Goal: Task Accomplishment & Management: Use online tool/utility

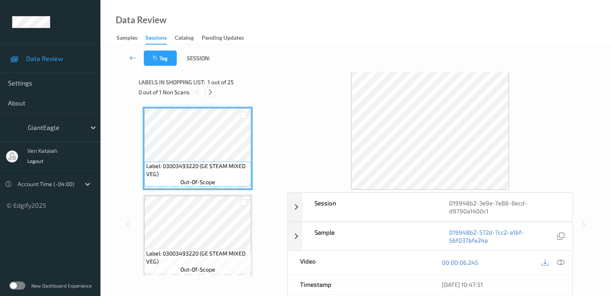
click at [207, 94] on icon at bounding box center [210, 92] width 7 height 7
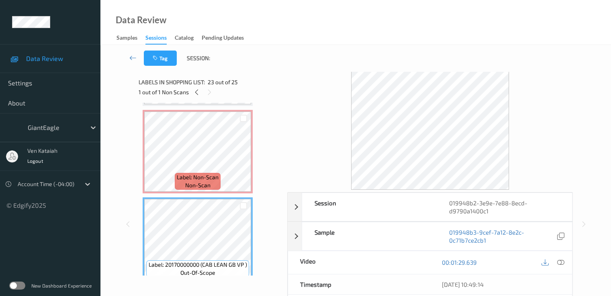
scroll to position [1915, 0]
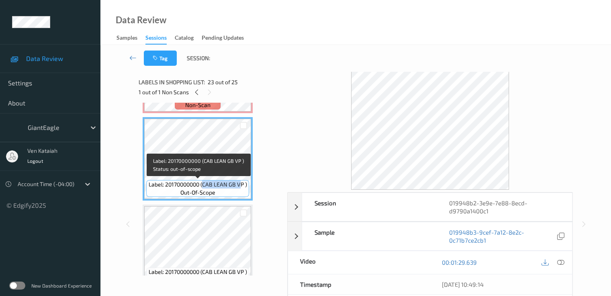
drag, startPoint x: 202, startPoint y: 184, endPoint x: 242, endPoint y: 184, distance: 39.7
click at [242, 184] on span "Label: 20170000000 (CAB LEAN GB VP )" at bounding box center [198, 185] width 98 height 8
drag, startPoint x: 242, startPoint y: 184, endPoint x: 204, endPoint y: 185, distance: 38.5
click at [204, 185] on span "Label: 20170000000 (CAB LEAN GB VP )" at bounding box center [198, 185] width 98 height 8
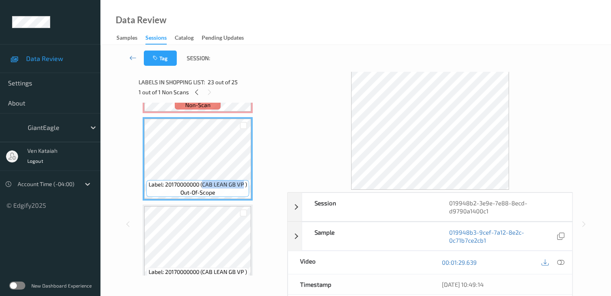
copy span "CAB LEAN GB VP"
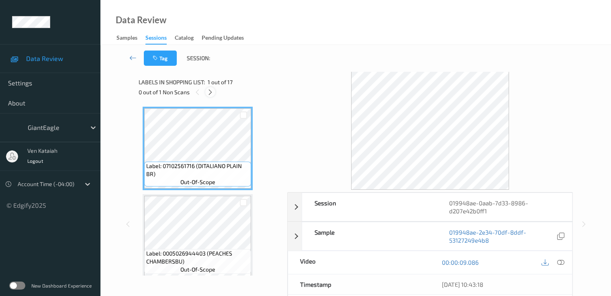
click at [210, 95] on icon at bounding box center [210, 92] width 7 height 7
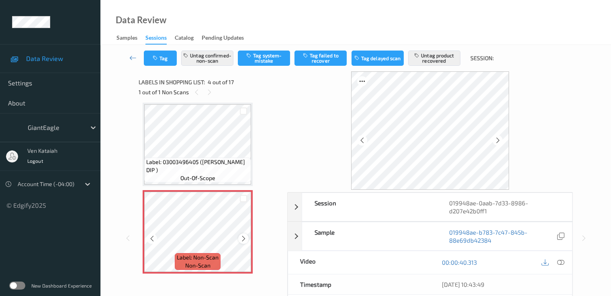
click at [246, 238] on icon at bounding box center [243, 238] width 7 height 7
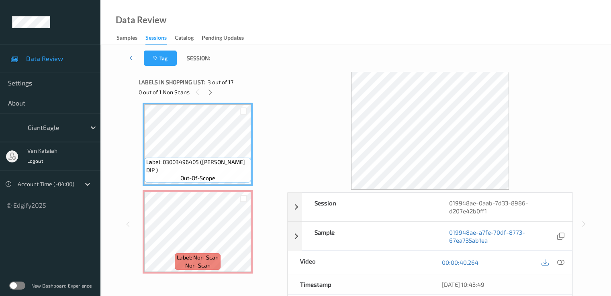
scroll to position [99, 0]
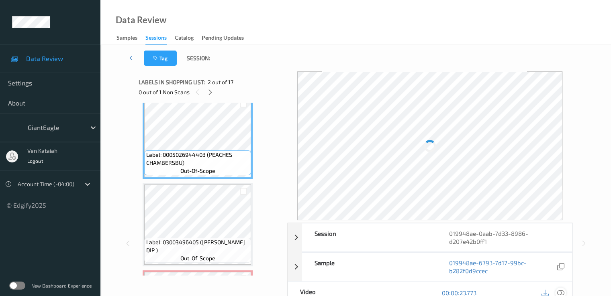
click at [558, 289] on icon at bounding box center [559, 292] width 7 height 7
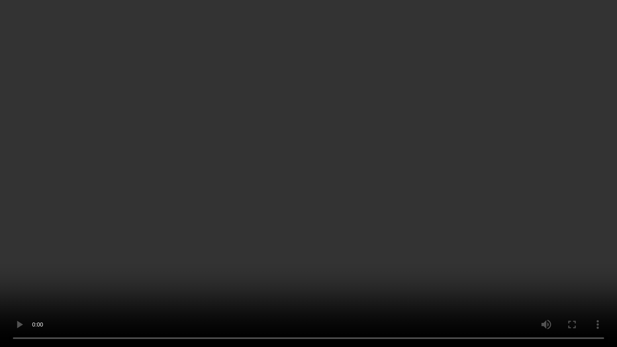
click at [245, 204] on video at bounding box center [308, 173] width 617 height 347
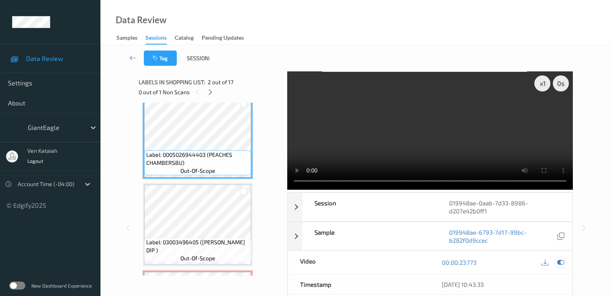
drag, startPoint x: 559, startPoint y: 261, endPoint x: 487, endPoint y: 265, distance: 72.4
click at [557, 261] on icon at bounding box center [559, 262] width 7 height 7
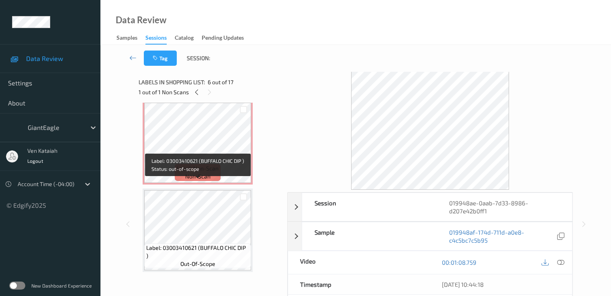
scroll to position [259, 0]
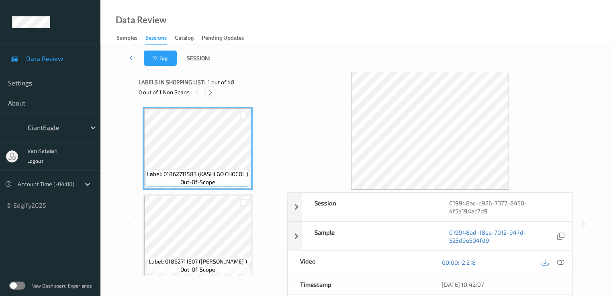
click at [213, 96] on div at bounding box center [210, 92] width 10 height 10
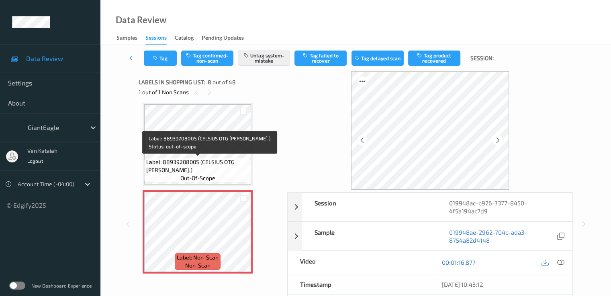
click at [212, 158] on div "Label: 88939208005 (CELSIUS OTG BERRY.) out-of-scope" at bounding box center [197, 170] width 107 height 25
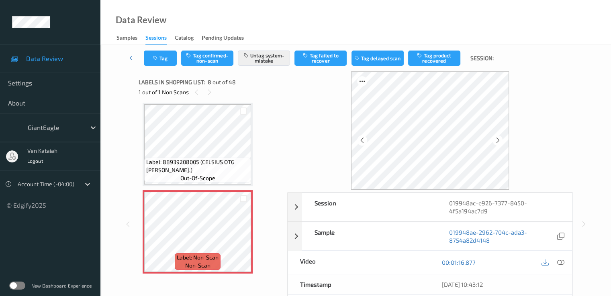
click at [566, 264] on div "00:01:16.877" at bounding box center [501, 262] width 142 height 23
click at [562, 261] on icon at bounding box center [559, 262] width 7 height 7
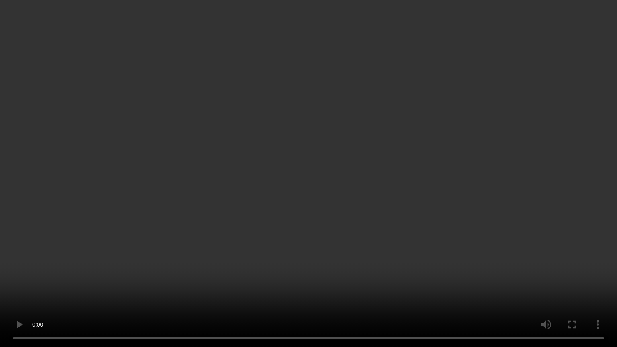
click at [329, 185] on video at bounding box center [308, 173] width 617 height 347
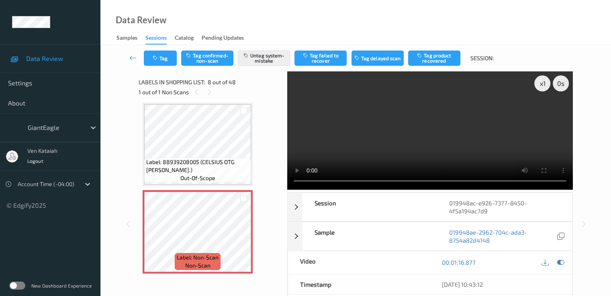
click at [560, 262] on icon at bounding box center [559, 262] width 7 height 7
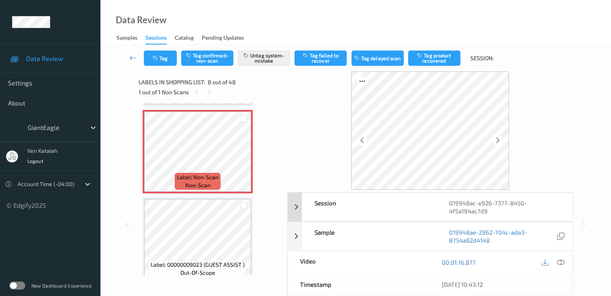
scroll to position [80, 0]
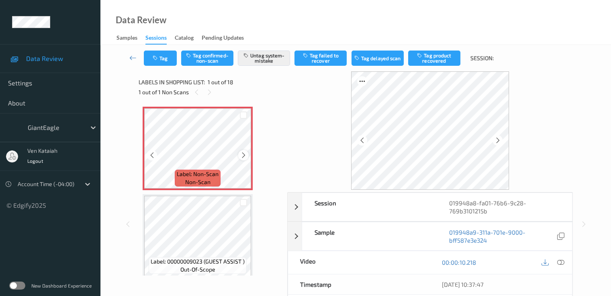
click at [241, 153] on icon at bounding box center [243, 155] width 7 height 7
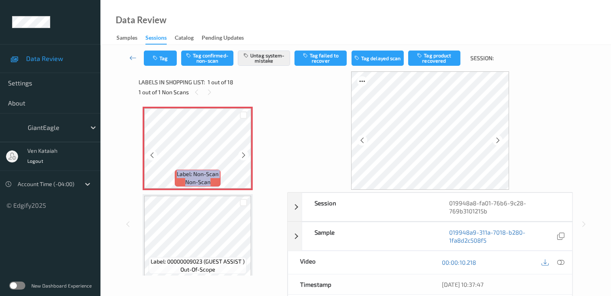
click at [241, 153] on icon at bounding box center [243, 155] width 7 height 7
click at [561, 260] on icon at bounding box center [559, 262] width 7 height 7
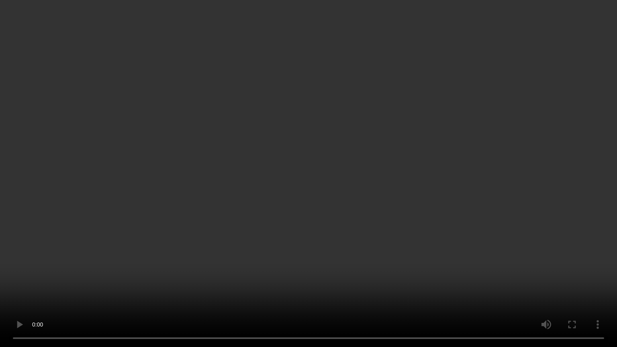
click at [419, 160] on video at bounding box center [308, 173] width 617 height 347
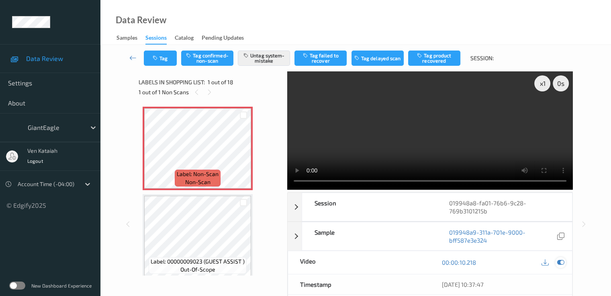
click at [565, 261] on div at bounding box center [560, 262] width 11 height 11
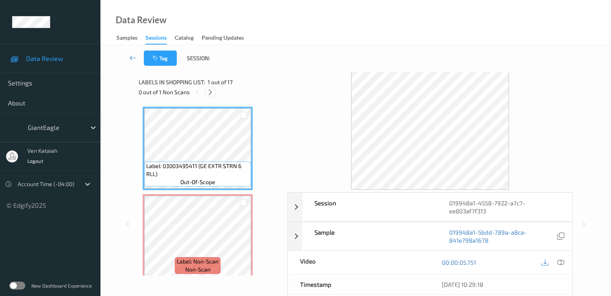
click at [210, 95] on icon at bounding box center [210, 92] width 7 height 7
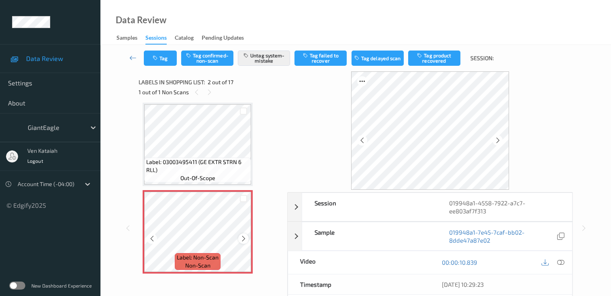
click at [241, 240] on icon at bounding box center [243, 238] width 7 height 7
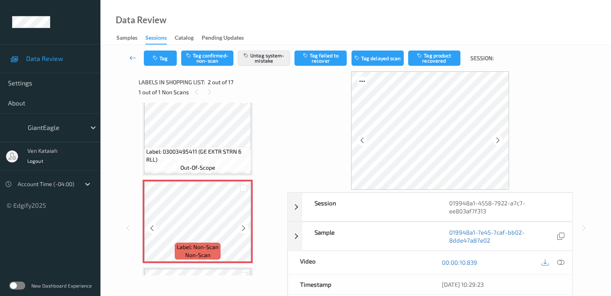
scroll to position [4, 0]
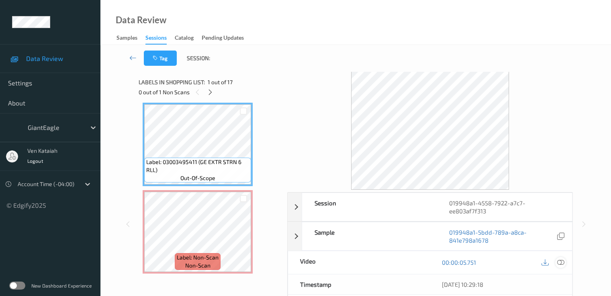
click at [559, 261] on icon at bounding box center [559, 262] width 7 height 7
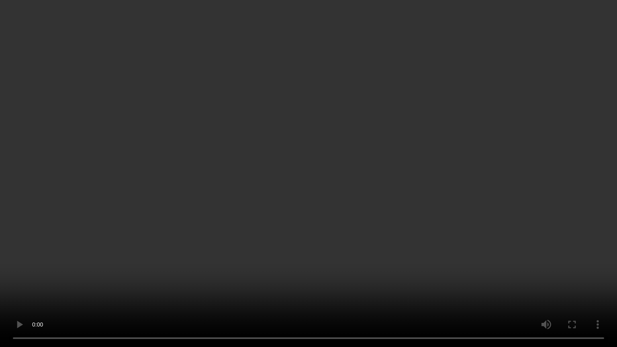
click at [400, 174] on video at bounding box center [308, 173] width 617 height 347
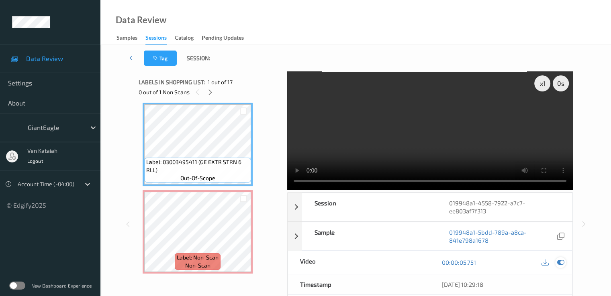
click at [562, 263] on icon at bounding box center [559, 262] width 7 height 7
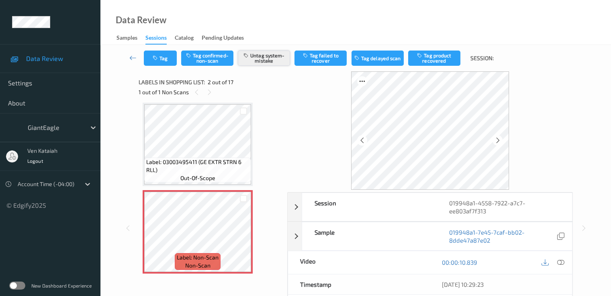
click at [257, 57] on button "Untag system-mistake" at bounding box center [264, 58] width 52 height 15
click at [169, 62] on button "Tag" at bounding box center [160, 58] width 33 height 15
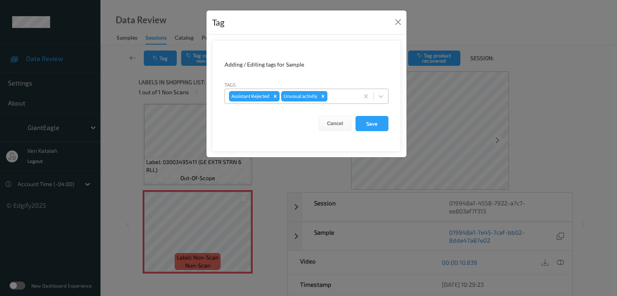
click at [320, 95] on div "Remove Unusual activity" at bounding box center [322, 96] width 9 height 10
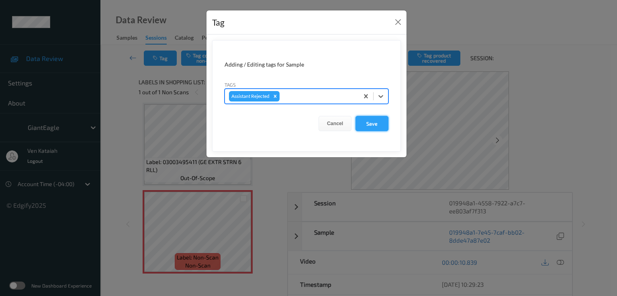
click at [366, 122] on button "Save" at bounding box center [371, 123] width 33 height 15
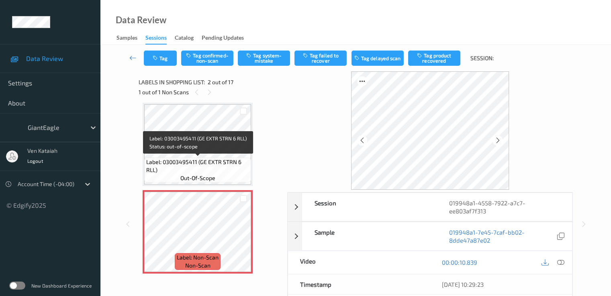
click at [203, 160] on span "Label: 03003495411 (GE EXTR STRN 6 RLL)" at bounding box center [197, 166] width 103 height 16
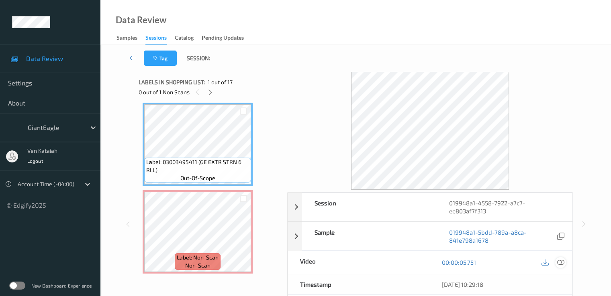
click at [559, 265] on icon at bounding box center [559, 262] width 7 height 7
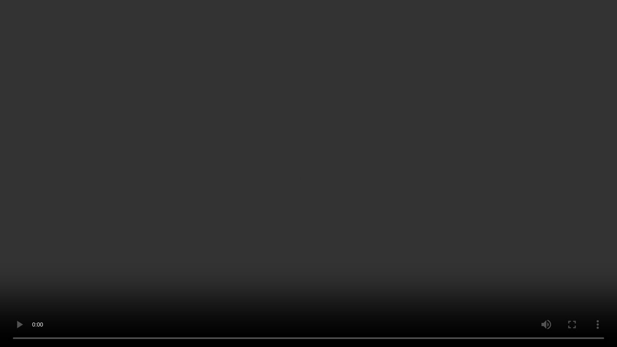
click at [328, 246] on video at bounding box center [308, 173] width 617 height 347
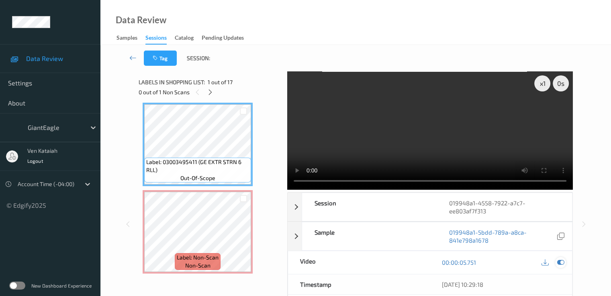
click at [564, 261] on div at bounding box center [560, 262] width 11 height 11
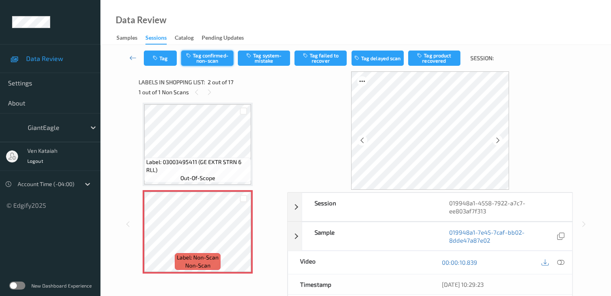
click at [195, 56] on button "Tag confirmed-non-scan" at bounding box center [207, 58] width 52 height 15
click at [432, 62] on button "Tag product recovered" at bounding box center [434, 58] width 52 height 15
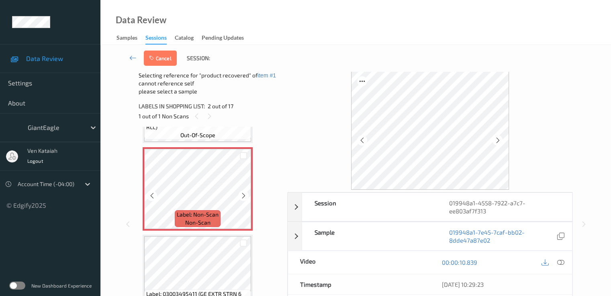
scroll to position [84, 0]
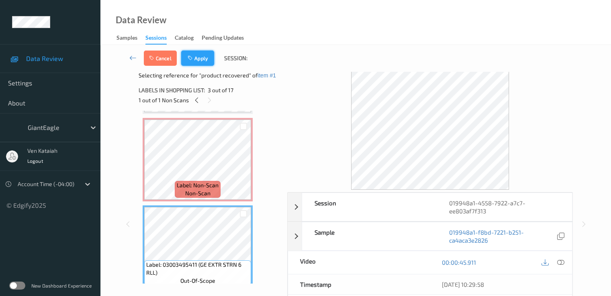
click at [187, 55] on button "Apply" at bounding box center [197, 58] width 33 height 15
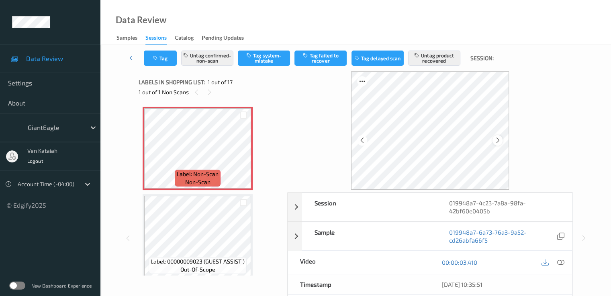
click at [495, 142] on icon at bounding box center [497, 140] width 7 height 7
click at [243, 158] on icon at bounding box center [243, 155] width 7 height 7
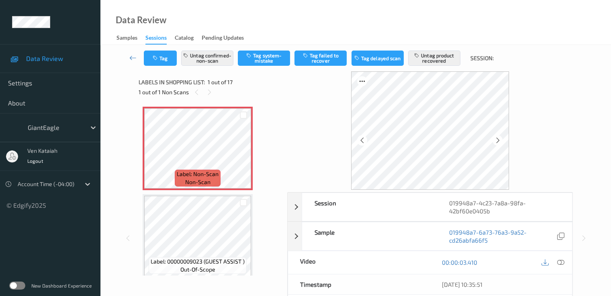
click at [564, 257] on div at bounding box center [552, 262] width 26 height 11
click at [563, 261] on icon at bounding box center [559, 262] width 7 height 7
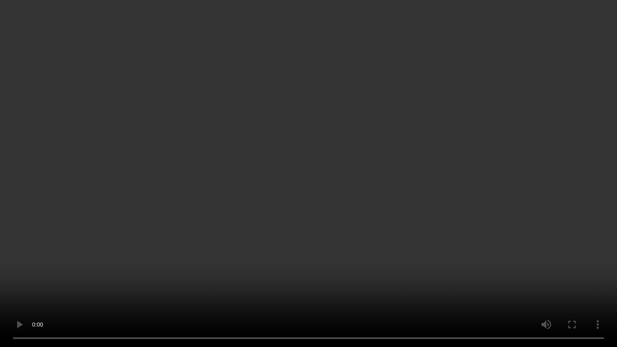
click at [282, 200] on video at bounding box center [308, 173] width 617 height 347
click at [209, 250] on video at bounding box center [308, 173] width 617 height 347
click at [206, 250] on video at bounding box center [308, 173] width 617 height 347
click at [328, 183] on video at bounding box center [308, 173] width 617 height 347
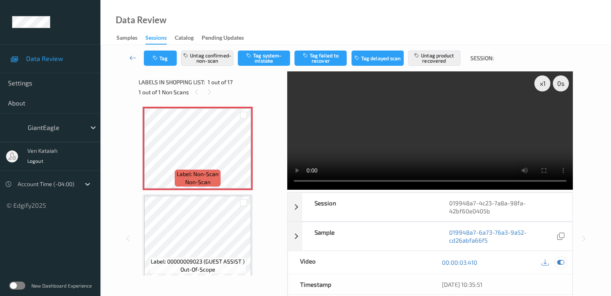
click at [561, 265] on icon at bounding box center [559, 262] width 7 height 7
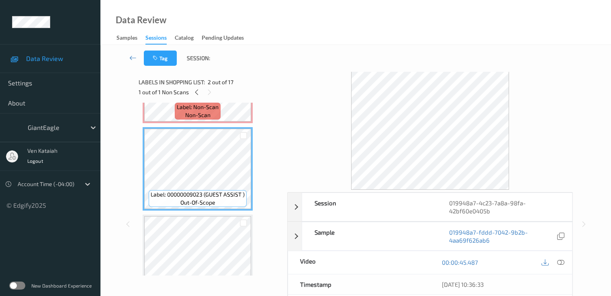
scroll to position [80, 0]
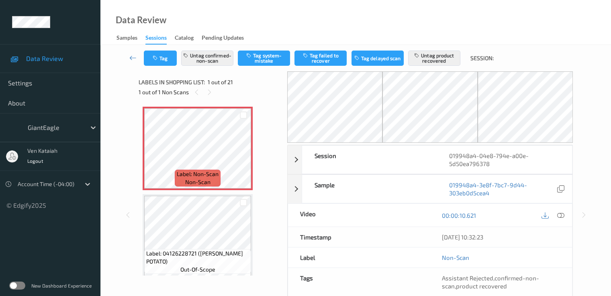
click at [320, 30] on div "Data Review Samples Sessions Catalog Pending Updates" at bounding box center [355, 22] width 510 height 45
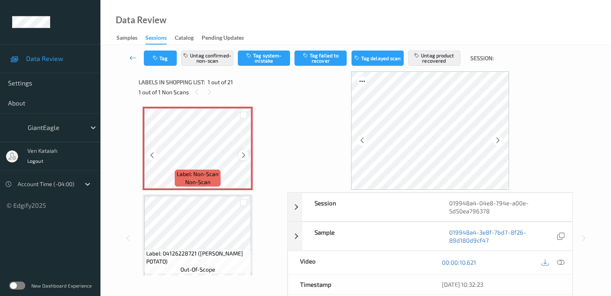
click at [242, 155] on icon at bounding box center [243, 155] width 7 height 7
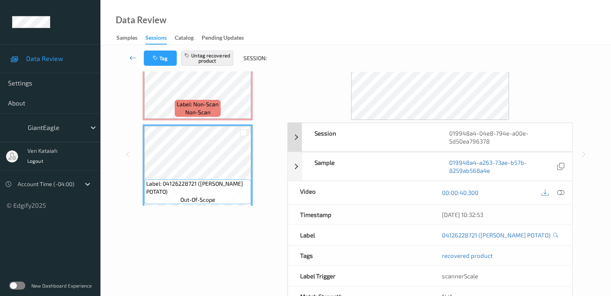
scroll to position [80, 0]
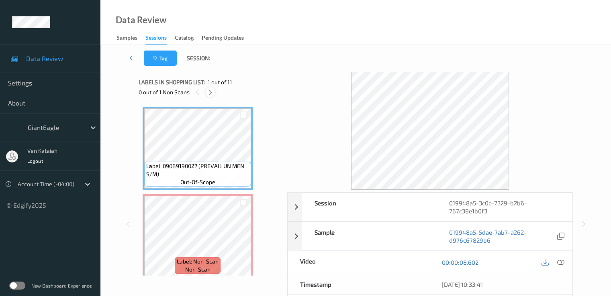
click at [209, 92] on icon at bounding box center [210, 92] width 7 height 7
click at [566, 263] on div "00:00:08.602" at bounding box center [501, 262] width 142 height 23
click at [564, 263] on icon at bounding box center [559, 262] width 7 height 7
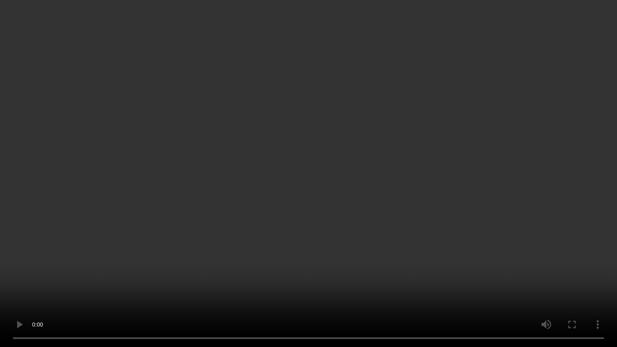
click at [312, 207] on video at bounding box center [308, 173] width 617 height 347
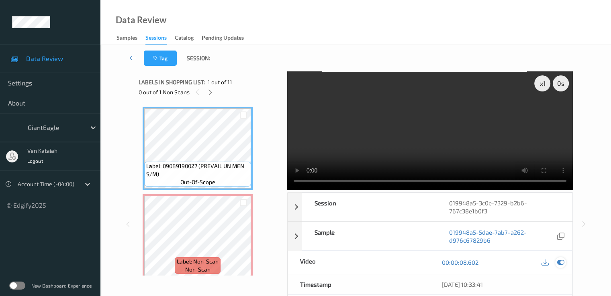
click at [562, 264] on icon at bounding box center [559, 262] width 7 height 7
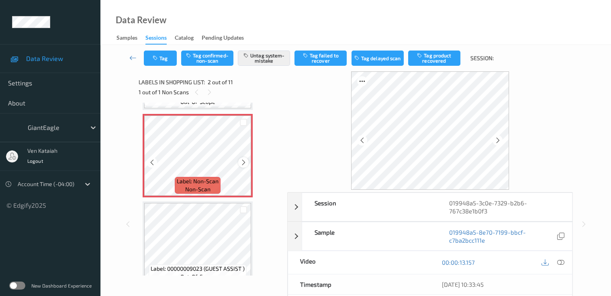
click at [244, 161] on icon at bounding box center [243, 162] width 7 height 7
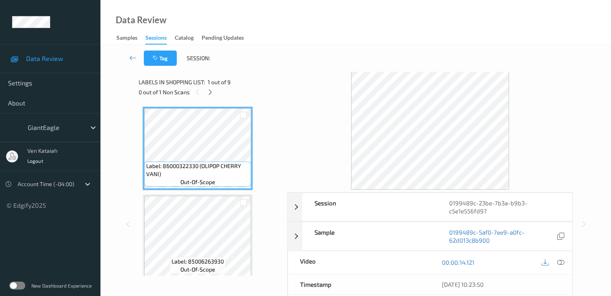
click at [207, 98] on div "Labels in shopping list: 1 out of 9 0 out of 1 Non Scans" at bounding box center [209, 86] width 143 height 31
click at [209, 93] on icon at bounding box center [210, 92] width 7 height 7
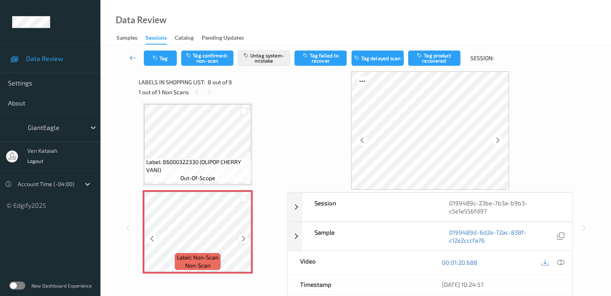
click at [248, 238] on div at bounding box center [243, 239] width 10 height 10
click at [244, 238] on icon at bounding box center [243, 238] width 7 height 7
click at [243, 240] on icon at bounding box center [243, 238] width 7 height 7
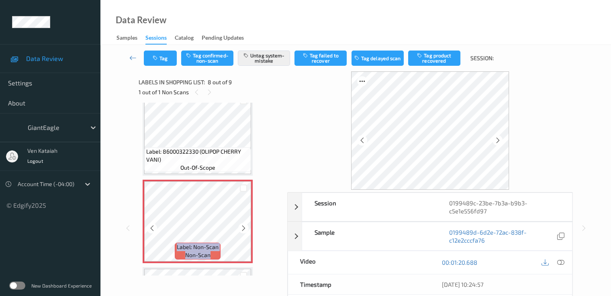
scroll to position [529, 0]
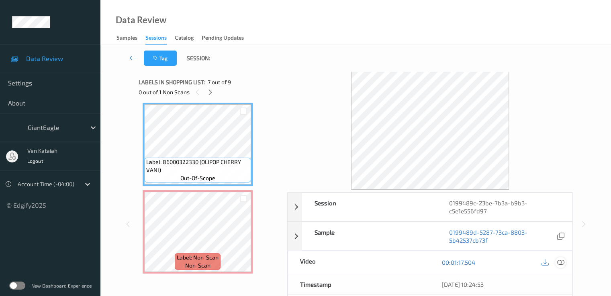
click at [560, 259] on icon at bounding box center [559, 262] width 7 height 7
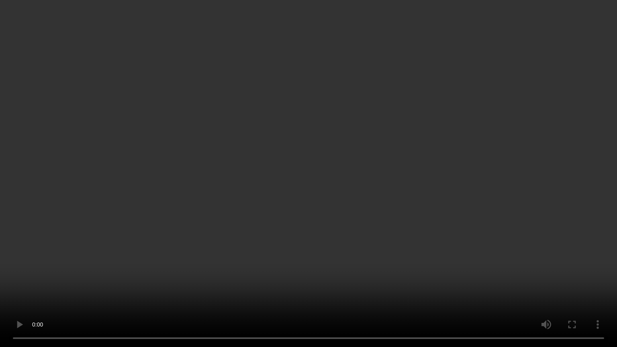
click at [373, 191] on video at bounding box center [308, 173] width 617 height 347
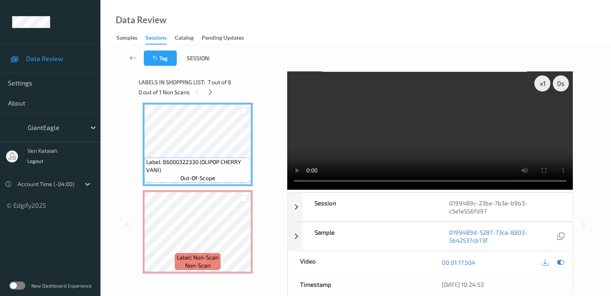
click at [560, 259] on icon at bounding box center [559, 262] width 7 height 7
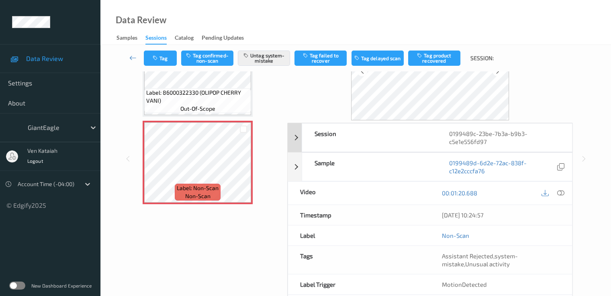
scroll to position [80, 0]
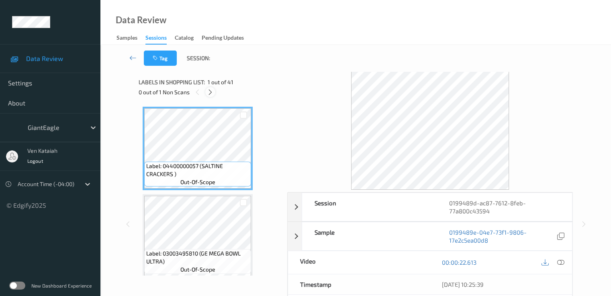
click at [212, 90] on icon at bounding box center [210, 92] width 7 height 7
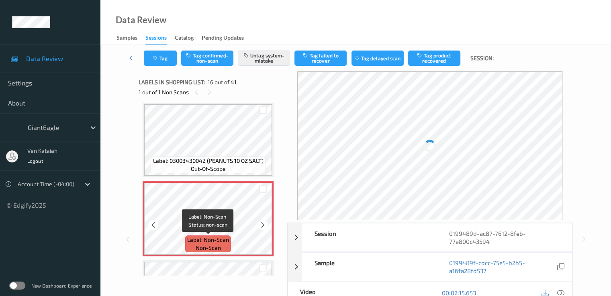
click at [228, 237] on span "Label: Non-Scan" at bounding box center [208, 240] width 42 height 8
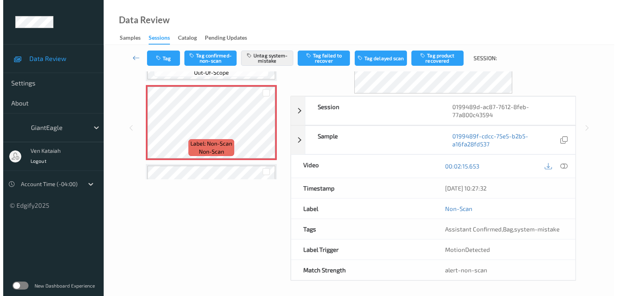
scroll to position [0, 0]
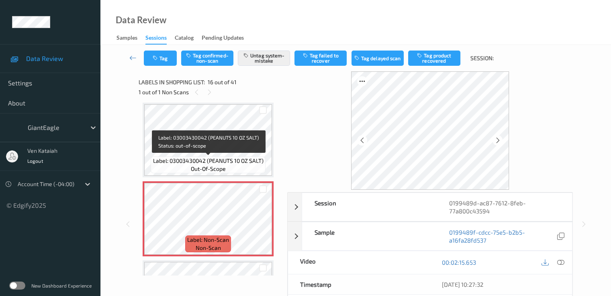
click at [241, 167] on div "Label: 03003430042 (PEANUTS 10 OZ SALT) out-of-scope" at bounding box center [208, 165] width 114 height 17
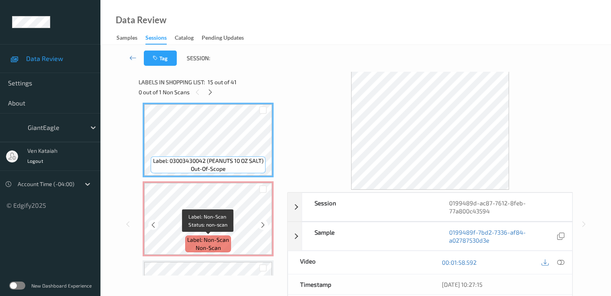
click at [225, 237] on span "Label: Non-Scan" at bounding box center [208, 240] width 42 height 8
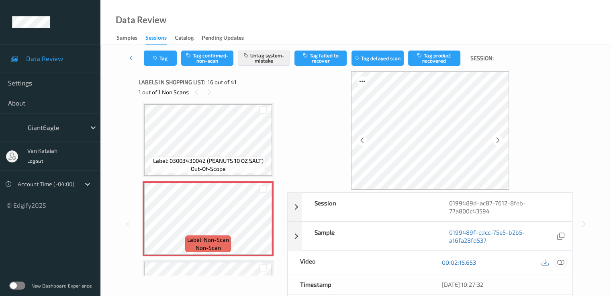
click at [556, 260] on div at bounding box center [560, 262] width 11 height 11
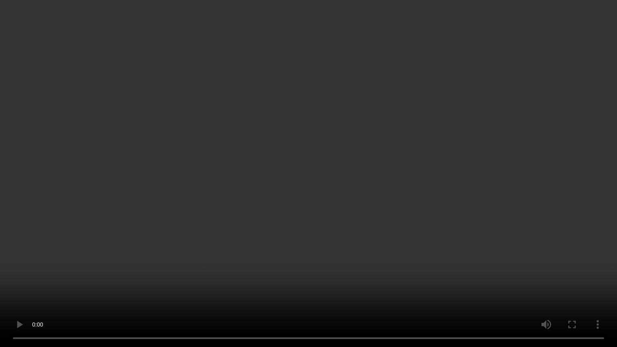
click at [332, 207] on video at bounding box center [308, 173] width 617 height 347
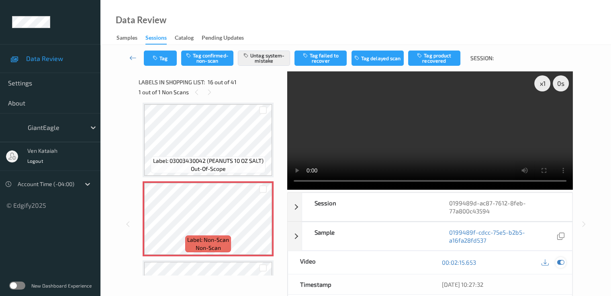
click at [562, 265] on icon at bounding box center [559, 262] width 7 height 7
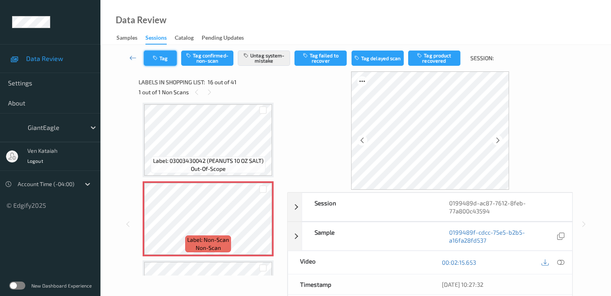
click at [175, 62] on button "Tag" at bounding box center [160, 58] width 33 height 15
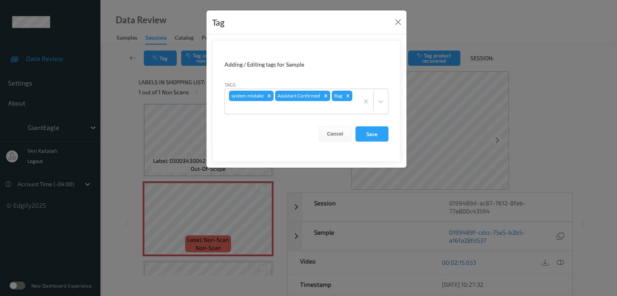
click at [134, 86] on div "Tag Adding / Editing tags for Sample Tags system-mistake Assistant Confirmed Ba…" at bounding box center [308, 148] width 617 height 296
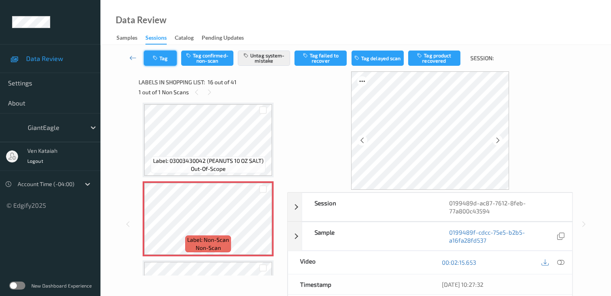
click at [175, 57] on button "Tag" at bounding box center [160, 58] width 33 height 15
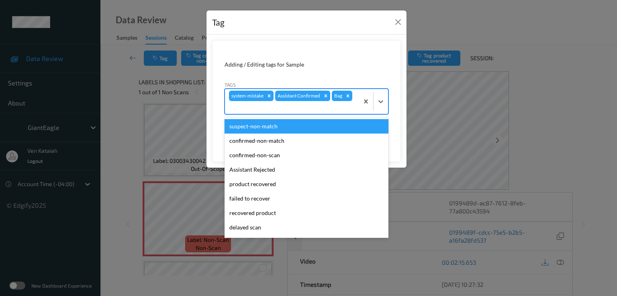
click at [275, 104] on div at bounding box center [292, 108] width 126 height 10
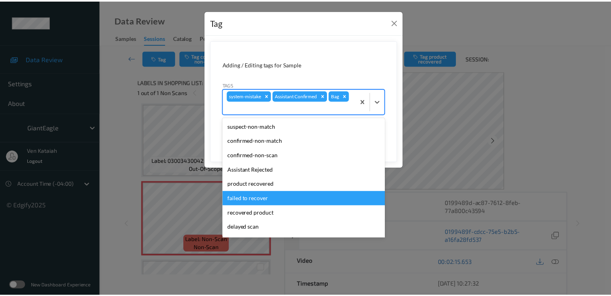
scroll to position [71, 0]
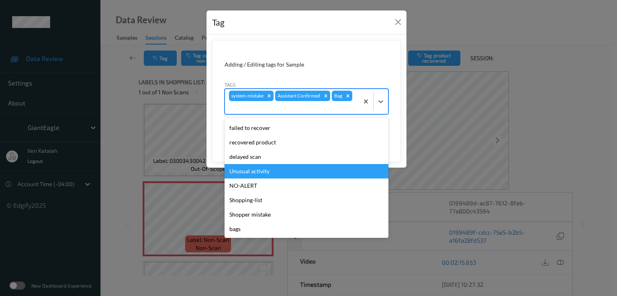
click at [273, 171] on div "Unusual activity" at bounding box center [306, 171] width 164 height 14
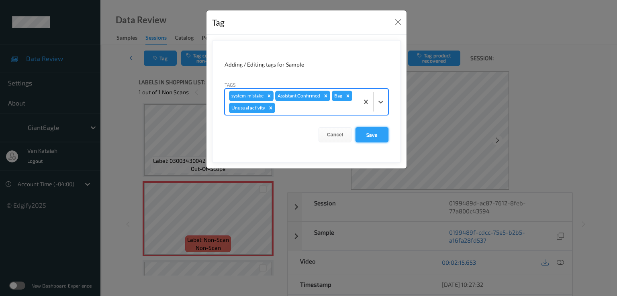
click at [365, 129] on button "Save" at bounding box center [371, 134] width 33 height 15
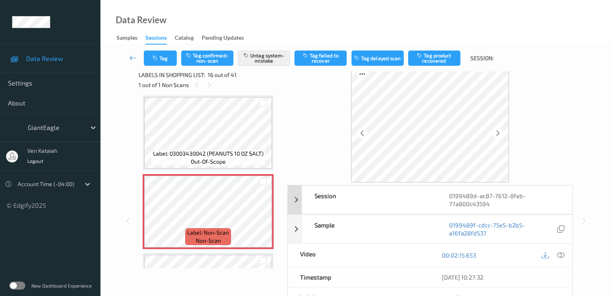
scroll to position [104, 0]
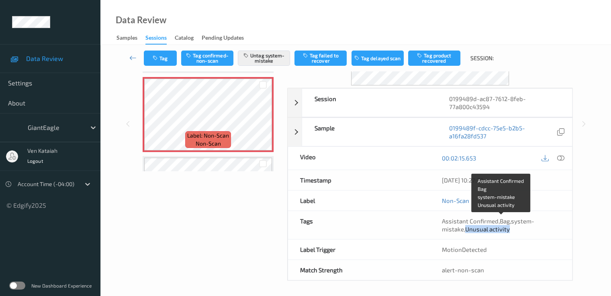
drag, startPoint x: 465, startPoint y: 229, endPoint x: 515, endPoint y: 229, distance: 50.6
click at [515, 229] on div "Assistant Confirmed , Bag , system-mistake , Unusual activity" at bounding box center [501, 225] width 118 height 16
copy span "Unusual activity"
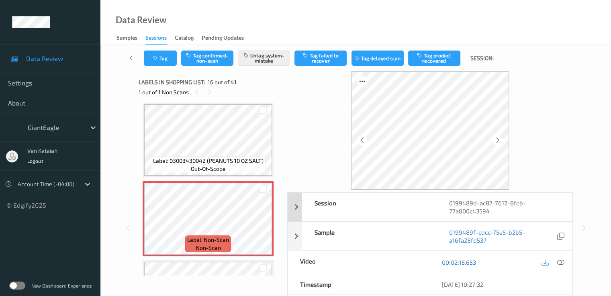
scroll to position [80, 0]
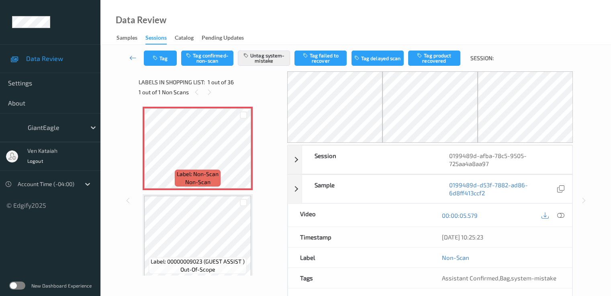
click at [124, 94] on div "Session 0199489d-afba-78c5-9505-725aa4a8aa97 Session ID 0199489d-afba-78c5-9505…" at bounding box center [355, 200] width 477 height 259
click at [214, 96] on div "1 out of 1 Non Scans" at bounding box center [209, 92] width 143 height 10
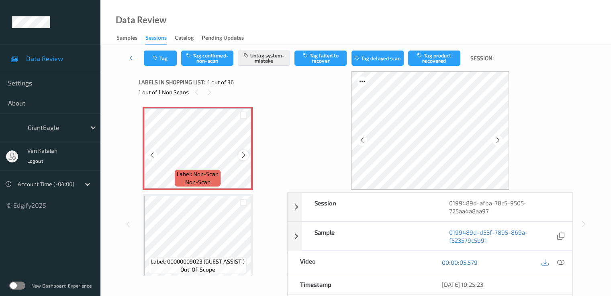
click at [240, 157] on icon at bounding box center [243, 155] width 7 height 7
click at [560, 266] on div at bounding box center [560, 262] width 11 height 11
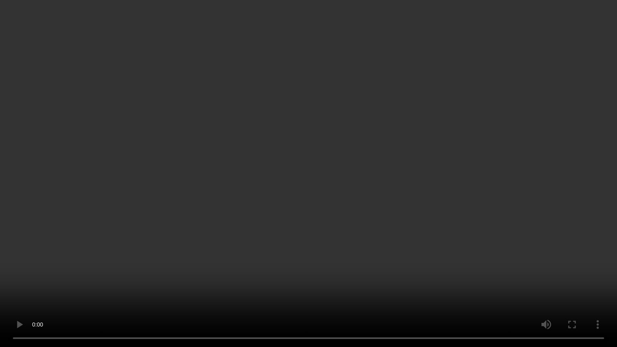
click at [445, 163] on video at bounding box center [308, 173] width 617 height 347
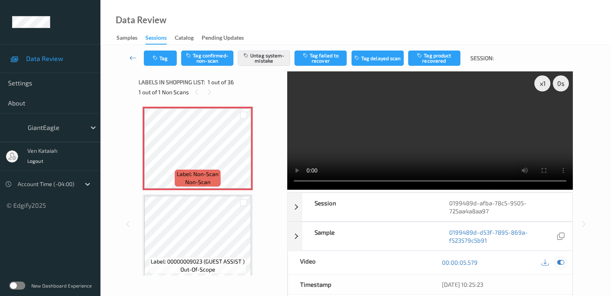
click at [562, 259] on icon at bounding box center [559, 262] width 7 height 7
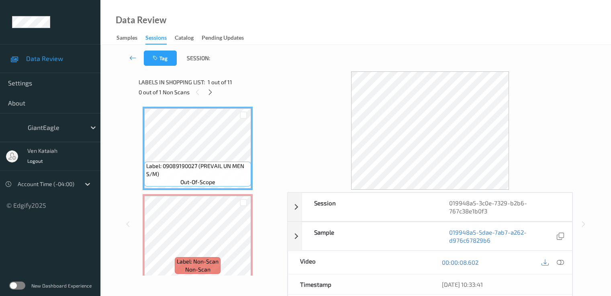
scroll to position [80, 0]
click at [211, 95] on icon at bounding box center [210, 92] width 7 height 7
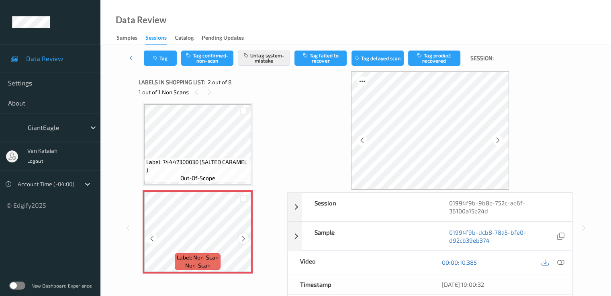
click at [243, 236] on icon at bounding box center [243, 238] width 7 height 7
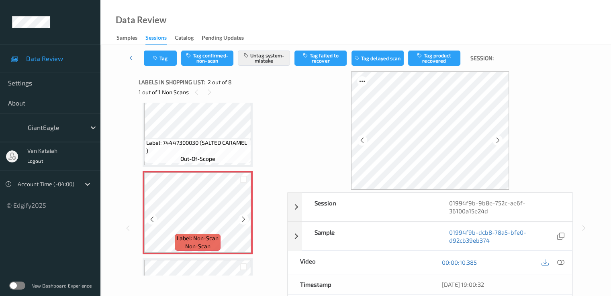
scroll to position [4, 0]
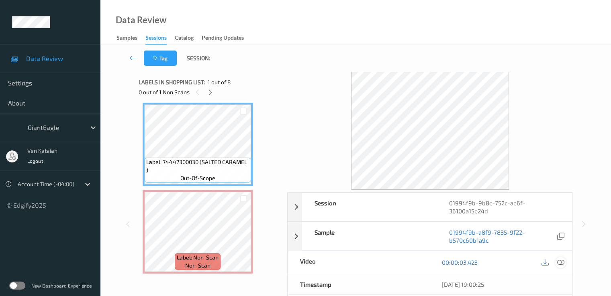
click at [563, 263] on icon at bounding box center [559, 262] width 7 height 7
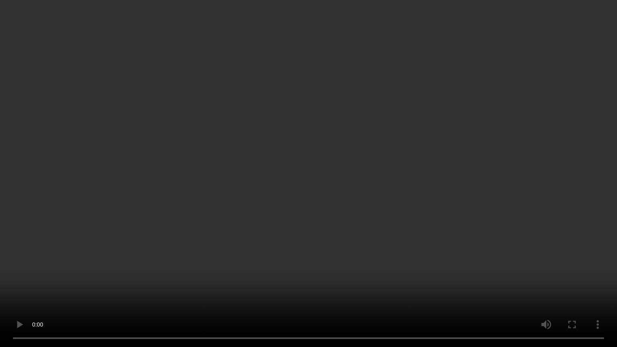
click at [434, 194] on video at bounding box center [308, 173] width 617 height 347
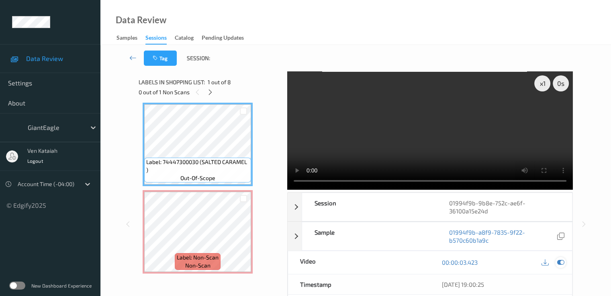
click at [564, 261] on div at bounding box center [560, 262] width 11 height 11
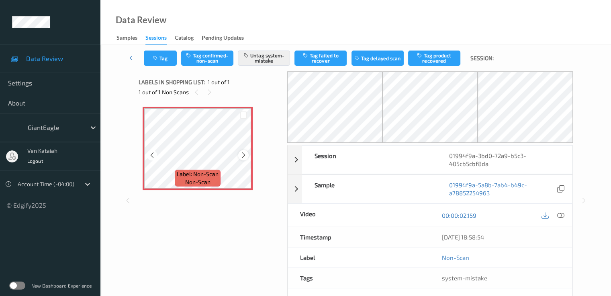
click at [243, 155] on icon at bounding box center [243, 155] width 7 height 7
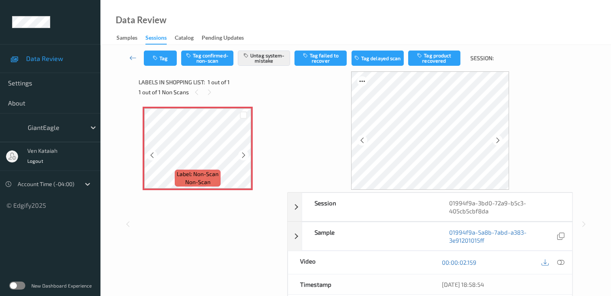
click at [243, 155] on icon at bounding box center [243, 155] width 7 height 7
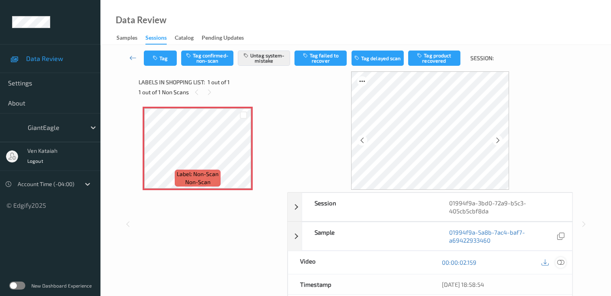
click at [562, 257] on div at bounding box center [560, 262] width 11 height 11
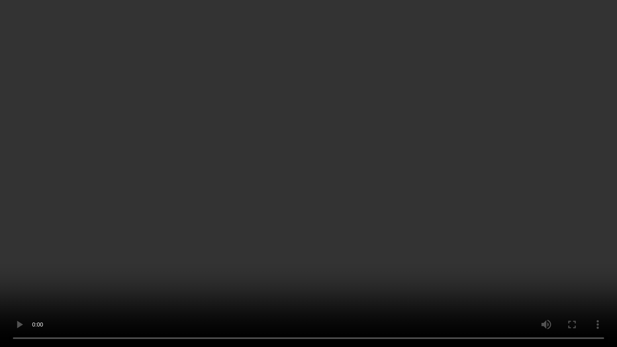
click at [205, 218] on video at bounding box center [308, 173] width 617 height 347
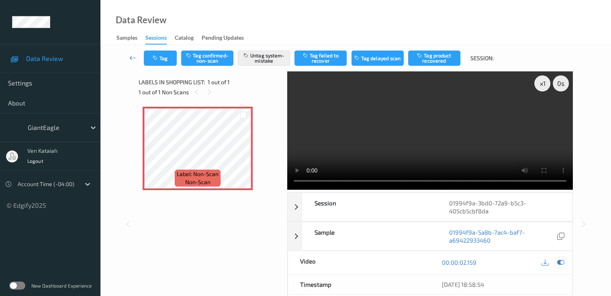
click at [563, 264] on icon at bounding box center [559, 262] width 7 height 7
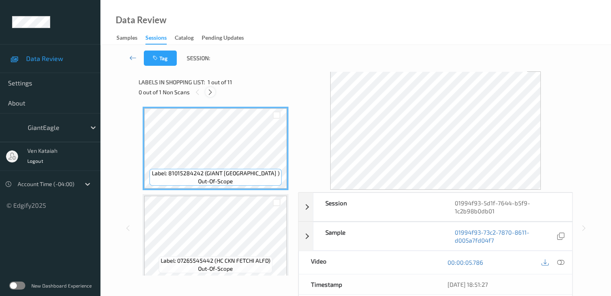
click at [211, 95] on icon at bounding box center [210, 92] width 7 height 7
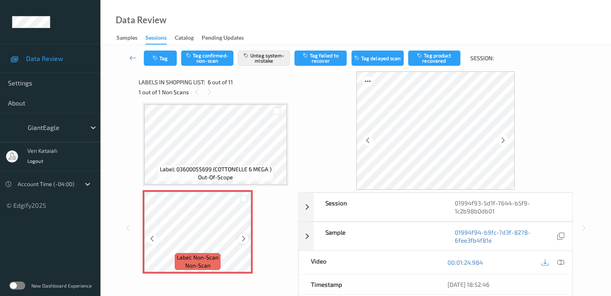
click at [244, 236] on icon at bounding box center [243, 238] width 7 height 7
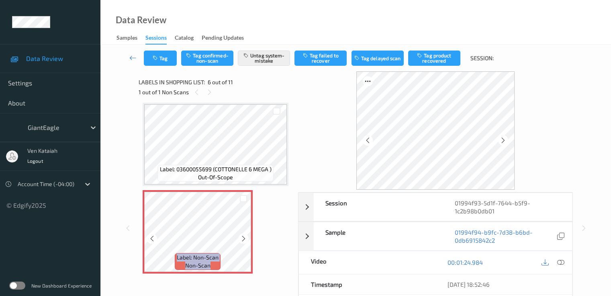
click at [244, 236] on icon at bounding box center [243, 238] width 7 height 7
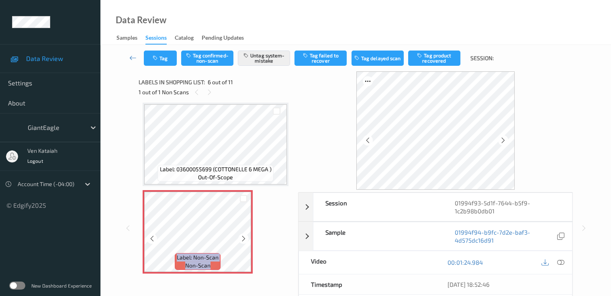
click at [244, 236] on icon at bounding box center [243, 238] width 7 height 7
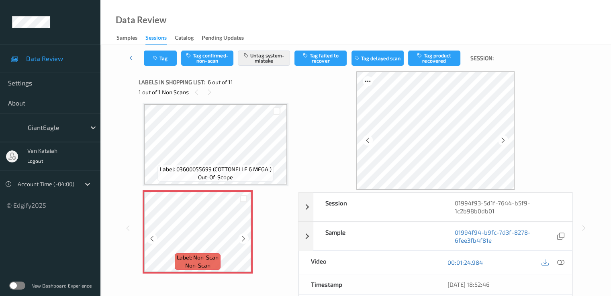
click at [244, 236] on icon at bounding box center [243, 238] width 7 height 7
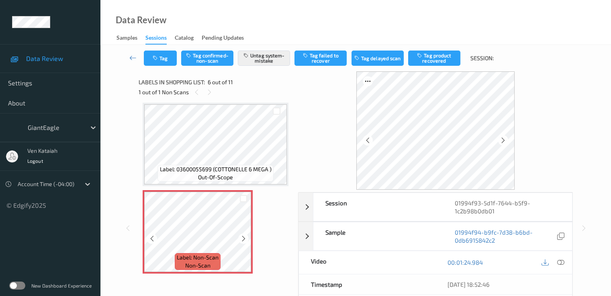
click at [244, 236] on icon at bounding box center [243, 238] width 7 height 7
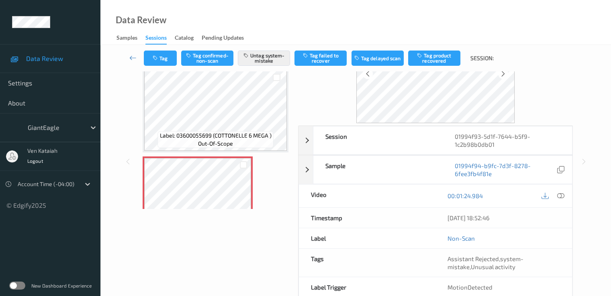
scroll to position [80, 0]
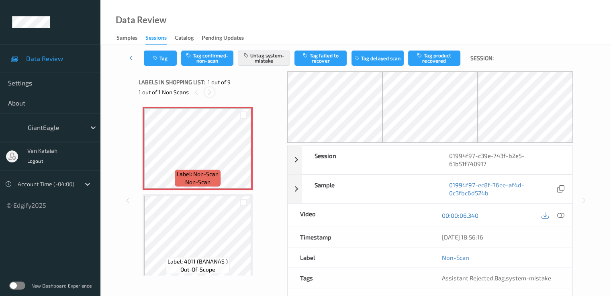
click at [208, 94] on icon at bounding box center [209, 92] width 7 height 7
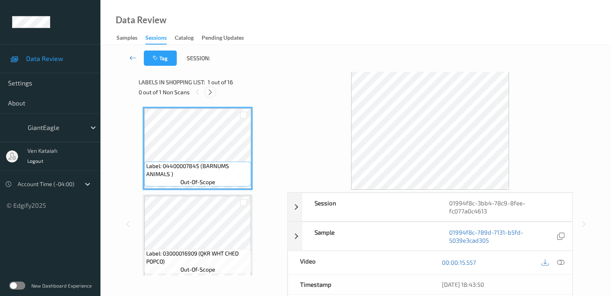
click at [208, 94] on icon at bounding box center [210, 92] width 7 height 7
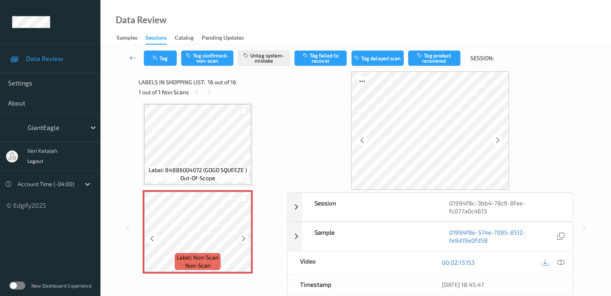
click at [244, 239] on icon at bounding box center [243, 238] width 7 height 7
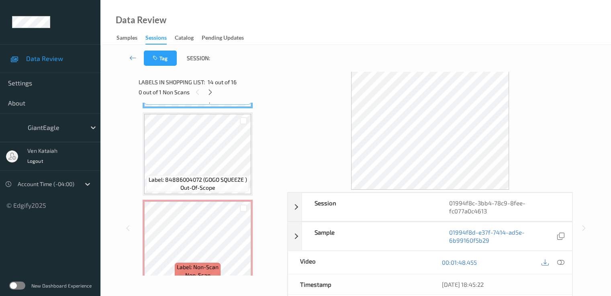
scroll to position [1229, 0]
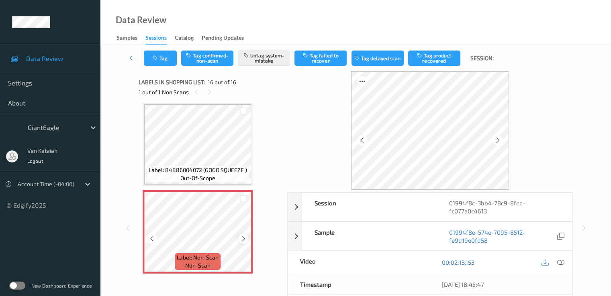
click at [242, 238] on icon at bounding box center [243, 238] width 7 height 7
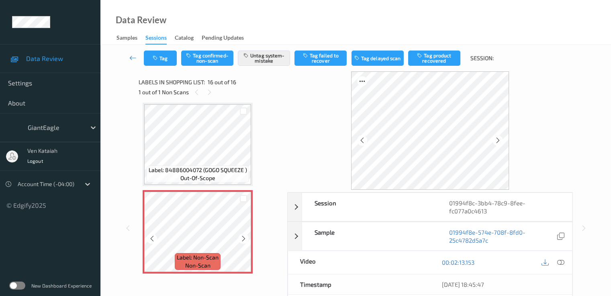
click at [242, 238] on icon at bounding box center [243, 238] width 7 height 7
click at [242, 240] on icon at bounding box center [243, 238] width 7 height 7
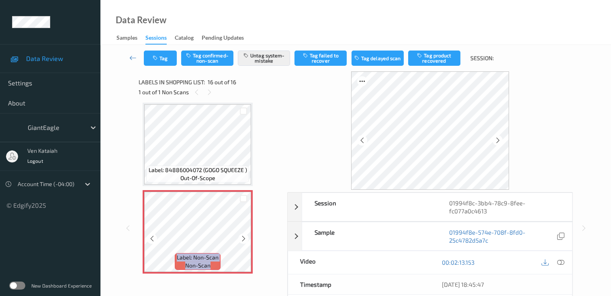
click at [242, 240] on icon at bounding box center [243, 238] width 7 height 7
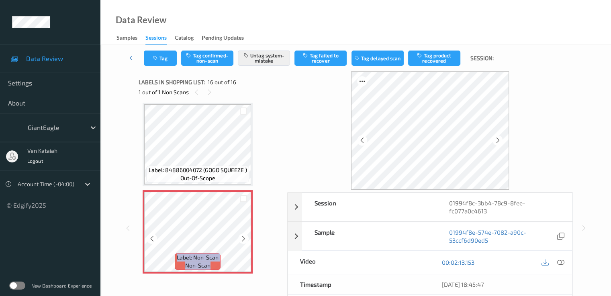
click at [242, 240] on icon at bounding box center [243, 238] width 7 height 7
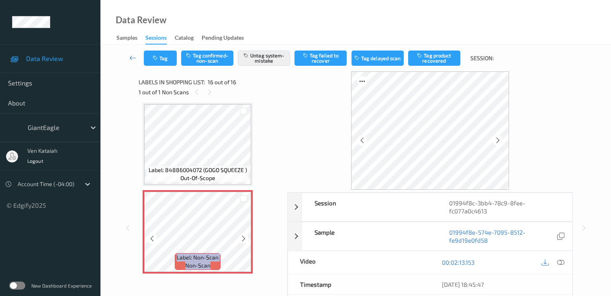
click at [242, 240] on icon at bounding box center [243, 238] width 7 height 7
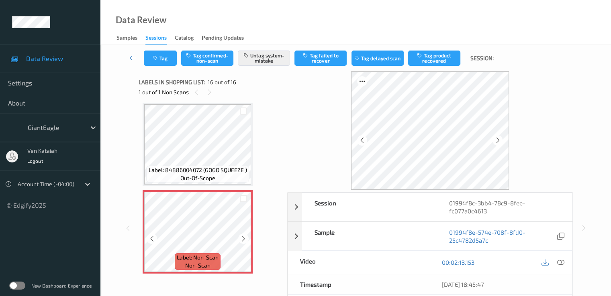
click at [242, 240] on icon at bounding box center [243, 238] width 7 height 7
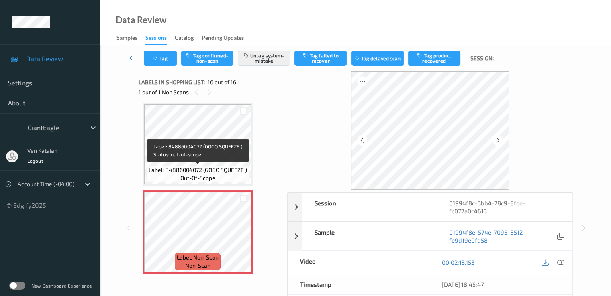
click at [236, 175] on div "Label: 84886004072 (GOGO SQUEEZE ) out-of-scope" at bounding box center [197, 174] width 102 height 17
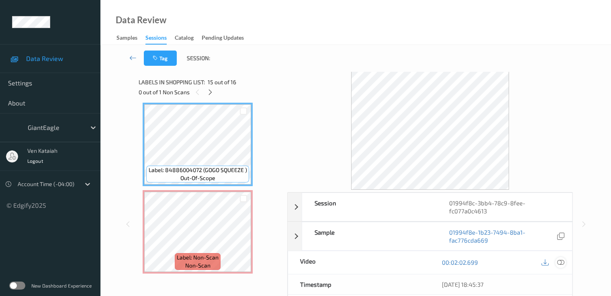
click at [561, 261] on icon at bounding box center [559, 262] width 7 height 7
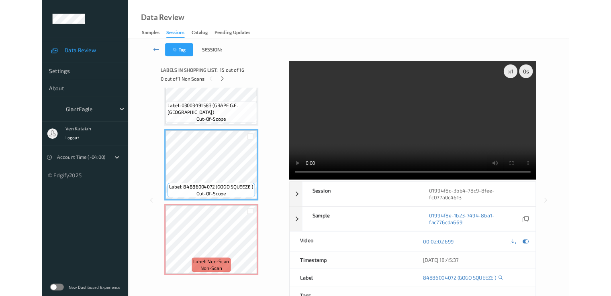
scroll to position [1181, 0]
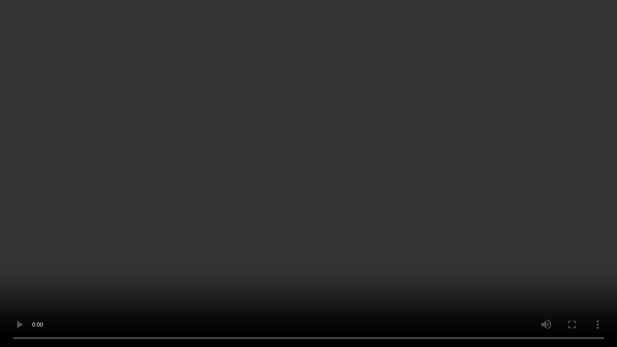
click at [333, 222] on video at bounding box center [308, 173] width 617 height 347
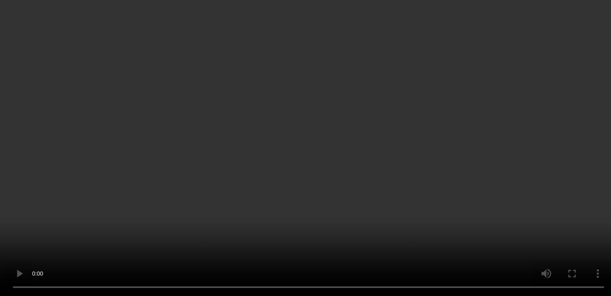
click at [563, 156] on div "00:02:02.699" at bounding box center [501, 144] width 142 height 23
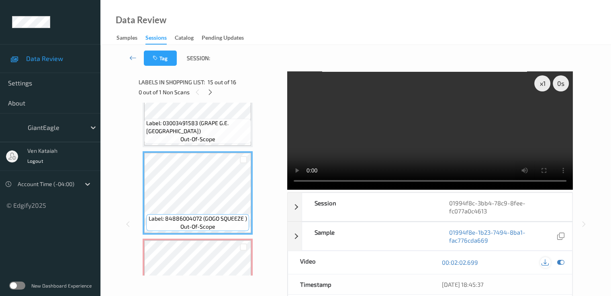
drag, startPoint x: 562, startPoint y: 265, endPoint x: 542, endPoint y: 262, distance: 19.9
click at [562, 265] on icon at bounding box center [559, 262] width 7 height 7
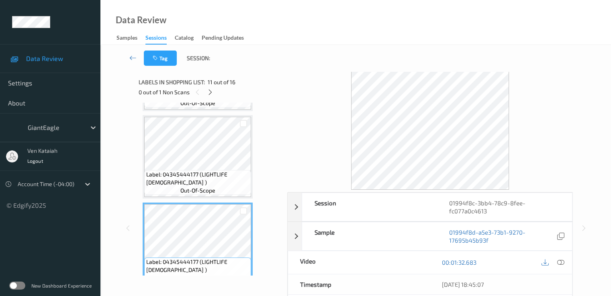
scroll to position [619, 0]
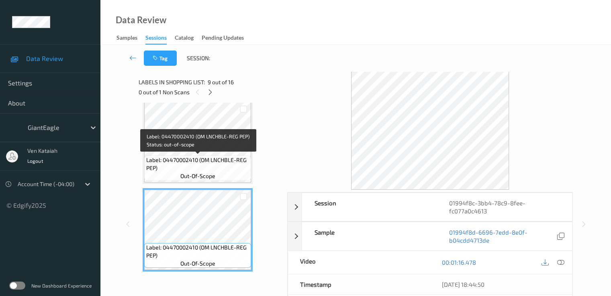
click at [224, 169] on span "Label: 04470002410 (OM LNCHBLE-REG PEP)" at bounding box center [197, 164] width 103 height 16
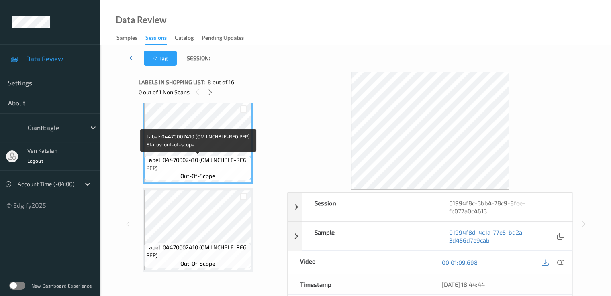
scroll to position [538, 0]
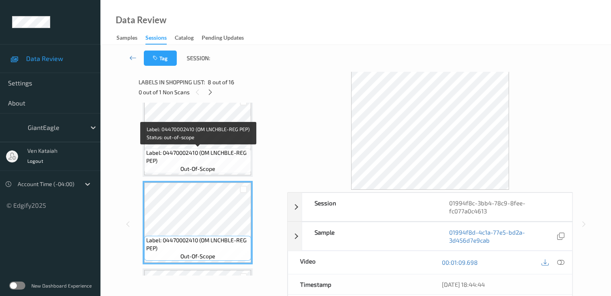
click at [222, 157] on span "Label: 04470002410 (OM LNCHBLE-REG PEP)" at bounding box center [197, 157] width 103 height 16
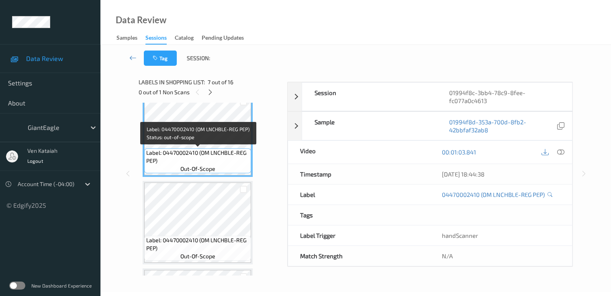
scroll to position [458, 0]
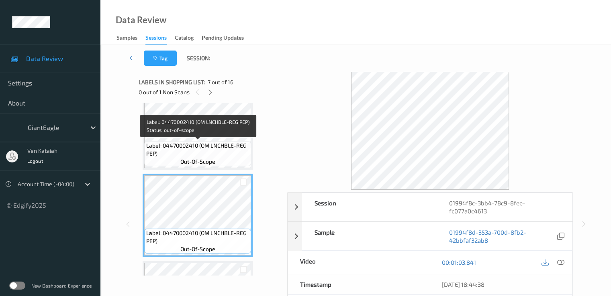
click at [218, 143] on span "Label: 04470002410 (OM LNCHBLE-REG PEP)" at bounding box center [197, 150] width 103 height 16
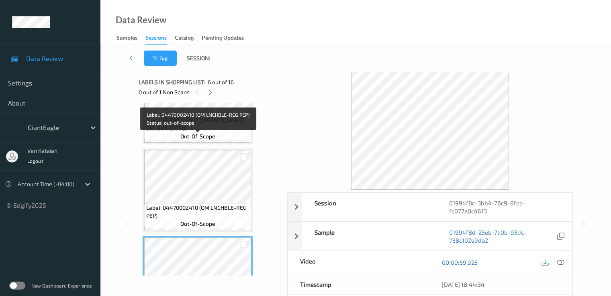
scroll to position [297, 0]
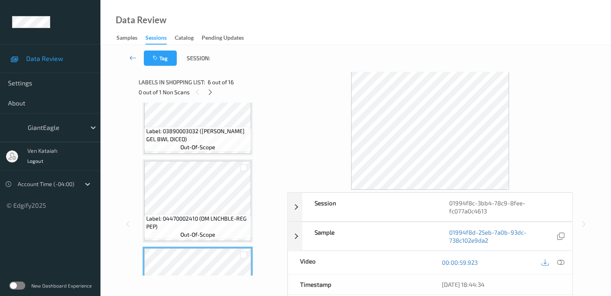
click at [216, 155] on div "Label: 03890003032 (DOLE GEL BWL DICED) out-of-scope" at bounding box center [198, 113] width 110 height 83
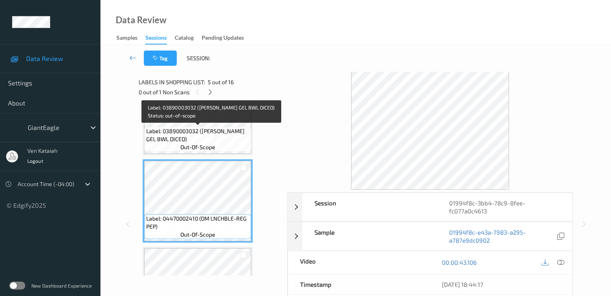
click at [217, 127] on span "Label: 03890003032 (DOLE GEL BWL DICED)" at bounding box center [197, 135] width 103 height 16
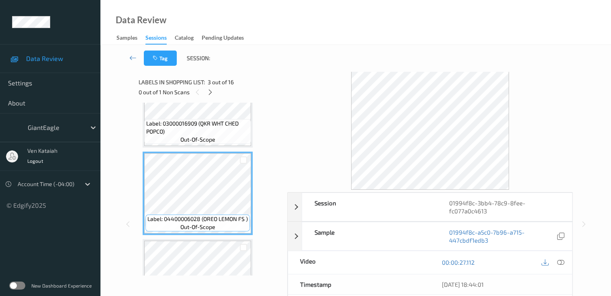
scroll to position [57, 0]
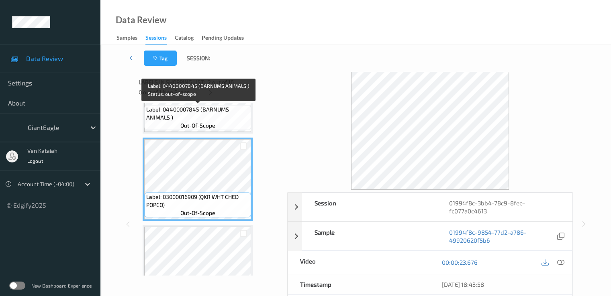
click at [219, 121] on span "Label: 04400007845 (BARNUMS ANIMALS )" at bounding box center [197, 114] width 103 height 16
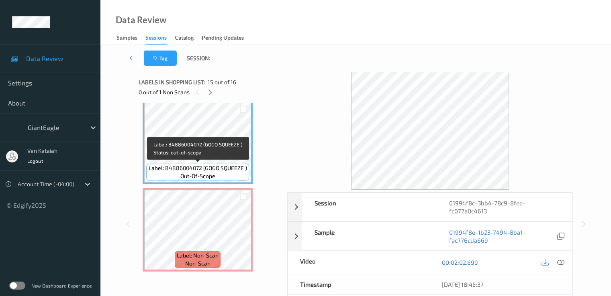
scroll to position [1151, 0]
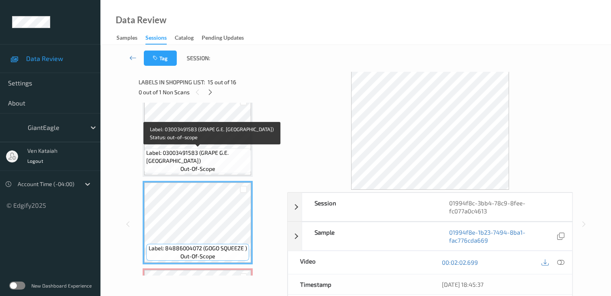
click at [230, 150] on span "Label: 03003491583 (GRAPE G.E. RED SEE)" at bounding box center [197, 157] width 103 height 16
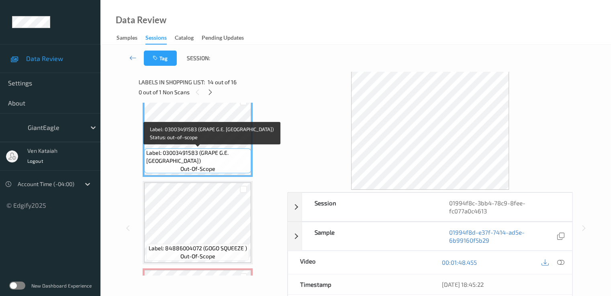
scroll to position [1071, 0]
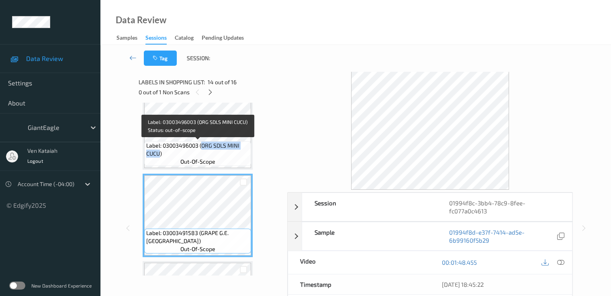
drag, startPoint x: 202, startPoint y: 145, endPoint x: 160, endPoint y: 155, distance: 42.9
click at [160, 155] on span "Label: 03003496003 (ORG SDLS MINI CUCU)" at bounding box center [197, 150] width 103 height 16
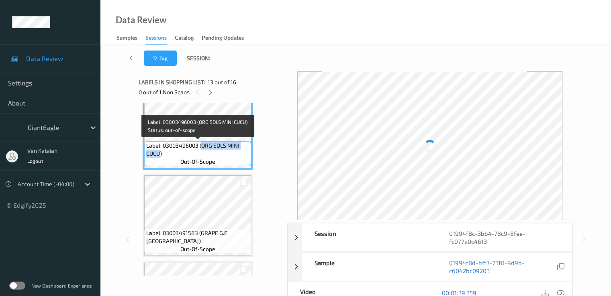
copy span "ORG SDLS MINI CUCU"
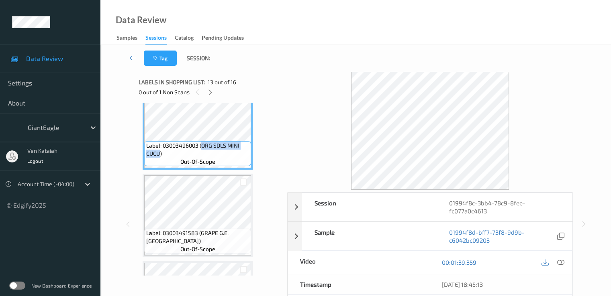
scroll to position [990, 0]
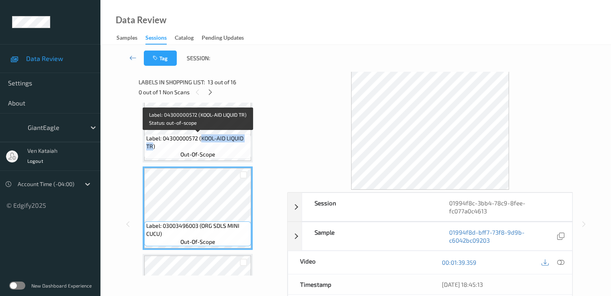
drag, startPoint x: 203, startPoint y: 139, endPoint x: 152, endPoint y: 148, distance: 51.4
click at [152, 148] on span "Label: 04300000572 (KOOL-AID LIQUID TR)" at bounding box center [197, 142] width 103 height 16
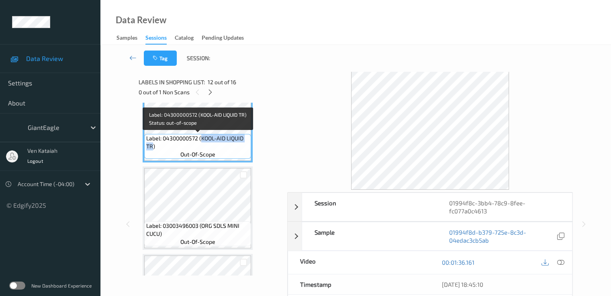
copy span "KOOL-AID LIQUID TR"
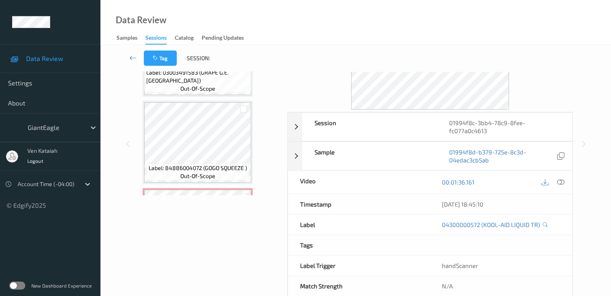
scroll to position [1231, 0]
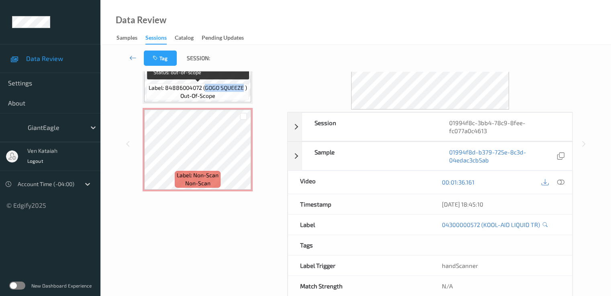
drag, startPoint x: 206, startPoint y: 87, endPoint x: 243, endPoint y: 89, distance: 37.4
click at [243, 89] on span "Label: 84886004072 (GOGO SQUEEZE )" at bounding box center [198, 88] width 98 height 8
copy span "GOGO SQUEEZE"
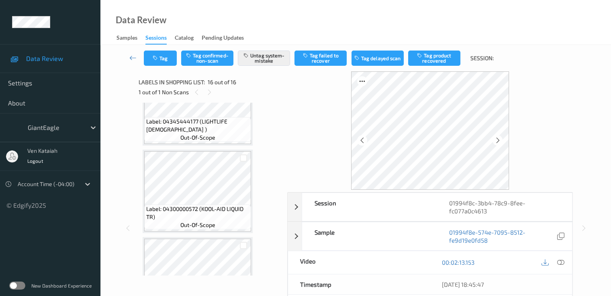
scroll to position [910, 0]
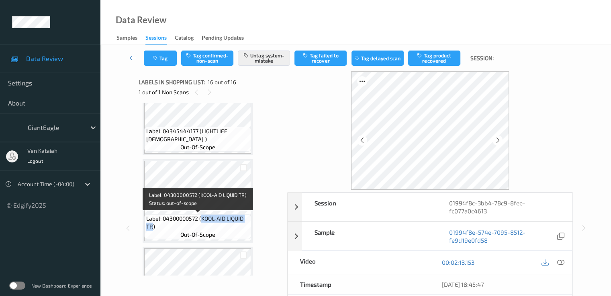
drag, startPoint x: 202, startPoint y: 217, endPoint x: 153, endPoint y: 227, distance: 49.9
click at [153, 227] on span "Label: 04300000572 (KOOL-AID LIQUID TR)" at bounding box center [197, 223] width 103 height 16
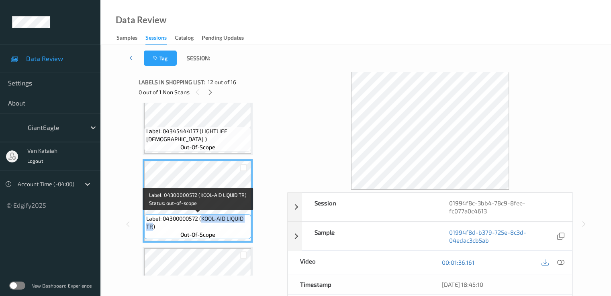
copy span "KOOL-AID LIQUID TR"
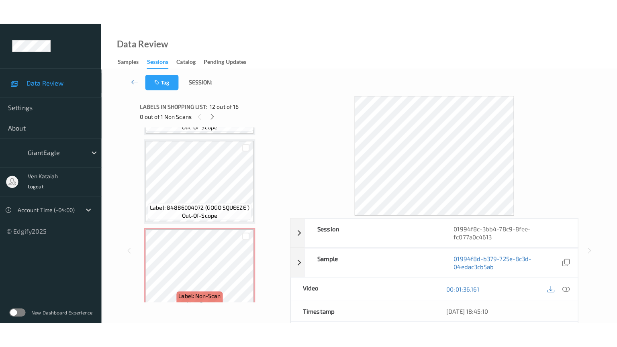
scroll to position [1231, 0]
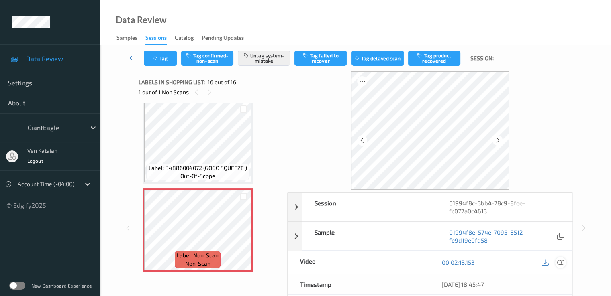
click at [560, 259] on icon at bounding box center [559, 262] width 7 height 7
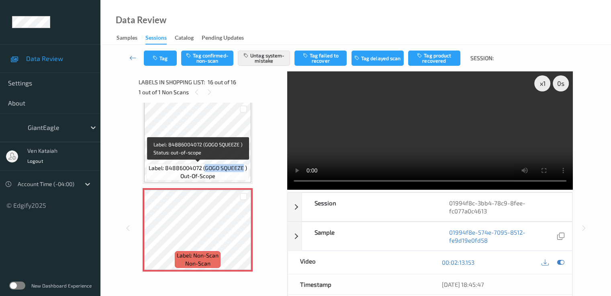
drag, startPoint x: 205, startPoint y: 169, endPoint x: 243, endPoint y: 169, distance: 37.7
click at [243, 169] on span "Label: 84886004072 (GOGO SQUEEZE )" at bounding box center [198, 168] width 98 height 8
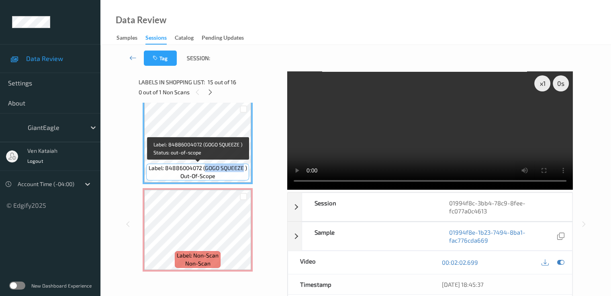
copy span "GOGO SQUEEZE"
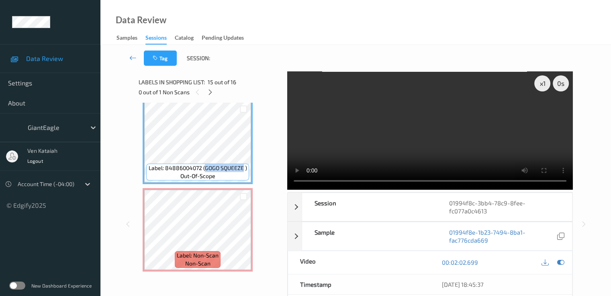
scroll to position [1181, 0]
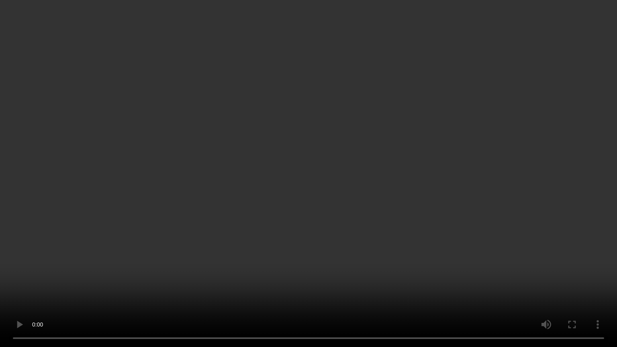
click at [364, 247] on video at bounding box center [308, 173] width 617 height 347
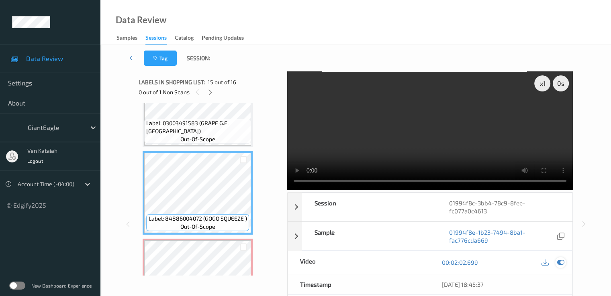
click at [559, 267] on div at bounding box center [560, 262] width 11 height 11
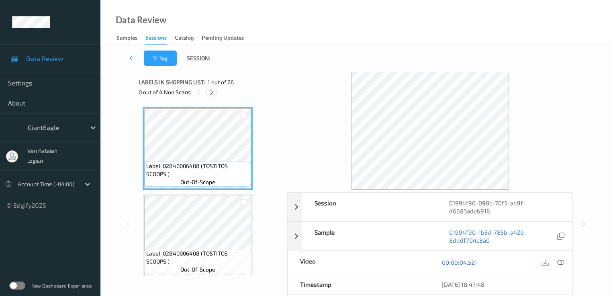
click at [209, 92] on icon at bounding box center [211, 92] width 7 height 7
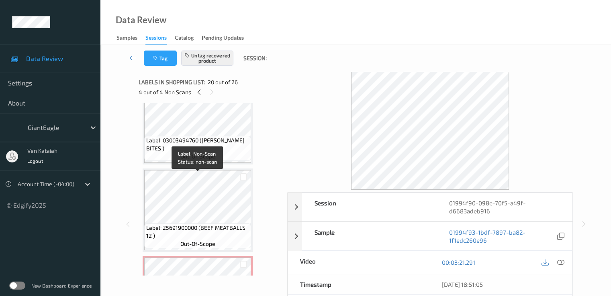
scroll to position [1149, 0]
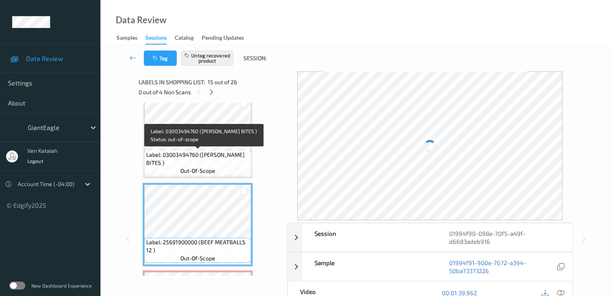
click at [204, 153] on span "Label: 03003494760 ([PERSON_NAME] BITES )" at bounding box center [197, 159] width 103 height 16
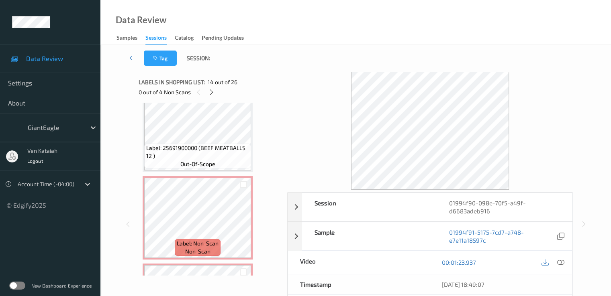
scroll to position [1309, 0]
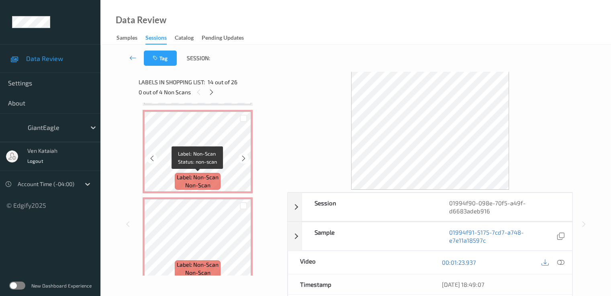
click at [208, 176] on span "Label: Non-Scan" at bounding box center [198, 177] width 42 height 8
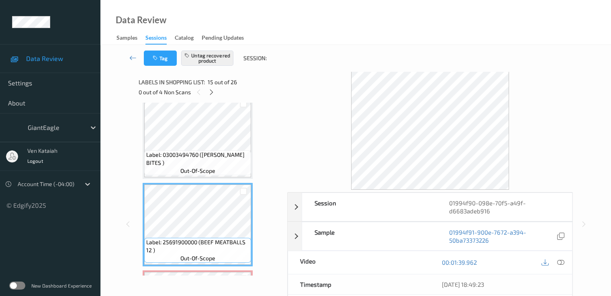
scroll to position [1229, 0]
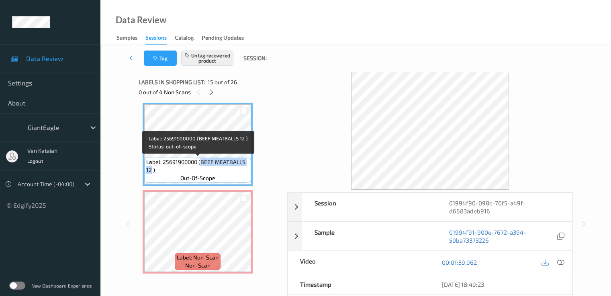
drag, startPoint x: 201, startPoint y: 161, endPoint x: 151, endPoint y: 170, distance: 50.2
click at [151, 170] on span "Label: 25691900000 (BEEF MEATBALLS 12 )" at bounding box center [197, 166] width 103 height 16
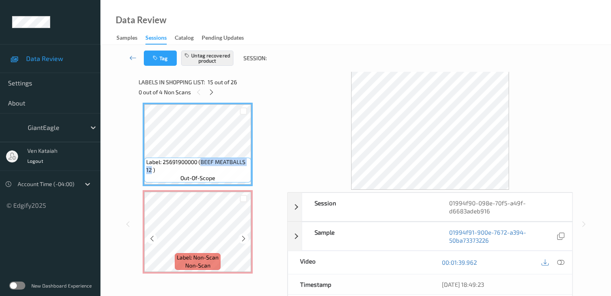
copy span "BEEF MEATBALLS 12"
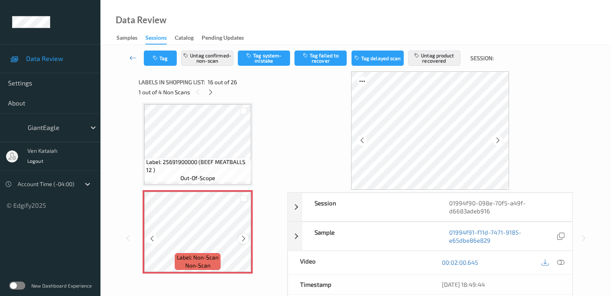
click at [243, 241] on icon at bounding box center [243, 238] width 7 height 7
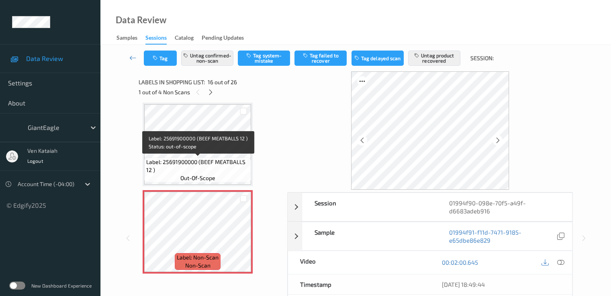
click at [201, 158] on div "Label: 25691900000 (BEEF MEATBALLS 12 ) out-of-scope" at bounding box center [197, 170] width 107 height 25
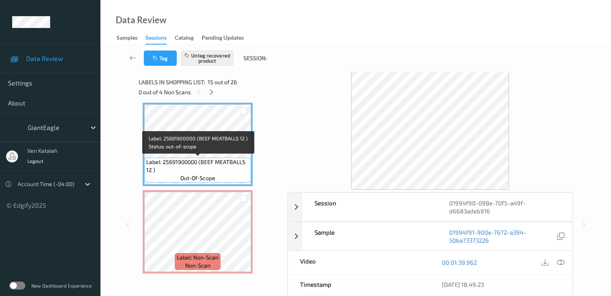
scroll to position [1149, 0]
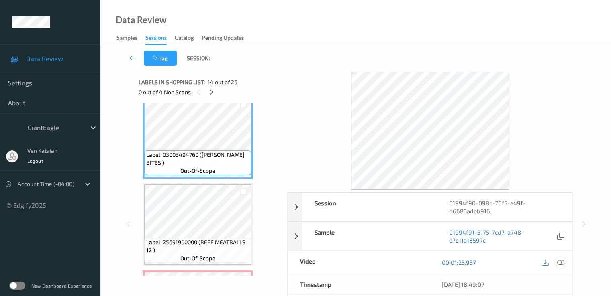
click at [560, 262] on icon at bounding box center [559, 262] width 7 height 7
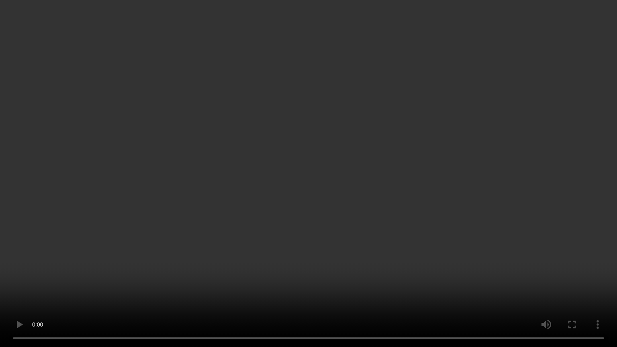
click at [322, 174] on video at bounding box center [308, 173] width 617 height 347
click at [443, 206] on video at bounding box center [308, 173] width 617 height 347
click at [374, 146] on video at bounding box center [308, 173] width 617 height 347
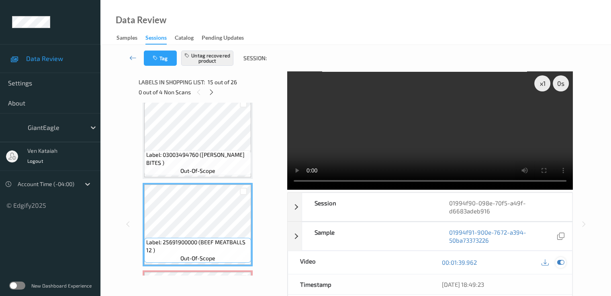
click at [560, 262] on icon at bounding box center [559, 262] width 7 height 7
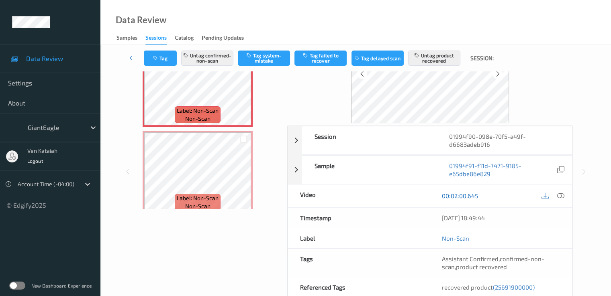
scroll to position [80, 0]
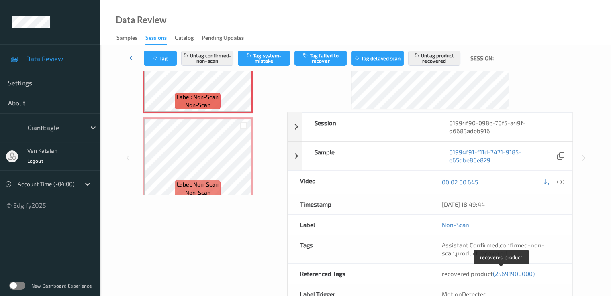
click at [501, 270] on span "(25691900000)" at bounding box center [514, 273] width 42 height 7
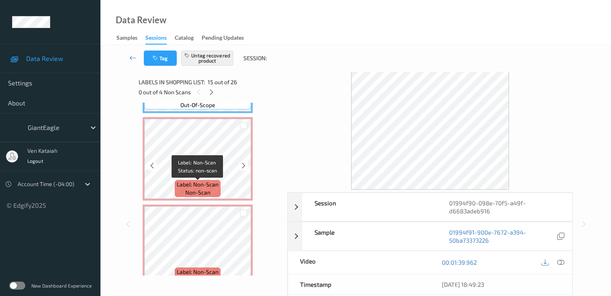
scroll to position [1222, 0]
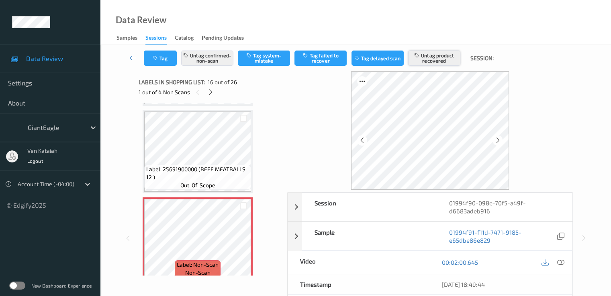
click at [434, 57] on button "Untag product recovered" at bounding box center [434, 58] width 52 height 15
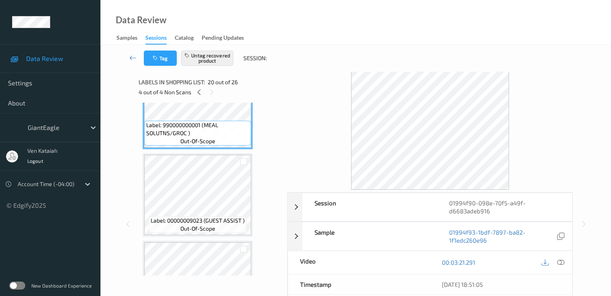
scroll to position [1623, 0]
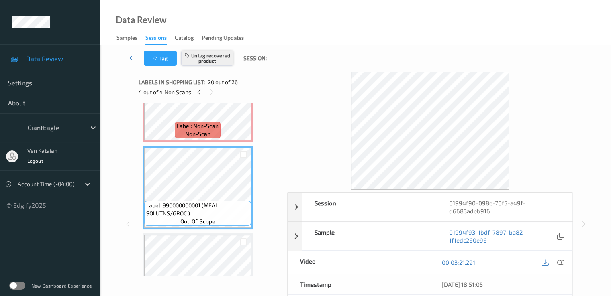
click at [208, 61] on button "Untag recovered product" at bounding box center [207, 58] width 52 height 15
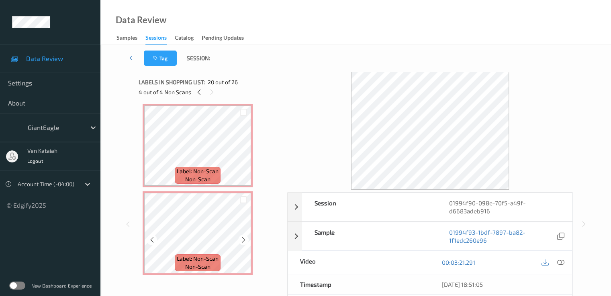
scroll to position [1302, 0]
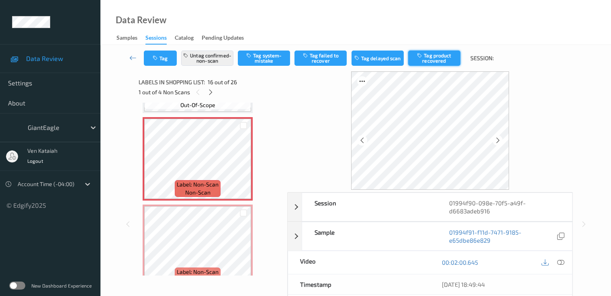
click at [432, 63] on button "Tag product recovered" at bounding box center [434, 58] width 52 height 15
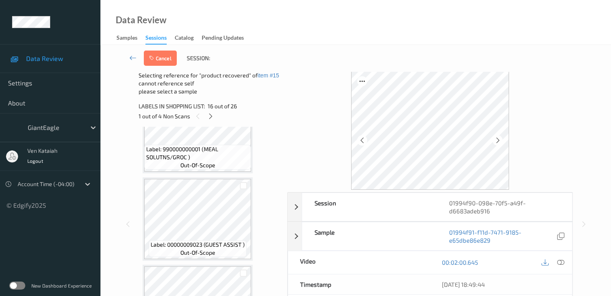
scroll to position [1623, 0]
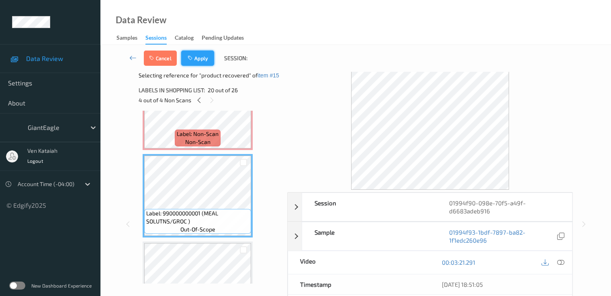
click at [191, 58] on icon "button" at bounding box center [190, 58] width 7 height 6
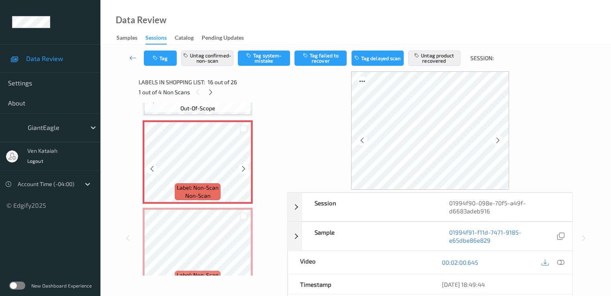
scroll to position [1309, 0]
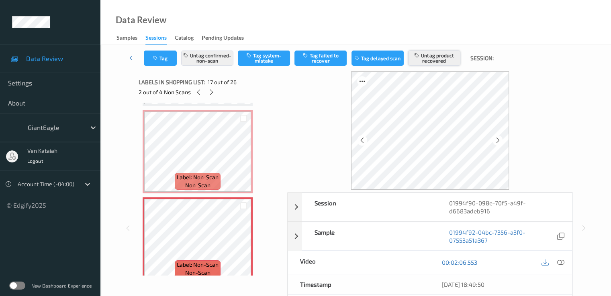
click at [425, 55] on button "Untag product recovered" at bounding box center [434, 58] width 52 height 15
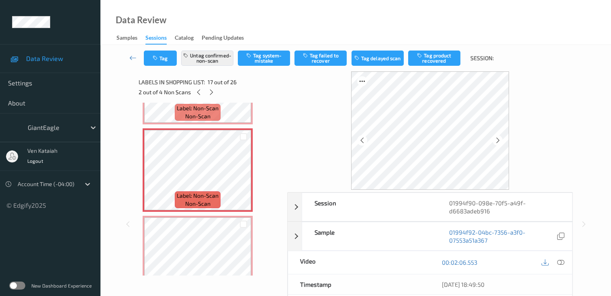
scroll to position [1390, 0]
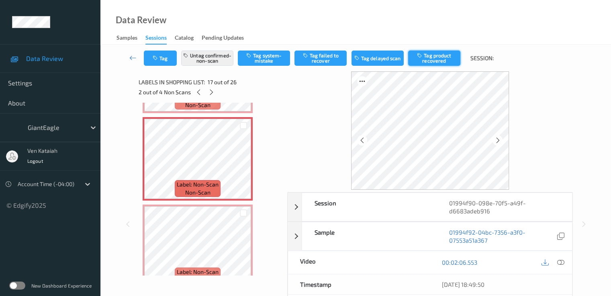
click at [446, 53] on button "Tag product recovered" at bounding box center [434, 58] width 52 height 15
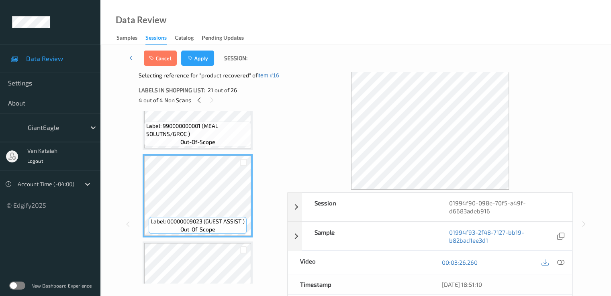
scroll to position [1791, 0]
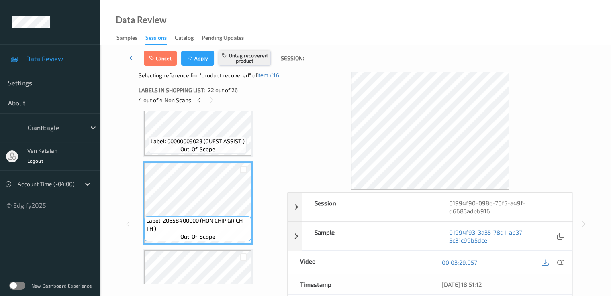
click at [253, 65] on button "Untag recovered product" at bounding box center [244, 58] width 52 height 15
click at [206, 58] on button "Apply" at bounding box center [197, 58] width 33 height 15
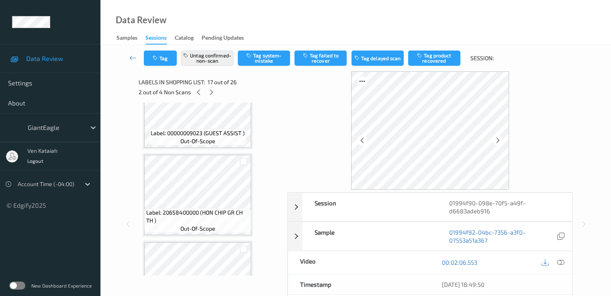
scroll to position [1317, 0]
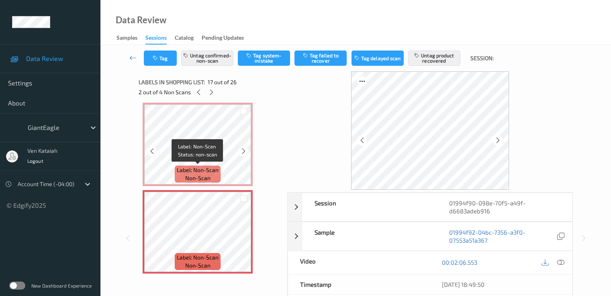
click at [202, 167] on span "Label: Non-Scan" at bounding box center [198, 170] width 42 height 8
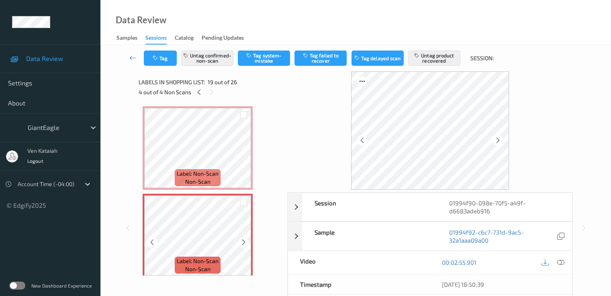
scroll to position [1477, 0]
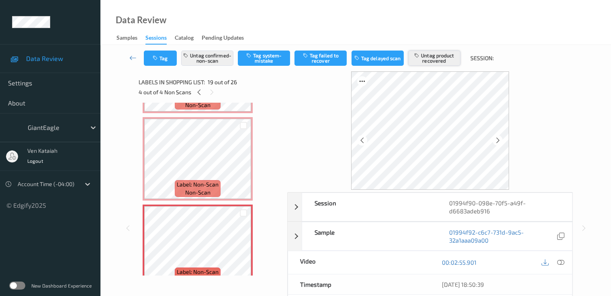
click at [440, 64] on button "Untag product recovered" at bounding box center [434, 58] width 52 height 15
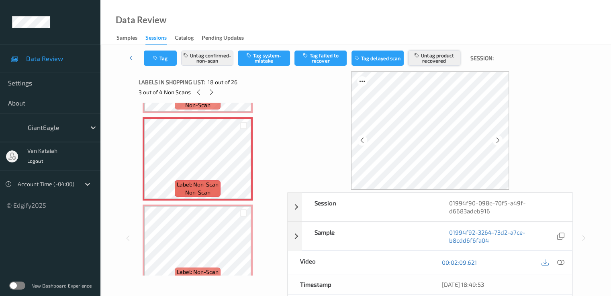
click at [414, 63] on button "Untag product recovered" at bounding box center [434, 58] width 52 height 15
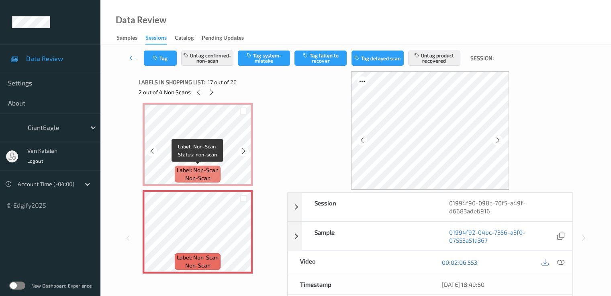
scroll to position [1236, 0]
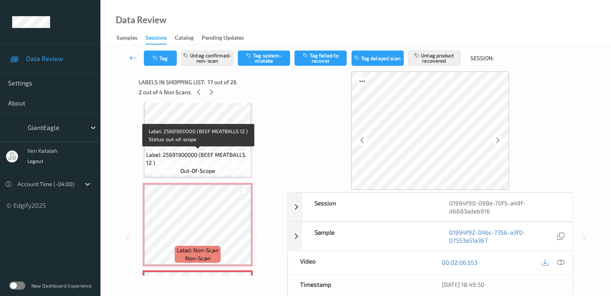
click at [204, 153] on span "Label: 25691900000 (BEEF MEATBALLS 12 )" at bounding box center [197, 159] width 103 height 16
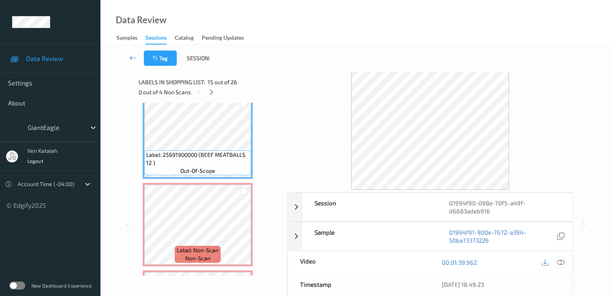
click at [558, 262] on icon at bounding box center [559, 262] width 7 height 7
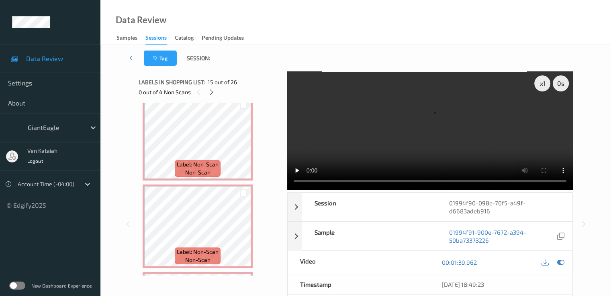
scroll to position [1397, 0]
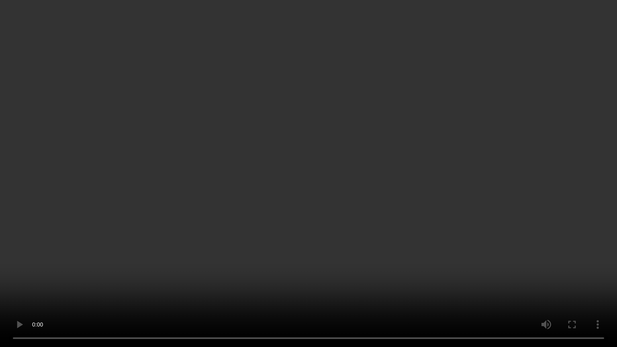
click at [360, 164] on video at bounding box center [308, 173] width 617 height 347
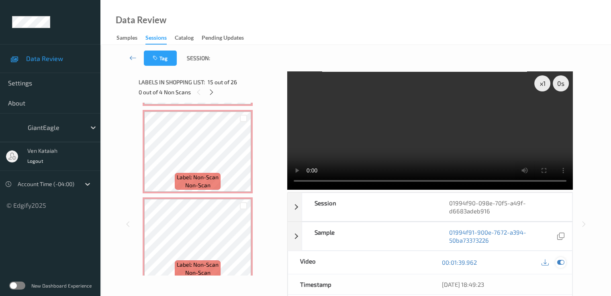
click at [556, 261] on div at bounding box center [560, 262] width 11 height 11
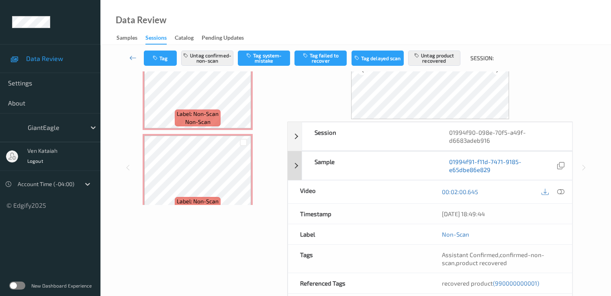
scroll to position [80, 0]
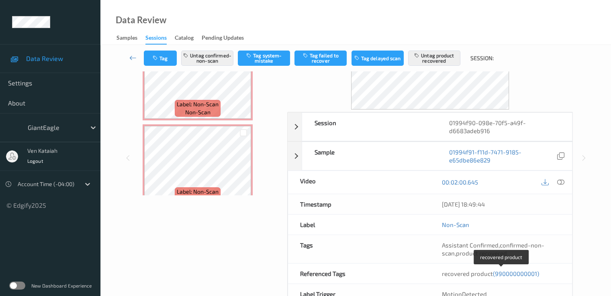
click at [522, 277] on div "recovered product (990000000001)" at bounding box center [501, 274] width 118 height 8
click at [500, 270] on span "(990000000001)" at bounding box center [516, 273] width 46 height 7
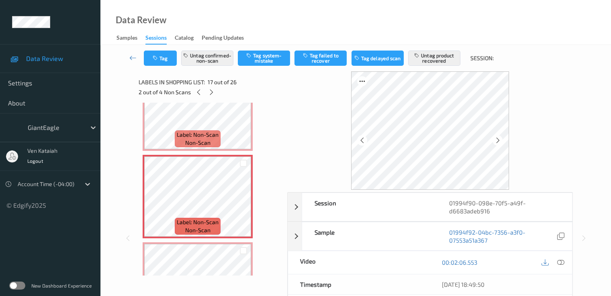
scroll to position [1338, 0]
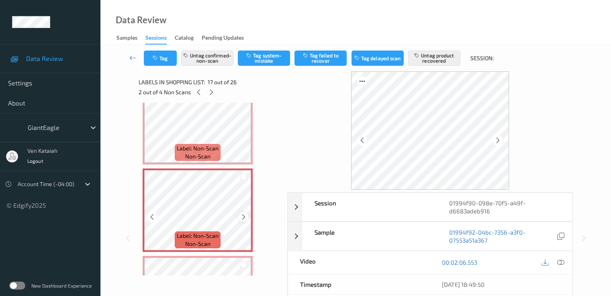
click at [244, 217] on icon at bounding box center [243, 217] width 7 height 7
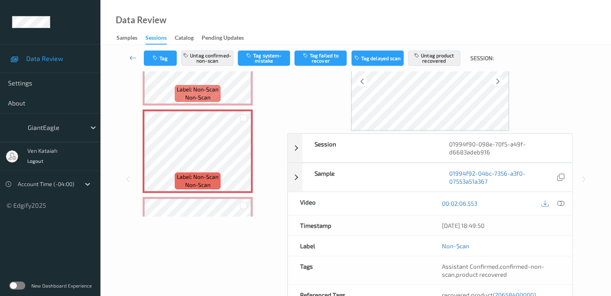
scroll to position [80, 0]
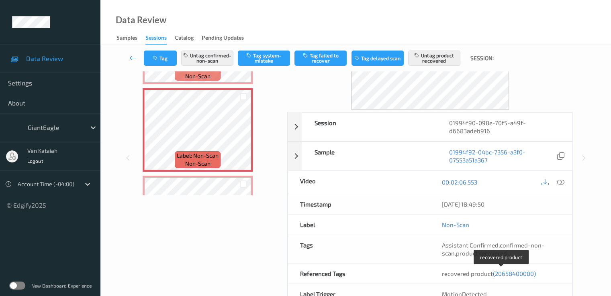
click at [512, 275] on span "(20658400000)" at bounding box center [514, 273] width 43 height 7
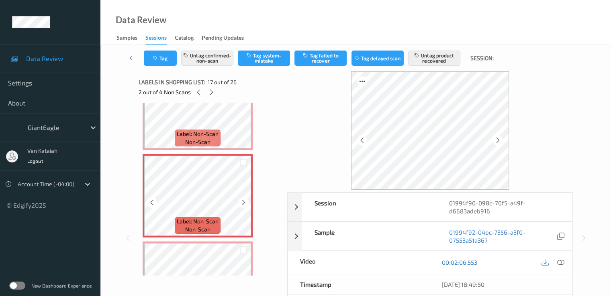
scroll to position [1433, 0]
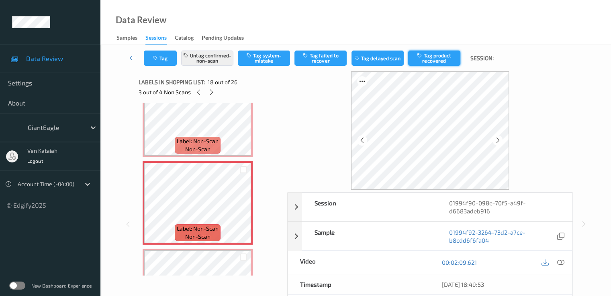
click at [424, 63] on button "Tag product recovered" at bounding box center [434, 58] width 52 height 15
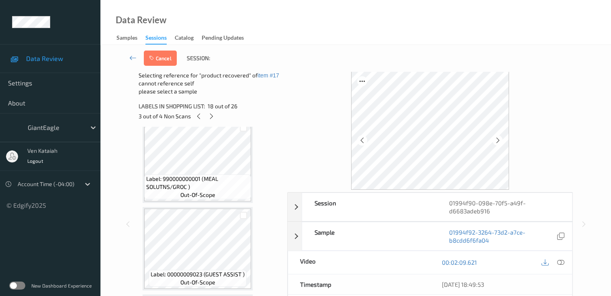
scroll to position [1754, 0]
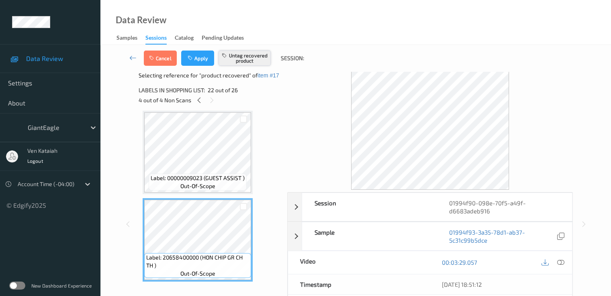
click at [246, 60] on button "Untag recovered product" at bounding box center [244, 58] width 52 height 15
click at [198, 60] on button "Apply" at bounding box center [197, 58] width 33 height 15
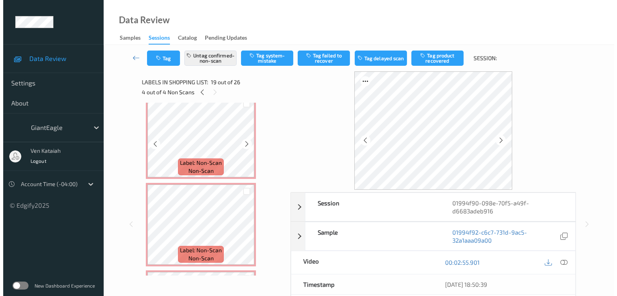
scroll to position [1404, 0]
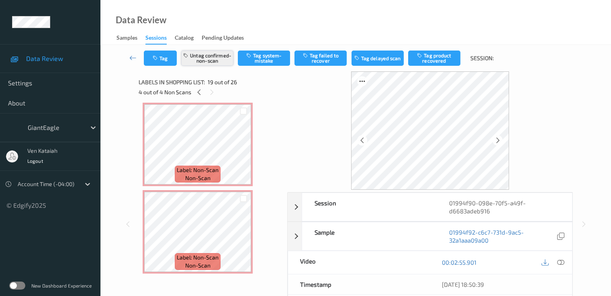
click at [202, 59] on button "Untag confirmed-non-scan" at bounding box center [207, 58] width 52 height 15
click at [259, 65] on button "Tag system-mistake" at bounding box center [264, 58] width 52 height 15
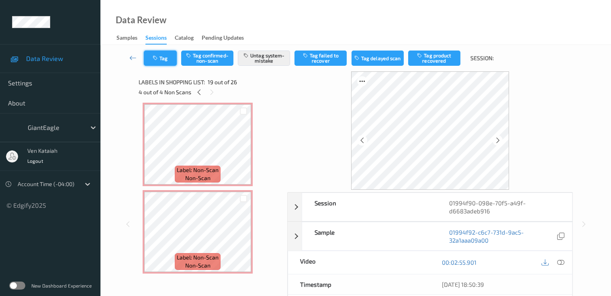
click at [154, 63] on button "Tag" at bounding box center [160, 58] width 33 height 15
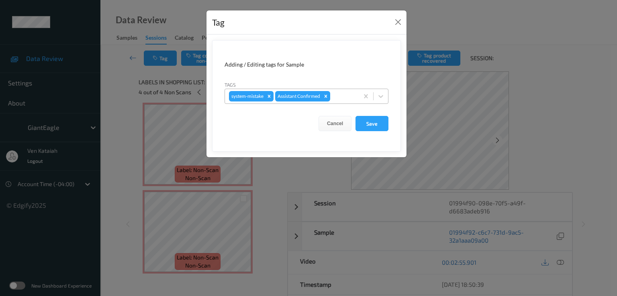
click at [348, 94] on div at bounding box center [343, 97] width 23 height 10
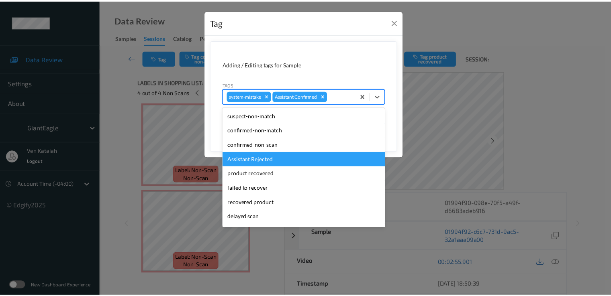
scroll to position [85, 0]
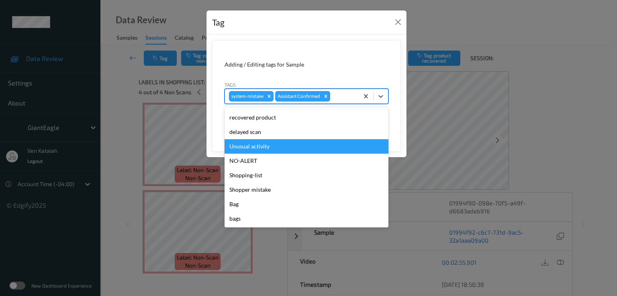
click at [263, 143] on div "Unusual activity" at bounding box center [306, 146] width 164 height 14
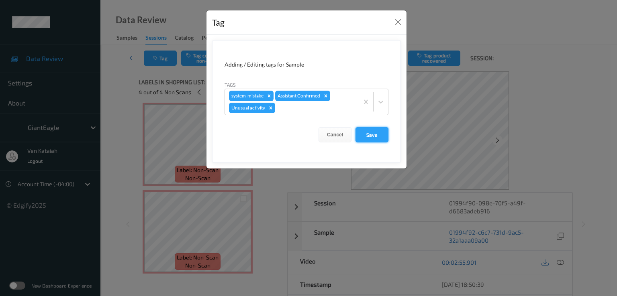
click at [368, 127] on button "Save" at bounding box center [371, 134] width 33 height 15
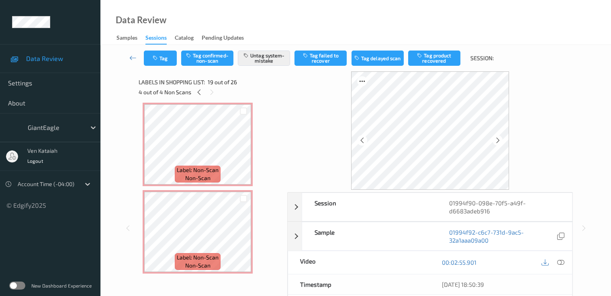
click at [144, 51] on button "Tag" at bounding box center [160, 58] width 33 height 15
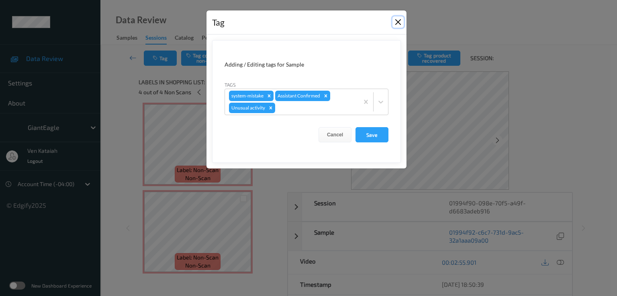
click at [394, 20] on button "Close" at bounding box center [397, 21] width 11 height 11
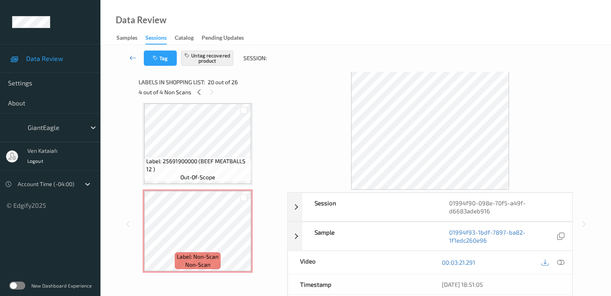
scroll to position [1244, 0]
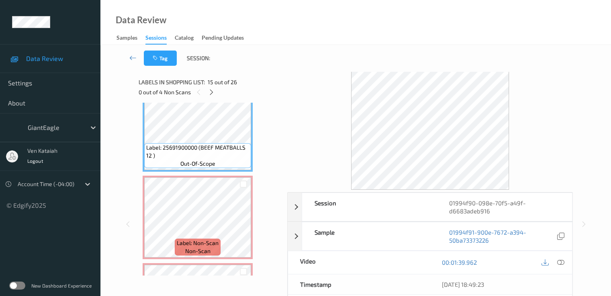
click at [566, 265] on div "00:01:39.962" at bounding box center [501, 262] width 142 height 23
click at [559, 263] on icon at bounding box center [559, 262] width 7 height 7
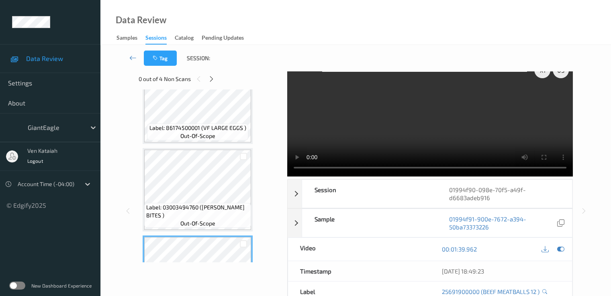
scroll to position [0, 0]
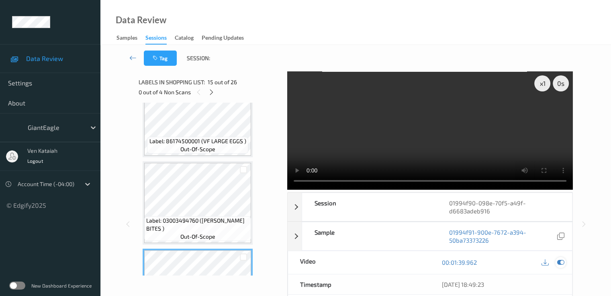
click at [564, 263] on icon at bounding box center [559, 262] width 7 height 7
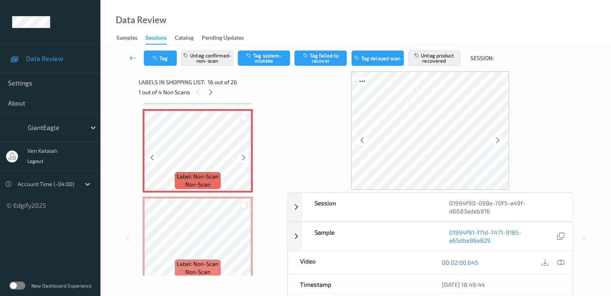
scroll to position [1324, 0]
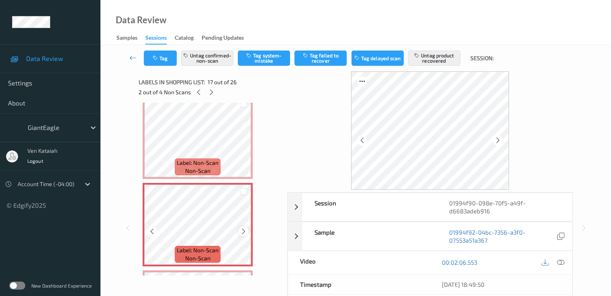
click at [246, 231] on icon at bounding box center [243, 231] width 7 height 7
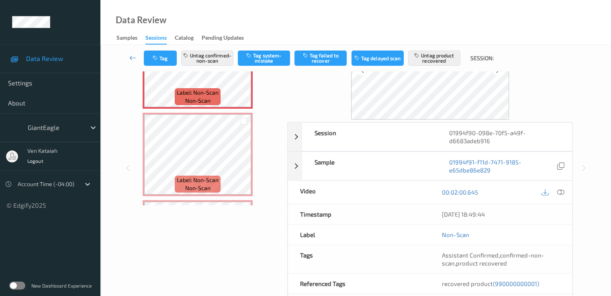
scroll to position [80, 0]
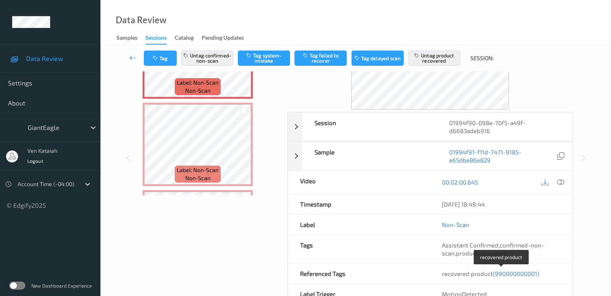
drag, startPoint x: 503, startPoint y: 273, endPoint x: 444, endPoint y: 263, distance: 59.9
click at [503, 273] on span "(990000000001)" at bounding box center [516, 273] width 46 height 7
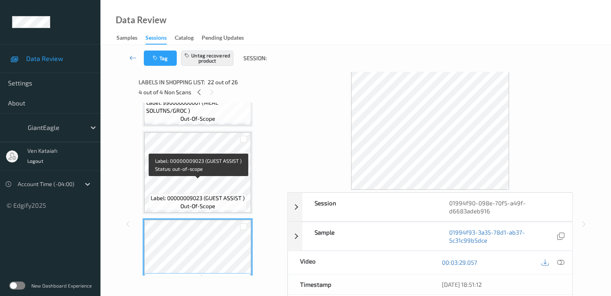
scroll to position [1740, 0]
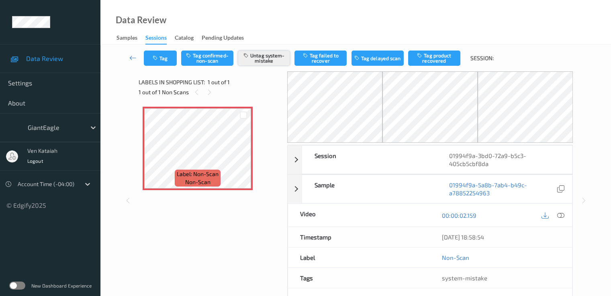
click at [252, 56] on button "Untag system-mistake" at bounding box center [264, 58] width 52 height 15
click at [193, 54] on button "Tag confirmed-non-scan" at bounding box center [207, 58] width 52 height 15
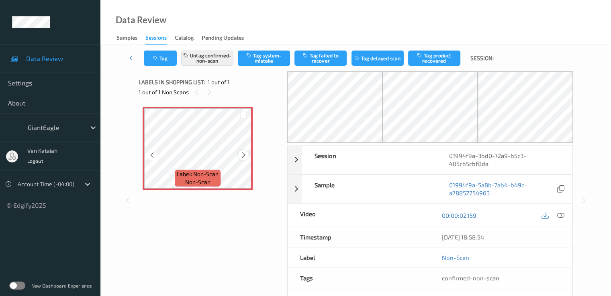
click at [241, 154] on icon at bounding box center [243, 155] width 7 height 7
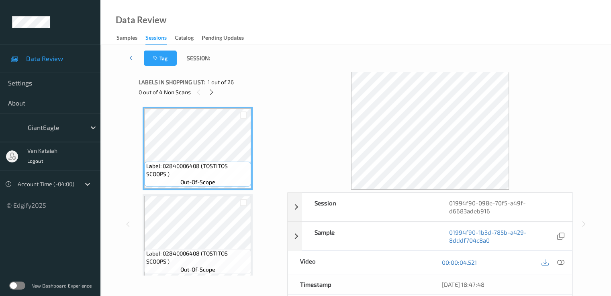
click at [210, 97] on div "Labels in shopping list: 1 out of 26 0 out of 4 Non Scans" at bounding box center [209, 86] width 143 height 31
click at [212, 92] on icon at bounding box center [211, 92] width 7 height 7
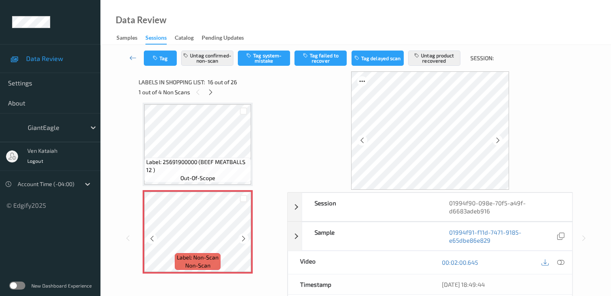
scroll to position [1309, 0]
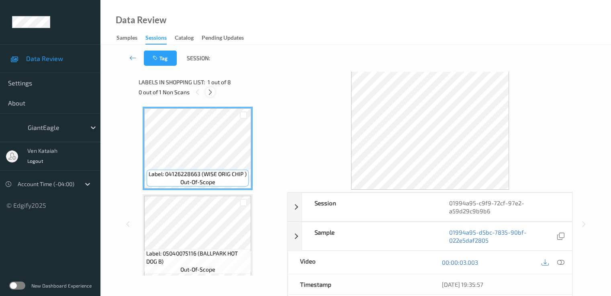
click at [208, 91] on icon at bounding box center [210, 92] width 7 height 7
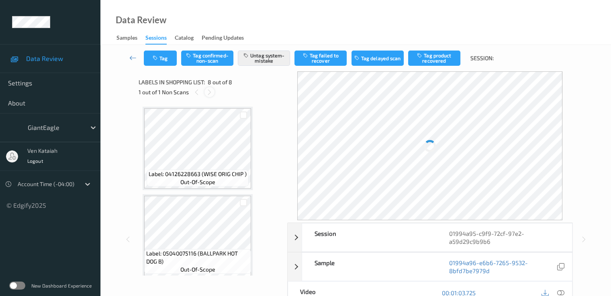
scroll to position [529, 0]
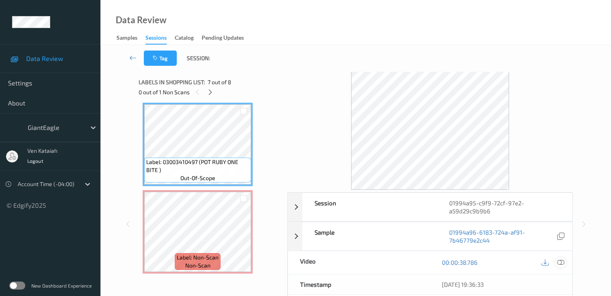
click at [564, 259] on icon at bounding box center [559, 262] width 7 height 7
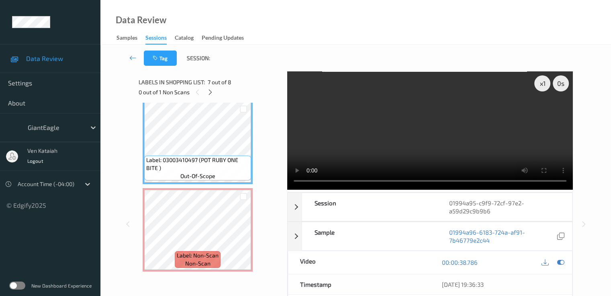
scroll to position [480, 0]
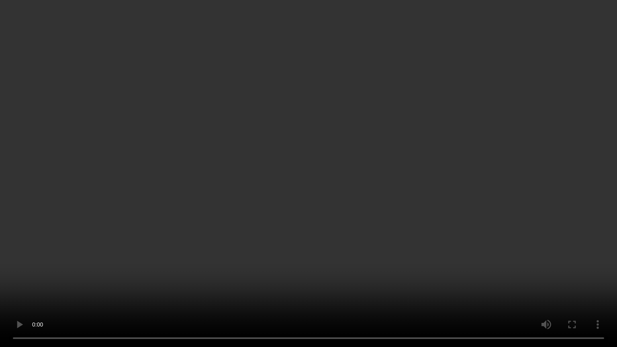
click at [368, 162] on video at bounding box center [308, 173] width 617 height 347
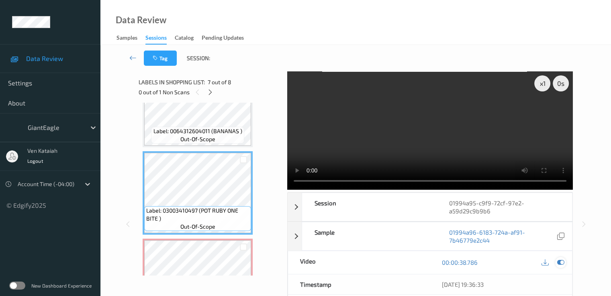
click at [560, 261] on icon at bounding box center [559, 262] width 7 height 7
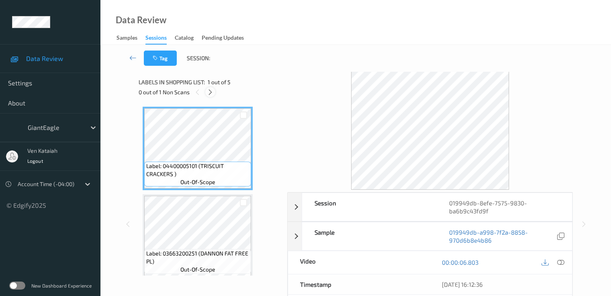
click at [209, 97] on div at bounding box center [210, 92] width 10 height 10
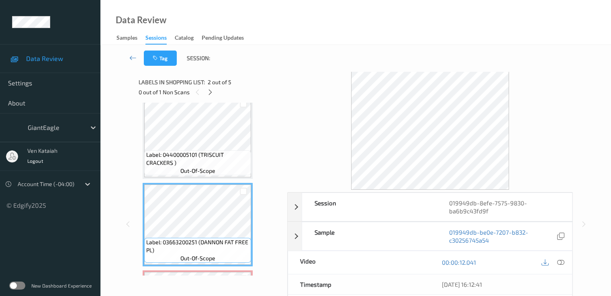
scroll to position [92, 0]
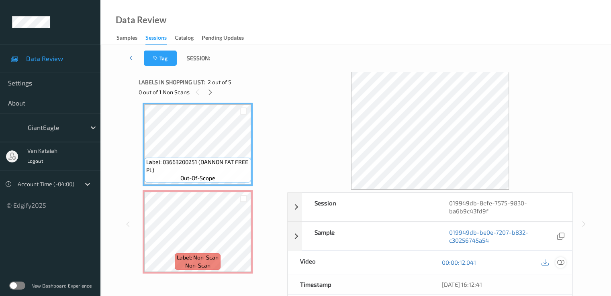
click at [563, 263] on icon at bounding box center [559, 262] width 7 height 7
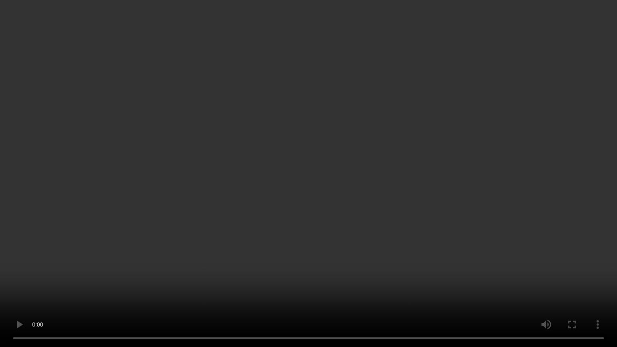
click at [362, 178] on video at bounding box center [308, 173] width 617 height 347
click at [318, 158] on video at bounding box center [308, 173] width 617 height 347
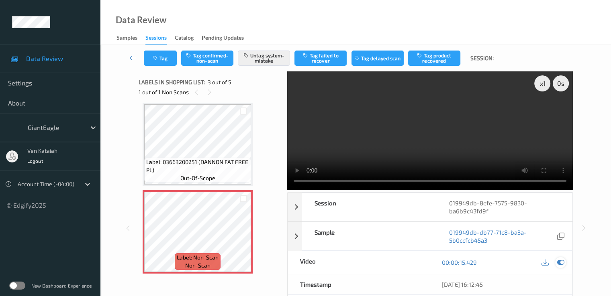
click at [556, 259] on div at bounding box center [560, 262] width 11 height 11
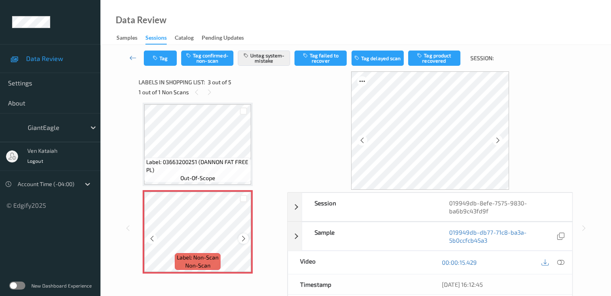
click at [247, 236] on div at bounding box center [243, 239] width 10 height 10
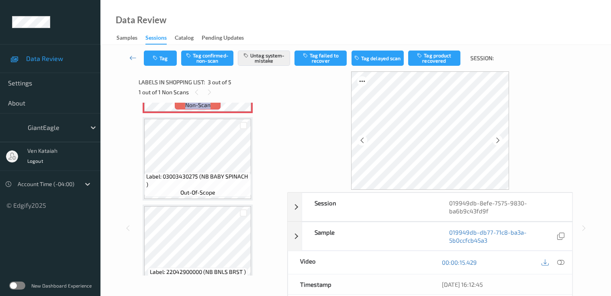
scroll to position [172, 0]
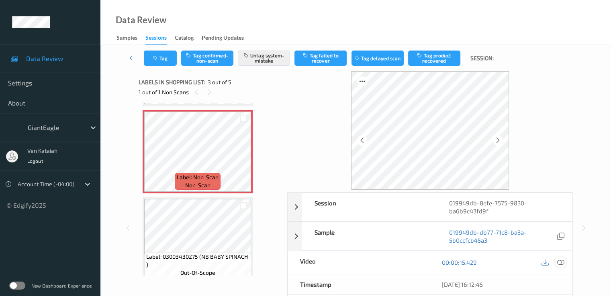
click at [561, 262] on icon at bounding box center [559, 262] width 7 height 7
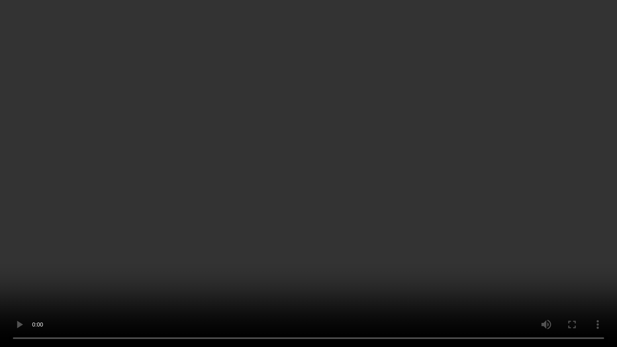
click at [292, 218] on video at bounding box center [308, 173] width 617 height 347
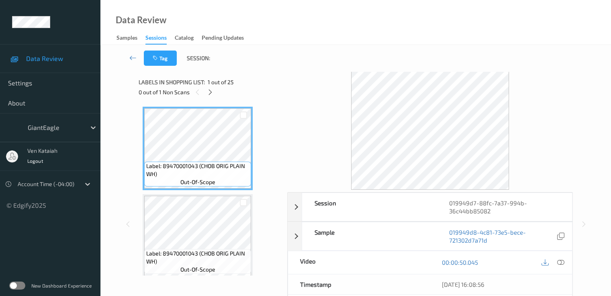
click at [216, 90] on div "0 out of 1 Non Scans" at bounding box center [209, 92] width 143 height 10
click at [213, 90] on icon at bounding box center [210, 92] width 7 height 7
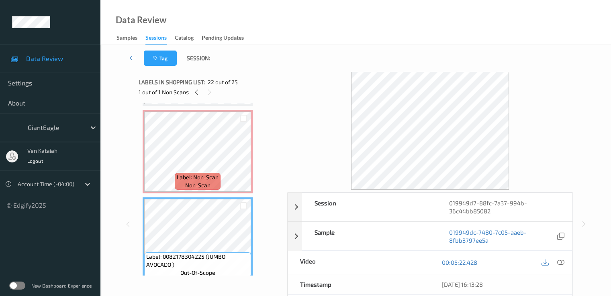
scroll to position [1667, 0]
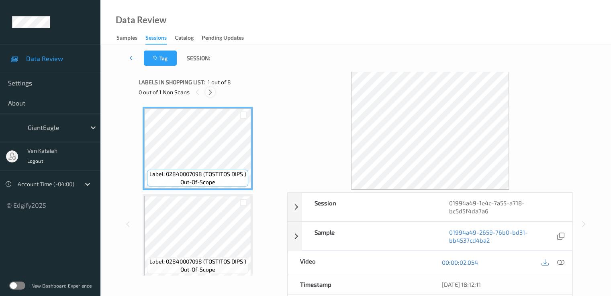
click at [213, 92] on icon at bounding box center [210, 92] width 7 height 7
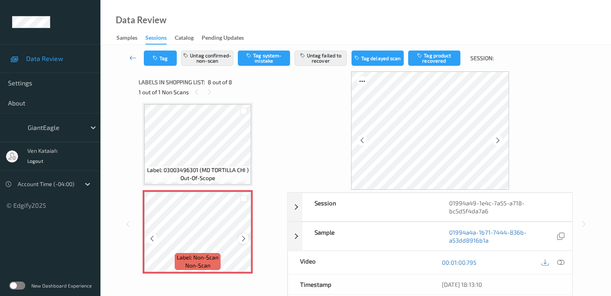
click at [242, 237] on icon at bounding box center [243, 238] width 7 height 7
click at [498, 140] on icon at bounding box center [497, 140] width 7 height 7
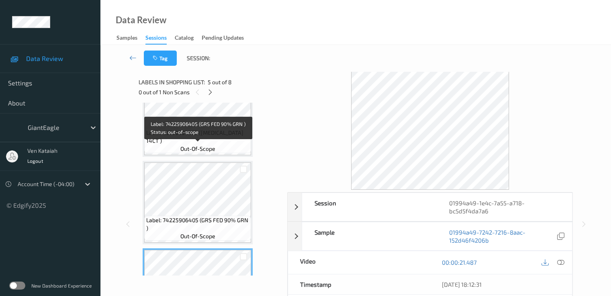
scroll to position [208, 0]
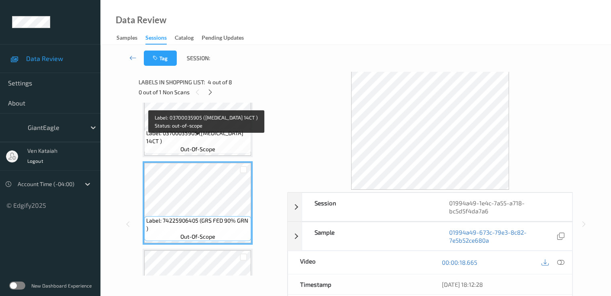
click at [192, 148] on span "out-of-scope" at bounding box center [197, 149] width 35 height 8
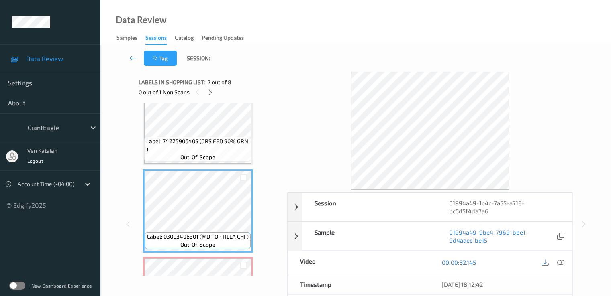
scroll to position [449, 0]
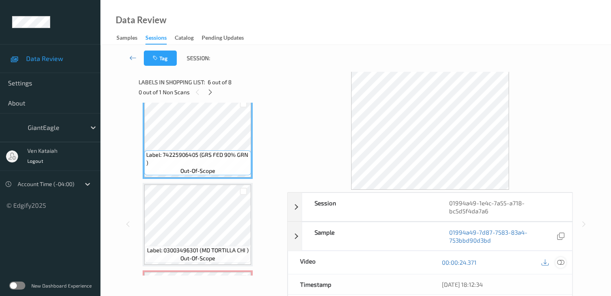
click at [558, 260] on icon at bounding box center [559, 262] width 7 height 7
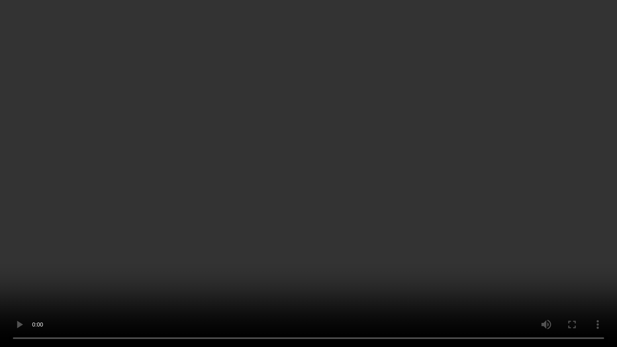
click at [382, 156] on video at bounding box center [308, 173] width 617 height 347
click at [498, 199] on video at bounding box center [308, 173] width 617 height 347
click at [340, 263] on video at bounding box center [308, 173] width 617 height 347
click at [456, 231] on video at bounding box center [308, 173] width 617 height 347
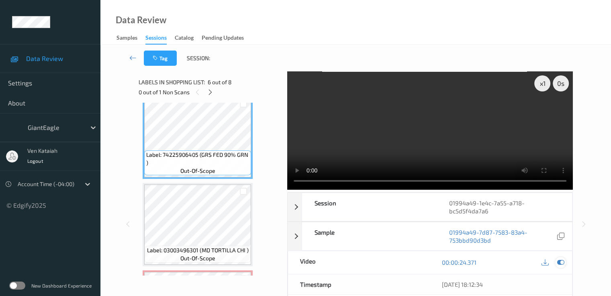
click at [563, 263] on icon at bounding box center [559, 262] width 7 height 7
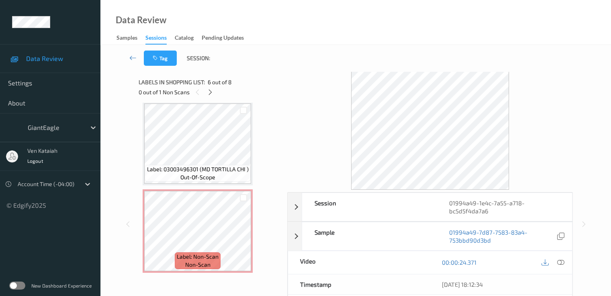
scroll to position [531, 0]
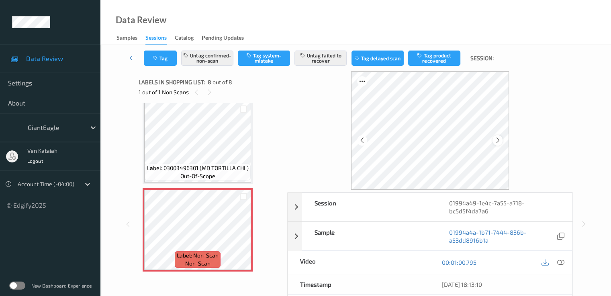
click at [495, 138] on icon at bounding box center [497, 140] width 7 height 7
click at [497, 142] on icon at bounding box center [497, 140] width 7 height 7
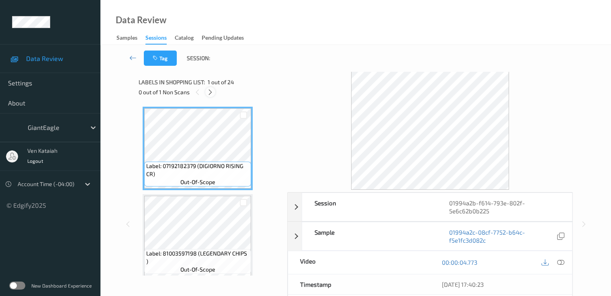
click at [213, 90] on icon at bounding box center [210, 92] width 7 height 7
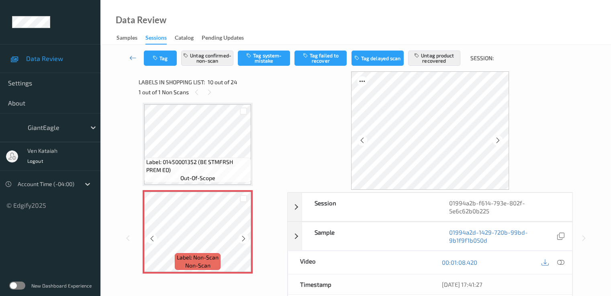
scroll to position [784, 0]
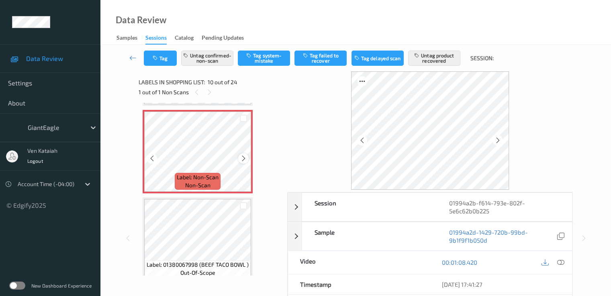
click at [243, 161] on icon at bounding box center [243, 158] width 7 height 7
click at [245, 159] on icon at bounding box center [243, 158] width 7 height 7
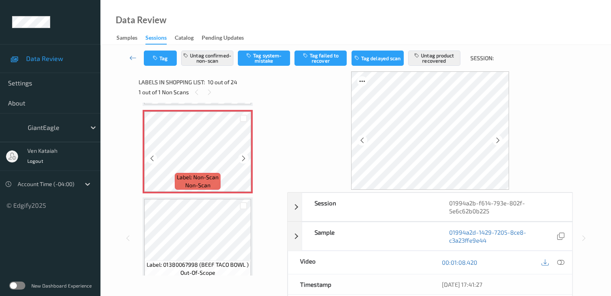
scroll to position [704, 0]
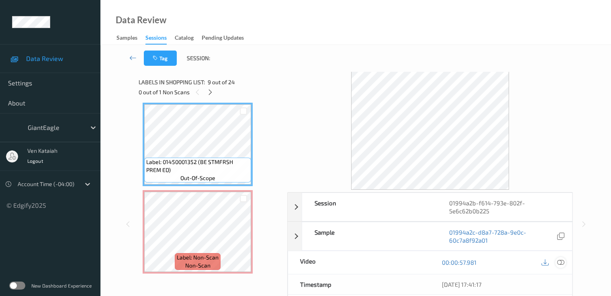
click at [560, 265] on div at bounding box center [560, 262] width 11 height 11
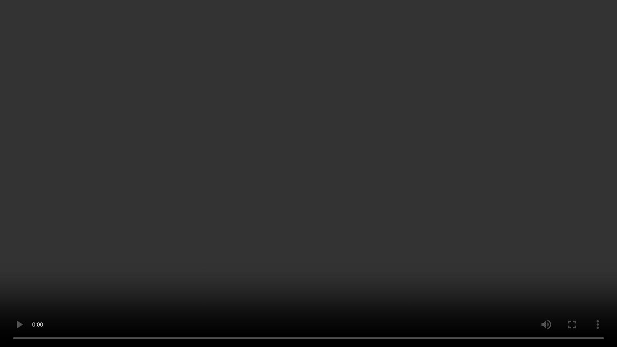
click at [399, 164] on video at bounding box center [308, 173] width 617 height 347
click at [372, 168] on video at bounding box center [308, 173] width 617 height 347
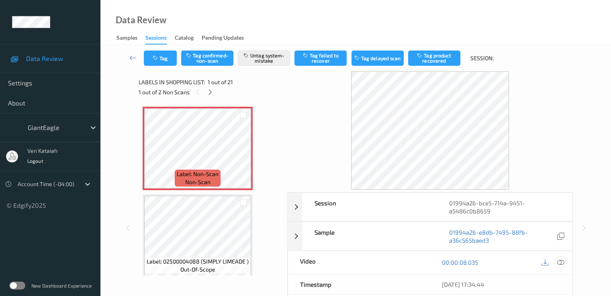
click at [562, 263] on icon at bounding box center [559, 262] width 7 height 7
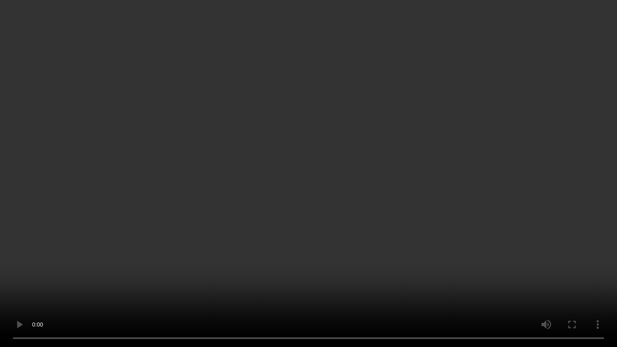
click at [395, 154] on video at bounding box center [308, 173] width 617 height 347
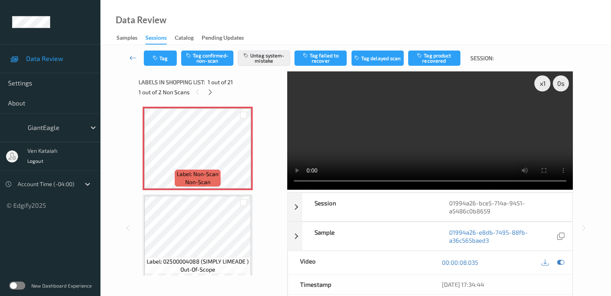
click at [413, 118] on video at bounding box center [429, 130] width 285 height 118
click at [561, 260] on icon at bounding box center [559, 262] width 7 height 7
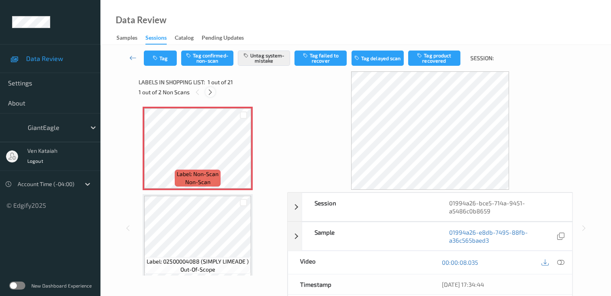
click at [212, 93] on icon at bounding box center [210, 92] width 7 height 7
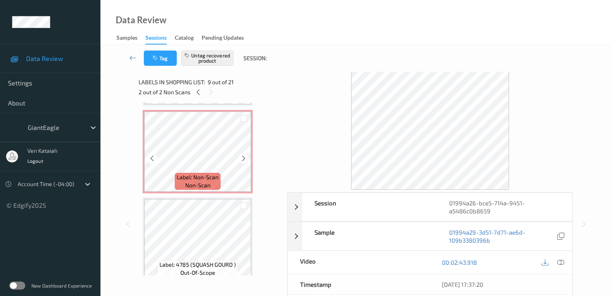
scroll to position [354, 0]
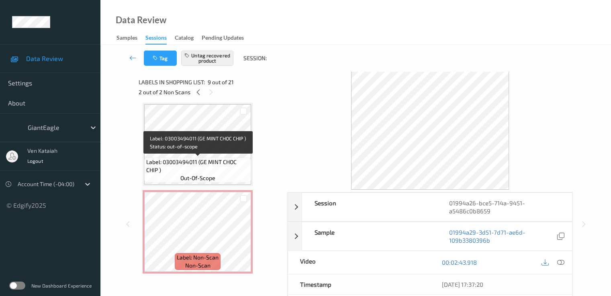
click at [195, 160] on span "Label: 03003494011 (GE MINT CHOC CHIP )" at bounding box center [197, 166] width 103 height 16
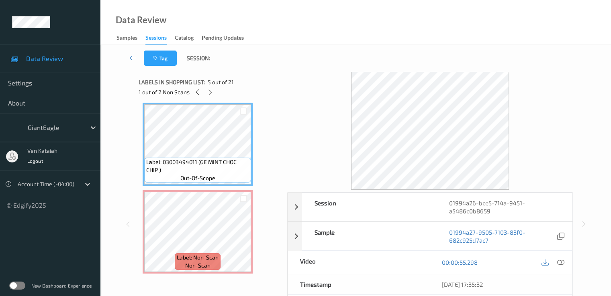
click at [566, 265] on div "00:00:55.298" at bounding box center [501, 262] width 142 height 23
click at [562, 261] on icon at bounding box center [559, 262] width 7 height 7
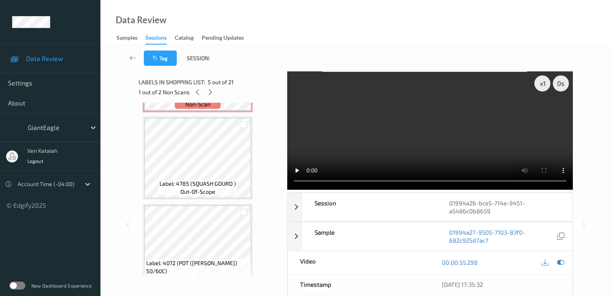
scroll to position [515, 0]
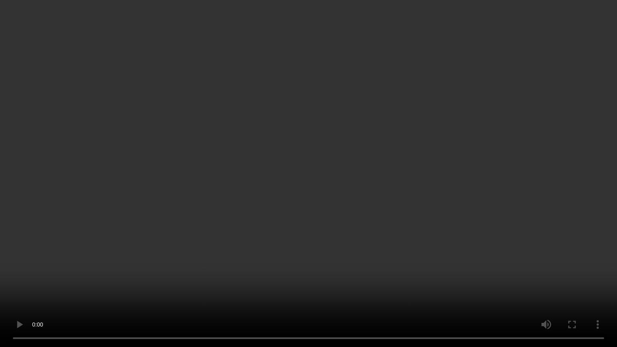
click at [366, 169] on video at bounding box center [308, 173] width 617 height 347
click at [224, 209] on video at bounding box center [308, 173] width 617 height 347
click at [301, 233] on video at bounding box center [308, 173] width 617 height 347
click at [286, 224] on video at bounding box center [308, 173] width 617 height 347
click at [308, 210] on video at bounding box center [308, 173] width 617 height 347
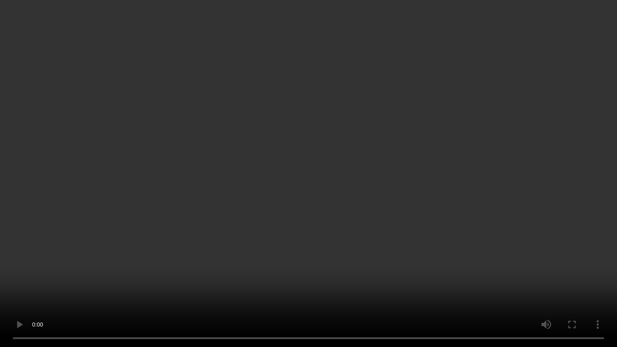
click at [391, 201] on video at bounding box center [308, 173] width 617 height 347
click at [295, 170] on video at bounding box center [308, 173] width 617 height 347
click at [320, 87] on video at bounding box center [308, 173] width 617 height 347
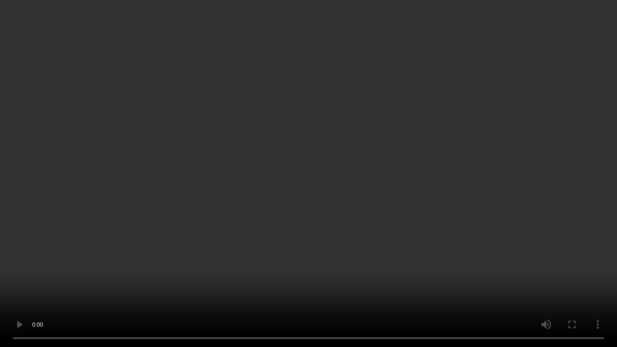
click at [319, 191] on video at bounding box center [308, 173] width 617 height 347
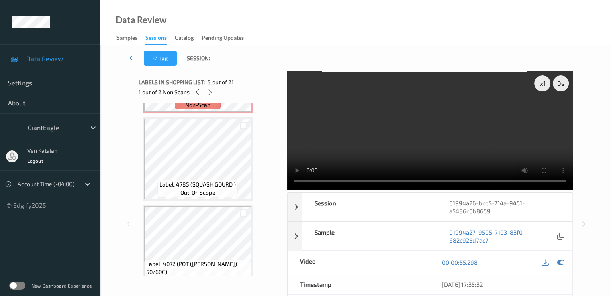
click at [562, 267] on div at bounding box center [552, 262] width 26 height 11
click at [559, 262] on icon at bounding box center [559, 262] width 7 height 7
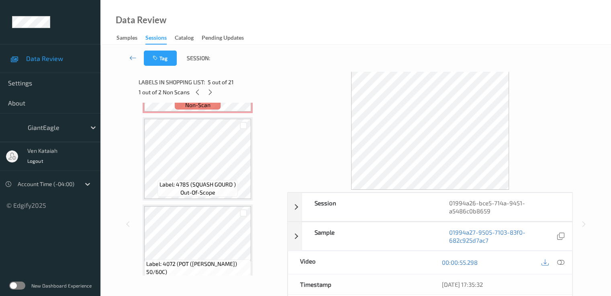
scroll to position [434, 0]
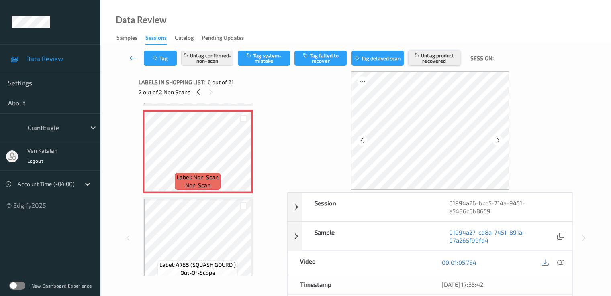
click at [443, 57] on button "Untag product recovered" at bounding box center [434, 58] width 52 height 15
click at [443, 57] on button "Tag product recovered" at bounding box center [434, 58] width 52 height 15
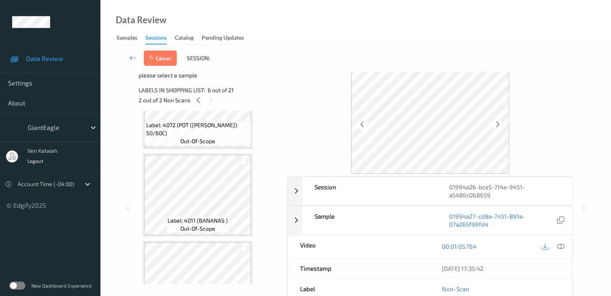
scroll to position [675, 0]
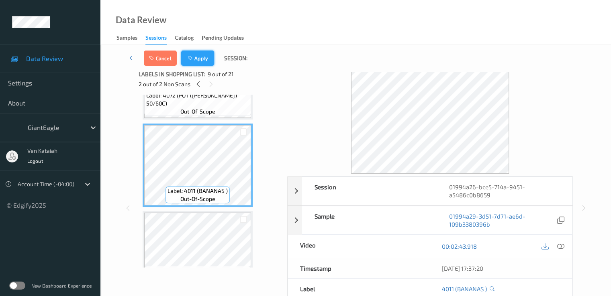
click at [196, 61] on button "Apply" at bounding box center [197, 58] width 33 height 15
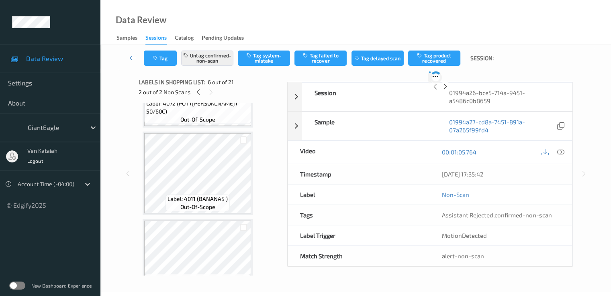
scroll to position [354, 0]
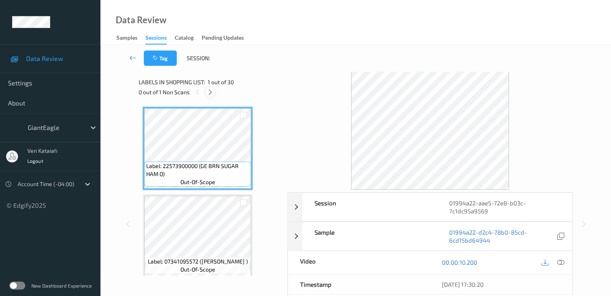
click at [212, 90] on icon at bounding box center [210, 92] width 7 height 7
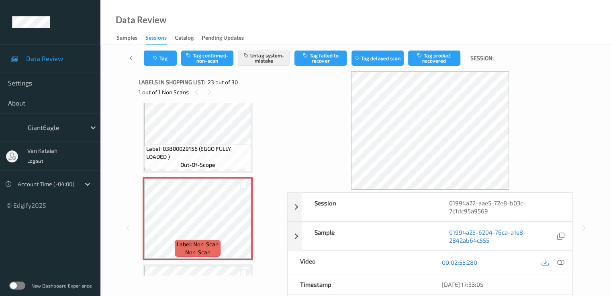
scroll to position [1842, 0]
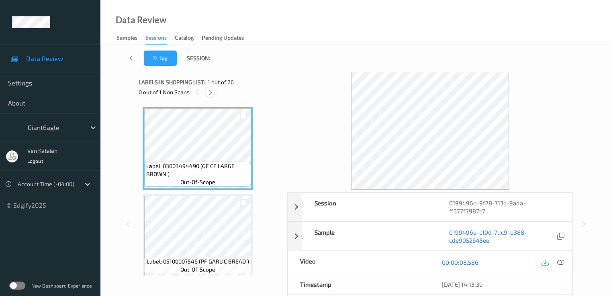
click at [209, 90] on icon at bounding box center [210, 92] width 7 height 7
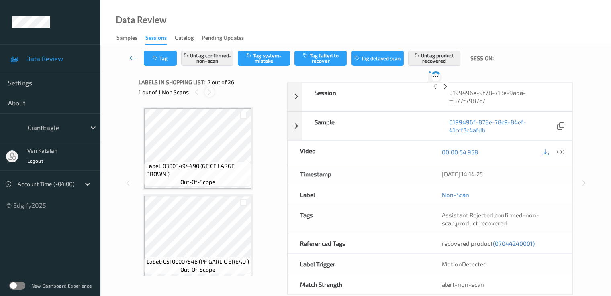
scroll to position [442, 0]
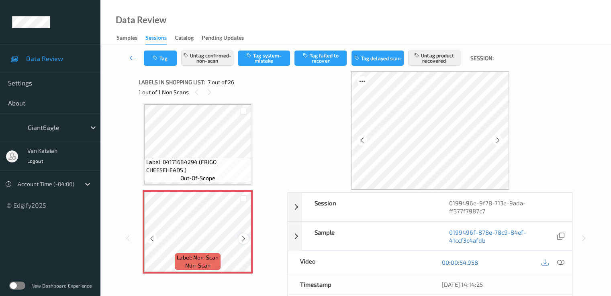
click at [244, 240] on icon at bounding box center [243, 238] width 7 height 7
click at [238, 238] on div at bounding box center [243, 239] width 10 height 10
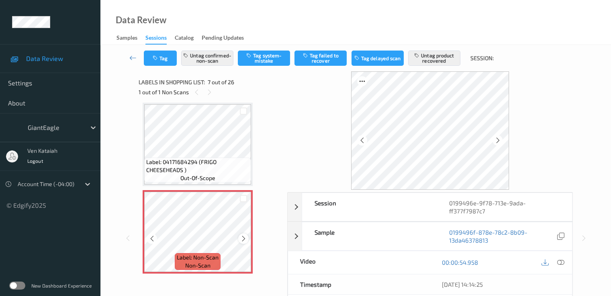
click at [244, 239] on icon at bounding box center [243, 238] width 7 height 7
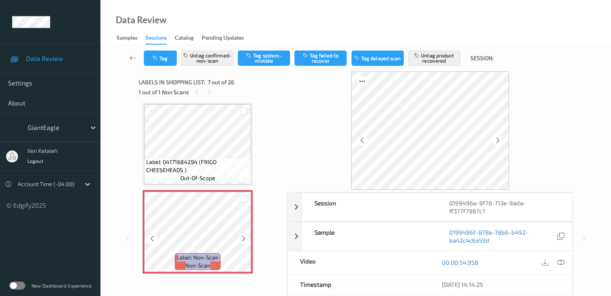
click at [244, 239] on icon at bounding box center [243, 238] width 7 height 7
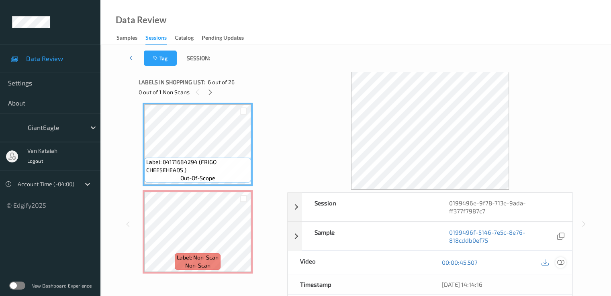
click at [562, 259] on icon at bounding box center [559, 262] width 7 height 7
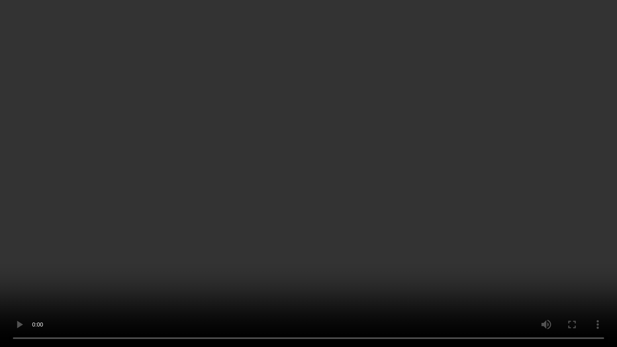
click at [290, 177] on video at bounding box center [308, 173] width 617 height 347
click at [273, 277] on video at bounding box center [308, 173] width 617 height 347
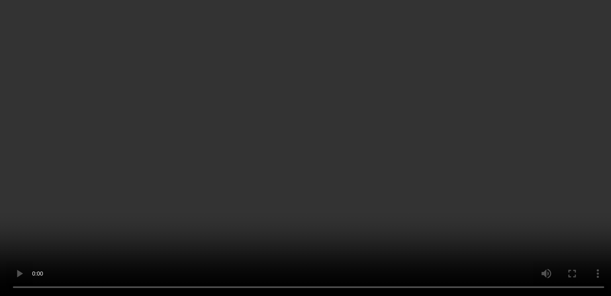
scroll to position [522, 0]
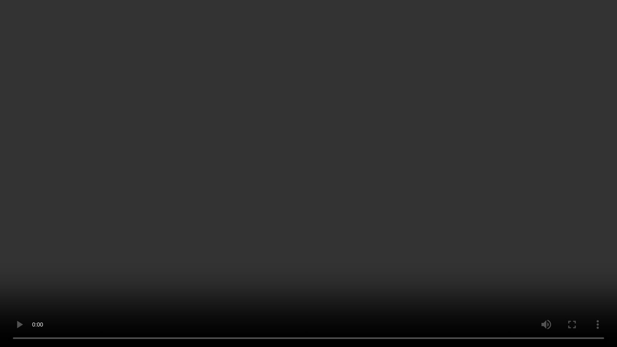
click at [370, 169] on video at bounding box center [308, 173] width 617 height 347
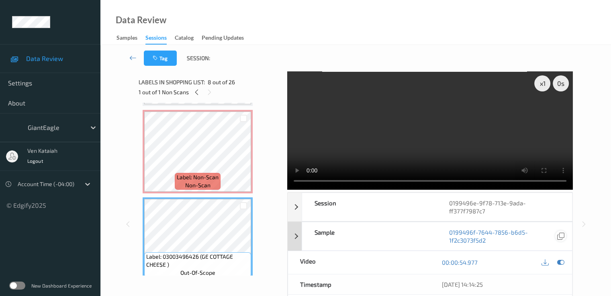
click at [562, 259] on icon at bounding box center [559, 262] width 7 height 7
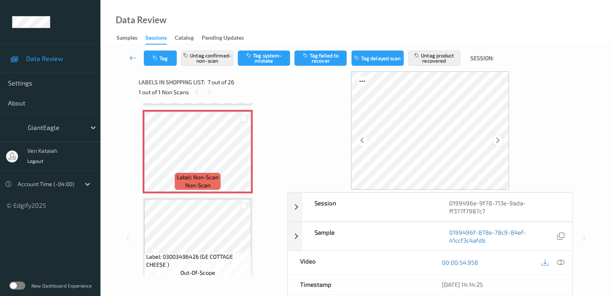
click at [497, 143] on icon at bounding box center [497, 140] width 7 height 7
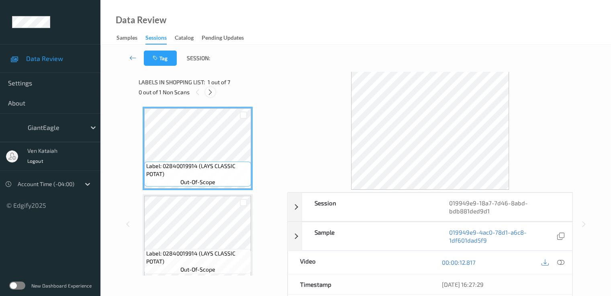
click at [210, 90] on icon at bounding box center [210, 92] width 7 height 7
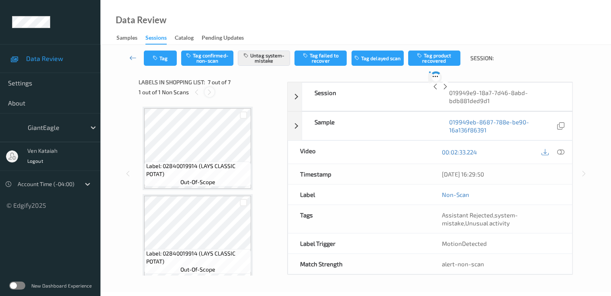
scroll to position [442, 0]
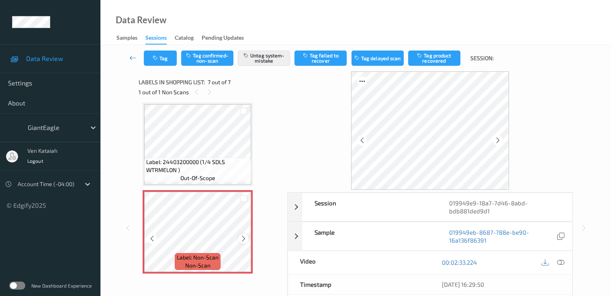
click at [242, 238] on icon at bounding box center [243, 238] width 7 height 7
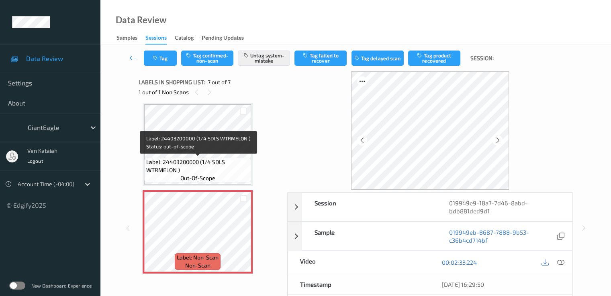
click at [169, 158] on span "Label: 24403200000 (1/4 SDLS WTRMELON )" at bounding box center [197, 166] width 103 height 16
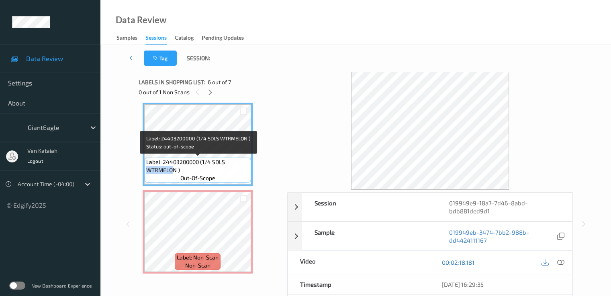
drag, startPoint x: 147, startPoint y: 169, endPoint x: 174, endPoint y: 170, distance: 27.7
click at [174, 170] on span "Label: 24403200000 (1/4 SDLS WTRMELON )" at bounding box center [197, 166] width 103 height 16
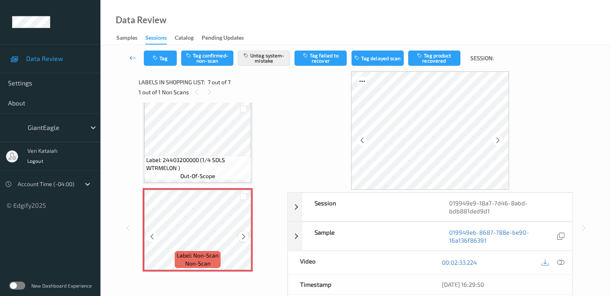
click at [242, 238] on icon at bounding box center [243, 236] width 7 height 7
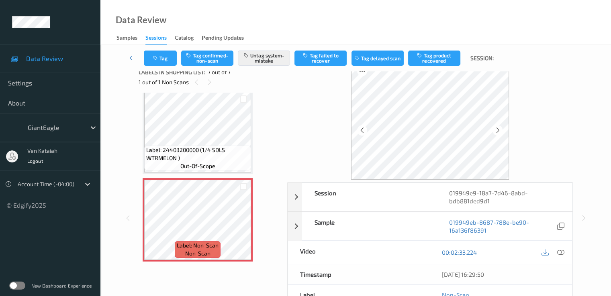
scroll to position [0, 0]
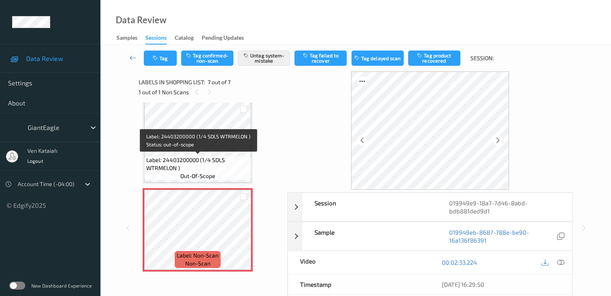
click at [197, 160] on span "Label: 24403200000 (1/4 SDLS WTRMELON )" at bounding box center [197, 164] width 103 height 16
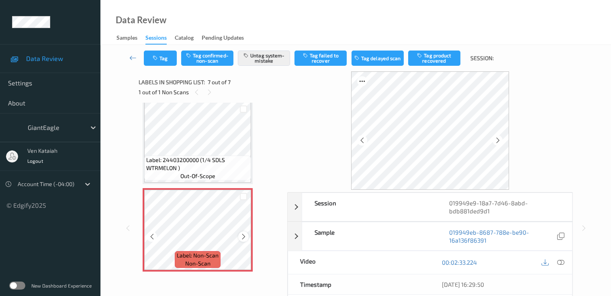
click at [242, 235] on icon at bounding box center [243, 236] width 7 height 7
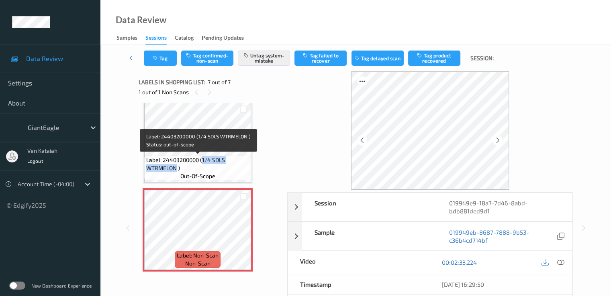
drag, startPoint x: 204, startPoint y: 160, endPoint x: 176, endPoint y: 169, distance: 29.1
click at [176, 169] on span "Label: 24403200000 (1/4 SDLS WTRMELON )" at bounding box center [197, 164] width 103 height 16
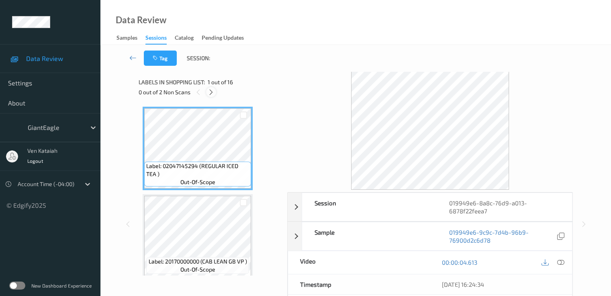
click at [210, 91] on icon at bounding box center [211, 92] width 7 height 7
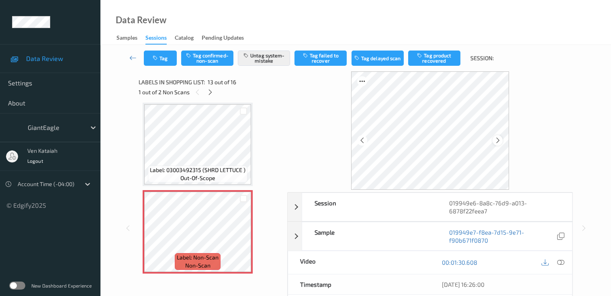
click at [500, 138] on icon at bounding box center [497, 140] width 7 height 7
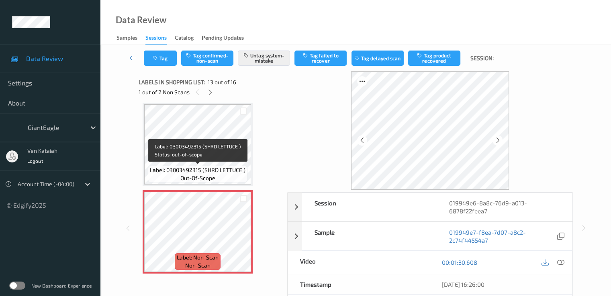
click at [209, 172] on span "Label: 03003492315 (SHRD LETTUCE )" at bounding box center [198, 170] width 96 height 8
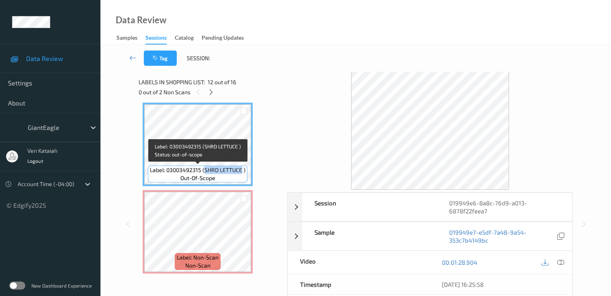
drag, startPoint x: 204, startPoint y: 170, endPoint x: 242, endPoint y: 169, distance: 38.1
click at [242, 169] on span "Label: 03003492315 (SHRD LETTUCE )" at bounding box center [198, 170] width 96 height 8
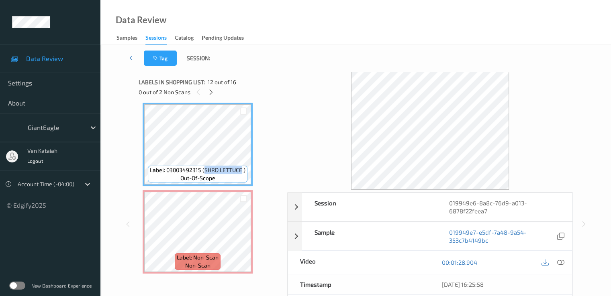
copy span "SHRD LETTUCE"
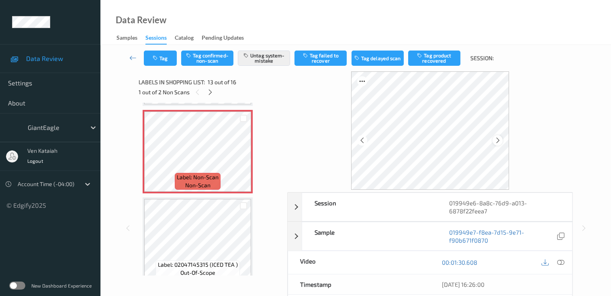
click at [499, 143] on icon at bounding box center [497, 140] width 7 height 7
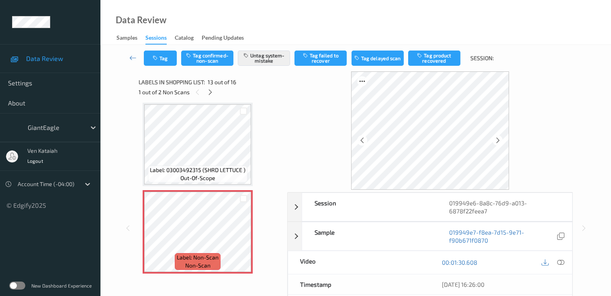
click at [323, 33] on div "Data Review Samples Sessions Catalog Pending Updates" at bounding box center [355, 22] width 510 height 45
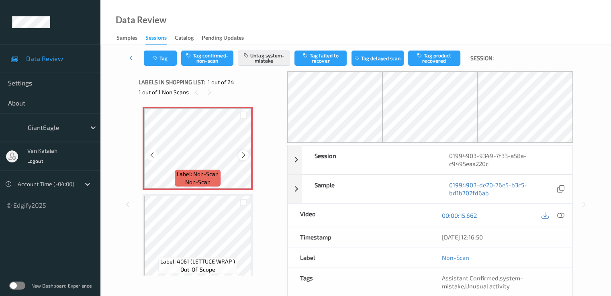
click at [244, 156] on icon at bounding box center [243, 155] width 7 height 7
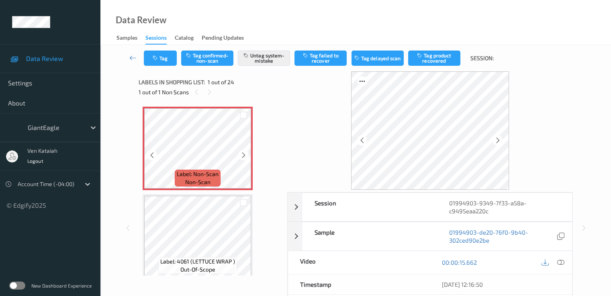
click at [244, 156] on icon at bounding box center [243, 155] width 7 height 7
click at [240, 156] on icon at bounding box center [243, 155] width 7 height 7
click at [244, 155] on icon at bounding box center [243, 155] width 7 height 7
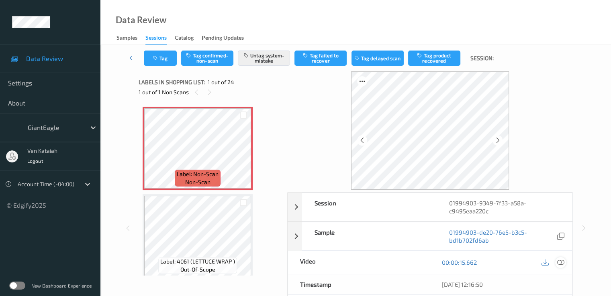
click at [560, 262] on icon at bounding box center [559, 262] width 7 height 7
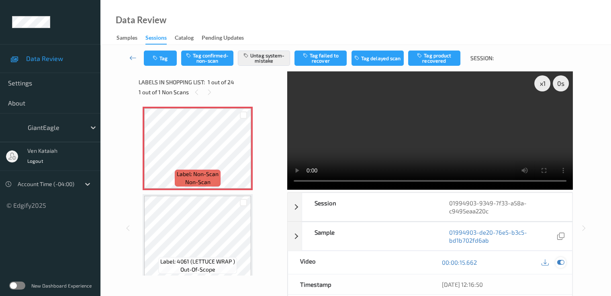
click at [560, 259] on icon at bounding box center [559, 262] width 7 height 7
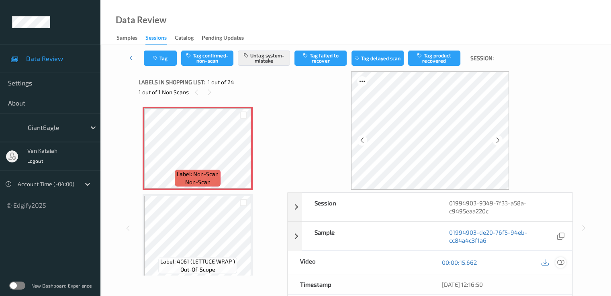
click at [563, 263] on icon at bounding box center [559, 262] width 7 height 7
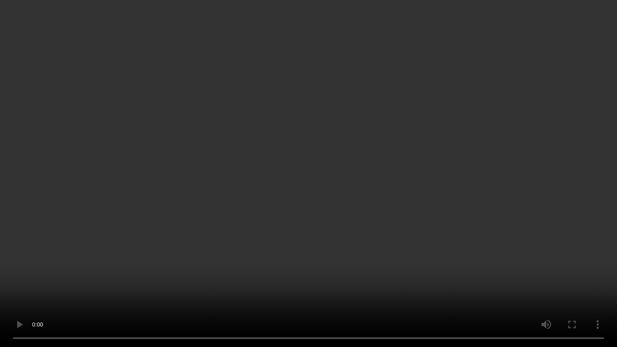
click at [453, 179] on video at bounding box center [308, 173] width 617 height 347
click at [385, 217] on video at bounding box center [308, 173] width 617 height 347
click at [366, 237] on video at bounding box center [308, 173] width 617 height 347
click at [224, 292] on video at bounding box center [308, 173] width 617 height 347
click at [261, 282] on video at bounding box center [308, 173] width 617 height 347
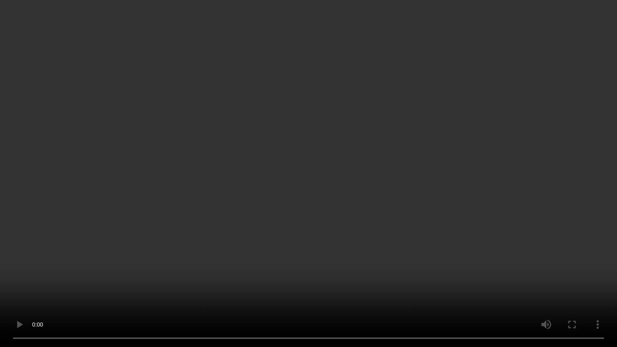
click at [375, 169] on video at bounding box center [308, 173] width 617 height 347
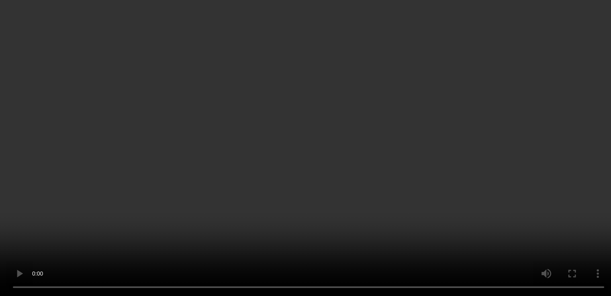
scroll to position [80, 0]
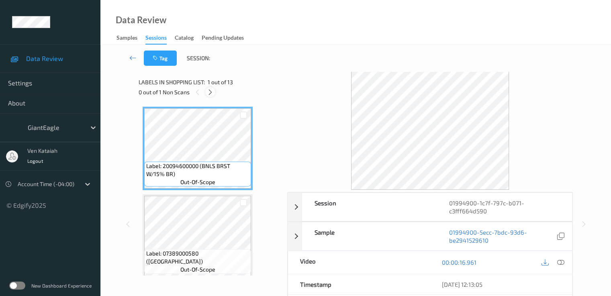
click at [209, 93] on icon at bounding box center [210, 92] width 7 height 7
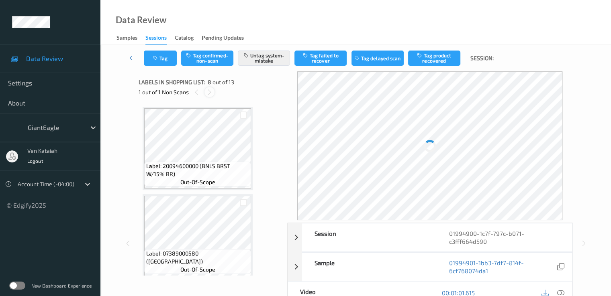
scroll to position [529, 0]
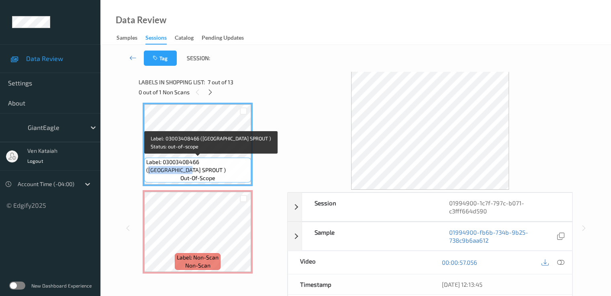
drag, startPoint x: 203, startPoint y: 163, endPoint x: 245, endPoint y: 163, distance: 42.1
click at [246, 163] on span "Label: 03003408466 (BRUSSEL SPROUT )" at bounding box center [197, 166] width 103 height 16
copy span "BRUSSEL SPROUT"
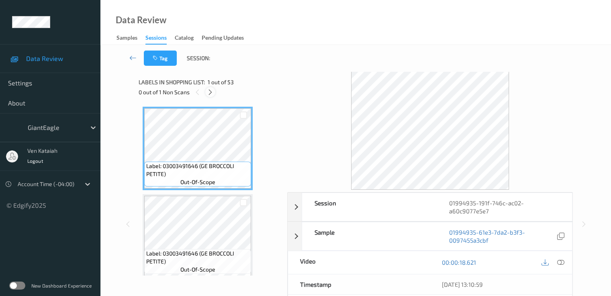
click at [213, 92] on icon at bounding box center [210, 92] width 7 height 7
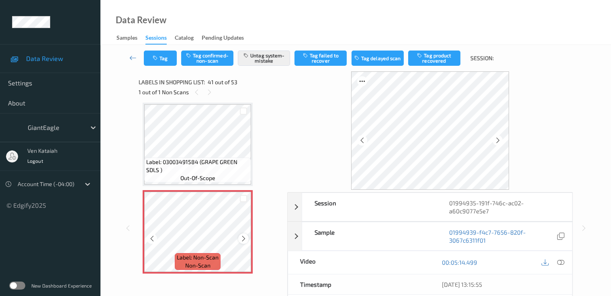
click at [241, 239] on icon at bounding box center [243, 238] width 7 height 7
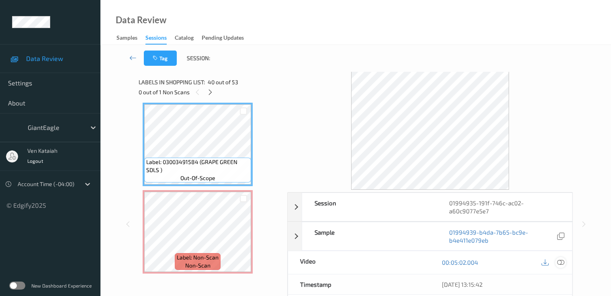
click at [560, 261] on icon at bounding box center [559, 262] width 7 height 7
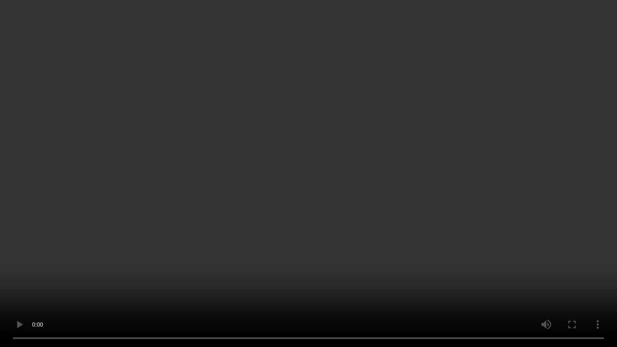
click at [328, 197] on video at bounding box center [308, 173] width 617 height 347
click at [367, 247] on video at bounding box center [308, 173] width 617 height 347
click at [371, 226] on video at bounding box center [308, 173] width 617 height 347
click at [426, 192] on video at bounding box center [308, 173] width 617 height 347
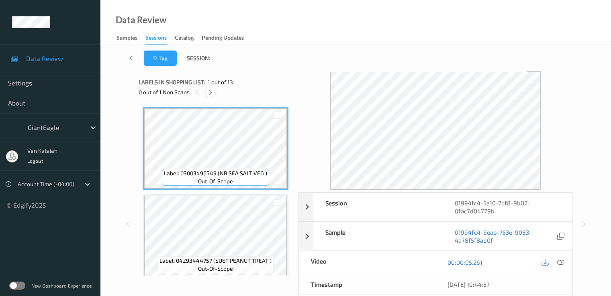
click at [210, 92] on icon at bounding box center [210, 92] width 7 height 7
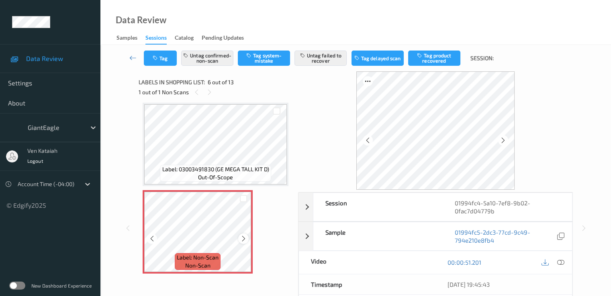
click at [244, 241] on icon at bounding box center [243, 238] width 7 height 7
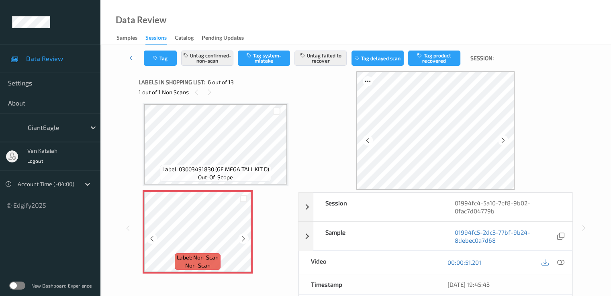
click at [244, 241] on icon at bounding box center [243, 238] width 7 height 7
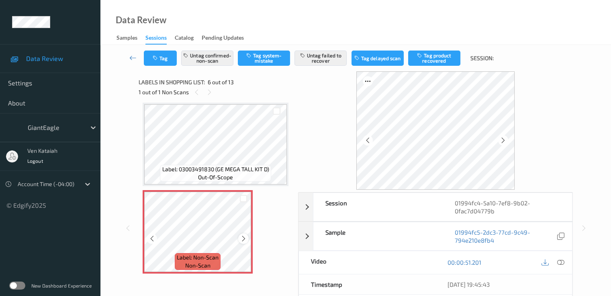
click at [244, 240] on icon at bounding box center [243, 238] width 7 height 7
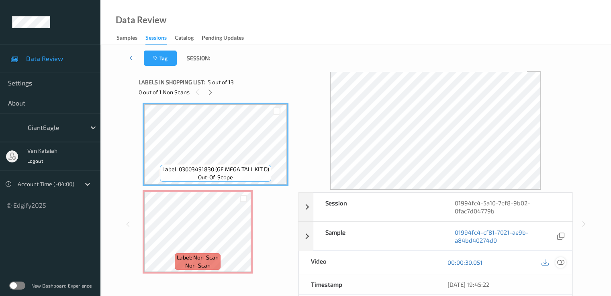
click at [562, 259] on icon at bounding box center [559, 262] width 7 height 7
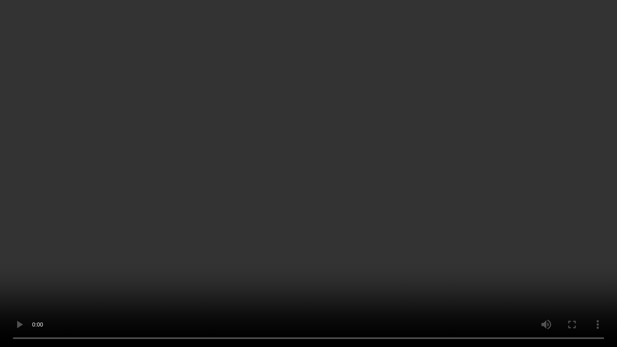
click at [309, 184] on video at bounding box center [308, 173] width 617 height 347
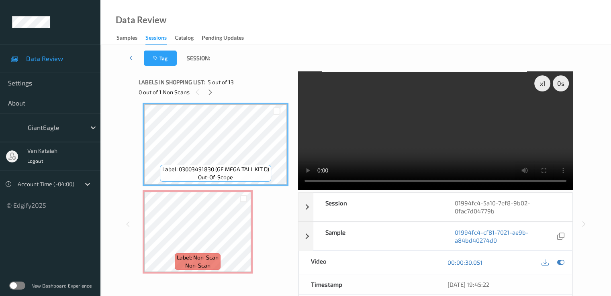
click at [488, 160] on video at bounding box center [435, 130] width 275 height 118
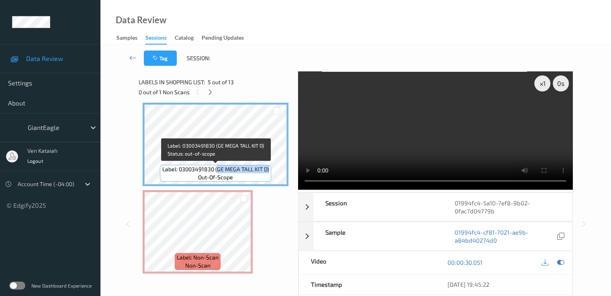
drag, startPoint x: 218, startPoint y: 171, endPoint x: 268, endPoint y: 172, distance: 50.2
click at [268, 172] on span "Label: 03003491830 (GE MEGA TALL KIT D)" at bounding box center [215, 169] width 107 height 8
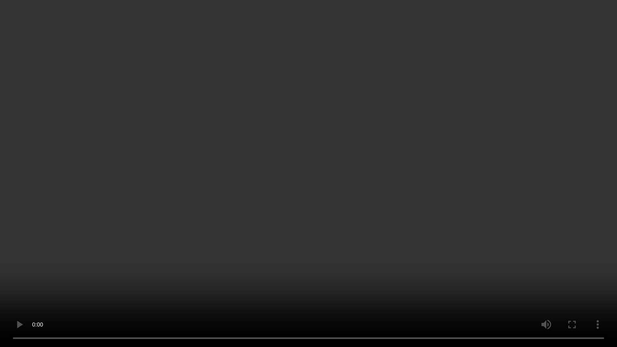
click at [408, 202] on video at bounding box center [308, 173] width 617 height 347
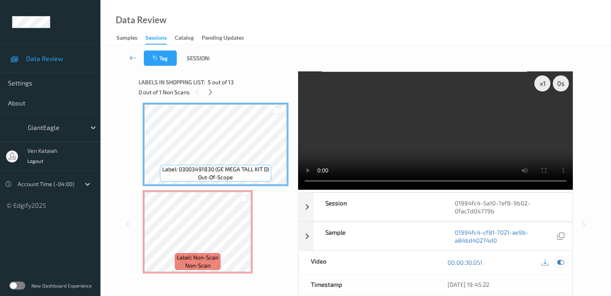
click at [564, 261] on div at bounding box center [560, 262] width 11 height 11
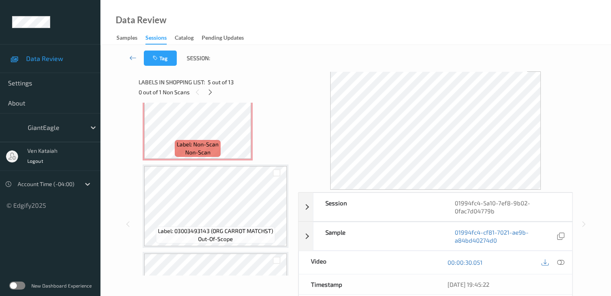
scroll to position [482, 0]
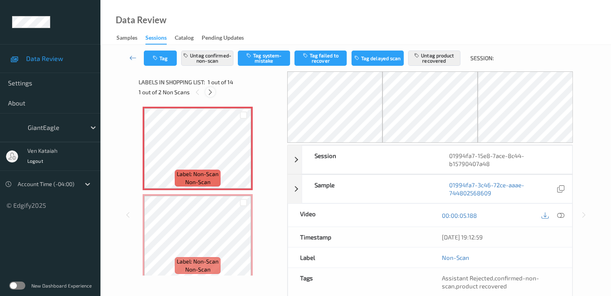
click at [210, 94] on icon at bounding box center [210, 92] width 7 height 7
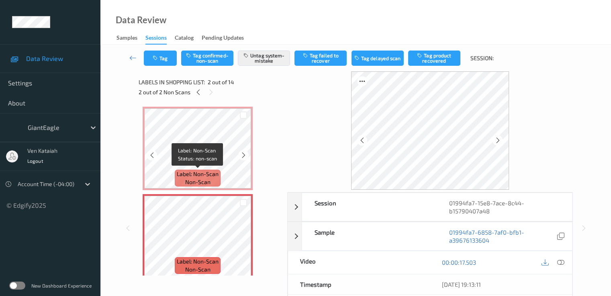
click at [195, 171] on span "Label: Non-Scan" at bounding box center [198, 174] width 42 height 8
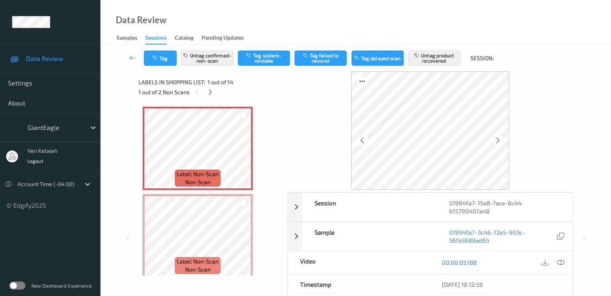
click at [561, 262] on icon at bounding box center [559, 262] width 7 height 7
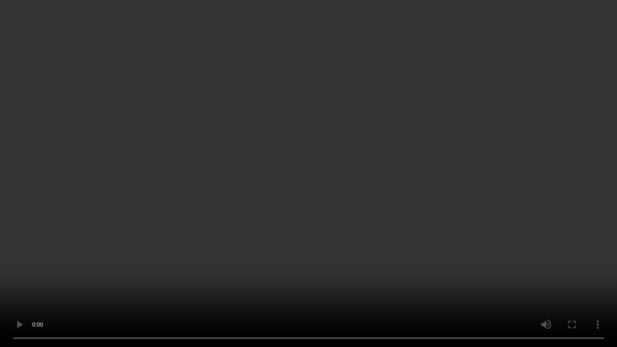
click at [277, 218] on video at bounding box center [308, 173] width 617 height 347
click at [277, 217] on video at bounding box center [308, 173] width 617 height 347
click at [348, 164] on video at bounding box center [308, 173] width 617 height 347
click at [58, 296] on video at bounding box center [308, 173] width 617 height 347
click at [212, 242] on video at bounding box center [308, 173] width 617 height 347
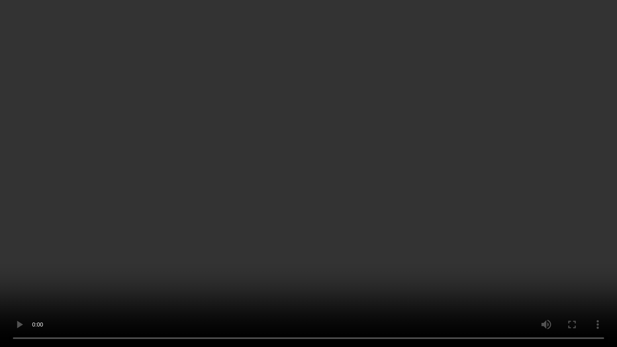
click at [454, 214] on video at bounding box center [308, 173] width 617 height 347
click at [480, 196] on video at bounding box center [308, 173] width 617 height 347
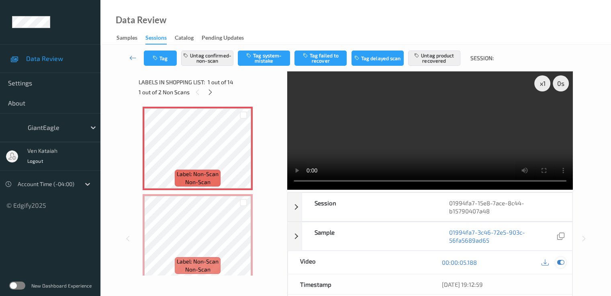
click at [561, 259] on icon at bounding box center [559, 262] width 7 height 7
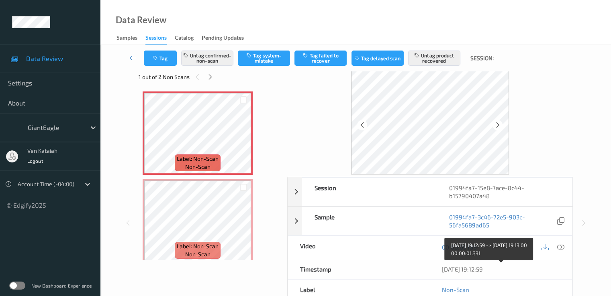
scroll to position [80, 0]
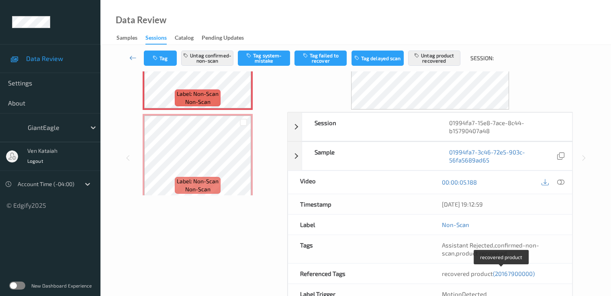
click at [501, 273] on span "(20167900000)" at bounding box center [514, 273] width 42 height 7
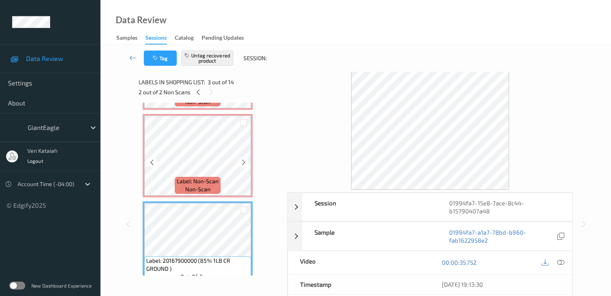
scroll to position [0, 0]
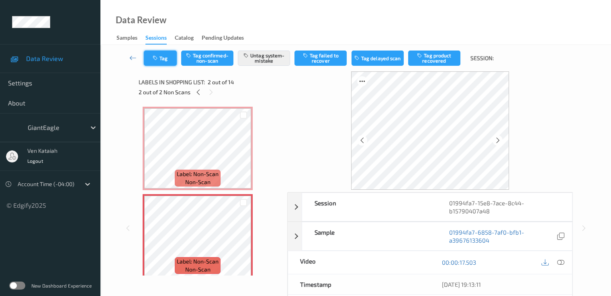
click at [162, 65] on button "Tag" at bounding box center [160, 58] width 33 height 15
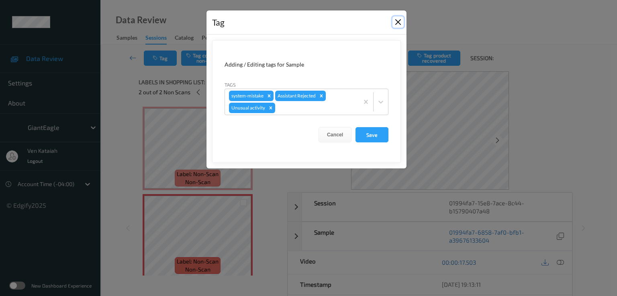
click at [393, 23] on button "Close" at bounding box center [397, 21] width 11 height 11
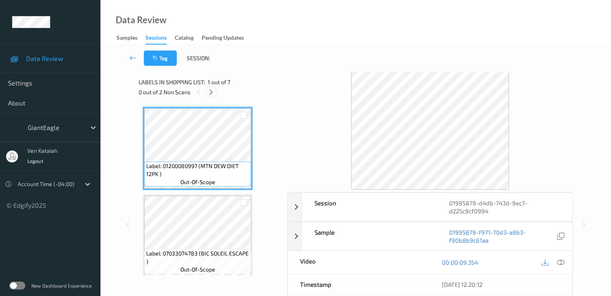
click at [214, 94] on icon at bounding box center [211, 92] width 7 height 7
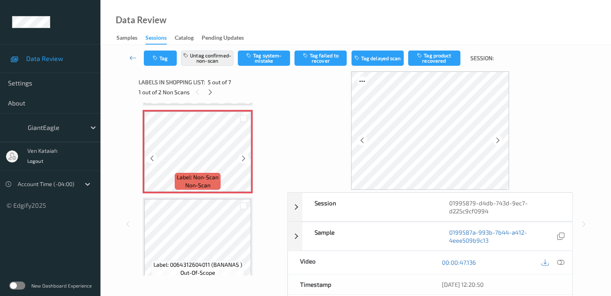
scroll to position [267, 0]
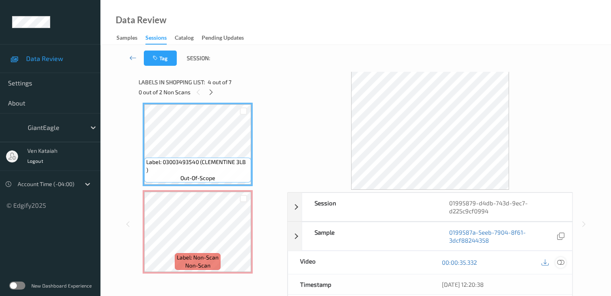
click at [560, 257] on div at bounding box center [560, 262] width 11 height 11
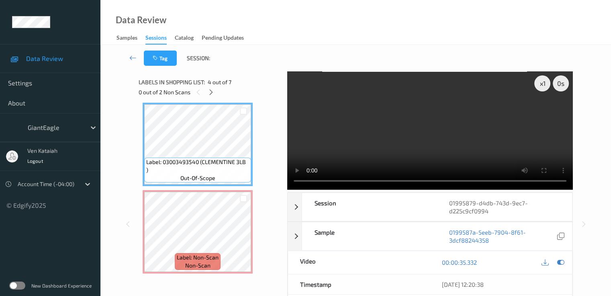
click at [482, 149] on video at bounding box center [429, 130] width 285 height 118
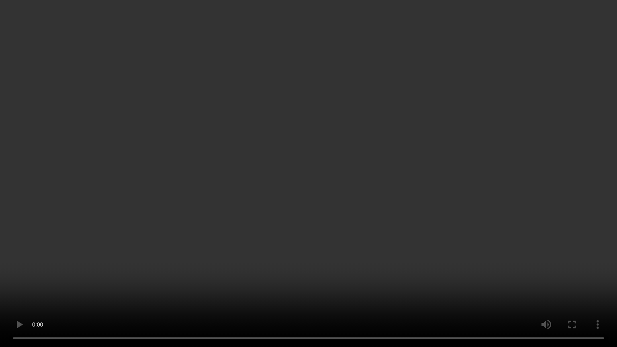
click at [417, 282] on video at bounding box center [308, 173] width 617 height 347
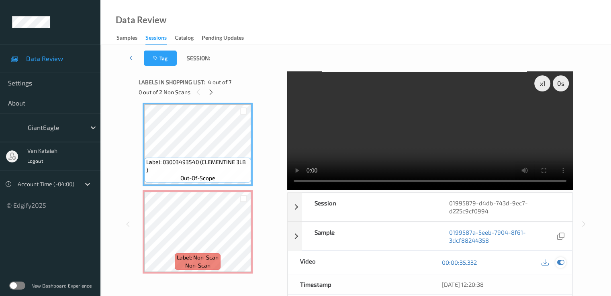
click at [562, 265] on icon at bounding box center [559, 262] width 7 height 7
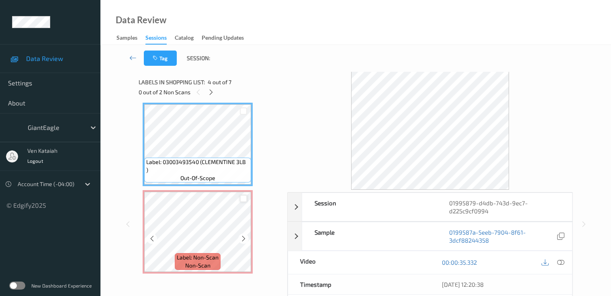
scroll to position [347, 0]
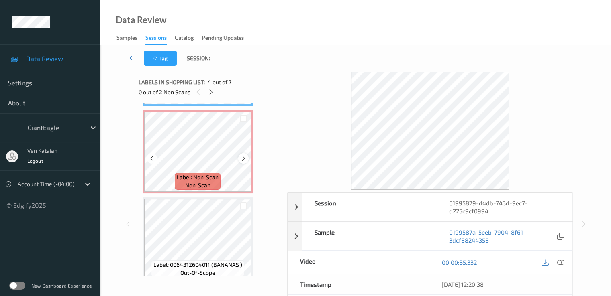
click at [244, 161] on icon at bounding box center [243, 158] width 7 height 7
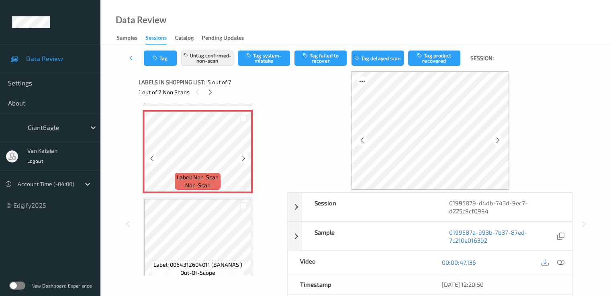
click at [244, 161] on icon at bounding box center [243, 158] width 7 height 7
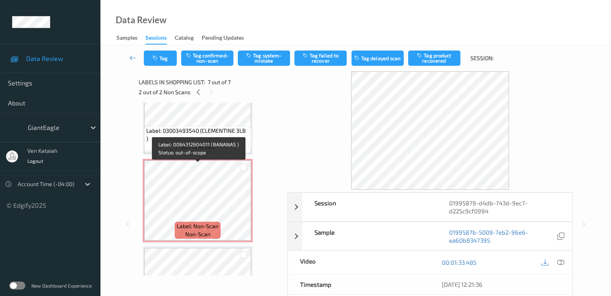
scroll to position [283, 0]
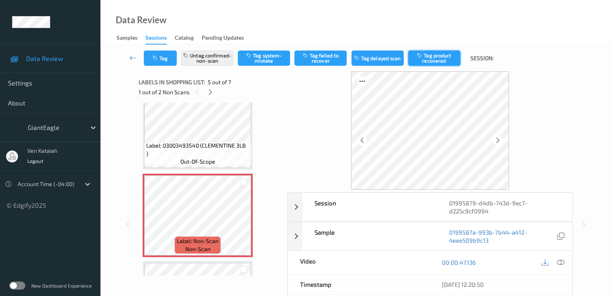
click at [443, 57] on button "Tag product recovered" at bounding box center [434, 58] width 52 height 15
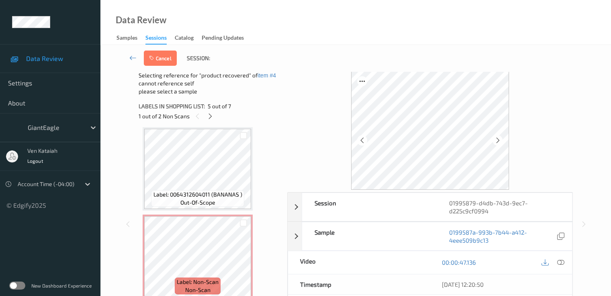
scroll to position [444, 0]
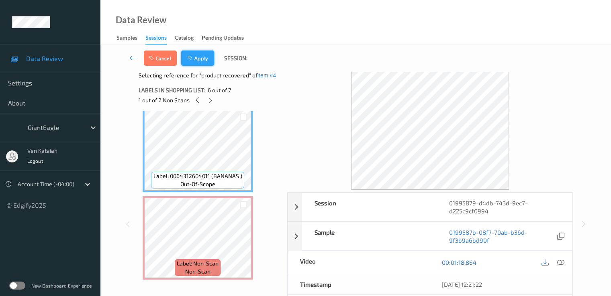
click at [192, 59] on icon "button" at bounding box center [190, 58] width 7 height 6
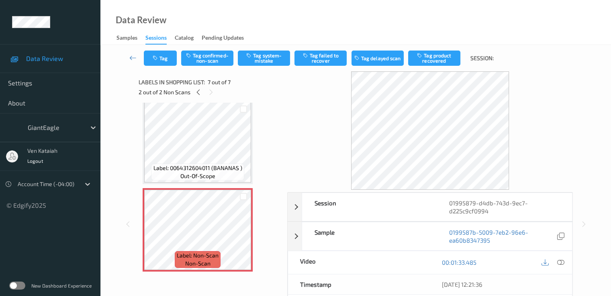
click at [258, 66] on div "Tag Tag confirmed-non-scan Tag system-mistake Tag failed to recover Tag delayed…" at bounding box center [355, 58] width 477 height 26
click at [259, 59] on button "Tag system-mistake" at bounding box center [264, 58] width 52 height 15
click at [154, 57] on icon "button" at bounding box center [156, 58] width 7 height 6
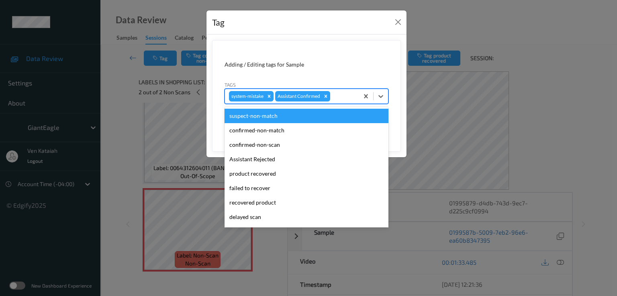
click at [334, 96] on div at bounding box center [343, 97] width 23 height 10
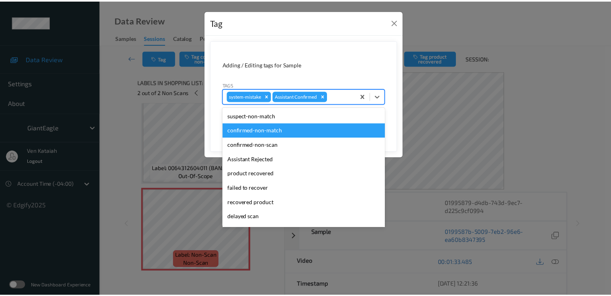
scroll to position [85, 0]
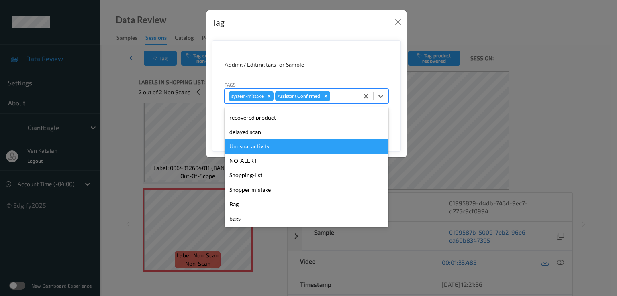
click at [258, 145] on div "Unusual activity" at bounding box center [306, 146] width 164 height 14
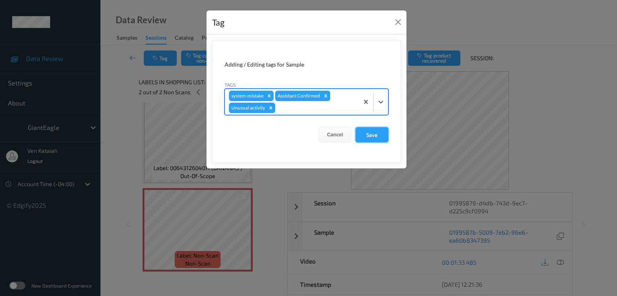
click at [376, 134] on button "Save" at bounding box center [371, 134] width 33 height 15
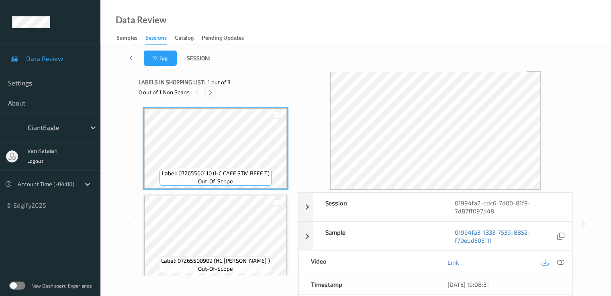
click at [212, 92] on icon at bounding box center [210, 92] width 7 height 7
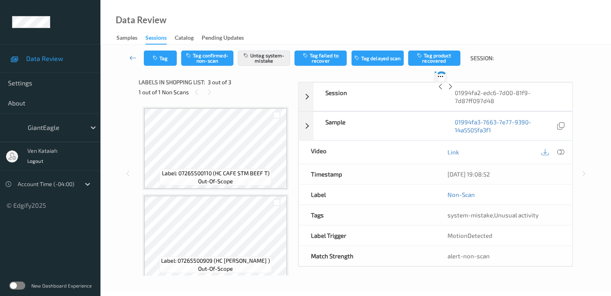
scroll to position [92, 0]
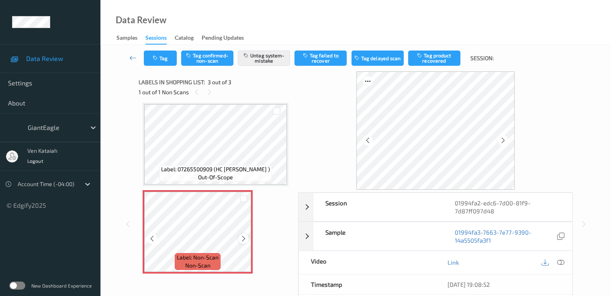
click at [246, 238] on icon at bounding box center [243, 238] width 7 height 7
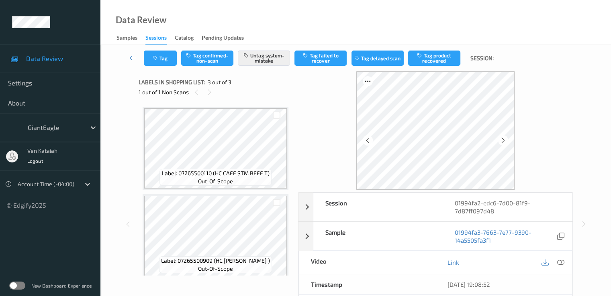
scroll to position [0, 0]
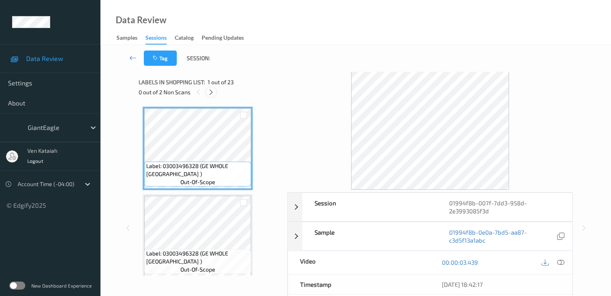
click at [214, 93] on icon at bounding box center [211, 92] width 7 height 7
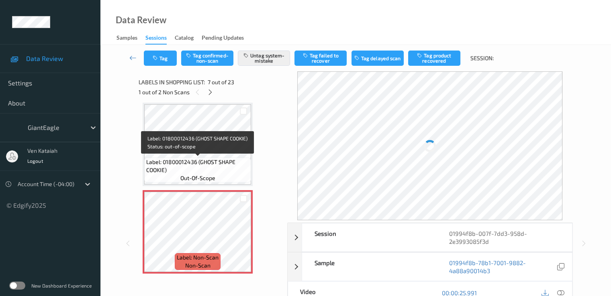
click at [190, 176] on span "out-of-scope" at bounding box center [197, 178] width 35 height 8
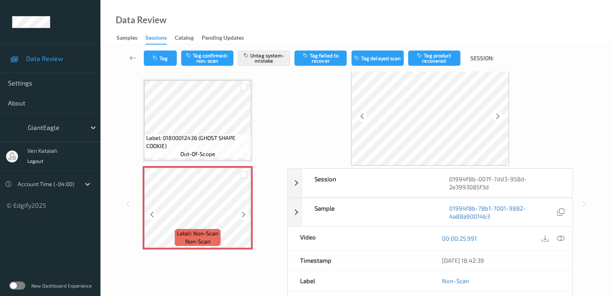
scroll to position [361, 0]
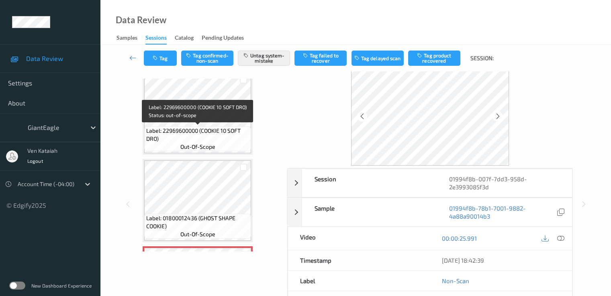
click at [238, 136] on span "Label: 22969600000 (COOKIE 10 SOFT DRO)" at bounding box center [197, 135] width 103 height 16
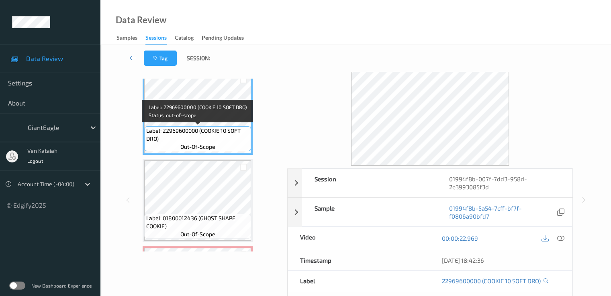
scroll to position [442, 0]
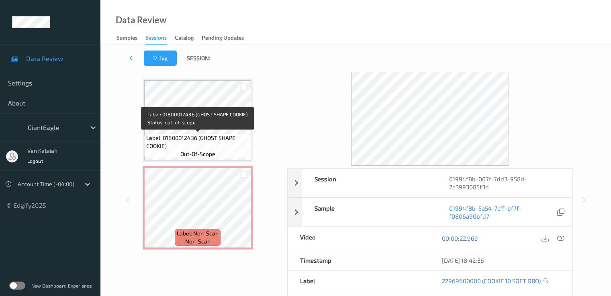
click at [237, 140] on span "Label: 01800012436 (GHOST SHAPE COOKIE)" at bounding box center [197, 142] width 103 height 16
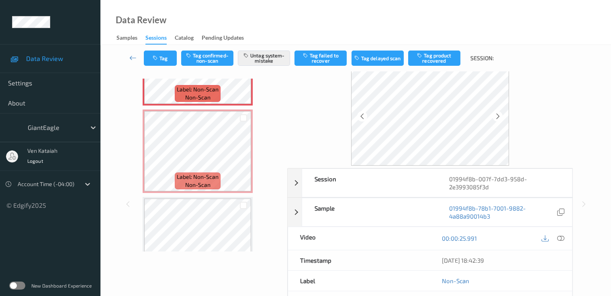
scroll to position [602, 0]
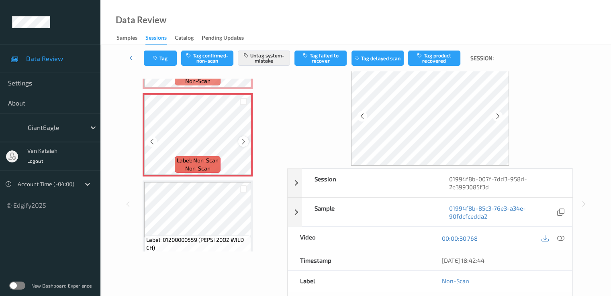
click at [244, 142] on icon at bounding box center [243, 141] width 7 height 7
click at [246, 138] on icon at bounding box center [243, 141] width 7 height 7
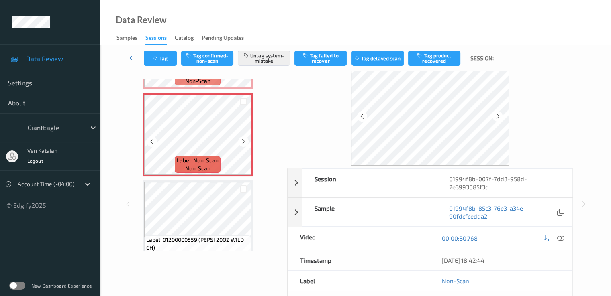
click at [246, 138] on icon at bounding box center [243, 141] width 7 height 7
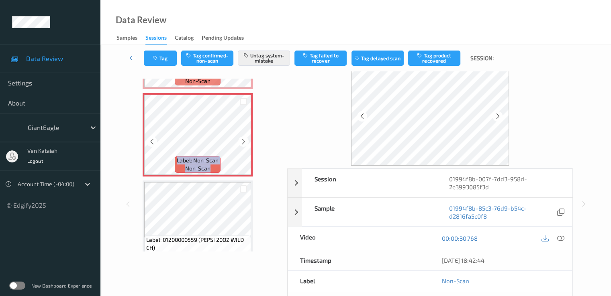
click at [246, 138] on icon at bounding box center [243, 141] width 7 height 7
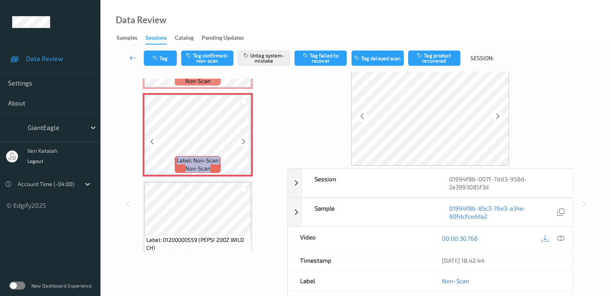
click at [246, 138] on icon at bounding box center [243, 141] width 7 height 7
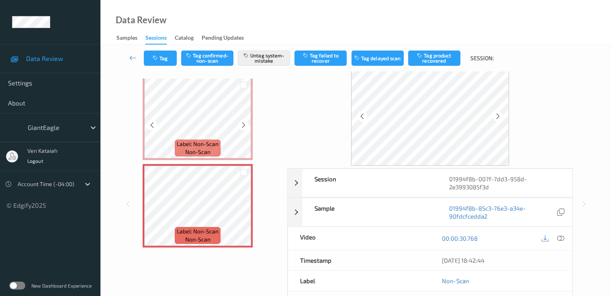
scroll to position [522, 0]
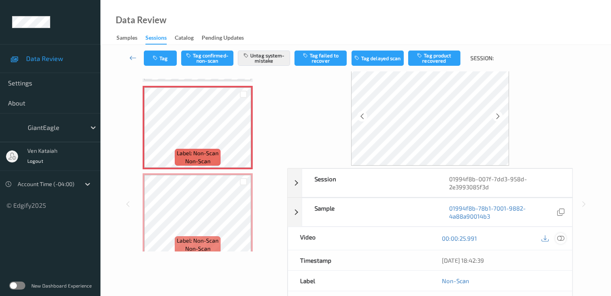
click at [561, 235] on icon at bounding box center [559, 238] width 7 height 7
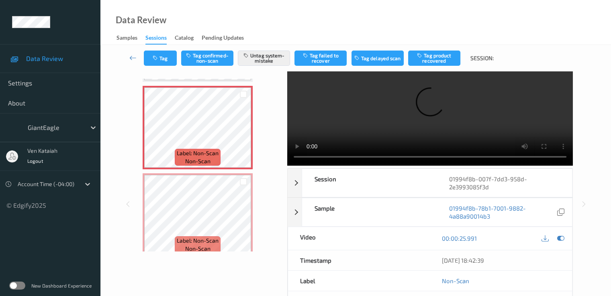
scroll to position [0, 0]
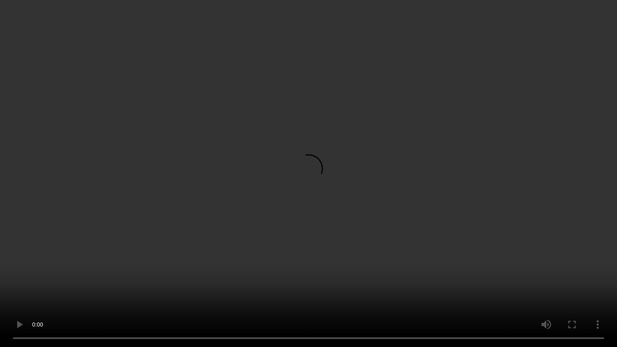
click at [405, 192] on video at bounding box center [308, 173] width 617 height 347
click at [305, 268] on video at bounding box center [308, 173] width 617 height 347
click at [373, 230] on video at bounding box center [308, 173] width 617 height 347
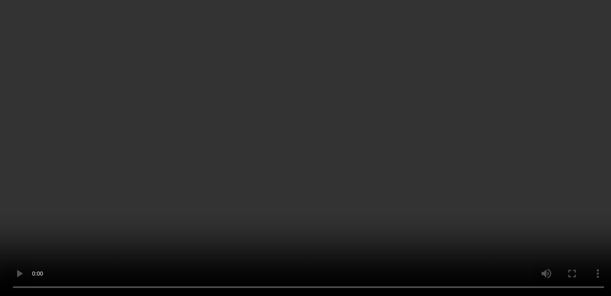
click at [560, 148] on icon at bounding box center [559, 143] width 7 height 7
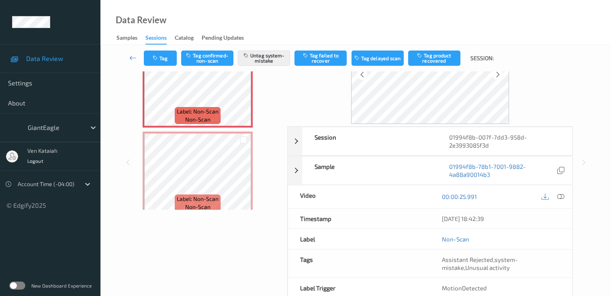
scroll to position [104, 0]
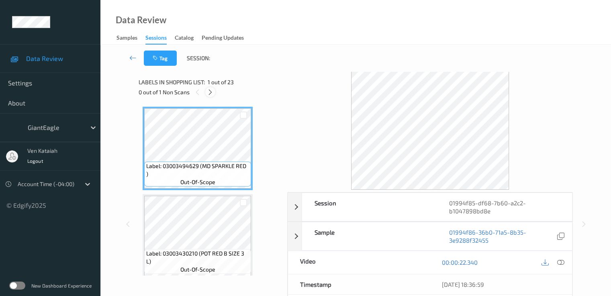
click at [213, 92] on icon at bounding box center [210, 92] width 7 height 7
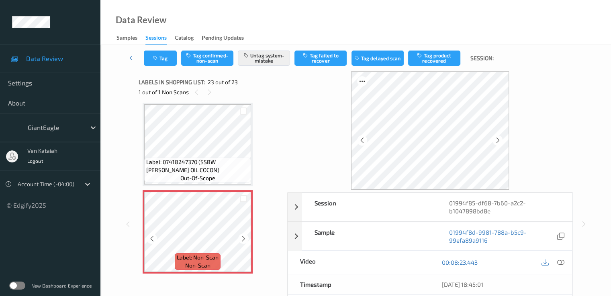
click at [247, 238] on div at bounding box center [243, 239] width 10 height 10
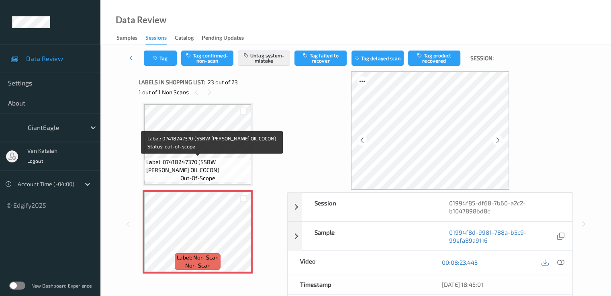
click at [215, 171] on span "Label: 07418247370 (SSBW LUM OIL COCON)" at bounding box center [197, 166] width 103 height 16
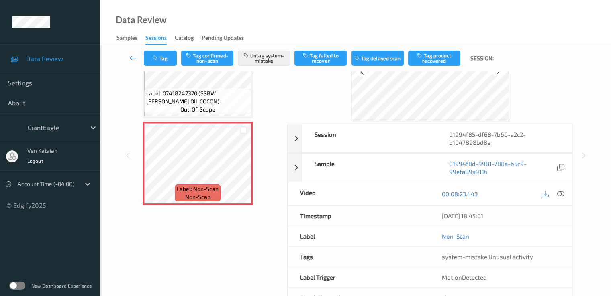
scroll to position [80, 0]
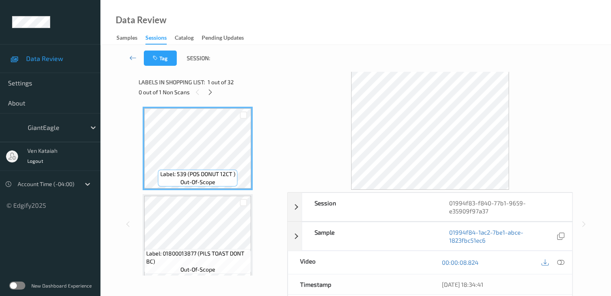
click at [204, 87] on div "Labels in shopping list: 1 out of 32" at bounding box center [209, 82] width 143 height 10
click at [207, 91] on icon at bounding box center [210, 92] width 7 height 7
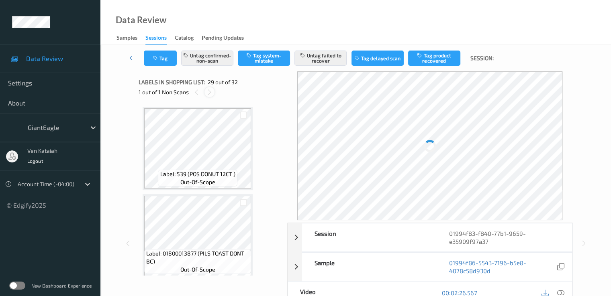
scroll to position [2367, 0]
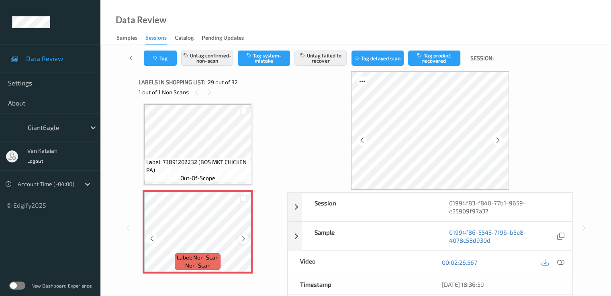
click at [241, 238] on icon at bounding box center [243, 238] width 7 height 7
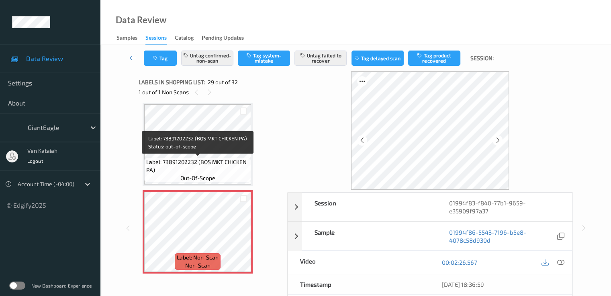
click at [216, 163] on span "Label: 73891202232 (BOS MKT CHICKEN PA)" at bounding box center [197, 166] width 103 height 16
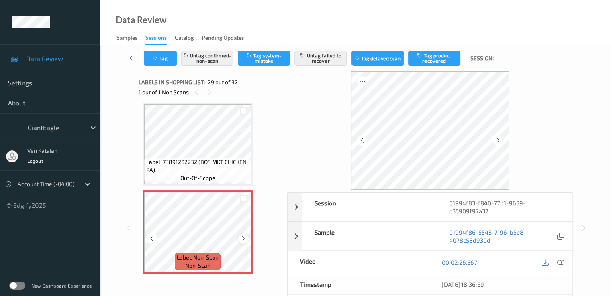
click at [244, 235] on icon at bounding box center [243, 238] width 7 height 7
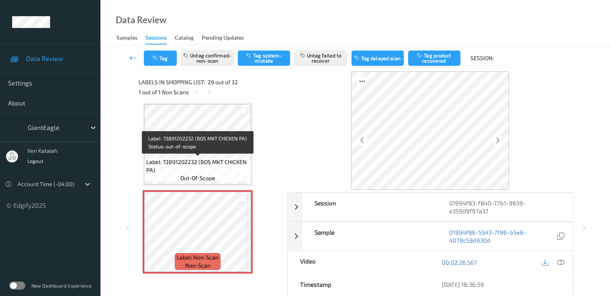
click at [226, 173] on span "Label: 73891202232 (BOS MKT CHICKEN PA)" at bounding box center [197, 166] width 103 height 16
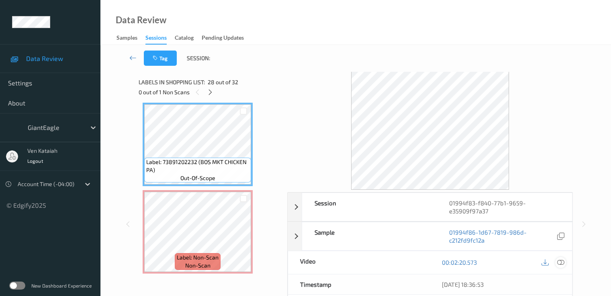
click at [560, 257] on div at bounding box center [560, 262] width 11 height 11
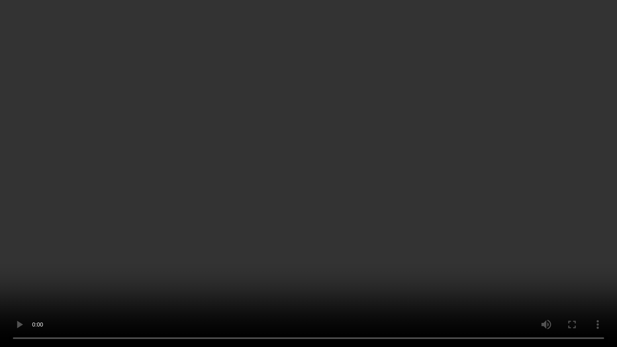
click at [247, 217] on video at bounding box center [308, 173] width 617 height 347
click at [342, 203] on video at bounding box center [308, 173] width 617 height 347
click at [409, 254] on video at bounding box center [308, 173] width 617 height 347
click at [413, 177] on video at bounding box center [308, 173] width 617 height 347
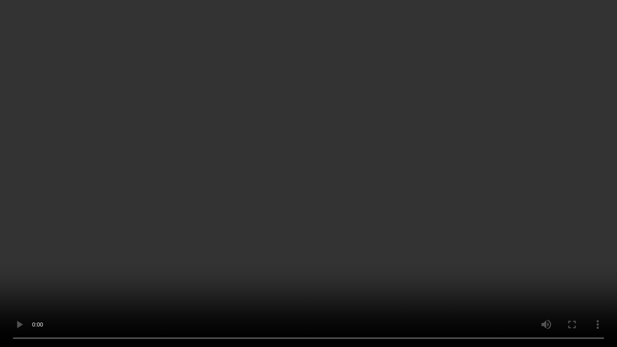
click at [373, 145] on video at bounding box center [308, 173] width 617 height 347
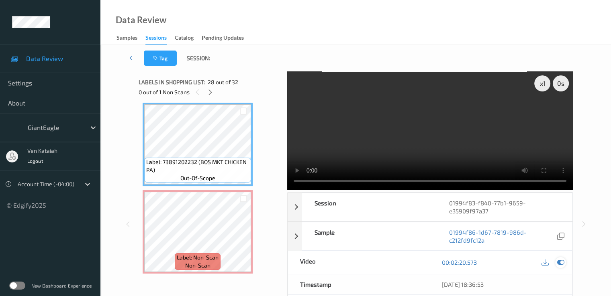
click at [561, 263] on icon at bounding box center [559, 262] width 7 height 7
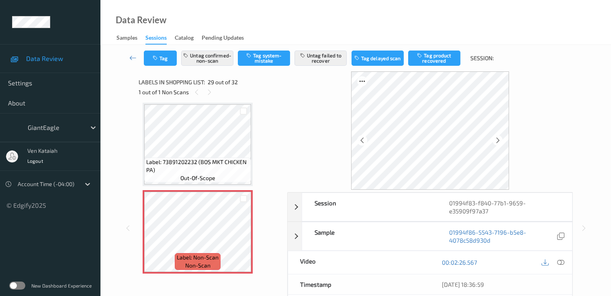
scroll to position [80, 0]
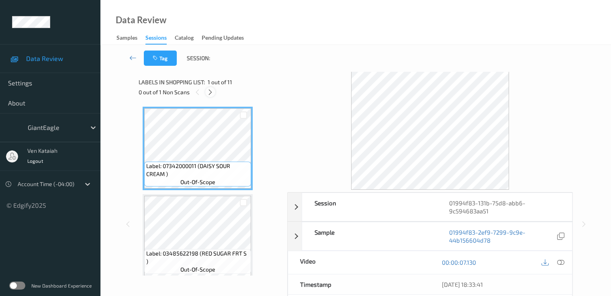
click at [215, 91] on div at bounding box center [210, 92] width 10 height 10
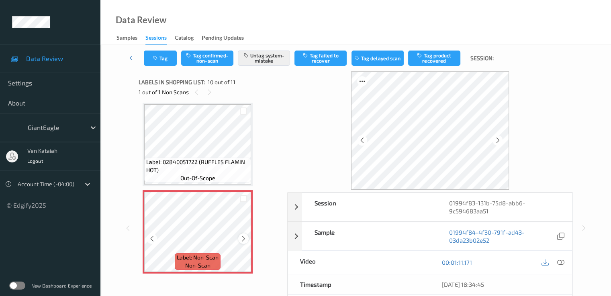
click at [244, 239] on icon at bounding box center [243, 238] width 7 height 7
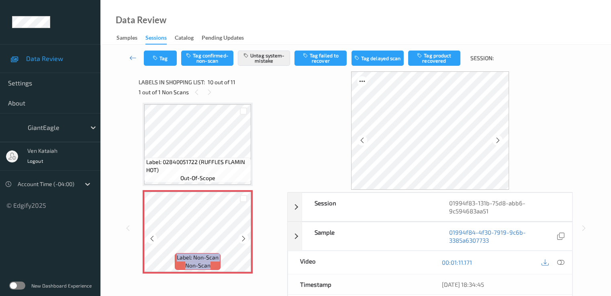
click at [244, 239] on icon at bounding box center [243, 238] width 7 height 7
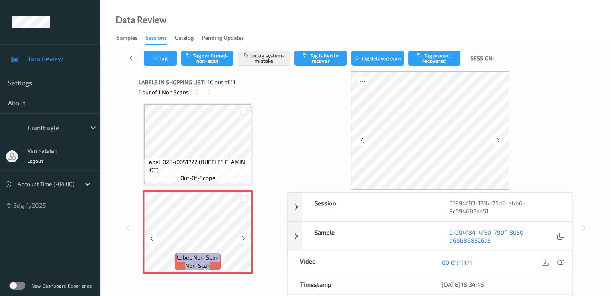
click at [244, 239] on icon at bounding box center [243, 238] width 7 height 7
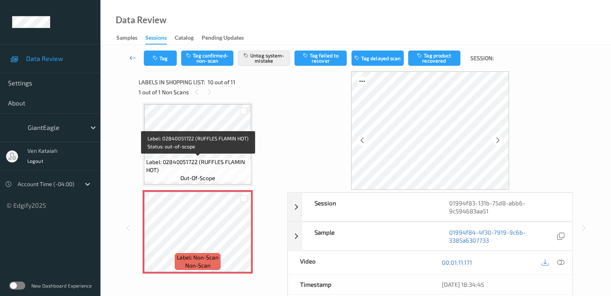
click at [194, 161] on span "Label: 02840051722 (RUFFLES FLAMIN HOT)" at bounding box center [197, 166] width 103 height 16
click at [187, 159] on span "Label: 02840051722 (RUFFLES FLAMIN HOT)" at bounding box center [197, 166] width 103 height 16
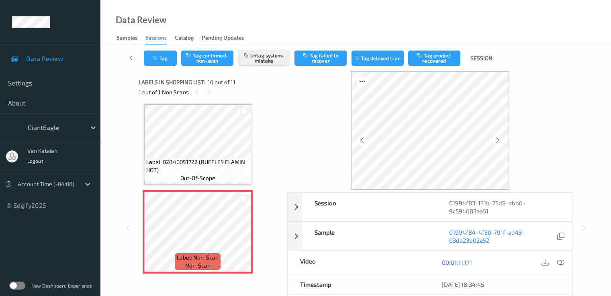
click at [207, 162] on span "Label: 02840051722 (RUFFLES FLAMIN HOT)" at bounding box center [197, 166] width 103 height 16
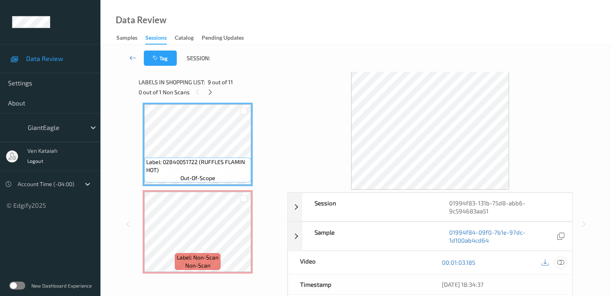
click at [555, 261] on div at bounding box center [560, 262] width 11 height 11
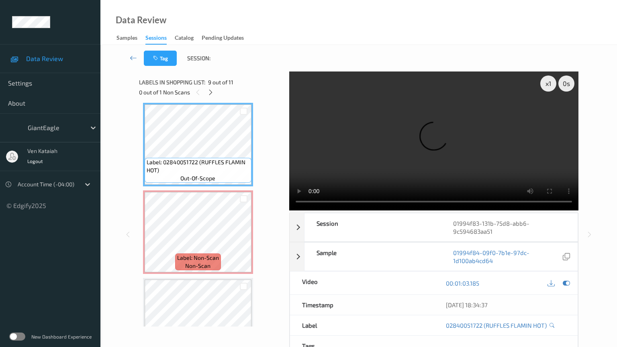
click at [372, 195] on video at bounding box center [433, 140] width 289 height 139
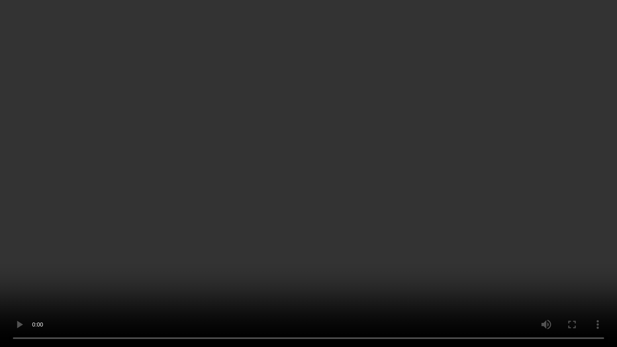
click at [578, 262] on video at bounding box center [308, 173] width 617 height 347
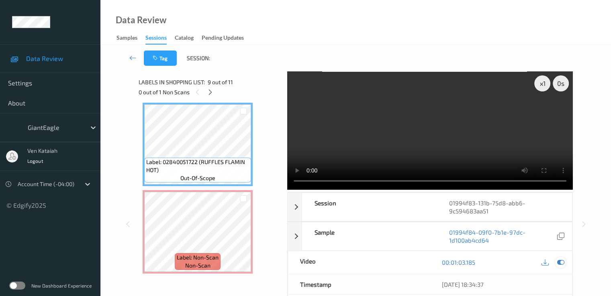
click at [559, 261] on icon at bounding box center [559, 262] width 7 height 7
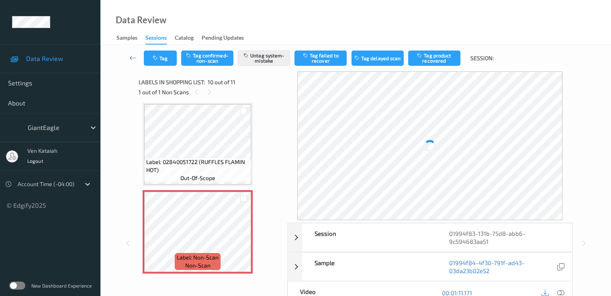
scroll to position [80, 0]
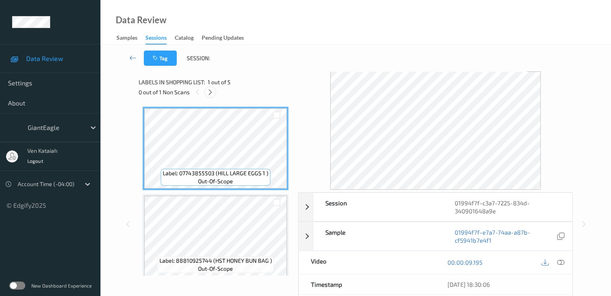
click at [208, 92] on icon at bounding box center [210, 92] width 7 height 7
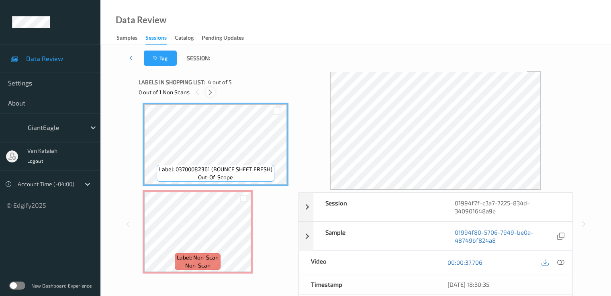
click at [209, 92] on icon at bounding box center [210, 92] width 7 height 7
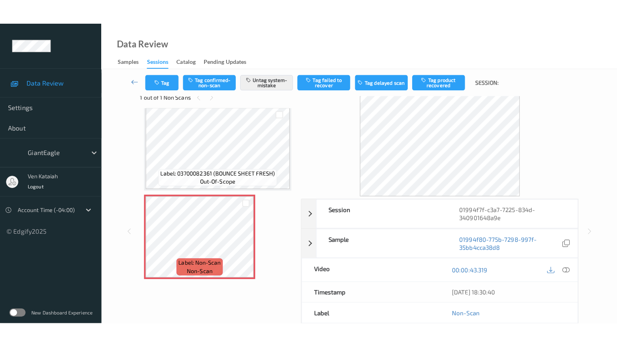
scroll to position [0, 0]
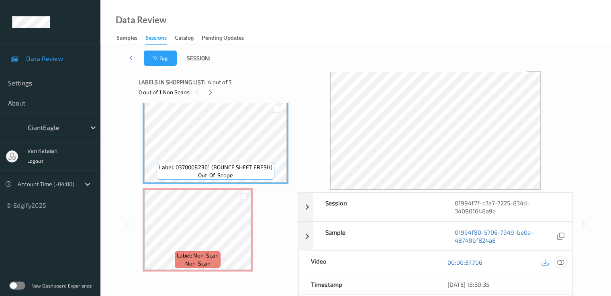
click at [556, 261] on div at bounding box center [560, 262] width 11 height 11
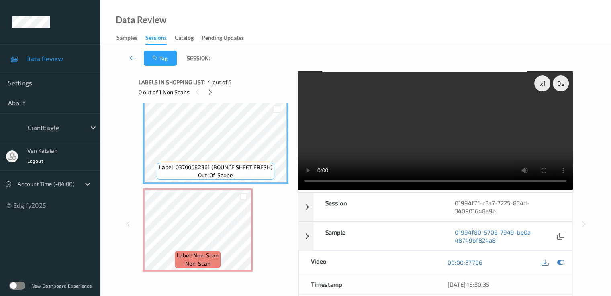
click at [460, 150] on video at bounding box center [435, 130] width 275 height 118
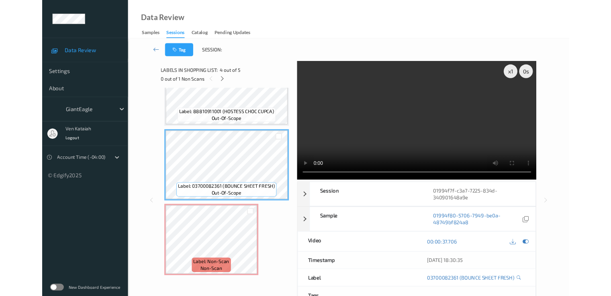
scroll to position [218, 0]
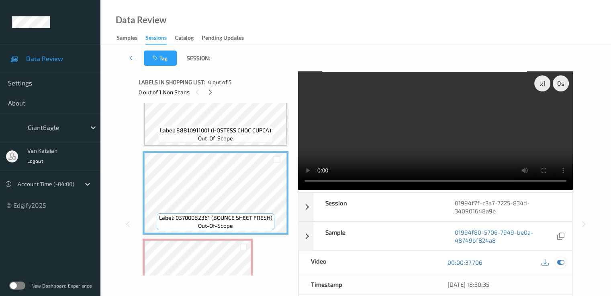
click at [560, 264] on icon at bounding box center [559, 262] width 7 height 7
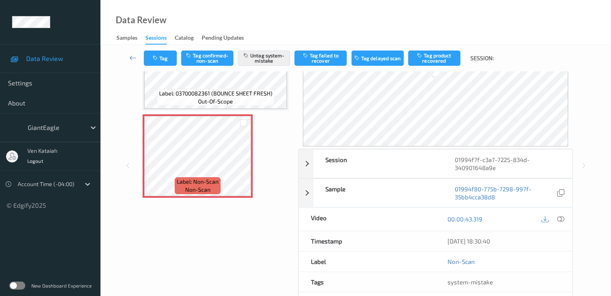
scroll to position [127, 0]
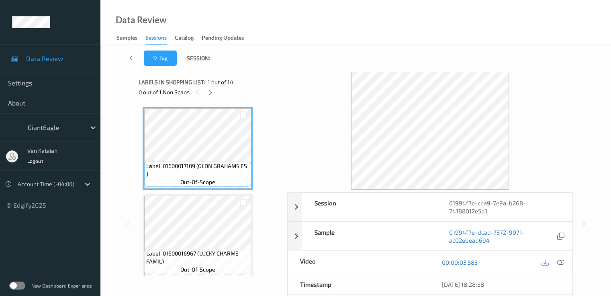
click at [217, 93] on div "0 out of 1 Non Scans" at bounding box center [209, 92] width 143 height 10
click at [213, 92] on icon at bounding box center [210, 92] width 7 height 7
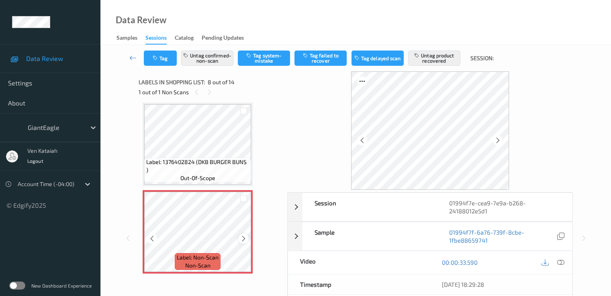
click at [244, 238] on icon at bounding box center [243, 238] width 7 height 7
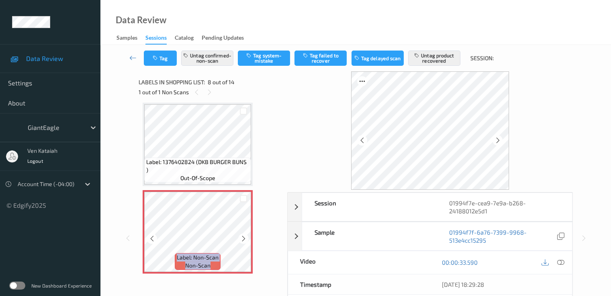
click at [244, 238] on icon at bounding box center [243, 238] width 7 height 7
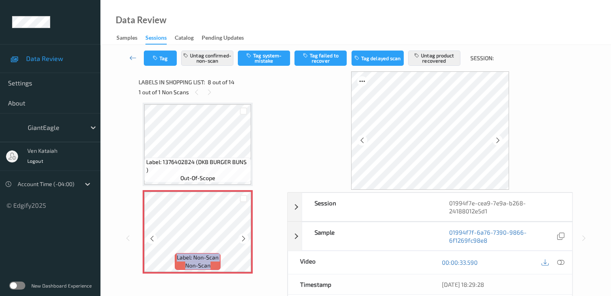
click at [244, 238] on icon at bounding box center [243, 238] width 7 height 7
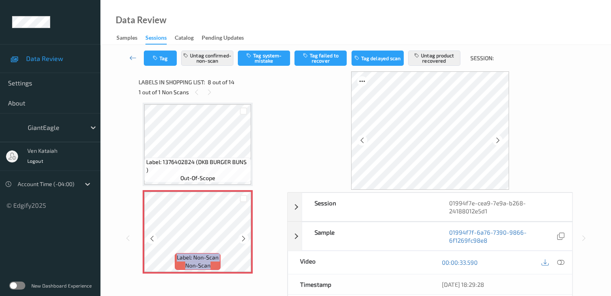
click at [244, 238] on icon at bounding box center [243, 238] width 7 height 7
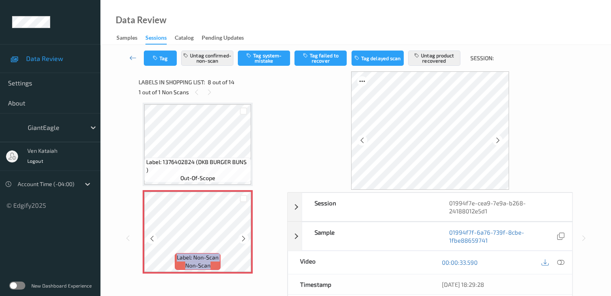
click at [244, 238] on icon at bounding box center [243, 238] width 7 height 7
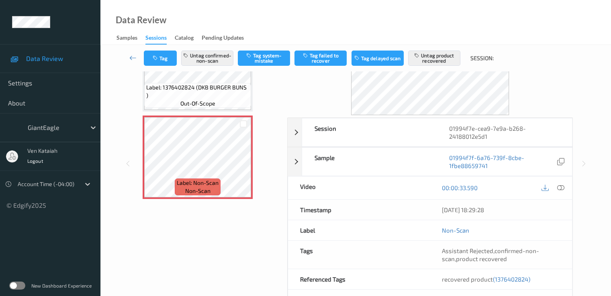
scroll to position [80, 0]
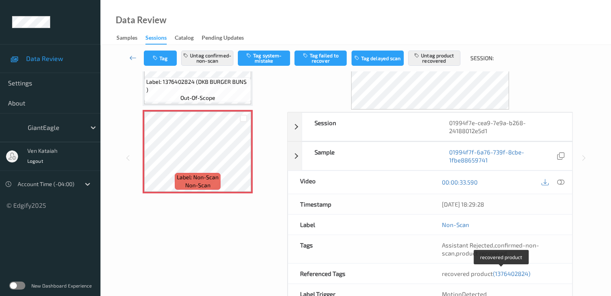
click at [507, 275] on span "(1376402824)" at bounding box center [511, 273] width 37 height 7
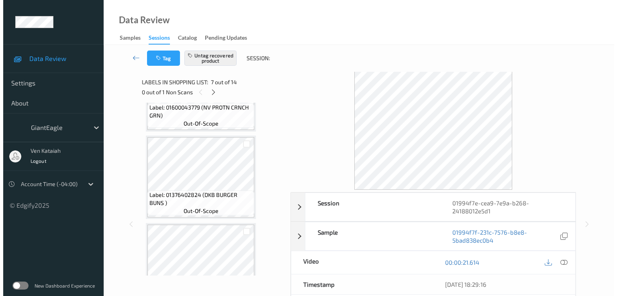
scroll to position [562, 0]
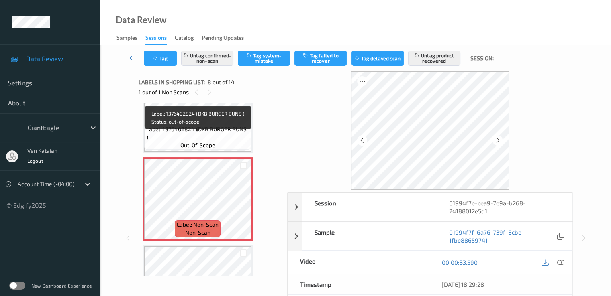
click at [209, 137] on span "Label: 1376402824 (DKB BURGER BUNS )" at bounding box center [197, 133] width 103 height 16
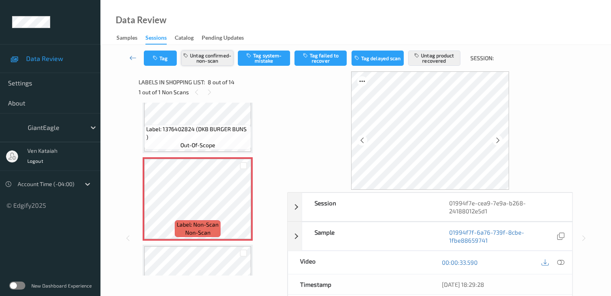
click at [207, 53] on button "Untag confirmed-non-scan" at bounding box center [207, 58] width 52 height 15
click at [427, 66] on div "Tag Tag confirmed-non-scan Tag system-mistake Tag failed to recover Tag delayed…" at bounding box center [355, 58] width 477 height 26
click at [429, 59] on button "Untag product recovered" at bounding box center [434, 58] width 52 height 15
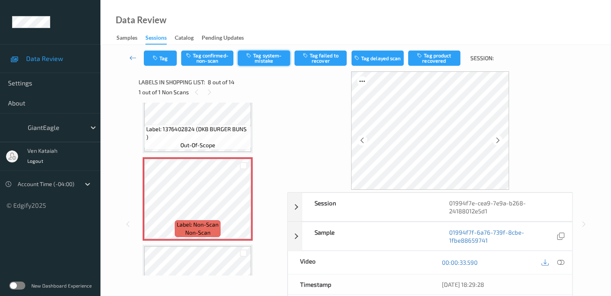
click at [255, 63] on button "Tag system-mistake" at bounding box center [264, 58] width 52 height 15
click at [170, 60] on button "Tag" at bounding box center [160, 58] width 33 height 15
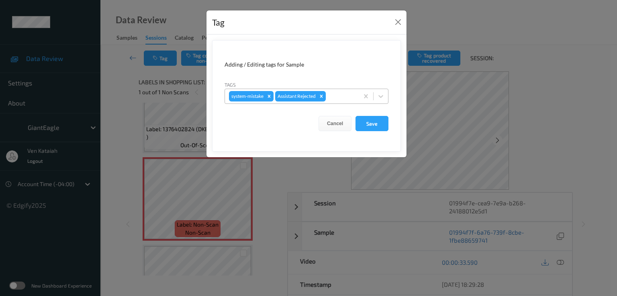
click at [340, 96] on div at bounding box center [340, 97] width 27 height 10
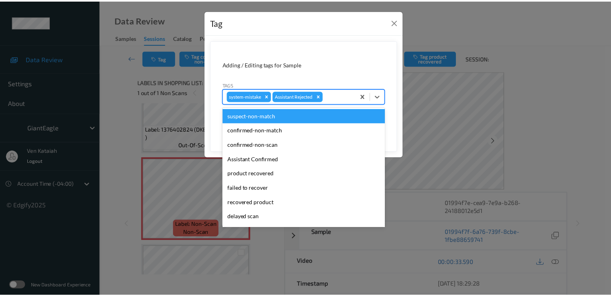
scroll to position [85, 0]
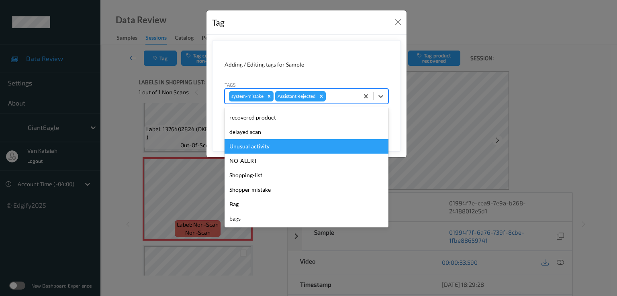
click at [258, 147] on div "Unusual activity" at bounding box center [306, 146] width 164 height 14
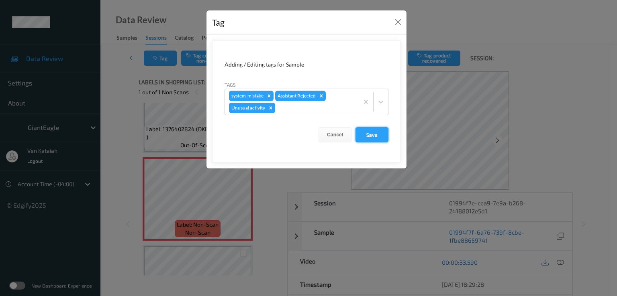
click at [366, 136] on button "Save" at bounding box center [371, 134] width 33 height 15
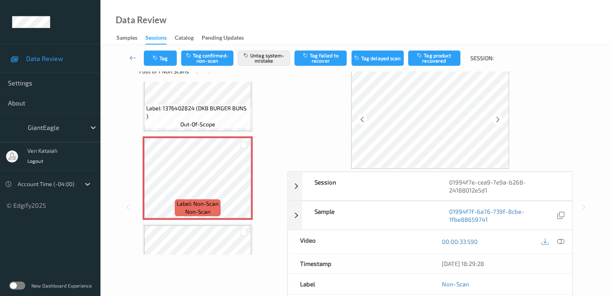
scroll to position [0, 0]
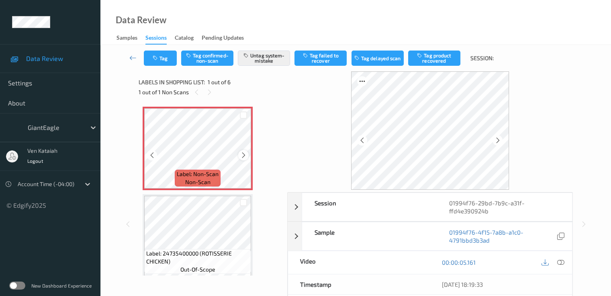
click at [242, 158] on icon at bounding box center [243, 155] width 7 height 7
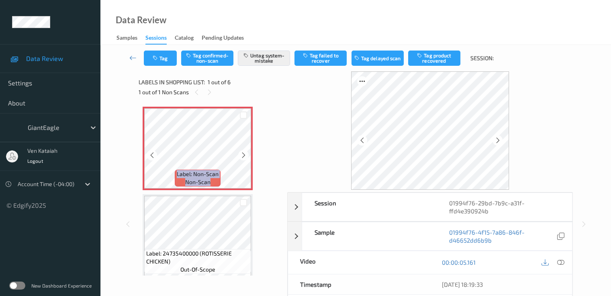
click at [242, 158] on icon at bounding box center [243, 155] width 7 height 7
click at [560, 260] on icon at bounding box center [559, 262] width 7 height 7
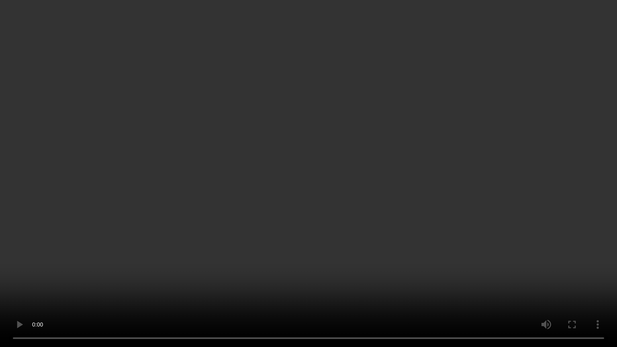
click at [489, 183] on video at bounding box center [308, 173] width 617 height 347
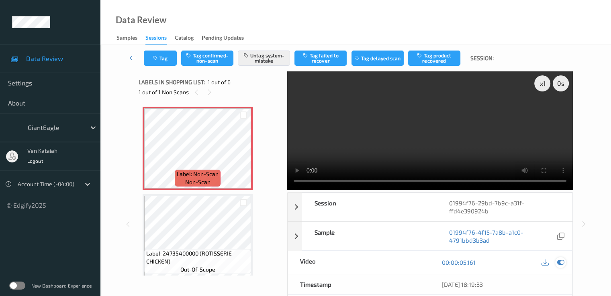
click at [560, 261] on icon at bounding box center [559, 262] width 7 height 7
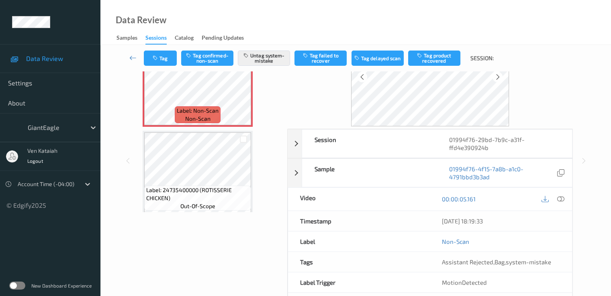
scroll to position [96, 0]
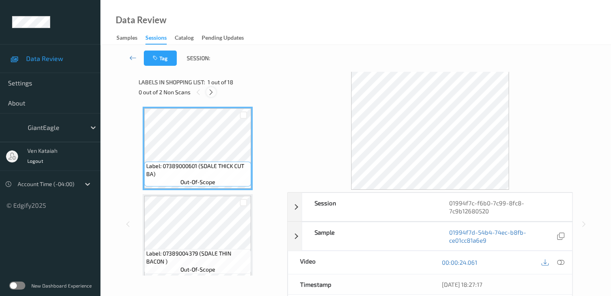
click at [208, 92] on icon at bounding box center [211, 92] width 7 height 7
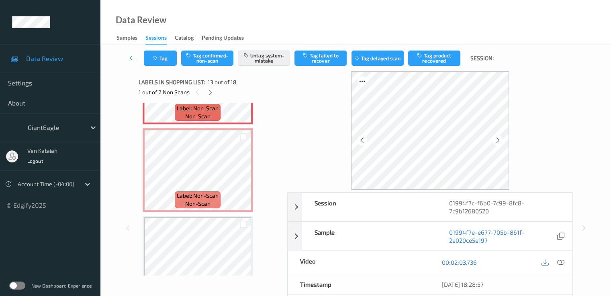
scroll to position [1127, 0]
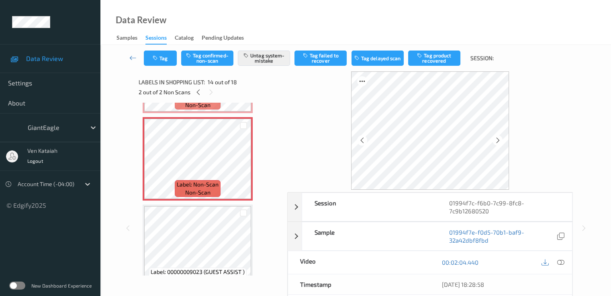
click at [161, 67] on div "Tag Tag confirmed-non-scan Untag system-mistake Tag failed to recover Tag delay…" at bounding box center [355, 58] width 477 height 26
click at [162, 65] on button "Tag" at bounding box center [160, 58] width 33 height 15
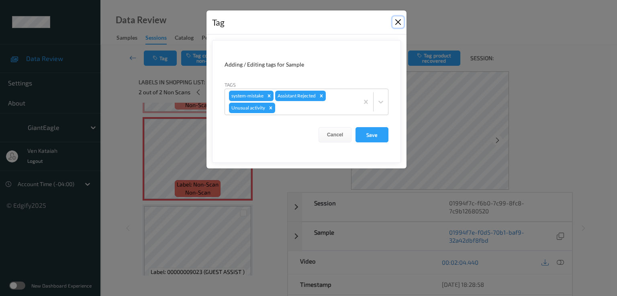
click at [394, 22] on button "Close" at bounding box center [397, 21] width 11 height 11
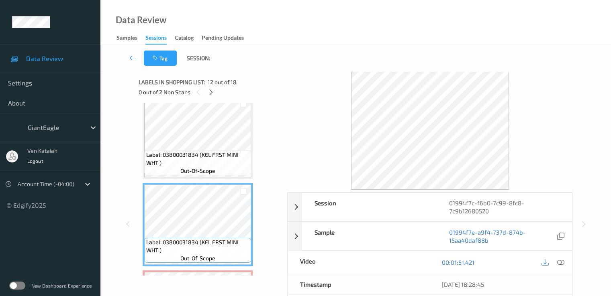
scroll to position [1047, 0]
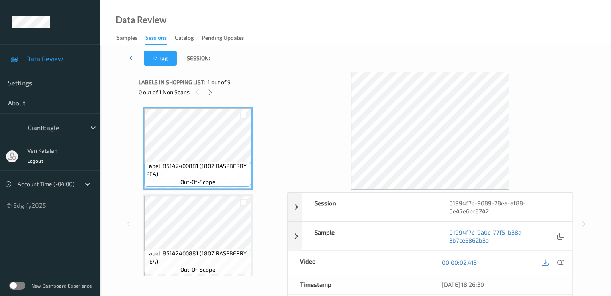
click at [210, 97] on div "Labels in shopping list: 1 out of 9 0 out of 1 Non Scans" at bounding box center [209, 86] width 143 height 31
click at [210, 97] on div at bounding box center [210, 92] width 10 height 10
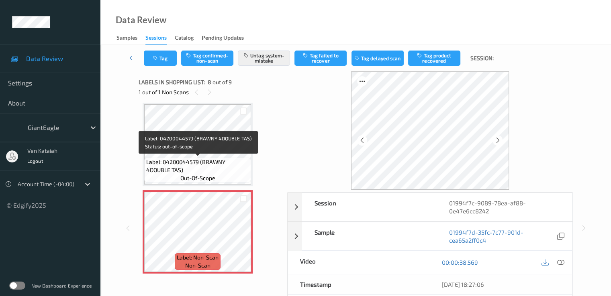
click at [211, 179] on span "out-of-scope" at bounding box center [197, 178] width 35 height 8
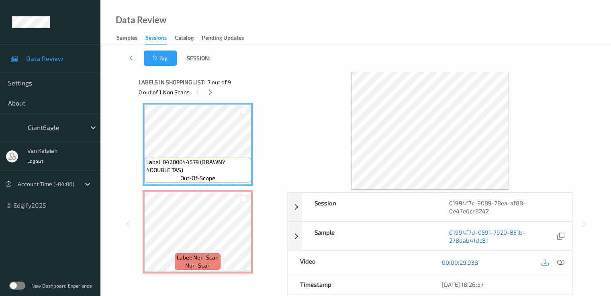
click at [562, 260] on icon at bounding box center [559, 262] width 7 height 7
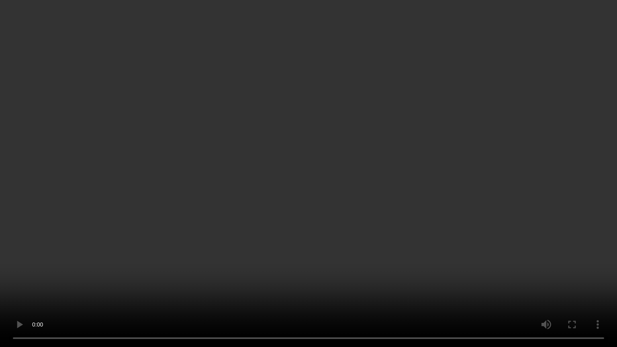
click at [451, 194] on video at bounding box center [308, 173] width 617 height 347
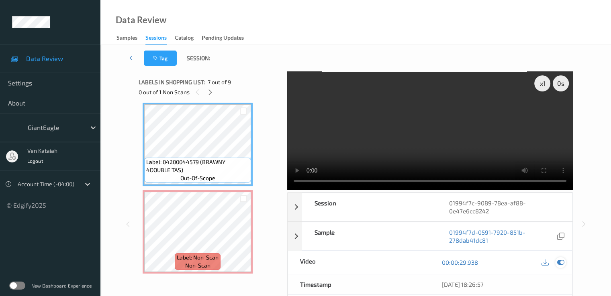
click at [558, 261] on icon at bounding box center [559, 262] width 7 height 7
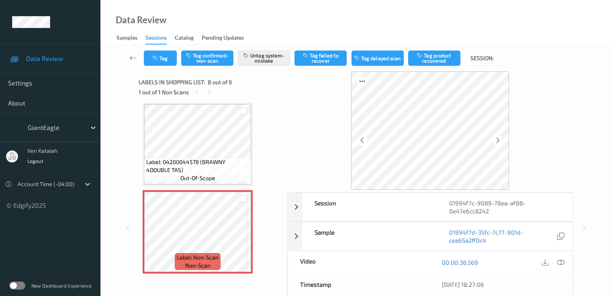
scroll to position [80, 0]
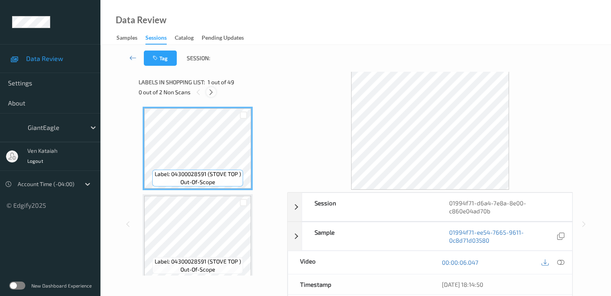
click at [214, 88] on div at bounding box center [211, 92] width 10 height 10
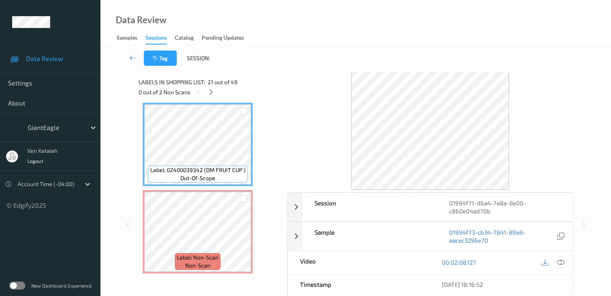
click at [555, 261] on div at bounding box center [560, 262] width 11 height 11
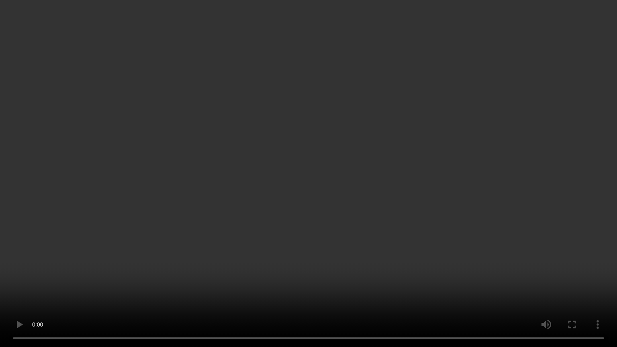
click at [285, 171] on video at bounding box center [308, 173] width 617 height 347
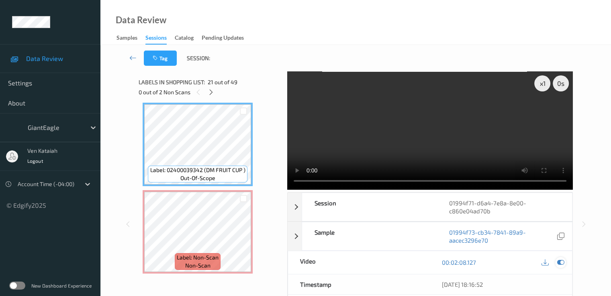
click at [559, 261] on icon at bounding box center [559, 262] width 7 height 7
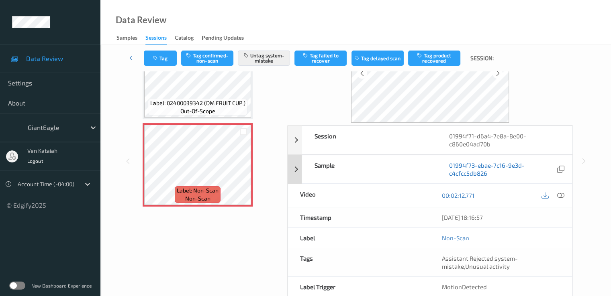
scroll to position [80, 0]
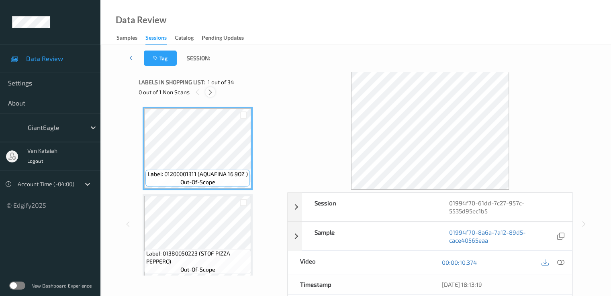
click at [215, 92] on div at bounding box center [210, 92] width 10 height 10
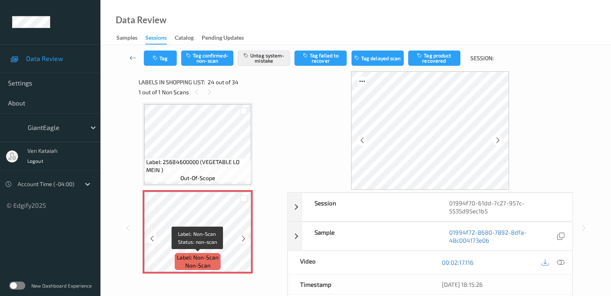
click at [218, 254] on span "Label: Non-Scan" at bounding box center [198, 258] width 42 height 8
click at [242, 239] on icon at bounding box center [243, 238] width 7 height 7
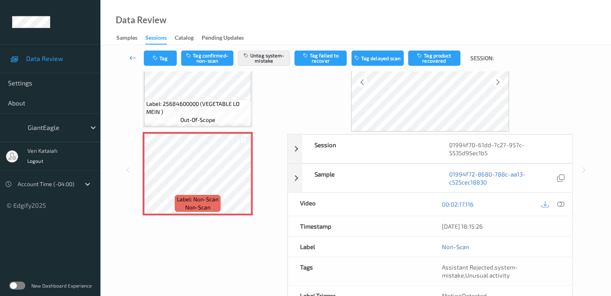
scroll to position [80, 0]
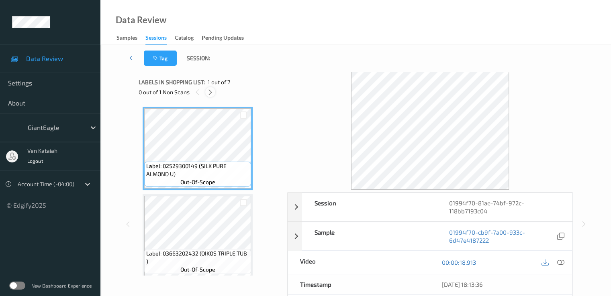
click at [206, 94] on div at bounding box center [210, 92] width 10 height 10
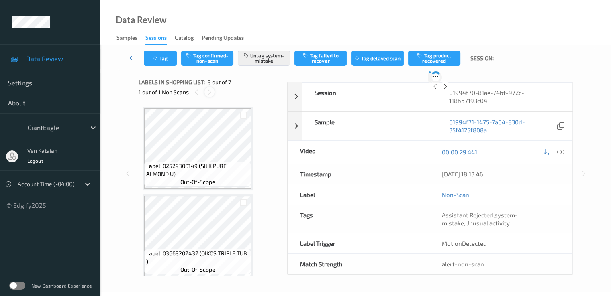
scroll to position [92, 0]
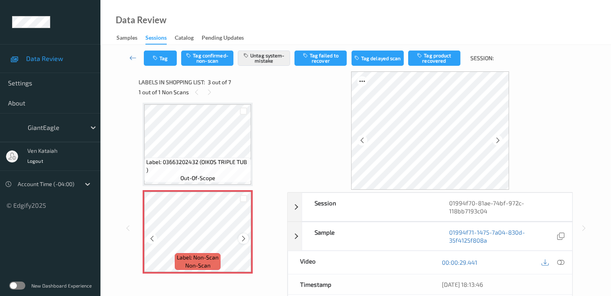
click at [244, 238] on icon at bounding box center [243, 238] width 7 height 7
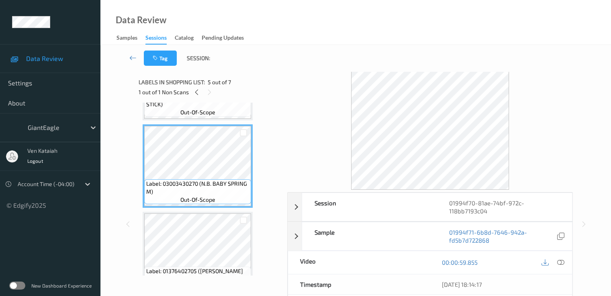
scroll to position [252, 0]
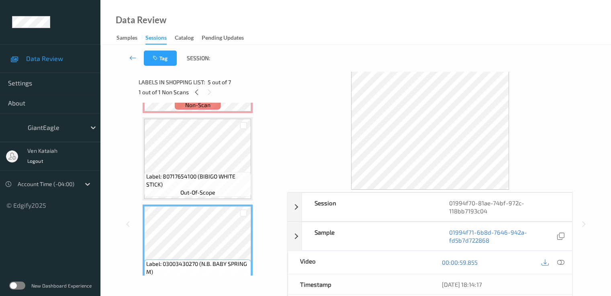
click at [199, 193] on span "out-of-scope" at bounding box center [197, 193] width 35 height 8
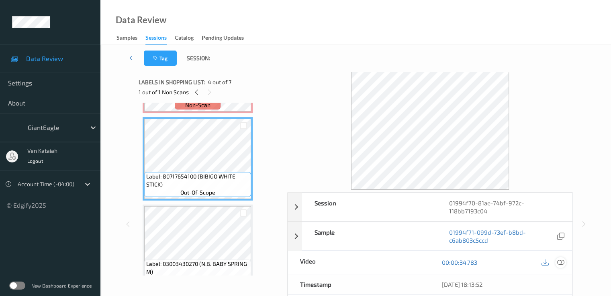
click at [560, 260] on icon at bounding box center [559, 262] width 7 height 7
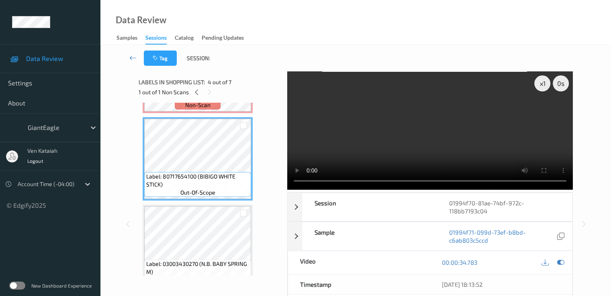
click at [471, 140] on video at bounding box center [429, 130] width 285 height 118
click at [563, 264] on icon at bounding box center [559, 262] width 7 height 7
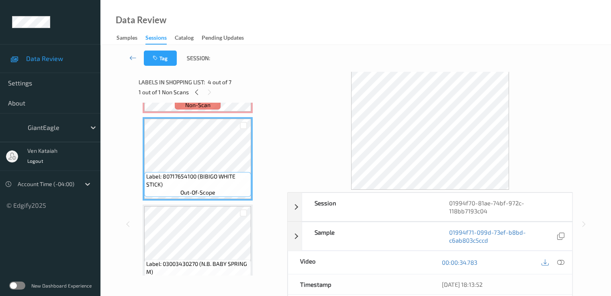
scroll to position [172, 0]
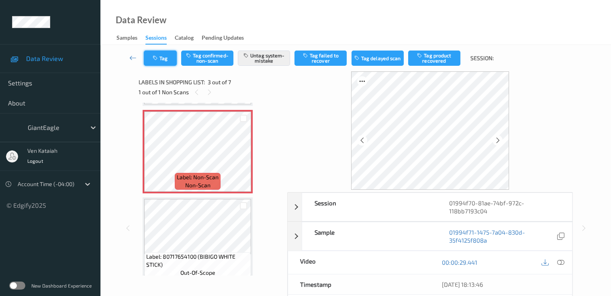
click at [156, 64] on button "Tag" at bounding box center [160, 58] width 33 height 15
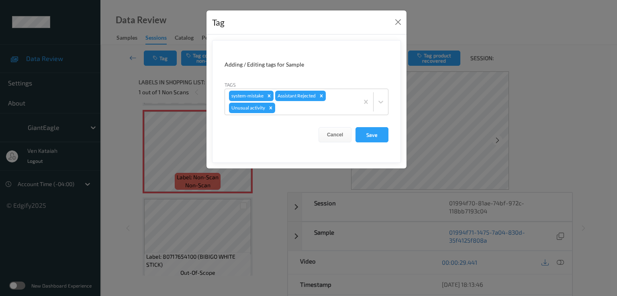
click at [118, 86] on div "Tag Adding / Editing tags for Sample Tags system-mistake Assistant Rejected Unu…" at bounding box center [308, 148] width 617 height 296
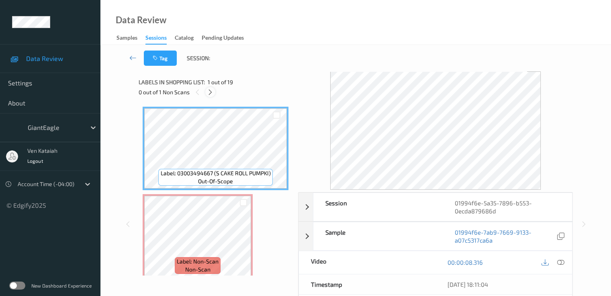
click at [214, 92] on div at bounding box center [210, 92] width 10 height 10
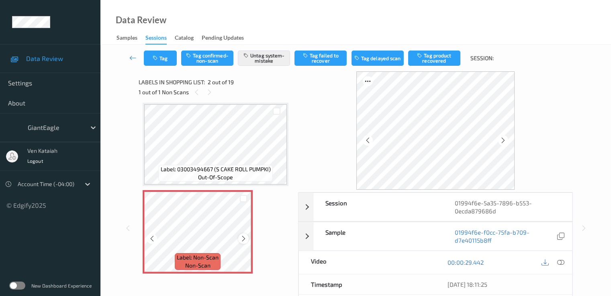
click at [242, 241] on icon at bounding box center [243, 238] width 7 height 7
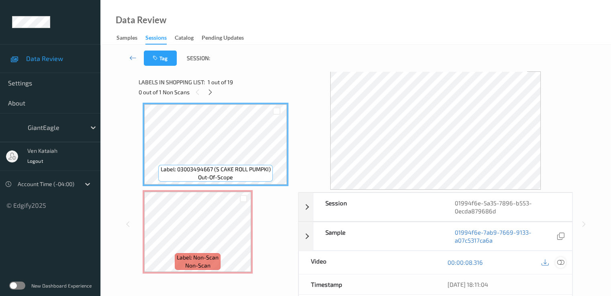
click at [562, 262] on icon at bounding box center [559, 262] width 7 height 7
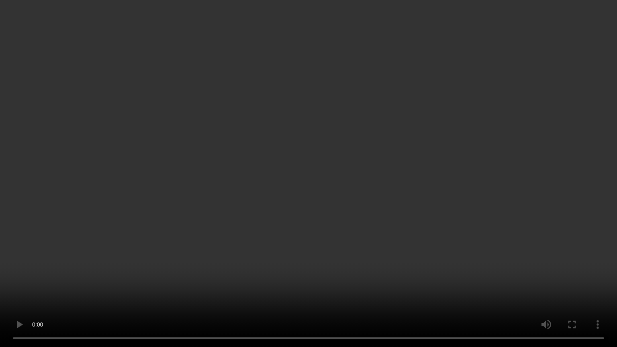
click at [446, 173] on video at bounding box center [308, 173] width 617 height 347
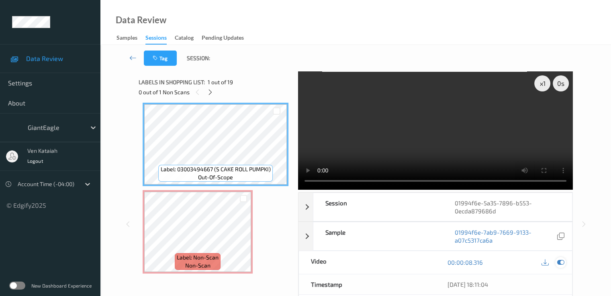
click at [559, 261] on icon at bounding box center [559, 262] width 7 height 7
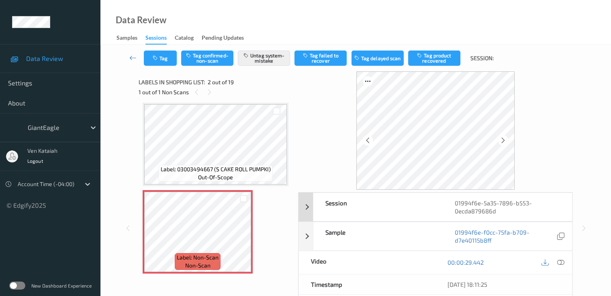
scroll to position [80, 0]
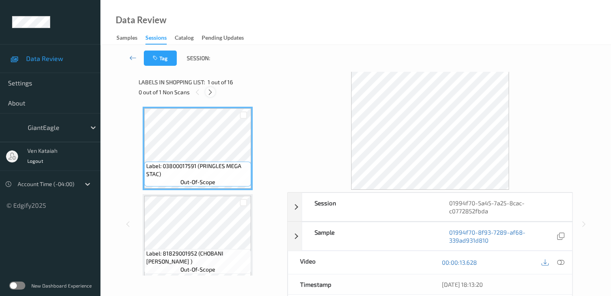
click at [208, 90] on icon at bounding box center [210, 92] width 7 height 7
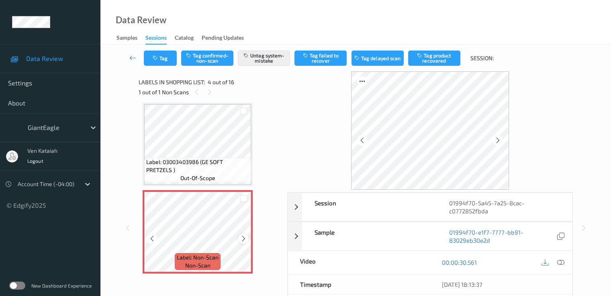
click at [240, 238] on icon at bounding box center [243, 238] width 7 height 7
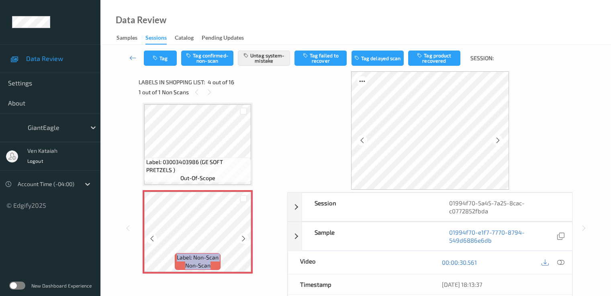
click at [240, 238] on icon at bounding box center [243, 238] width 7 height 7
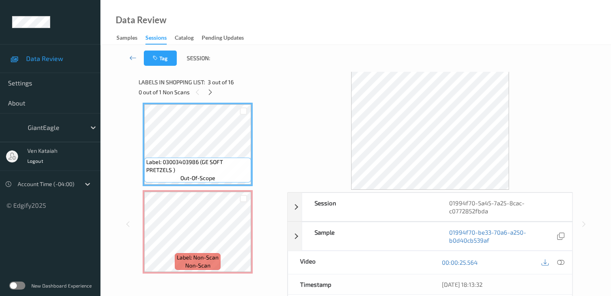
click at [566, 260] on div "00:00:25.564" at bounding box center [501, 262] width 142 height 23
click at [564, 259] on div at bounding box center [560, 262] width 11 height 11
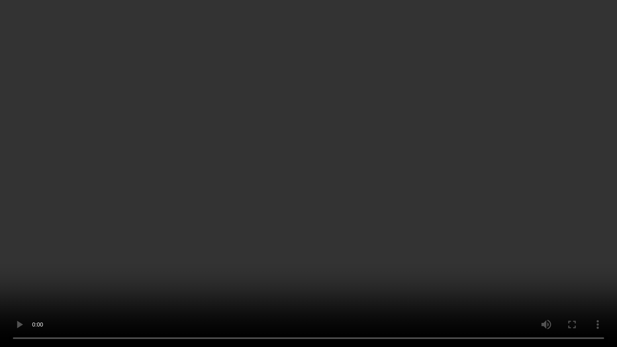
click at [477, 183] on video at bounding box center [308, 173] width 617 height 347
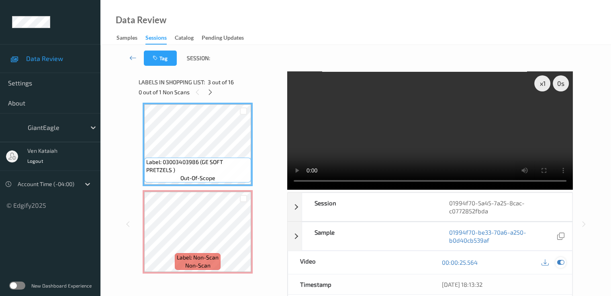
click at [561, 261] on icon at bounding box center [559, 262] width 7 height 7
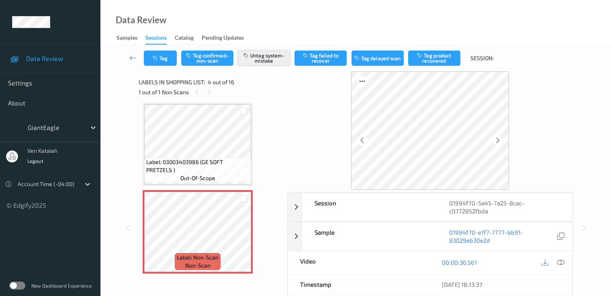
click at [257, 60] on button "Untag system-mistake" at bounding box center [264, 58] width 52 height 15
click at [167, 56] on button "Tag" at bounding box center [160, 58] width 33 height 15
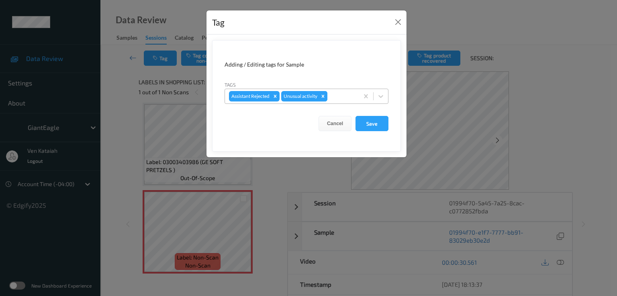
click at [324, 98] on icon "Remove Unusual activity" at bounding box center [323, 97] width 6 height 6
click at [374, 127] on button "Save" at bounding box center [371, 123] width 33 height 15
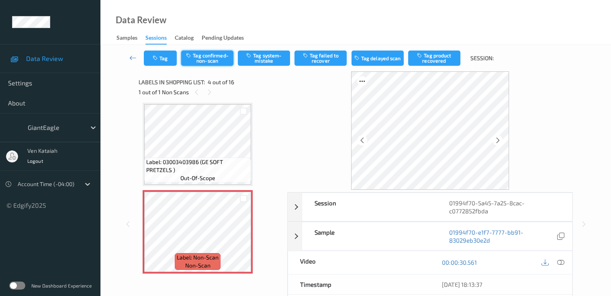
click at [200, 69] on div "Tag Tag confirmed-non-scan Tag system-mistake Tag failed to recover Tag delayed…" at bounding box center [355, 58] width 477 height 26
click at [205, 57] on button "Tag confirmed-non-scan" at bounding box center [207, 58] width 52 height 15
click at [432, 62] on button "Tag product recovered" at bounding box center [434, 58] width 52 height 15
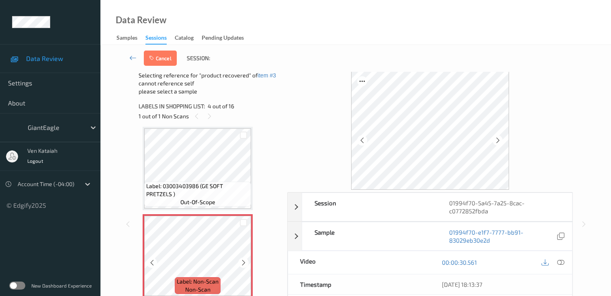
scroll to position [259, 0]
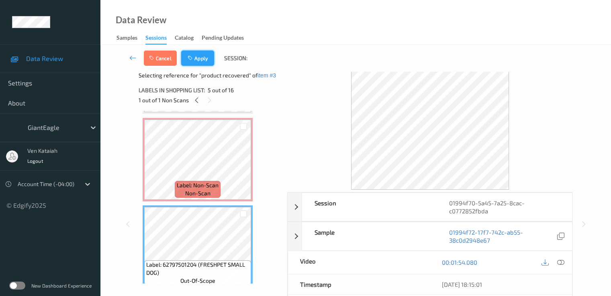
click at [188, 61] on button "Apply" at bounding box center [197, 58] width 33 height 15
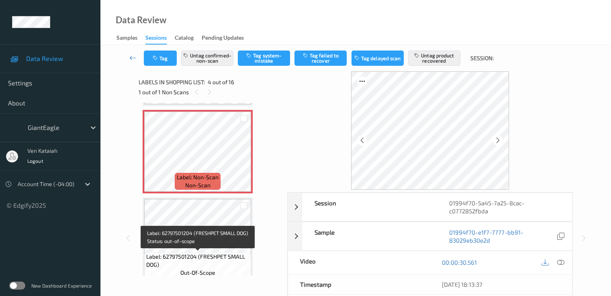
click at [201, 257] on span "Label: 62797501204 (FRESHPET SMALL DOG)" at bounding box center [197, 261] width 103 height 16
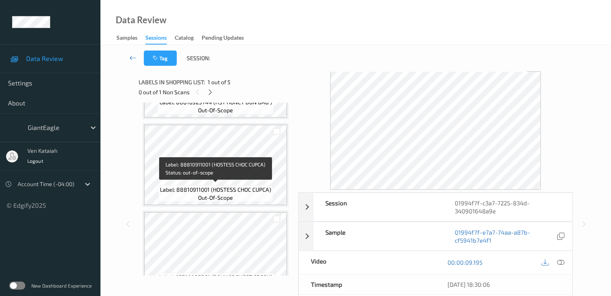
scroll to position [161, 0]
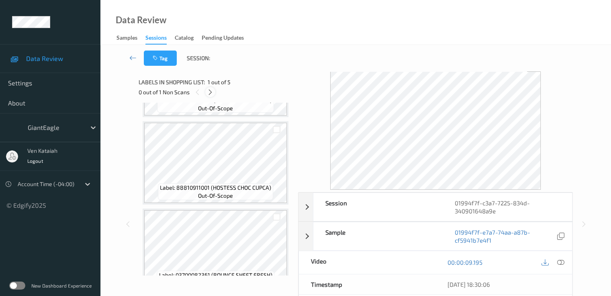
drag, startPoint x: 208, startPoint y: 90, endPoint x: 209, endPoint y: 96, distance: 5.8
click at [207, 90] on icon at bounding box center [210, 92] width 7 height 7
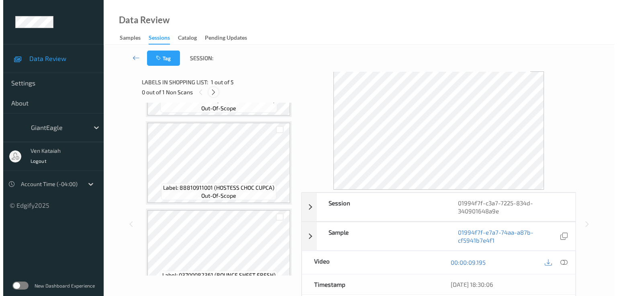
scroll to position [267, 0]
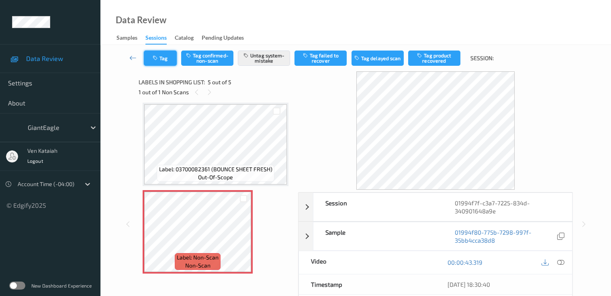
click at [159, 53] on button "Tag" at bounding box center [160, 58] width 33 height 15
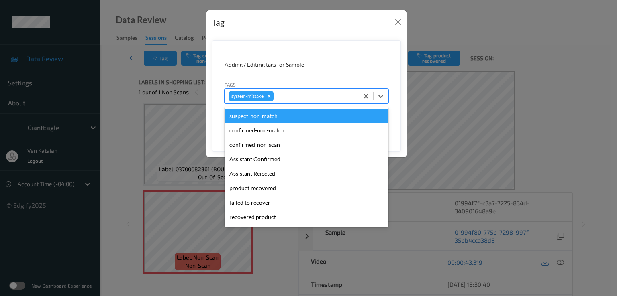
click at [303, 101] on div "system-mistake" at bounding box center [292, 97] width 134 height 14
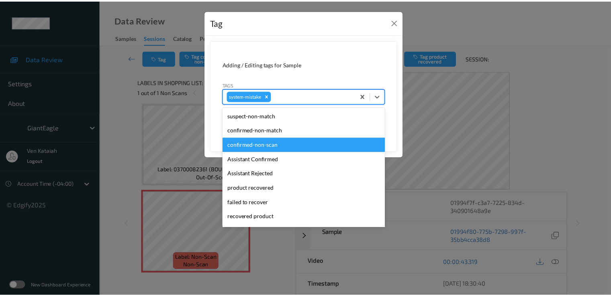
scroll to position [100, 0]
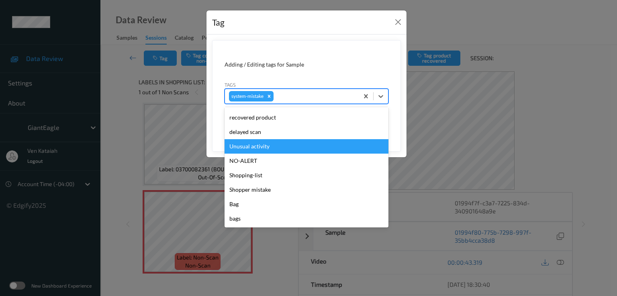
click at [259, 151] on div "Unusual activity" at bounding box center [306, 146] width 164 height 14
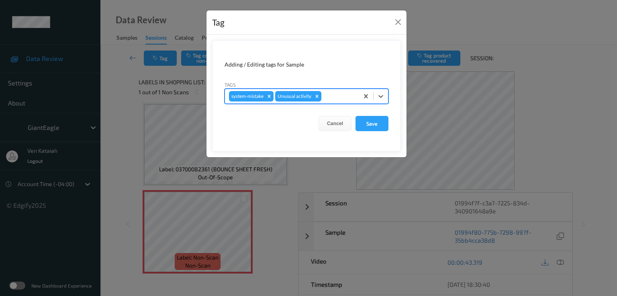
click at [369, 131] on form "Adding / Editing tags for Sample Tags option Unusual activity, selected. Select…" at bounding box center [306, 96] width 189 height 112
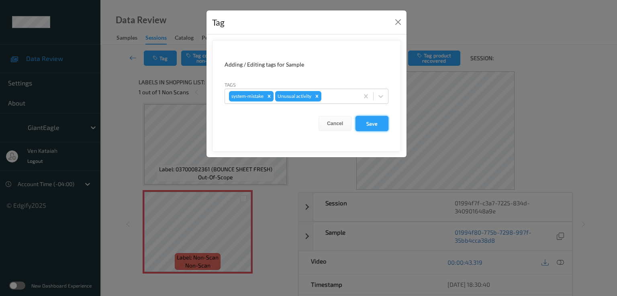
click at [369, 124] on button "Save" at bounding box center [371, 123] width 33 height 15
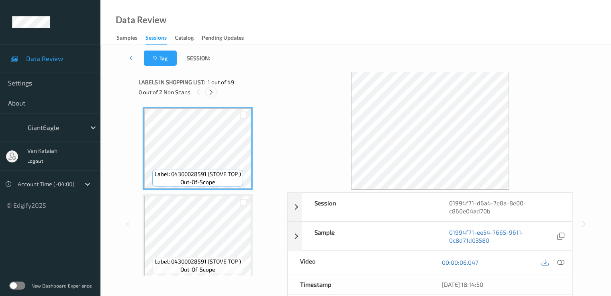
click at [214, 95] on icon at bounding box center [211, 92] width 7 height 7
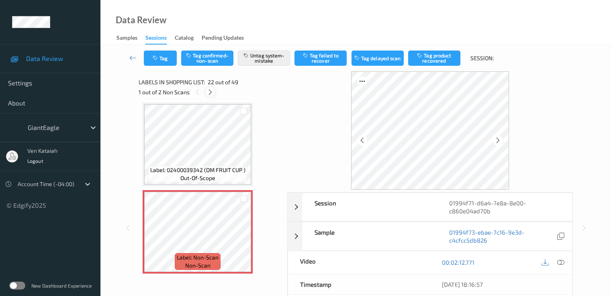
click at [214, 95] on icon at bounding box center [210, 92] width 7 height 7
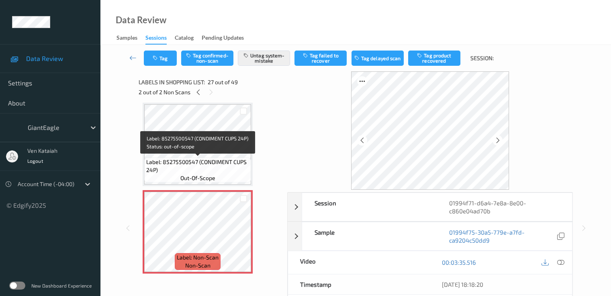
click at [213, 158] on div "Label: 85275500547 (CONDIMENT CUPS 24P) out-of-scope" at bounding box center [197, 170] width 107 height 25
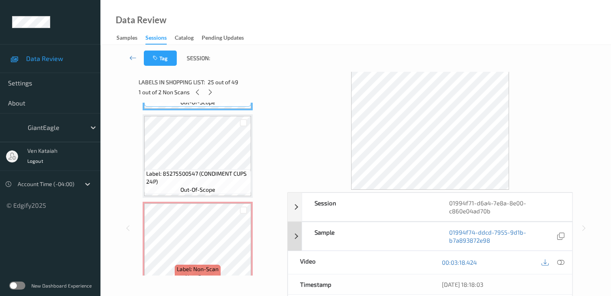
scroll to position [2192, 0]
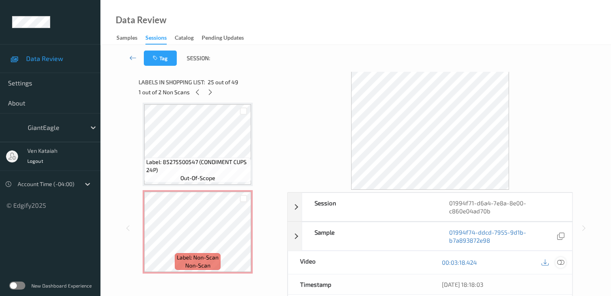
click at [562, 262] on icon at bounding box center [559, 262] width 7 height 7
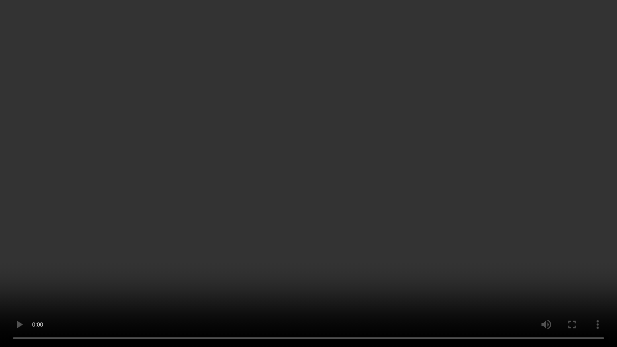
click at [289, 206] on video at bounding box center [308, 173] width 617 height 347
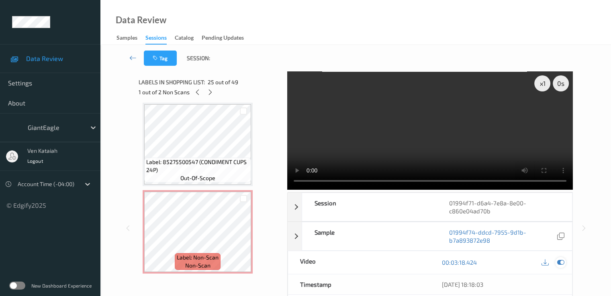
click at [560, 259] on icon at bounding box center [559, 262] width 7 height 7
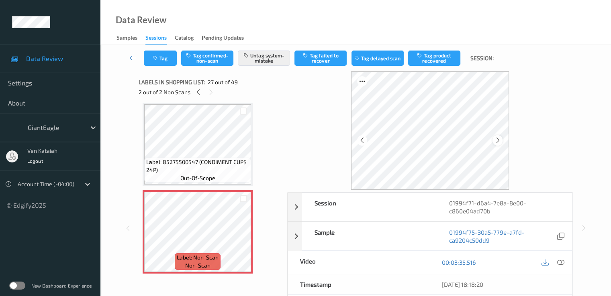
click at [499, 140] on icon at bounding box center [497, 140] width 7 height 7
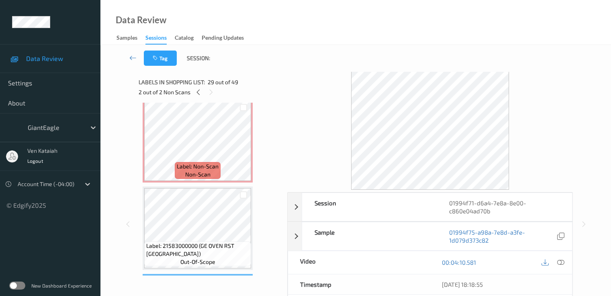
scroll to position [2272, 0]
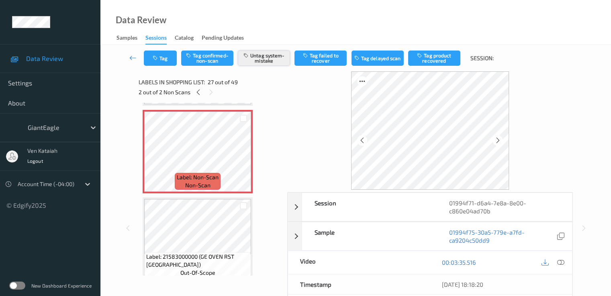
click at [261, 61] on button "Untag system-mistake" at bounding box center [264, 58] width 52 height 15
click at [194, 63] on button "Tag confirmed-non-scan" at bounding box center [207, 58] width 52 height 15
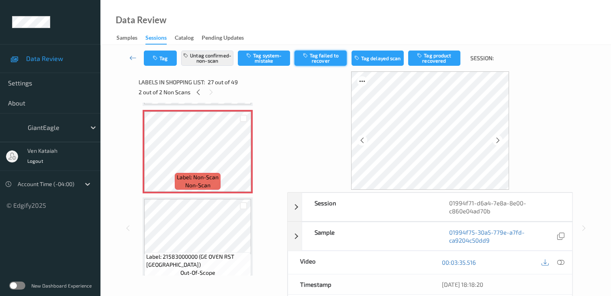
click at [328, 58] on button "Tag failed to recover" at bounding box center [320, 58] width 52 height 15
click at [195, 92] on icon at bounding box center [198, 92] width 7 height 7
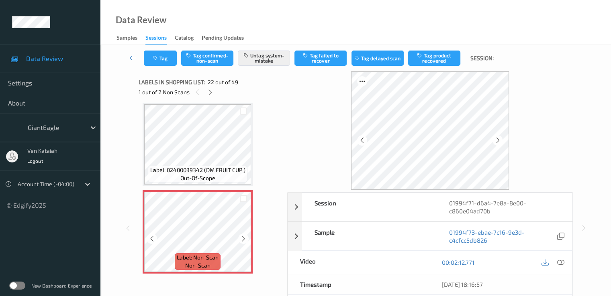
scroll to position [1834, 0]
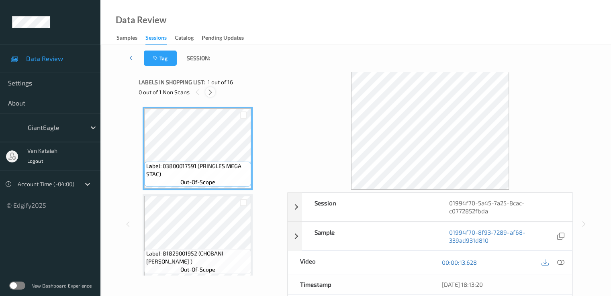
click at [213, 90] on icon at bounding box center [210, 92] width 7 height 7
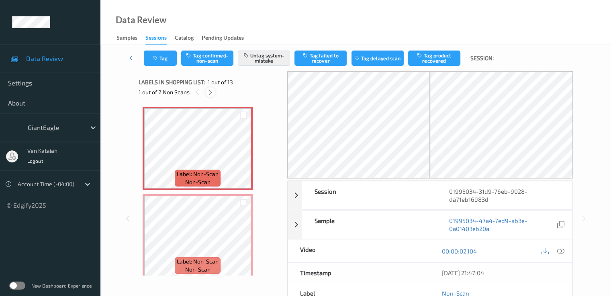
click at [207, 92] on icon at bounding box center [210, 92] width 7 height 7
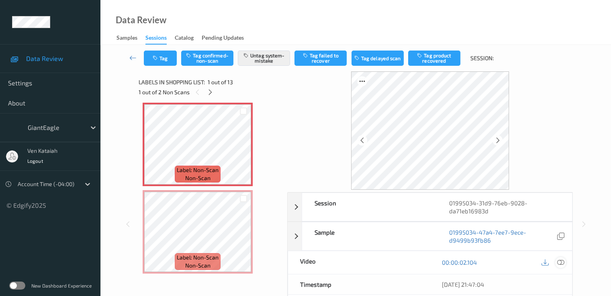
click at [566, 263] on div "00:00:02.104" at bounding box center [501, 262] width 142 height 23
click at [560, 264] on icon at bounding box center [559, 262] width 7 height 7
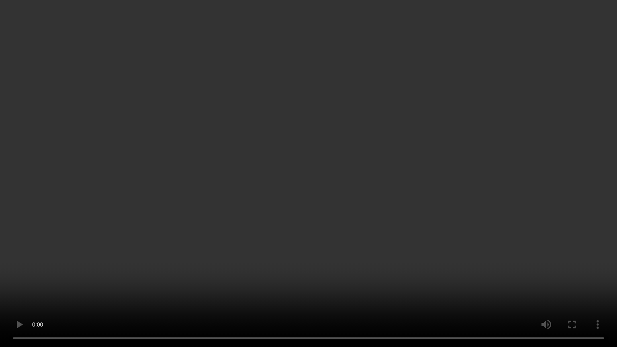
click at [460, 191] on video at bounding box center [308, 173] width 617 height 347
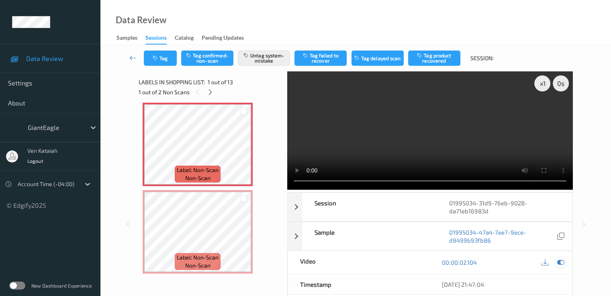
click at [561, 261] on icon at bounding box center [559, 262] width 7 height 7
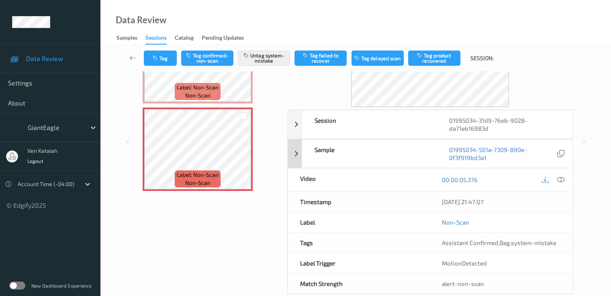
scroll to position [96, 0]
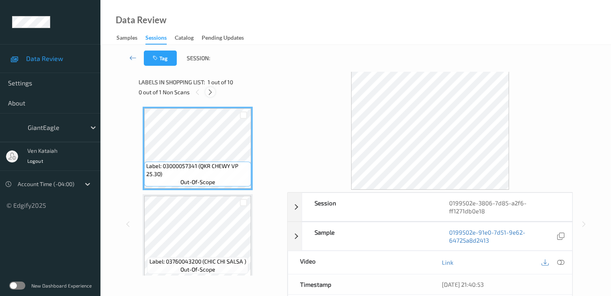
click at [210, 93] on icon at bounding box center [210, 92] width 7 height 7
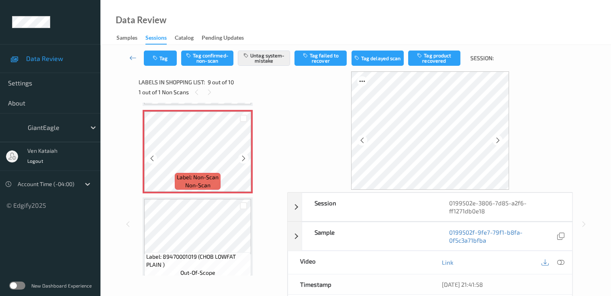
scroll to position [617, 0]
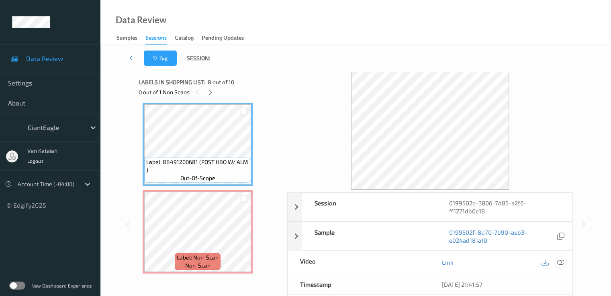
click at [560, 260] on icon at bounding box center [559, 262] width 7 height 7
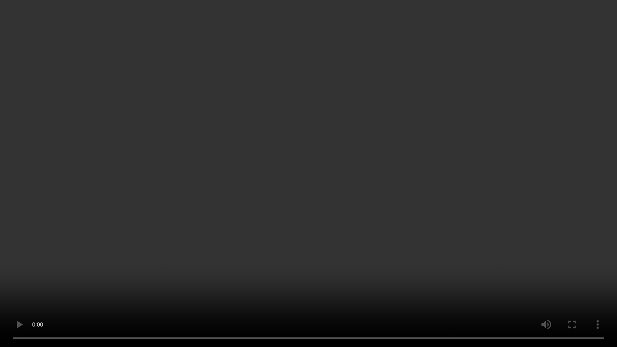
click at [305, 261] on video at bounding box center [308, 173] width 617 height 347
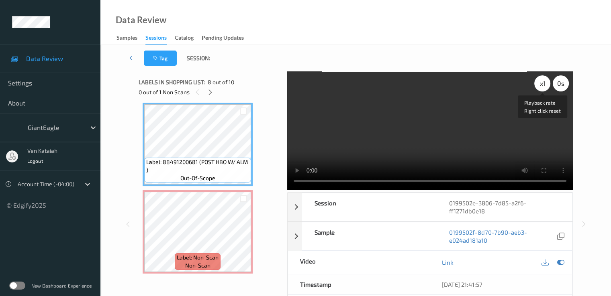
click at [544, 86] on div "x 1" at bounding box center [542, 83] width 16 height 16
click at [537, 81] on div "x 2" at bounding box center [542, 83] width 16 height 16
click at [537, 81] on div "x 4" at bounding box center [542, 83] width 16 height 16
drag, startPoint x: 536, startPoint y: 73, endPoint x: 540, endPoint y: 86, distance: 13.5
click at [536, 73] on video at bounding box center [429, 130] width 285 height 118
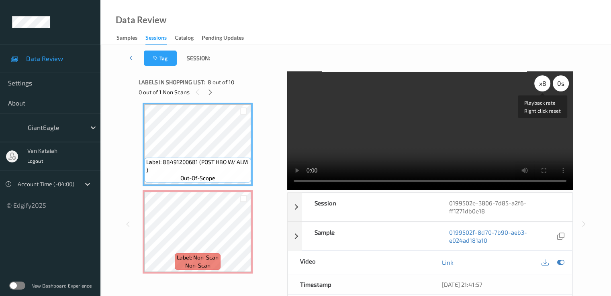
click at [540, 86] on div "x 8" at bounding box center [542, 83] width 16 height 16
click at [459, 137] on video at bounding box center [429, 130] width 285 height 118
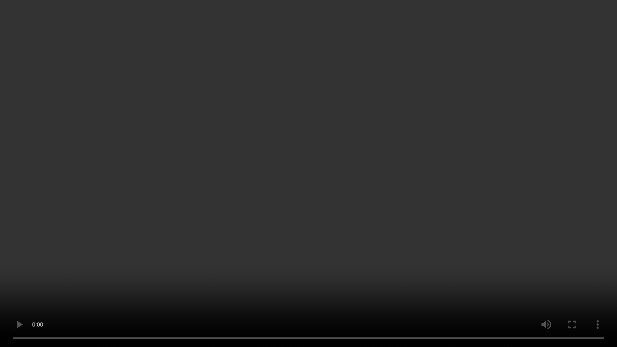
click at [571, 274] on video at bounding box center [308, 173] width 617 height 347
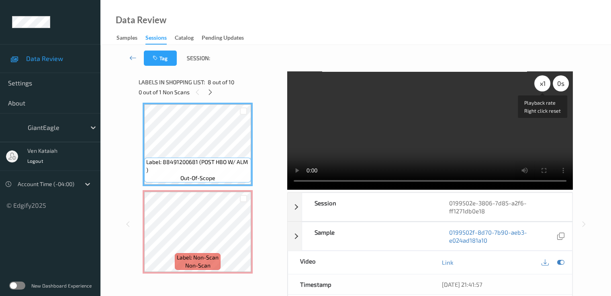
click at [543, 86] on div "x 1" at bounding box center [542, 83] width 16 height 16
click at [563, 257] on div at bounding box center [552, 262] width 26 height 11
click at [560, 260] on icon at bounding box center [559, 262] width 7 height 7
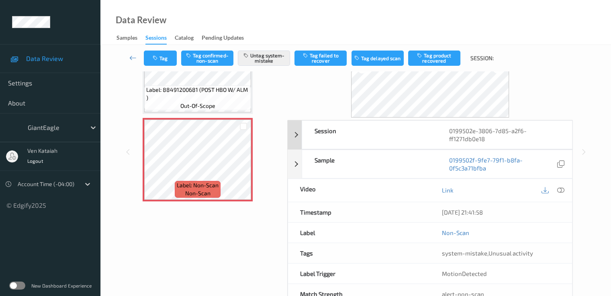
scroll to position [96, 0]
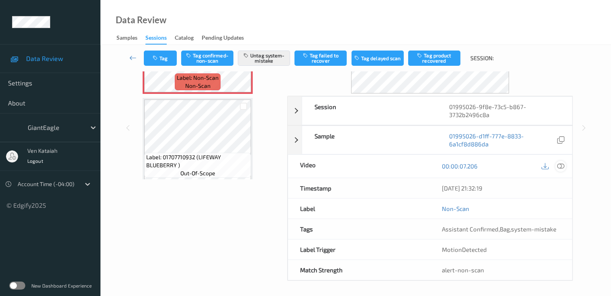
click at [561, 163] on icon at bounding box center [559, 166] width 7 height 7
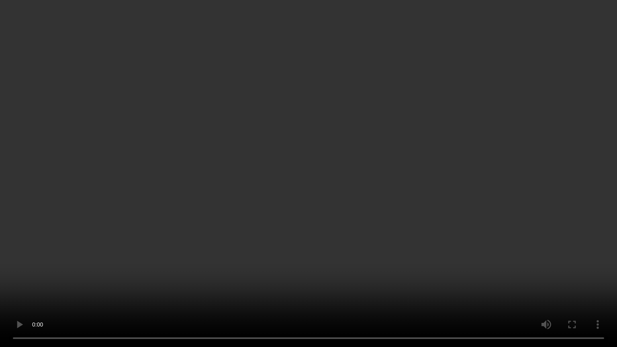
click at [372, 165] on video at bounding box center [308, 173] width 617 height 347
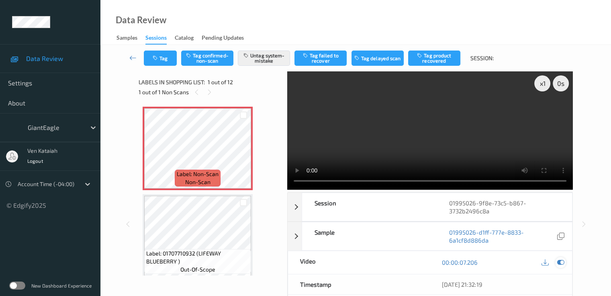
click at [559, 259] on icon at bounding box center [559, 262] width 7 height 7
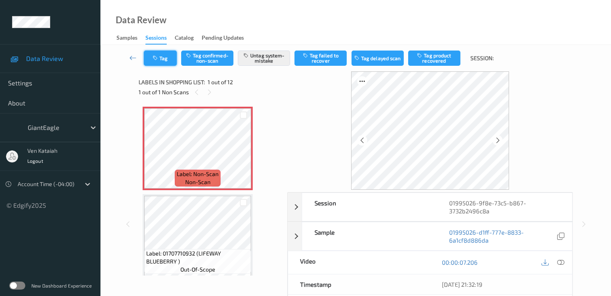
click at [161, 60] on button "Tag" at bounding box center [160, 58] width 33 height 15
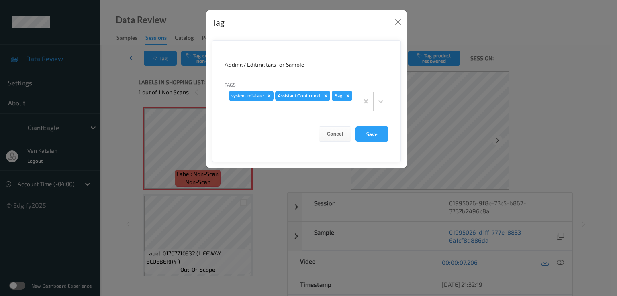
click at [315, 108] on div at bounding box center [292, 108] width 126 height 10
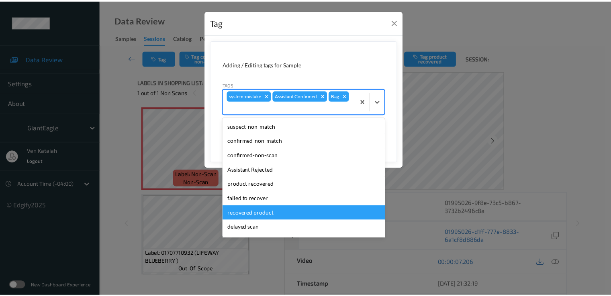
scroll to position [71, 0]
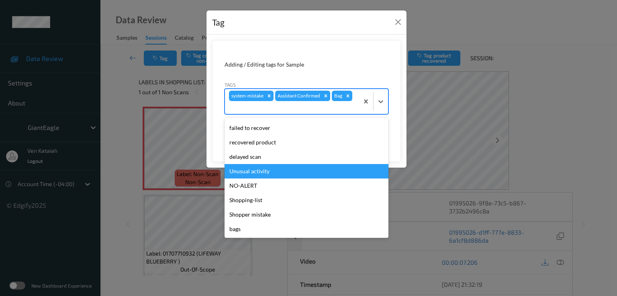
click at [255, 170] on div "Unusual activity" at bounding box center [306, 171] width 164 height 14
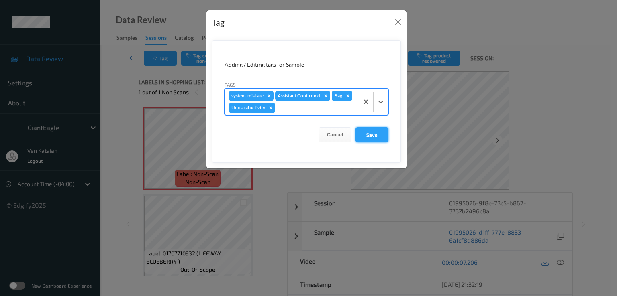
click at [367, 132] on button "Save" at bounding box center [371, 134] width 33 height 15
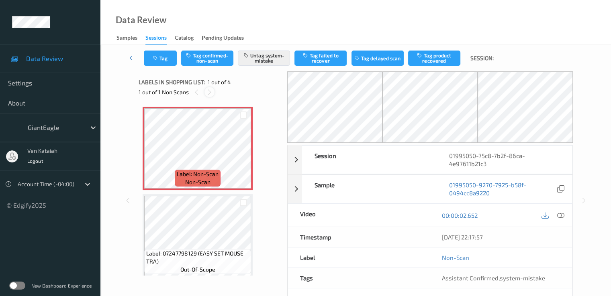
click at [214, 92] on div at bounding box center [209, 92] width 10 height 10
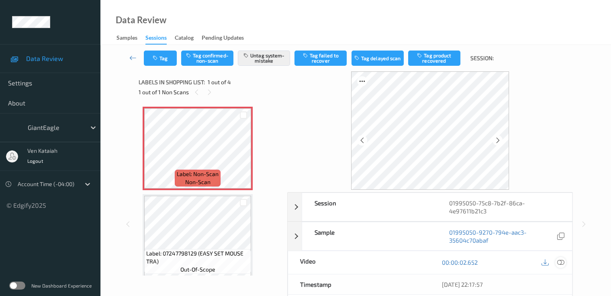
click at [559, 261] on icon at bounding box center [559, 262] width 7 height 7
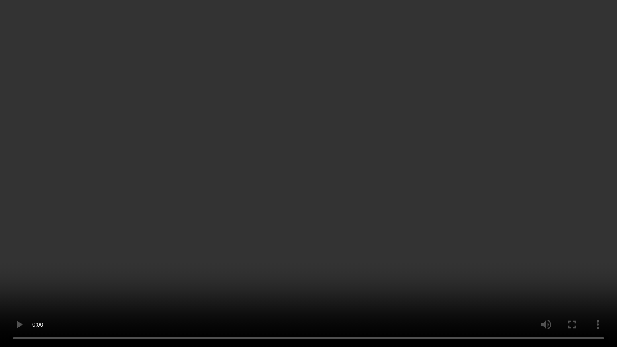
click at [442, 177] on video at bounding box center [308, 173] width 617 height 347
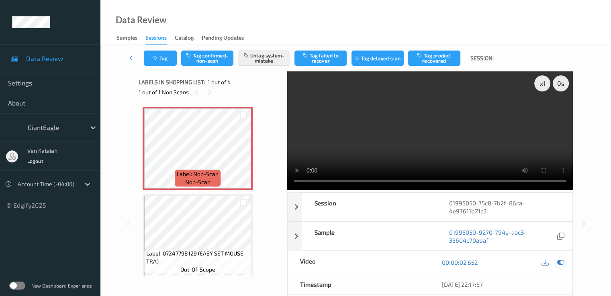
click at [559, 262] on icon at bounding box center [559, 262] width 7 height 7
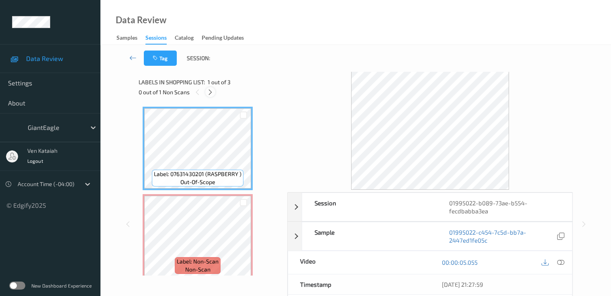
click at [214, 91] on div at bounding box center [210, 92] width 10 height 10
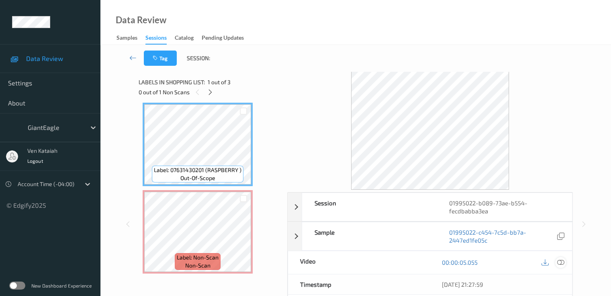
click at [557, 261] on icon at bounding box center [559, 262] width 7 height 7
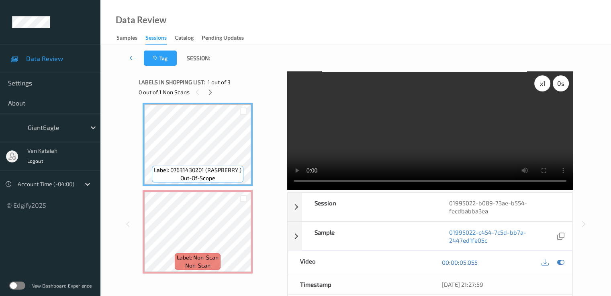
drag, startPoint x: 544, startPoint y: 86, endPoint x: 536, endPoint y: 97, distance: 13.5
click at [544, 86] on div "x 1" at bounding box center [542, 83] width 16 height 16
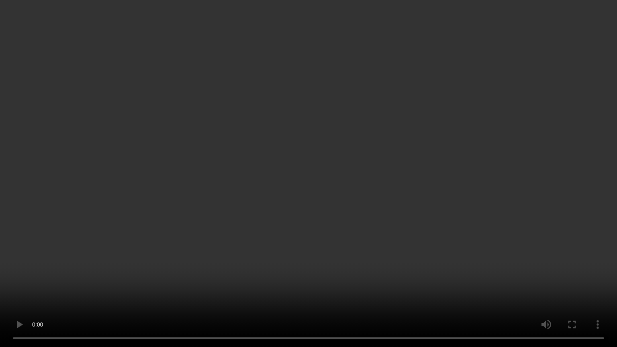
click at [426, 158] on video at bounding box center [308, 173] width 617 height 347
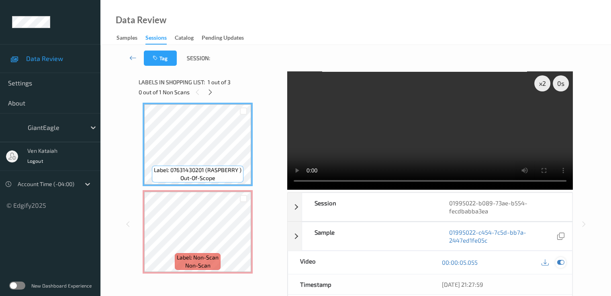
click at [564, 263] on icon at bounding box center [559, 262] width 7 height 7
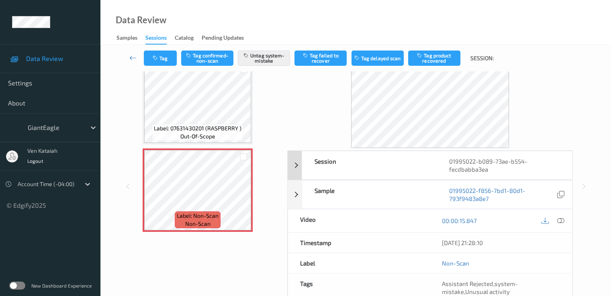
scroll to position [80, 0]
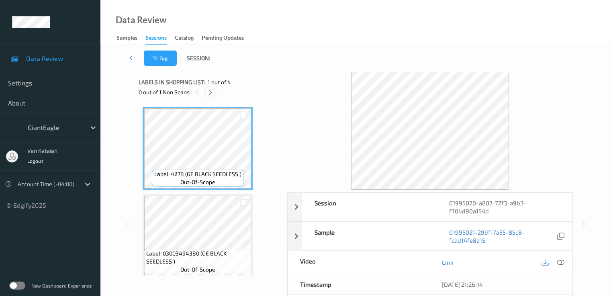
click at [209, 93] on icon at bounding box center [210, 92] width 7 height 7
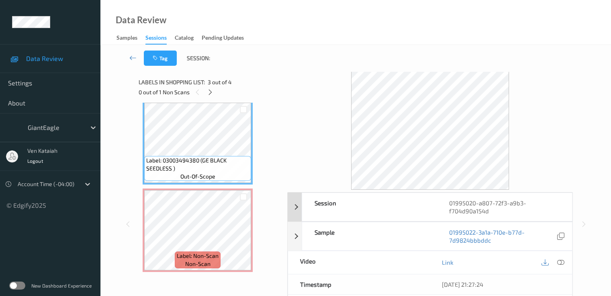
scroll to position [181, 0]
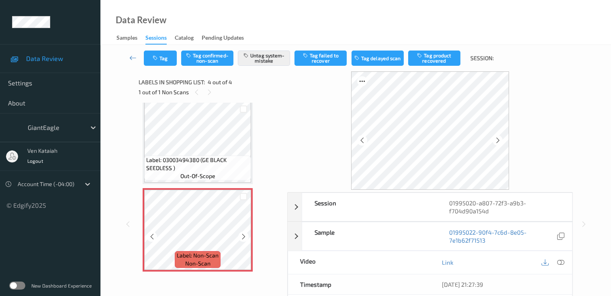
click at [239, 236] on div at bounding box center [243, 237] width 10 height 10
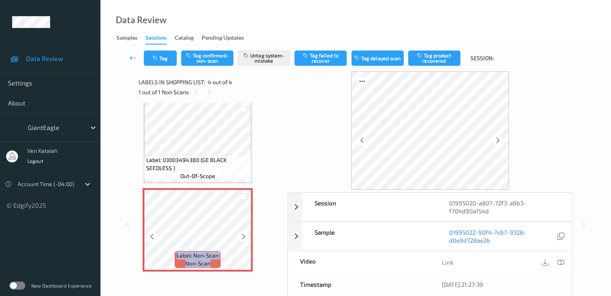
click at [239, 236] on div at bounding box center [243, 237] width 10 height 10
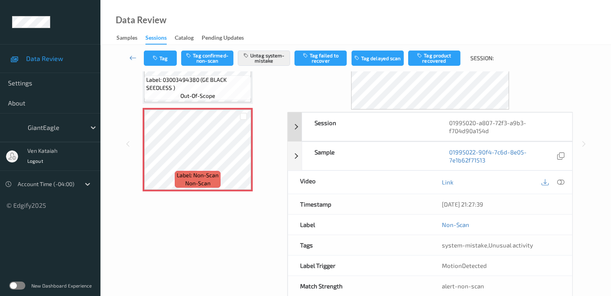
scroll to position [0, 0]
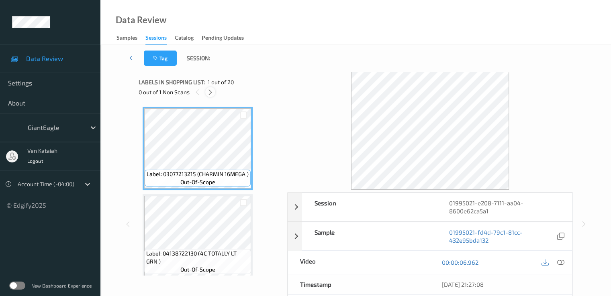
click at [214, 95] on icon at bounding box center [210, 92] width 7 height 7
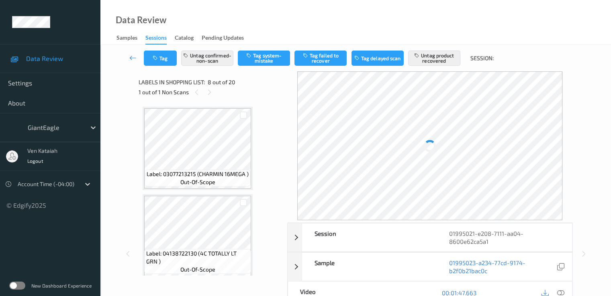
scroll to position [529, 0]
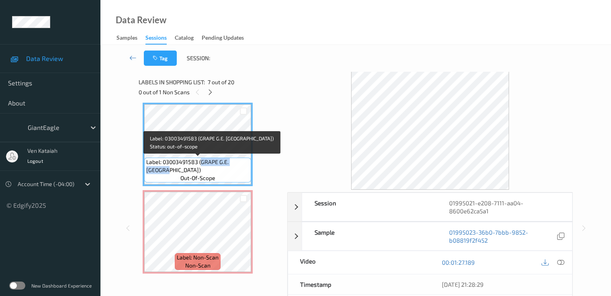
drag, startPoint x: 201, startPoint y: 163, endPoint x: 156, endPoint y: 171, distance: 45.9
click at [156, 171] on span "Label: 03003491583 (GRAPE G.E. [GEOGRAPHIC_DATA])" at bounding box center [197, 166] width 103 height 16
copy span "GRAPE G.E. [GEOGRAPHIC_DATA]"
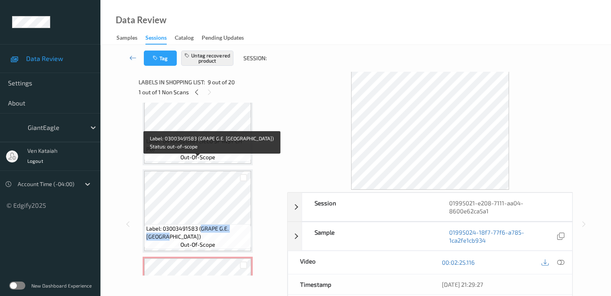
scroll to position [449, 0]
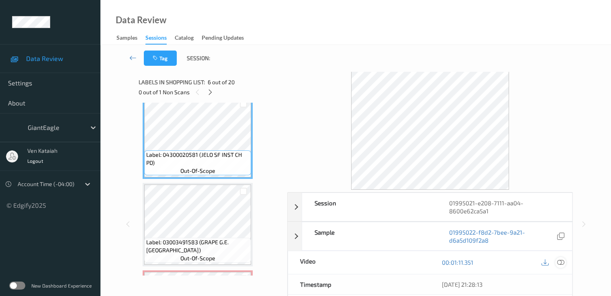
click at [561, 262] on icon at bounding box center [559, 262] width 7 height 7
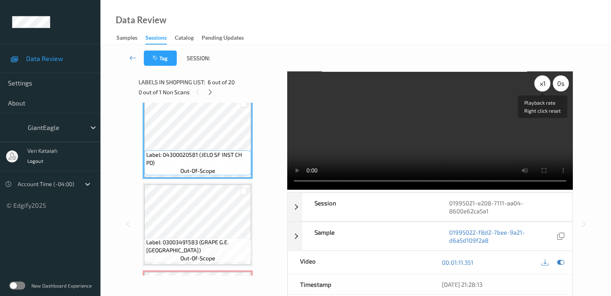
click at [541, 83] on div "x 1" at bounding box center [542, 83] width 16 height 16
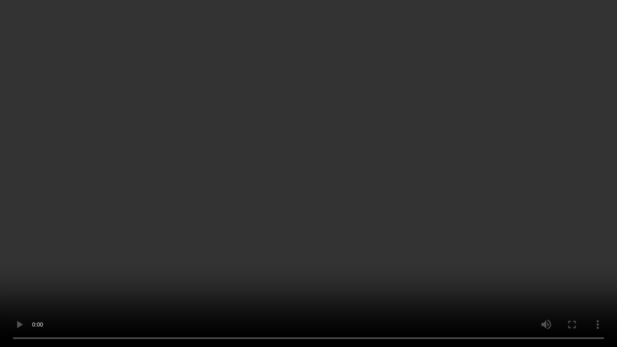
click at [421, 169] on video at bounding box center [308, 173] width 617 height 347
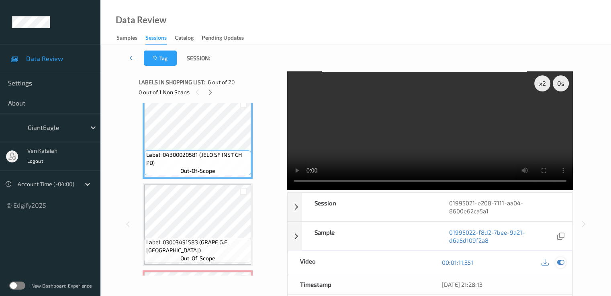
click at [561, 257] on div at bounding box center [560, 262] width 11 height 11
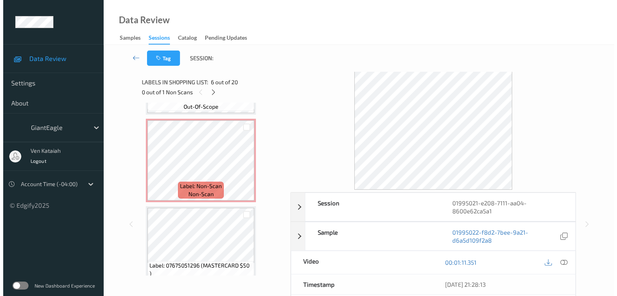
scroll to position [609, 0]
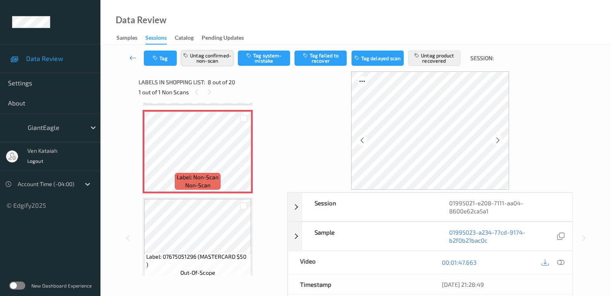
click at [224, 54] on button "Untag confirmed-non-scan" at bounding box center [207, 58] width 52 height 15
click at [433, 58] on button "Untag product recovered" at bounding box center [434, 58] width 52 height 15
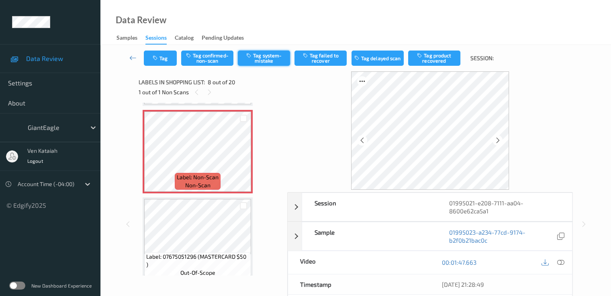
click at [268, 57] on button "Tag system-mistake" at bounding box center [264, 58] width 52 height 15
click at [150, 52] on button "Tag" at bounding box center [160, 58] width 33 height 15
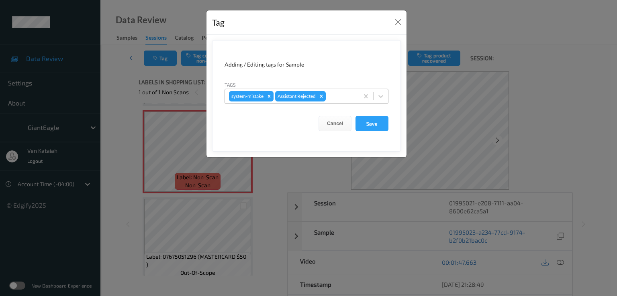
click at [334, 94] on div at bounding box center [340, 97] width 27 height 10
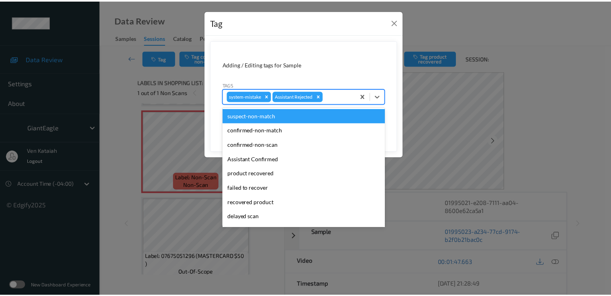
scroll to position [85, 0]
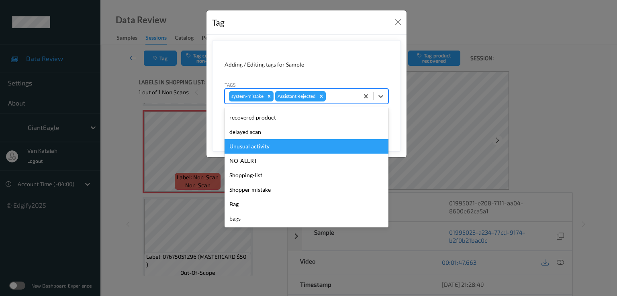
click at [273, 149] on div "Unusual activity" at bounding box center [306, 146] width 164 height 14
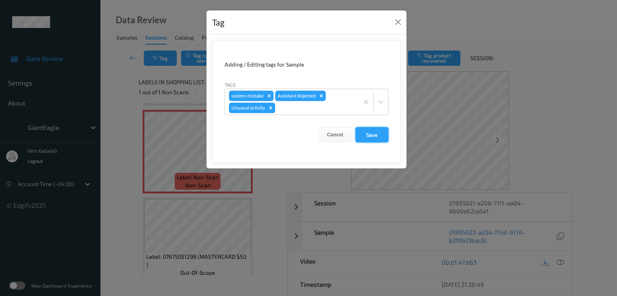
click at [388, 136] on button "Save" at bounding box center [371, 134] width 33 height 15
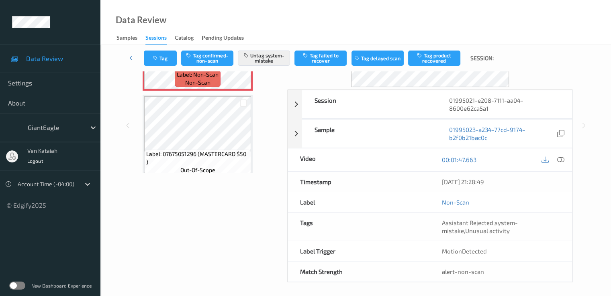
scroll to position [104, 0]
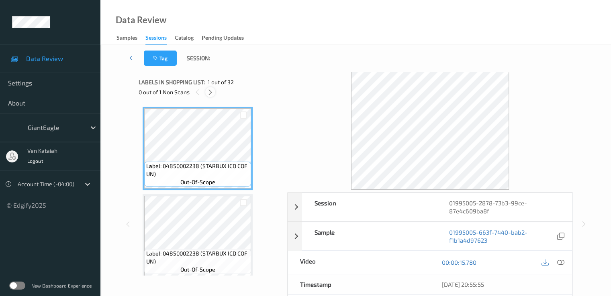
click at [206, 90] on div at bounding box center [210, 92] width 10 height 10
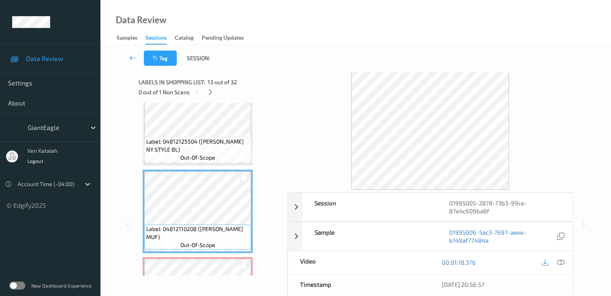
scroll to position [974, 0]
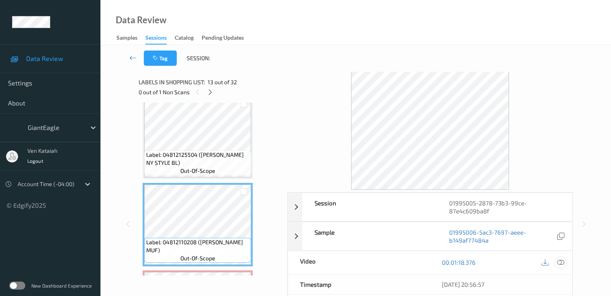
click at [558, 262] on icon at bounding box center [559, 262] width 7 height 7
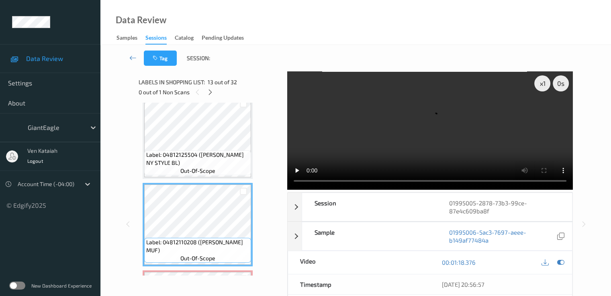
scroll to position [1054, 0]
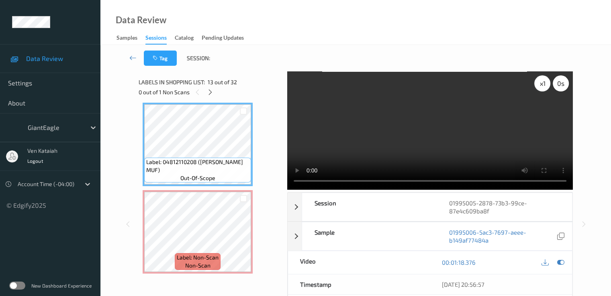
click at [546, 86] on div "x 1" at bounding box center [542, 83] width 16 height 16
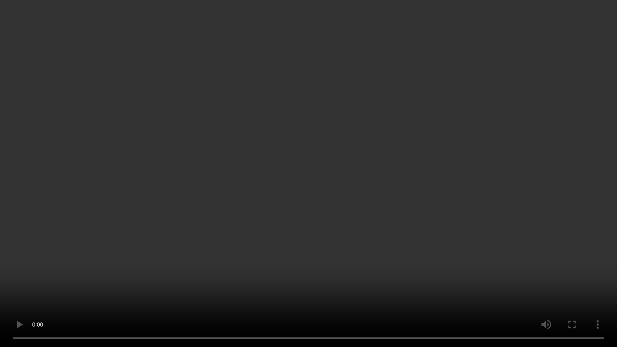
click at [269, 152] on video at bounding box center [308, 173] width 617 height 347
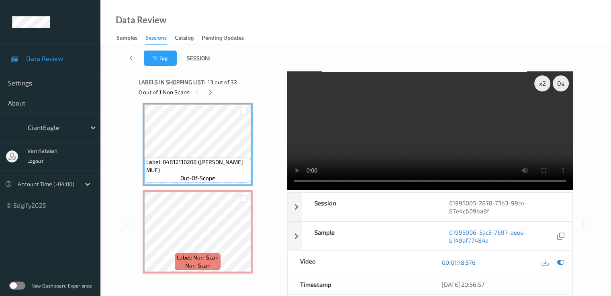
click at [562, 259] on icon at bounding box center [559, 262] width 7 height 7
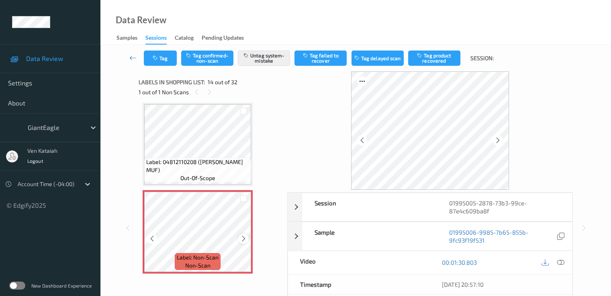
click at [243, 240] on icon at bounding box center [243, 238] width 7 height 7
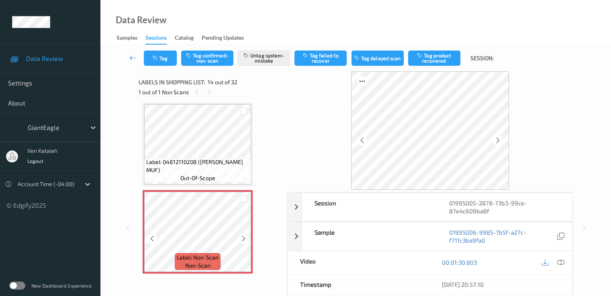
click at [243, 240] on icon at bounding box center [243, 238] width 7 height 7
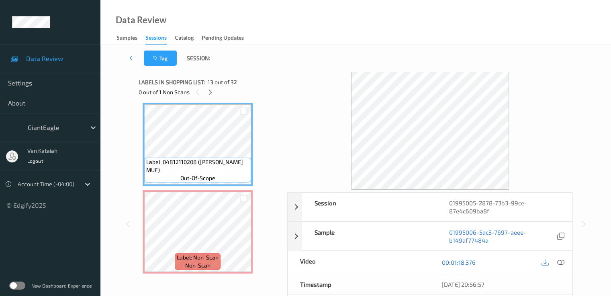
click at [565, 265] on div at bounding box center [552, 262] width 26 height 11
click at [560, 261] on icon at bounding box center [559, 262] width 7 height 7
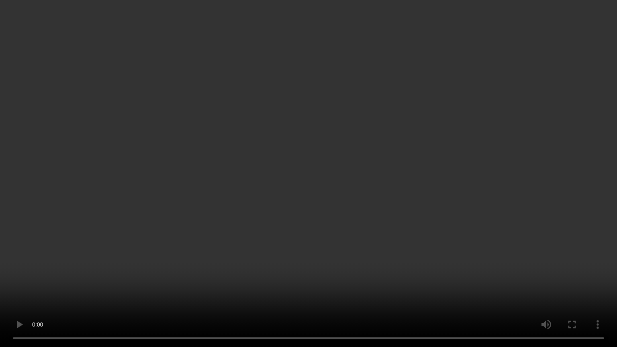
click at [364, 170] on video at bounding box center [308, 173] width 617 height 347
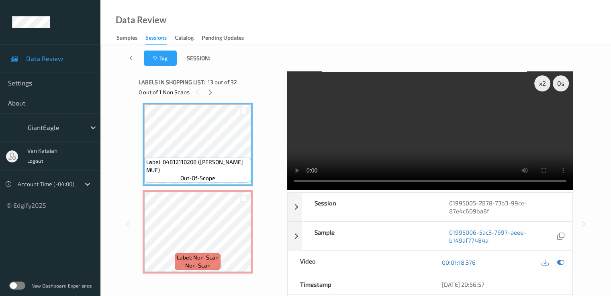
click at [560, 265] on icon at bounding box center [559, 262] width 7 height 7
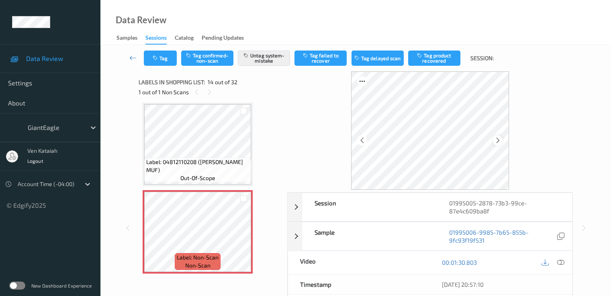
click at [499, 141] on icon at bounding box center [497, 140] width 7 height 7
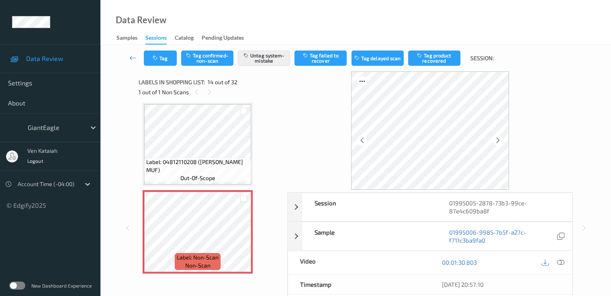
click at [499, 141] on icon at bounding box center [497, 140] width 7 height 7
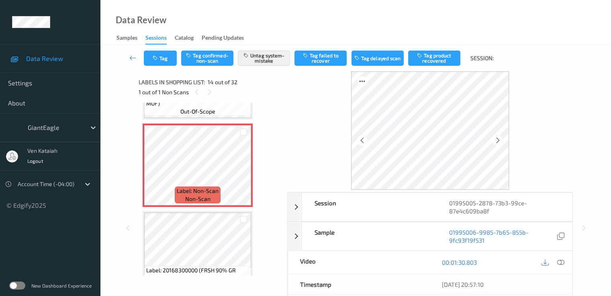
scroll to position [1134, 0]
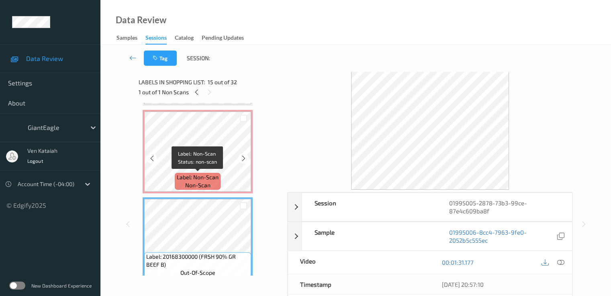
click at [219, 174] on div "Label: Non-Scan non-scan" at bounding box center [198, 181] width 46 height 17
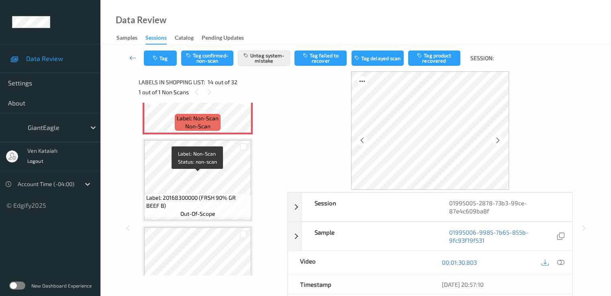
scroll to position [1215, 0]
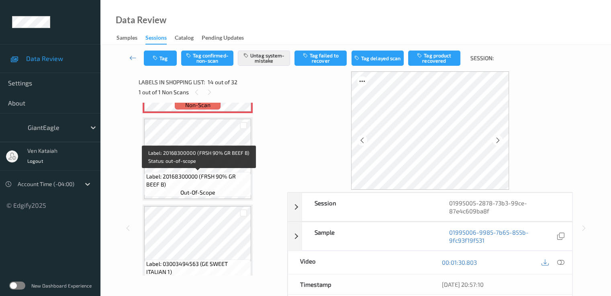
click at [222, 173] on span "Label: 20168300000 (FRSH 90% GR BEEF B)" at bounding box center [197, 181] width 103 height 16
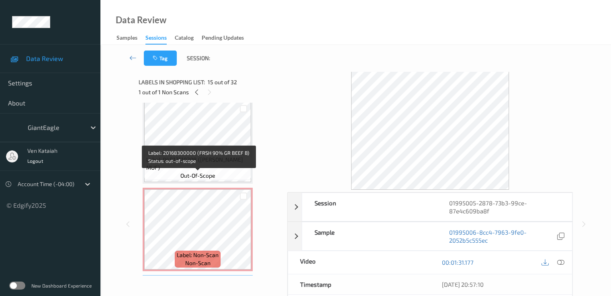
scroll to position [1054, 0]
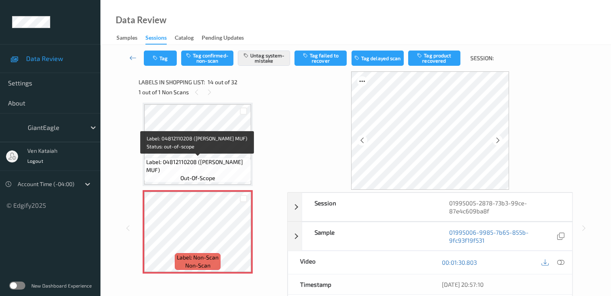
click at [226, 169] on span "Label: 04812110208 (THOMAS ENGLISH MUF)" at bounding box center [197, 166] width 103 height 16
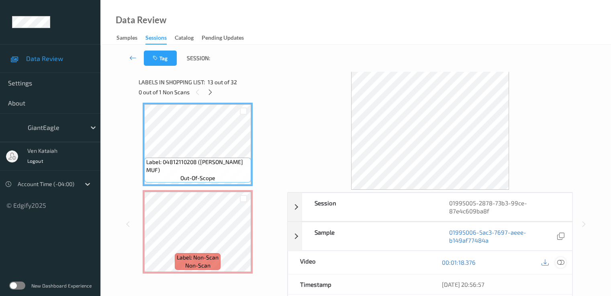
click at [560, 263] on icon at bounding box center [559, 262] width 7 height 7
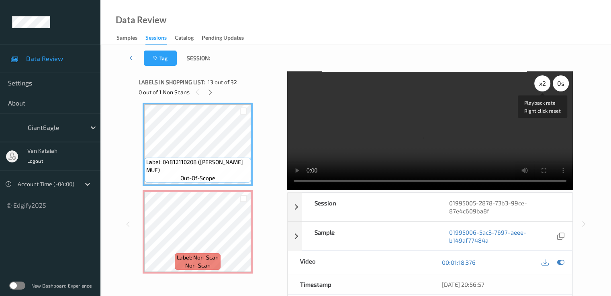
click at [539, 85] on div "x 2" at bounding box center [542, 83] width 16 height 16
click at [539, 85] on div "x 4" at bounding box center [542, 83] width 16 height 16
click at [539, 85] on div "x 8" at bounding box center [542, 83] width 16 height 16
click at [539, 85] on div "x 1" at bounding box center [542, 83] width 16 height 16
click at [539, 85] on div "x 2" at bounding box center [542, 83] width 16 height 16
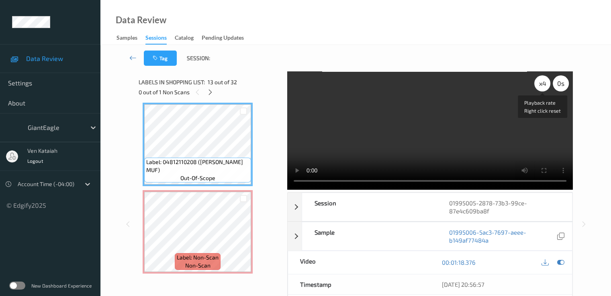
click at [539, 85] on div "x 4" at bounding box center [542, 83] width 16 height 16
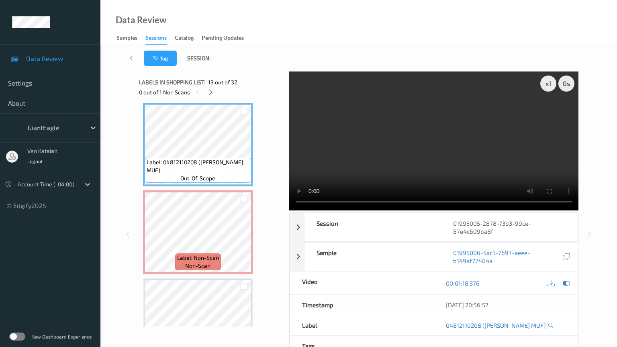
click at [289, 140] on video at bounding box center [433, 140] width 289 height 139
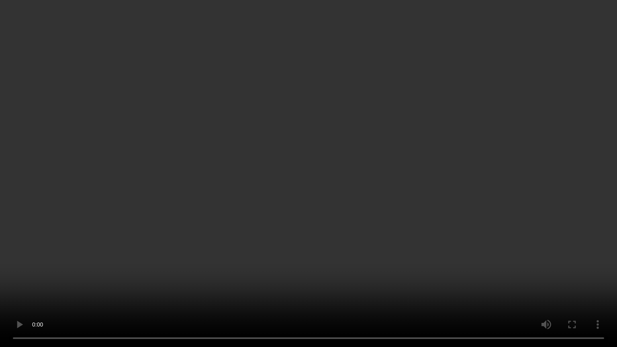
click at [584, 271] on video at bounding box center [308, 173] width 617 height 347
click at [584, 264] on video at bounding box center [308, 173] width 617 height 347
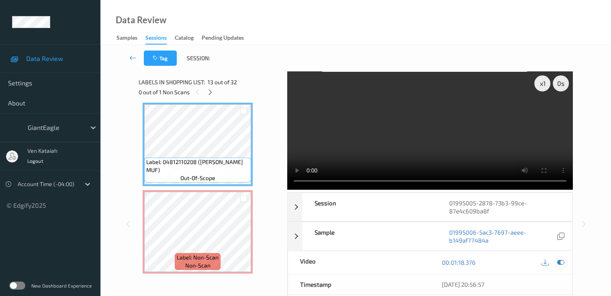
click at [558, 259] on icon at bounding box center [559, 262] width 7 height 7
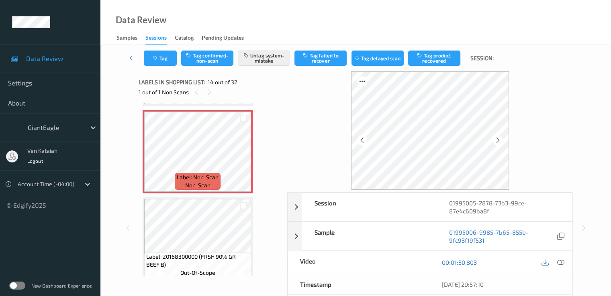
scroll to position [104, 0]
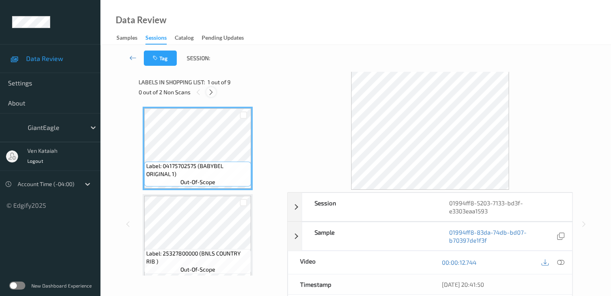
click at [212, 89] on icon at bounding box center [211, 92] width 7 height 7
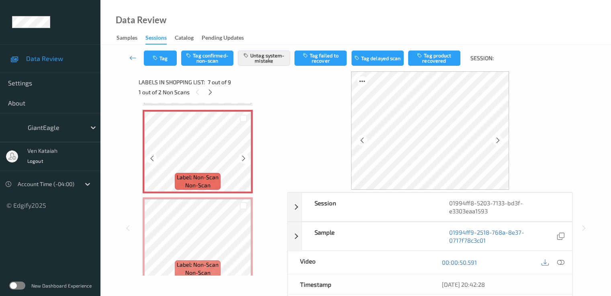
scroll to position [442, 0]
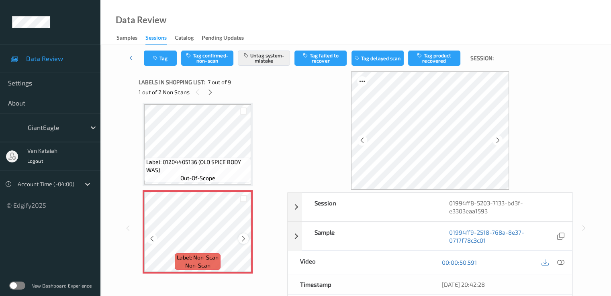
click at [246, 240] on icon at bounding box center [243, 238] width 7 height 7
click at [210, 171] on span "Label: 01204405136 (OLD SPICE BODY WAS)" at bounding box center [197, 166] width 103 height 16
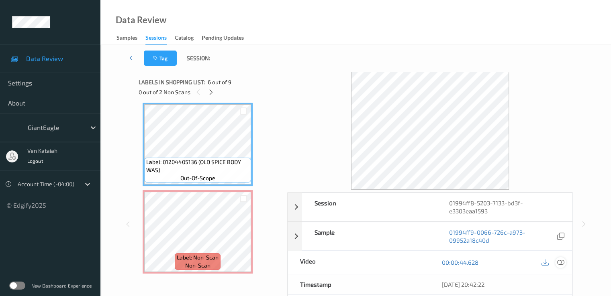
click at [561, 262] on icon at bounding box center [559, 262] width 7 height 7
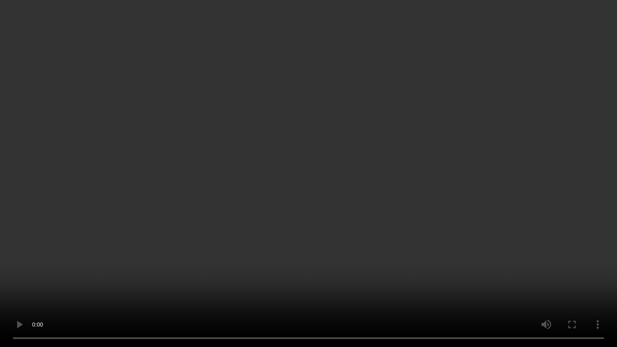
click at [319, 187] on video at bounding box center [308, 173] width 617 height 347
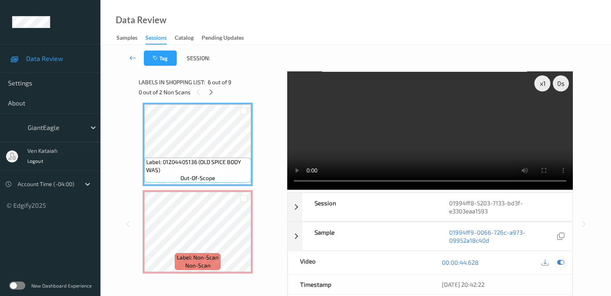
click at [561, 264] on icon at bounding box center [559, 262] width 7 height 7
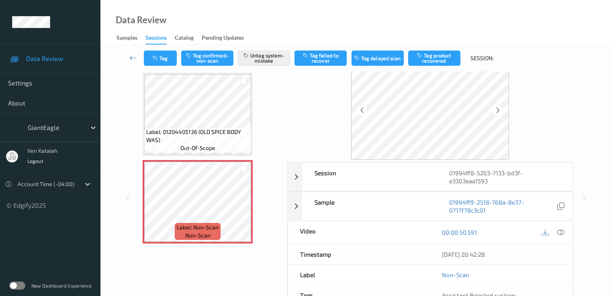
scroll to position [0, 0]
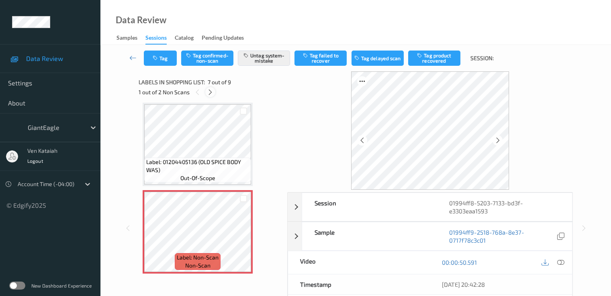
drag, startPoint x: 215, startPoint y: 99, endPoint x: 213, endPoint y: 95, distance: 4.3
click at [213, 95] on div "Labels in shopping list: 7 out of 9 1 out of 2 Non Scans" at bounding box center [209, 86] width 143 height 31
click at [213, 95] on icon at bounding box center [210, 92] width 7 height 7
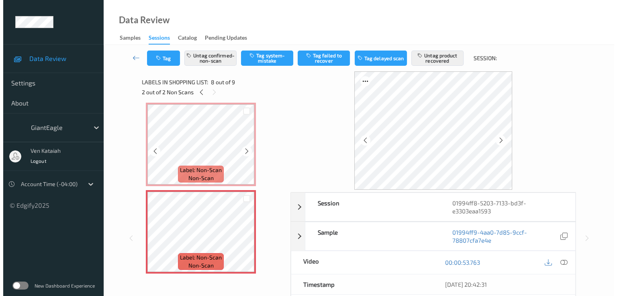
scroll to position [619, 0]
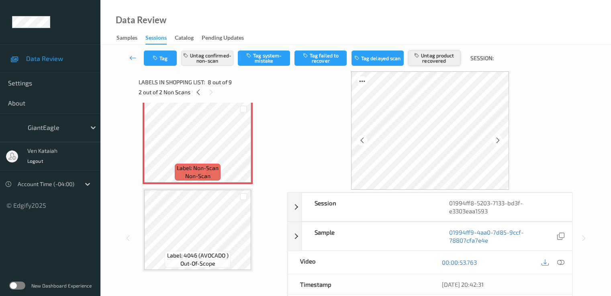
click at [435, 61] on button "Untag product recovered" at bounding box center [434, 58] width 52 height 15
click at [201, 64] on button "Untag confirmed-non-scan" at bounding box center [207, 58] width 52 height 15
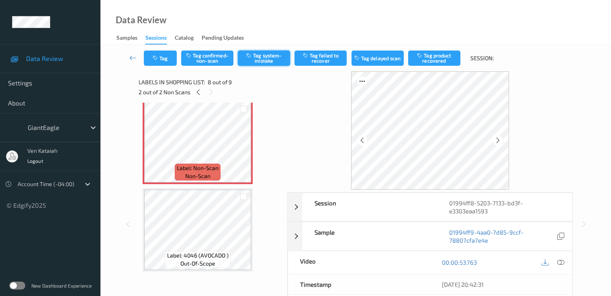
click at [273, 63] on button "Tag system-mistake" at bounding box center [264, 58] width 52 height 15
click at [148, 62] on button "Tag" at bounding box center [160, 58] width 33 height 15
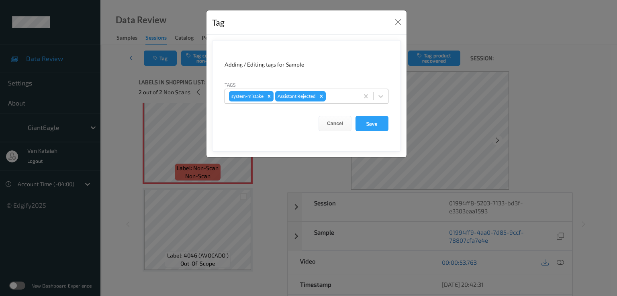
click at [337, 97] on div at bounding box center [340, 97] width 27 height 10
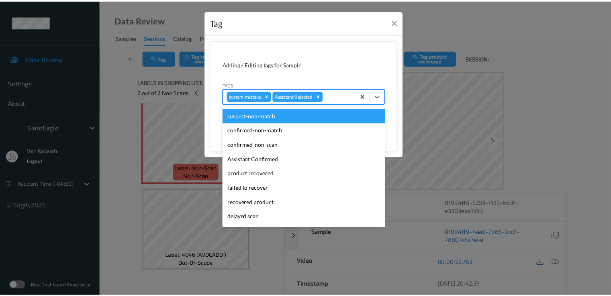
scroll to position [85, 0]
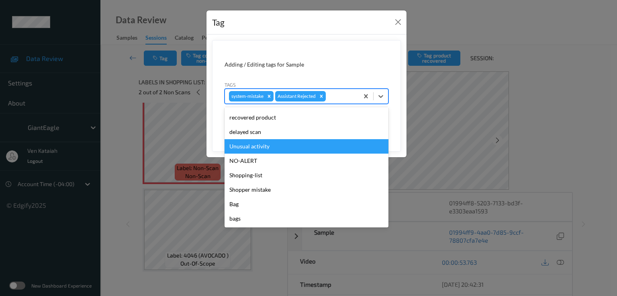
click at [254, 150] on div "Unusual activity" at bounding box center [306, 146] width 164 height 14
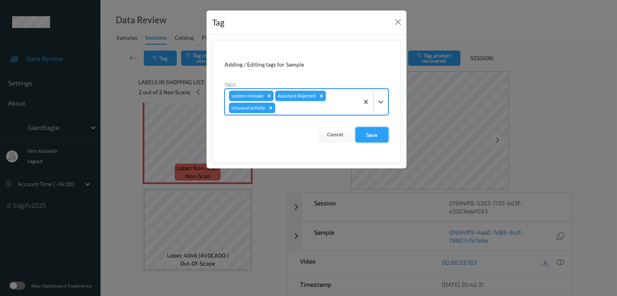
click at [368, 136] on button "Save" at bounding box center [371, 134] width 33 height 15
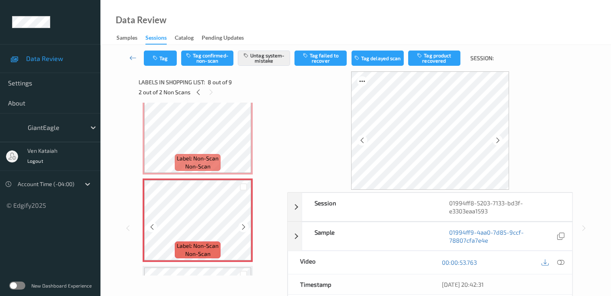
scroll to position [538, 0]
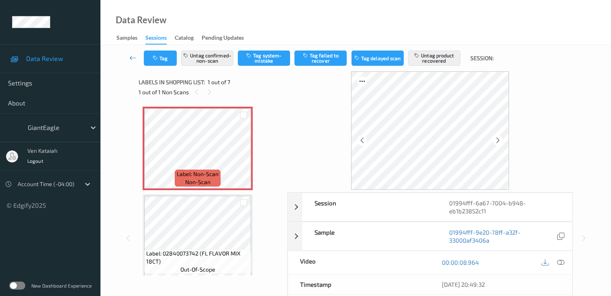
click at [560, 269] on div "00:00:08.964" at bounding box center [501, 262] width 142 height 23
click at [560, 263] on icon at bounding box center [559, 262] width 7 height 7
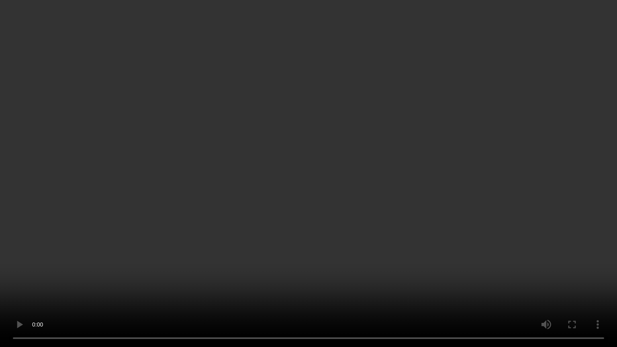
click at [346, 183] on video at bounding box center [308, 173] width 617 height 347
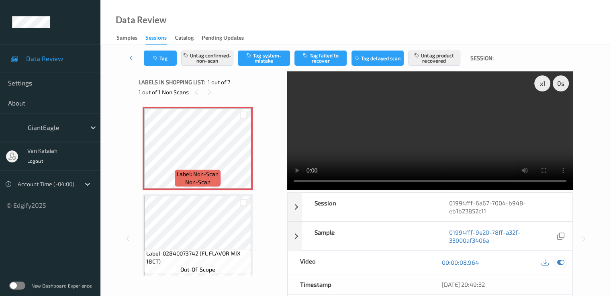
click at [561, 263] on icon at bounding box center [559, 262] width 7 height 7
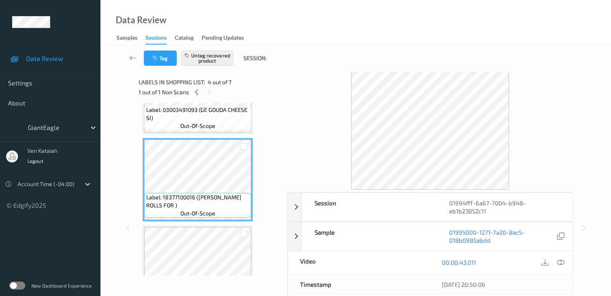
scroll to position [241, 0]
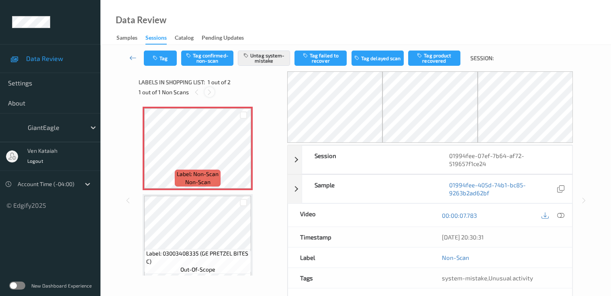
click at [209, 94] on icon at bounding box center [209, 92] width 7 height 7
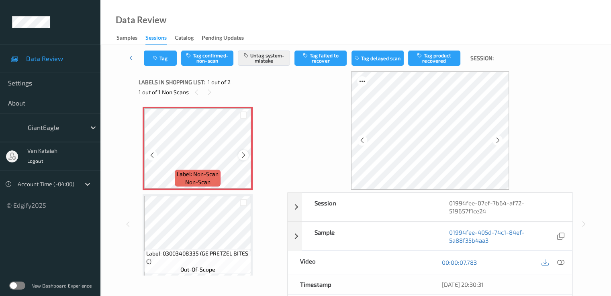
click at [238, 157] on div at bounding box center [243, 155] width 10 height 10
click at [556, 259] on icon at bounding box center [559, 262] width 7 height 7
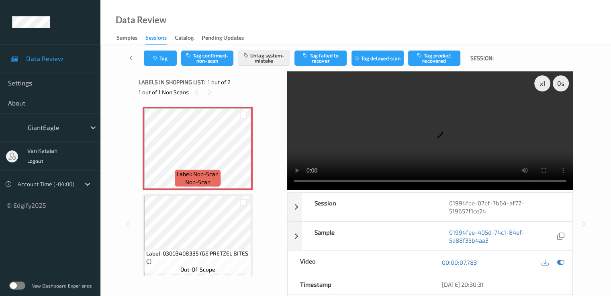
click at [489, 145] on video at bounding box center [429, 130] width 285 height 118
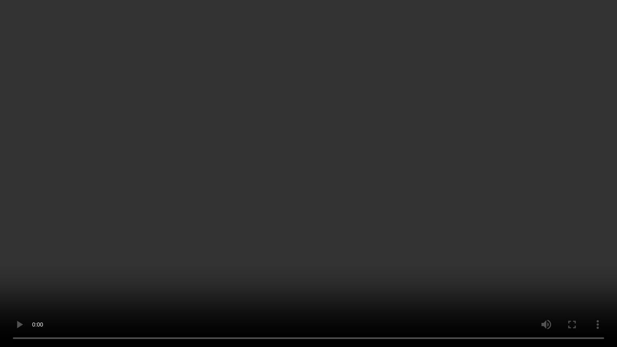
click at [609, 282] on video at bounding box center [308, 173] width 617 height 347
click at [600, 282] on video at bounding box center [308, 173] width 617 height 347
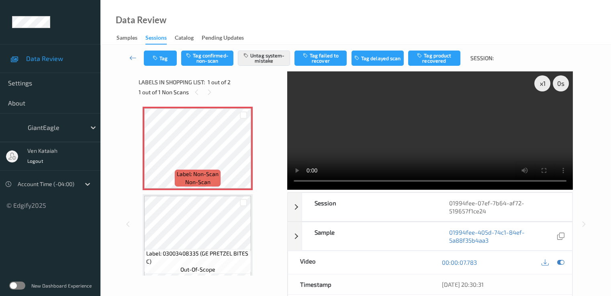
click at [539, 93] on div "x 1 0 s" at bounding box center [429, 130] width 285 height 118
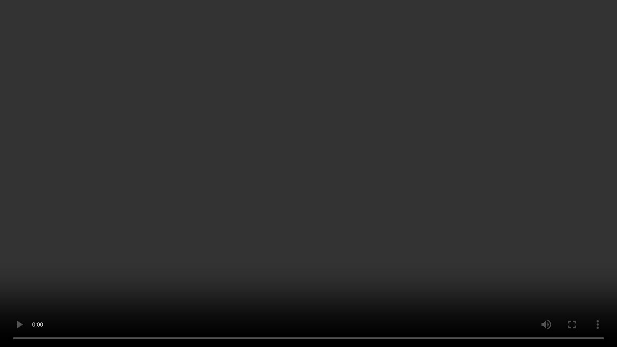
click at [576, 281] on video at bounding box center [308, 173] width 617 height 347
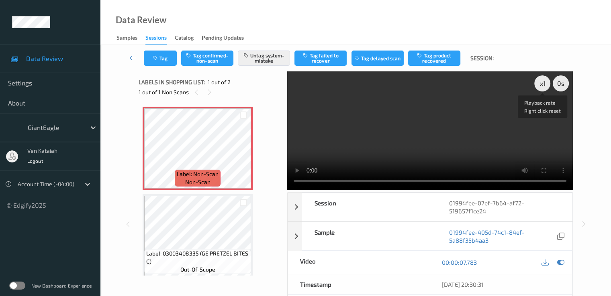
drag, startPoint x: 542, startPoint y: 86, endPoint x: 543, endPoint y: 119, distance: 32.9
click at [542, 91] on div "x 1" at bounding box center [542, 83] width 16 height 16
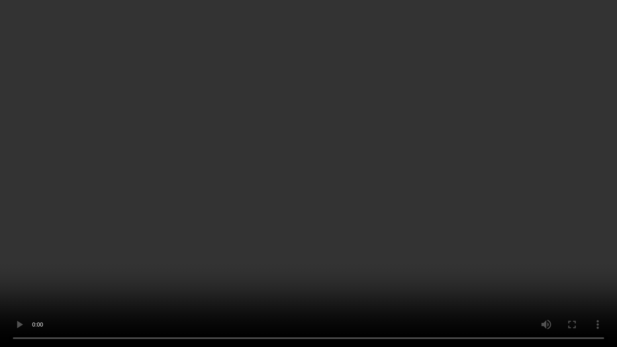
click at [510, 174] on video at bounding box center [308, 173] width 617 height 347
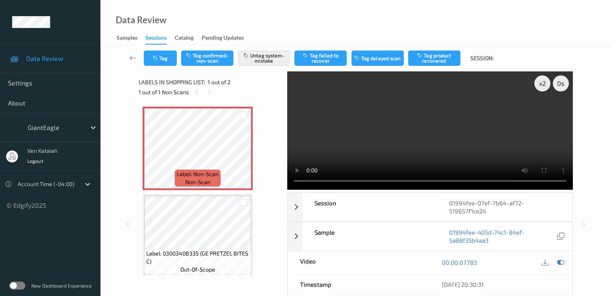
click at [562, 259] on icon at bounding box center [559, 262] width 7 height 7
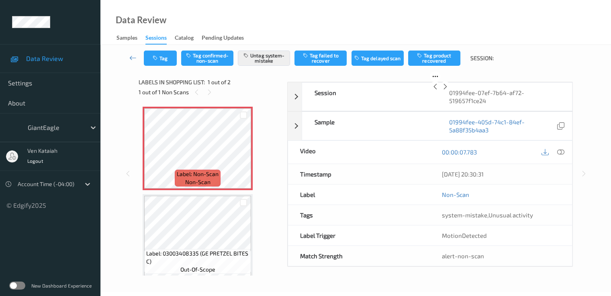
scroll to position [80, 0]
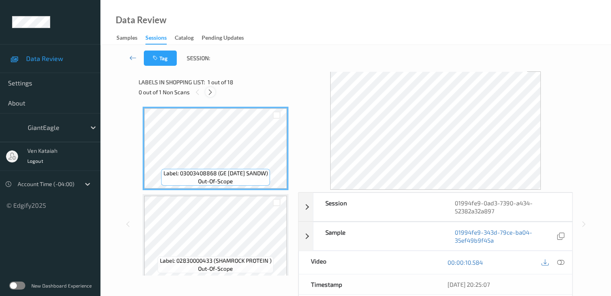
click at [210, 91] on icon at bounding box center [210, 92] width 7 height 7
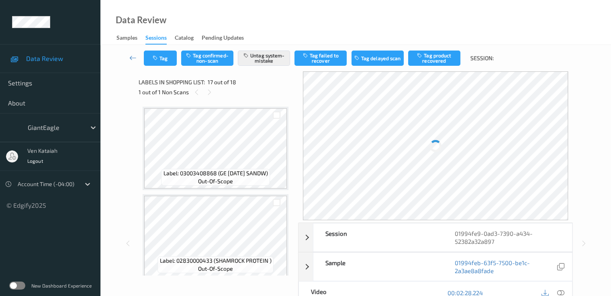
scroll to position [1317, 0]
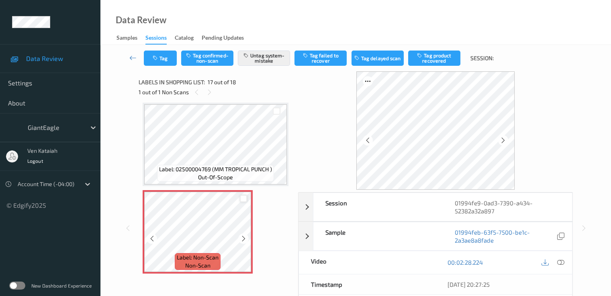
click at [242, 199] on div at bounding box center [244, 199] width 8 height 8
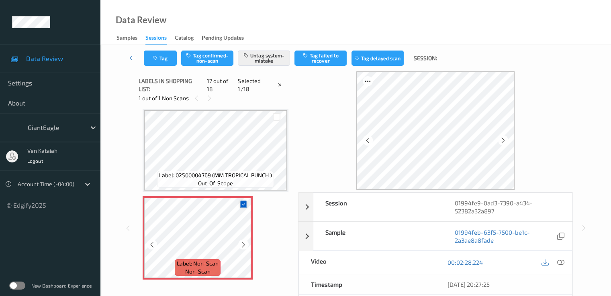
click at [242, 202] on icon at bounding box center [243, 204] width 5 height 5
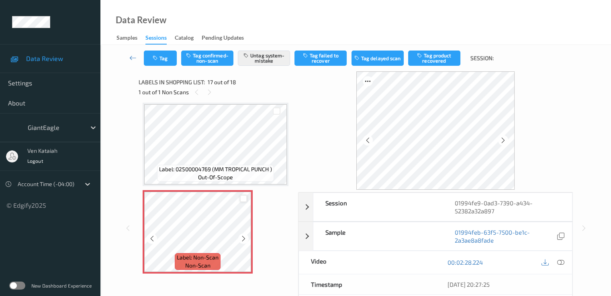
click at [244, 201] on div at bounding box center [244, 199] width 8 height 8
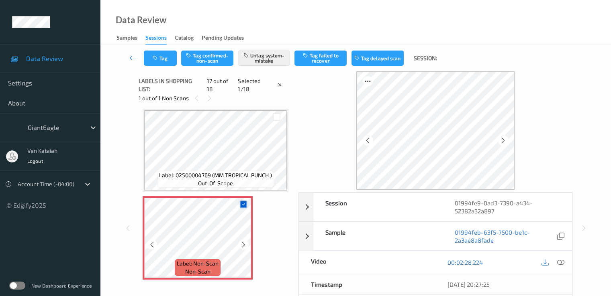
click at [244, 202] on icon at bounding box center [243, 204] width 5 height 5
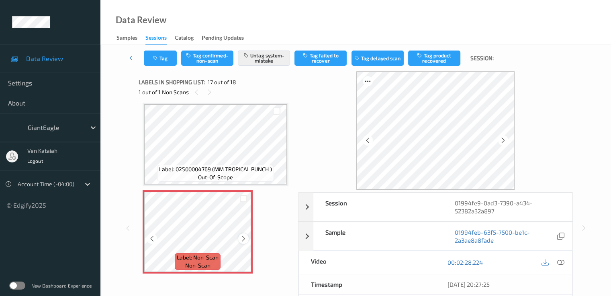
click at [244, 242] on icon at bounding box center [243, 238] width 7 height 7
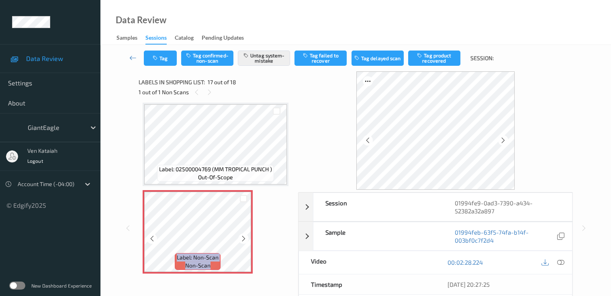
click at [244, 242] on icon at bounding box center [243, 238] width 7 height 7
click at [242, 240] on icon at bounding box center [243, 238] width 7 height 7
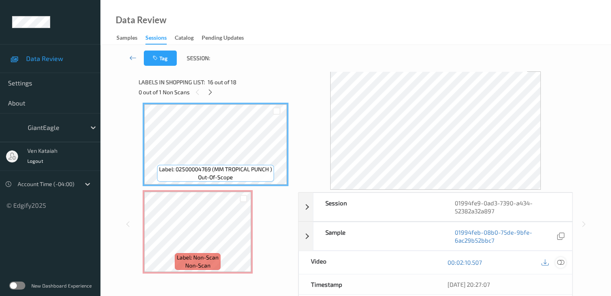
click at [564, 261] on div at bounding box center [560, 262] width 11 height 11
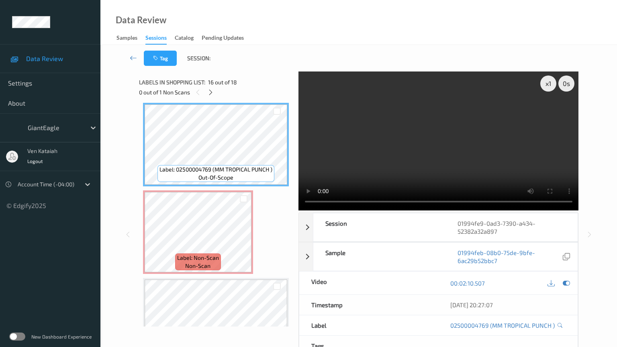
click at [411, 210] on video at bounding box center [438, 140] width 280 height 139
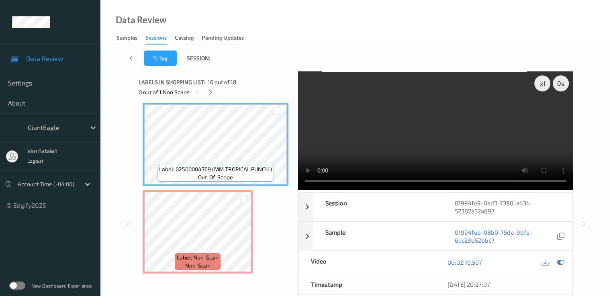
click at [562, 259] on icon at bounding box center [559, 262] width 7 height 7
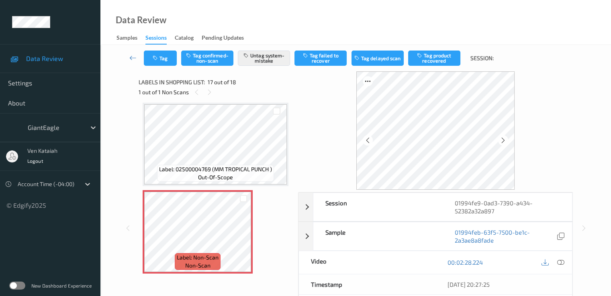
scroll to position [80, 0]
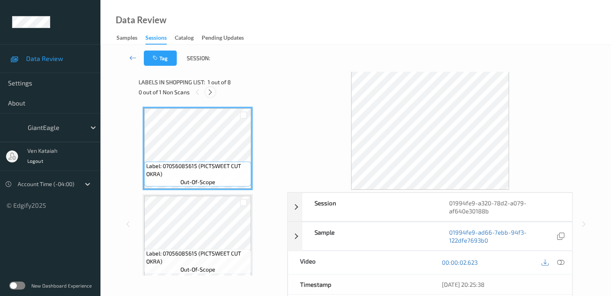
click at [207, 92] on icon at bounding box center [210, 92] width 7 height 7
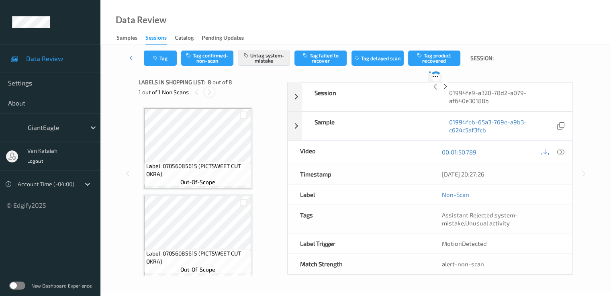
scroll to position [529, 0]
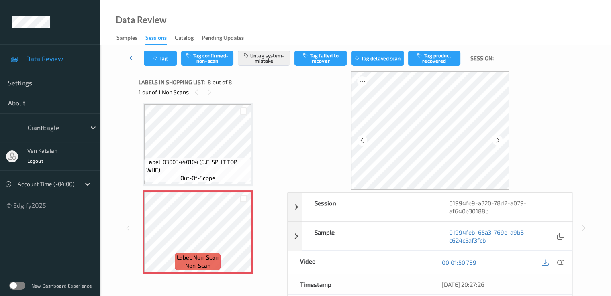
click at [242, 159] on span "Label: 03003440104 (G.E. SPLIT TOP WHE)" at bounding box center [197, 166] width 103 height 16
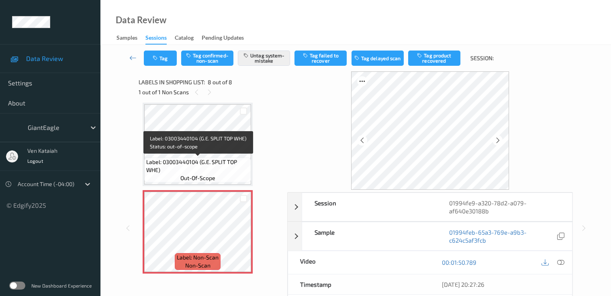
click at [205, 158] on span "Label: 03003440104 (G.E. SPLIT TOP WHE)" at bounding box center [197, 166] width 103 height 16
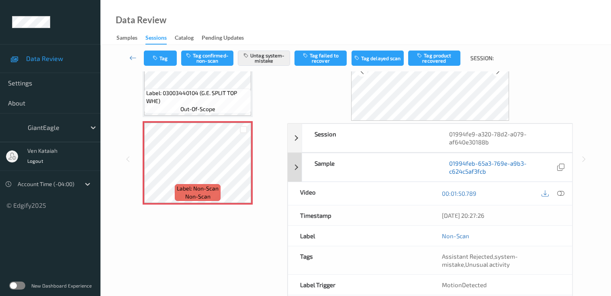
scroll to position [104, 0]
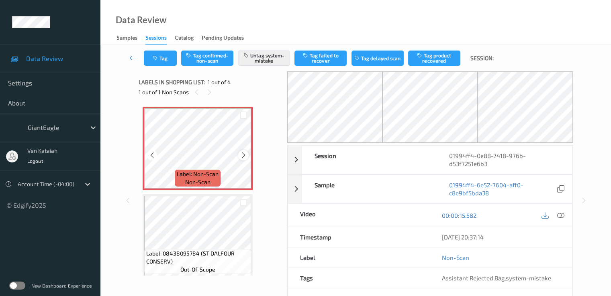
click at [245, 159] on icon at bounding box center [243, 155] width 7 height 7
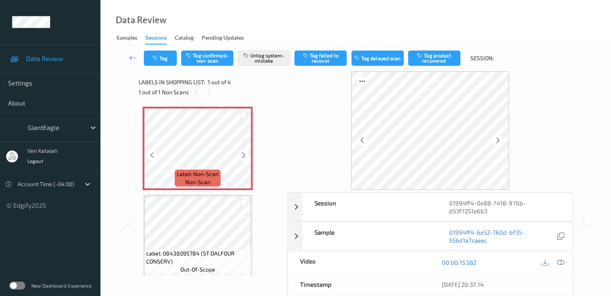
click at [245, 159] on icon at bounding box center [243, 155] width 7 height 7
click at [564, 261] on div at bounding box center [560, 262] width 11 height 11
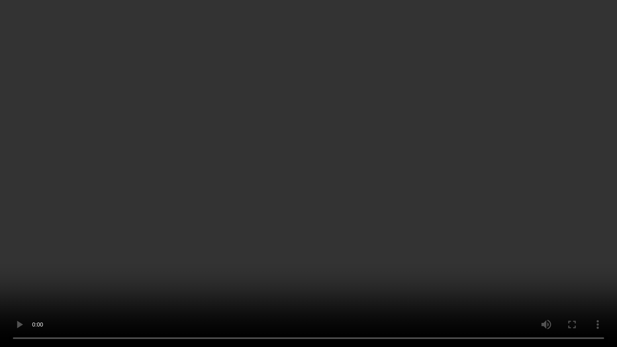
click at [214, 257] on video at bounding box center [308, 173] width 617 height 347
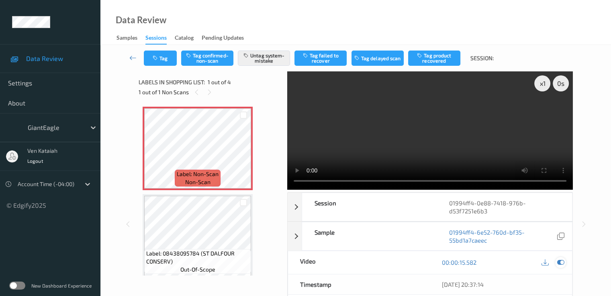
click at [562, 263] on icon at bounding box center [559, 262] width 7 height 7
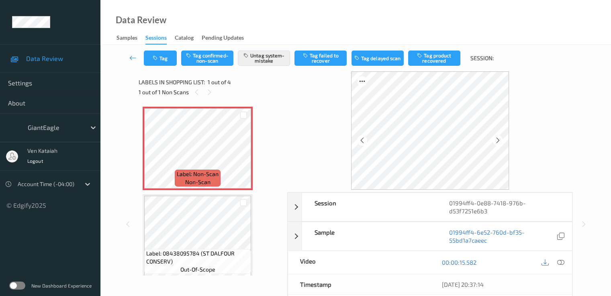
scroll to position [96, 0]
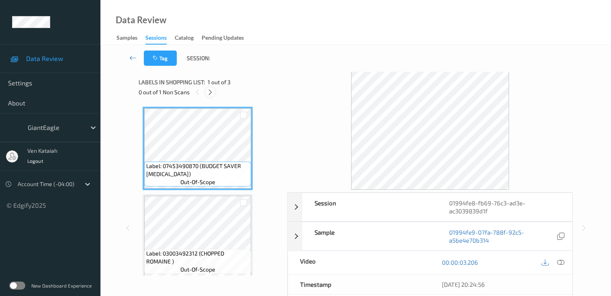
click at [209, 94] on icon at bounding box center [210, 92] width 7 height 7
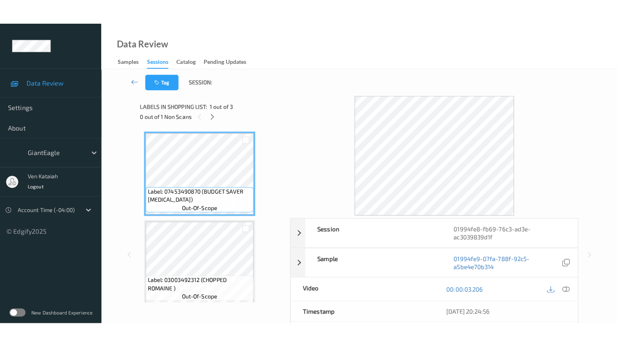
scroll to position [92, 0]
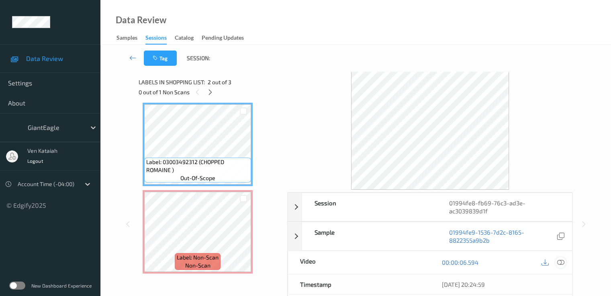
click at [560, 263] on icon at bounding box center [559, 262] width 7 height 7
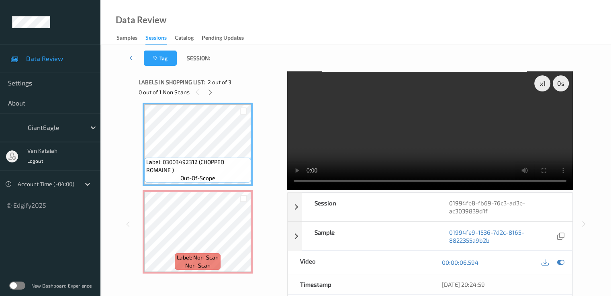
scroll to position [43, 0]
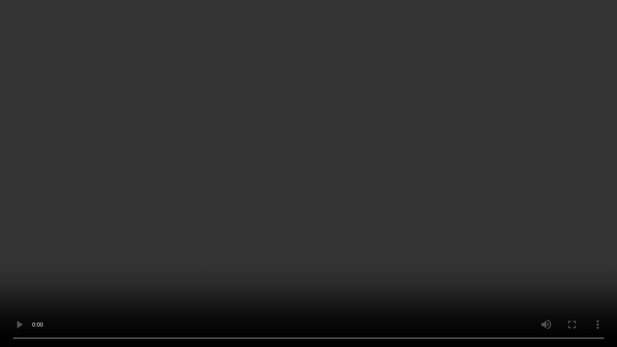
click at [461, 169] on video at bounding box center [308, 173] width 617 height 347
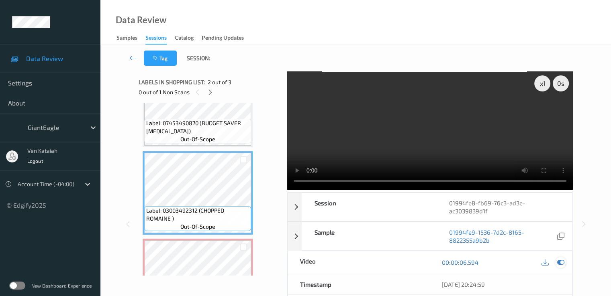
click at [559, 261] on icon at bounding box center [559, 262] width 7 height 7
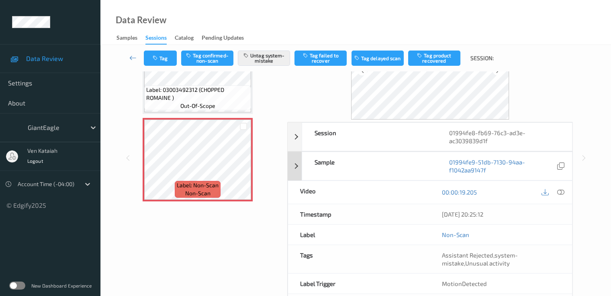
scroll to position [80, 0]
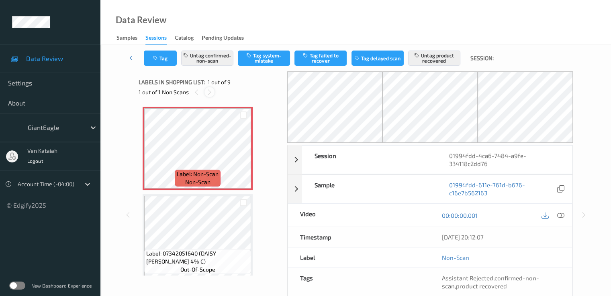
click at [209, 94] on icon at bounding box center [209, 92] width 7 height 7
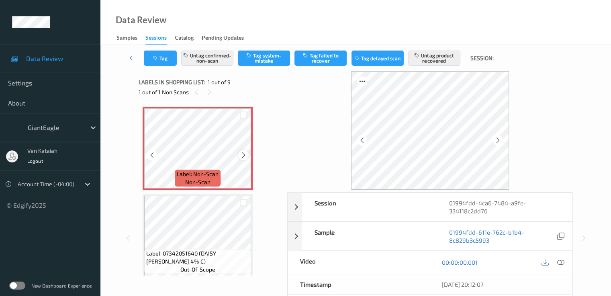
click at [243, 155] on icon at bounding box center [243, 155] width 7 height 7
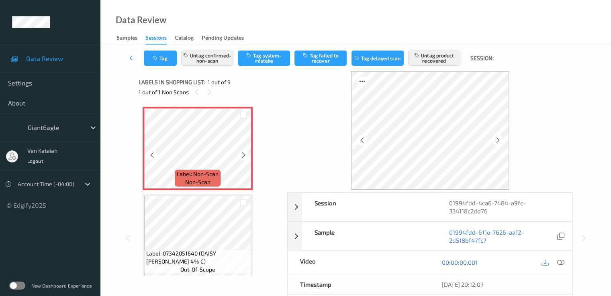
click at [243, 155] on icon at bounding box center [243, 155] width 7 height 7
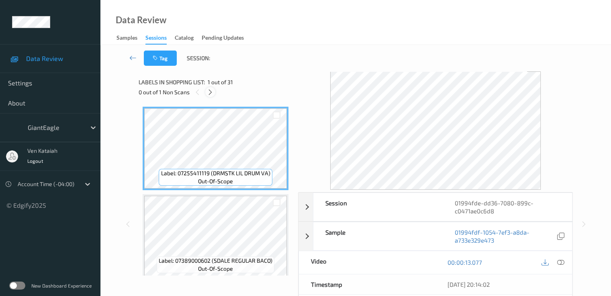
click at [211, 90] on icon at bounding box center [210, 92] width 7 height 7
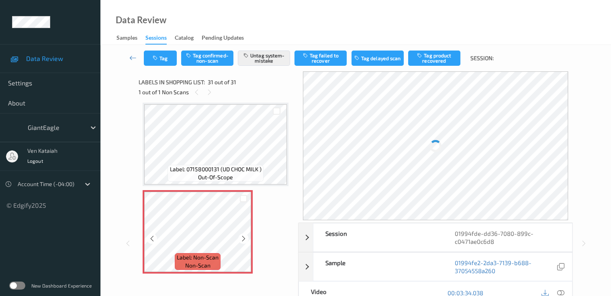
click at [236, 200] on div at bounding box center [243, 198] width 15 height 13
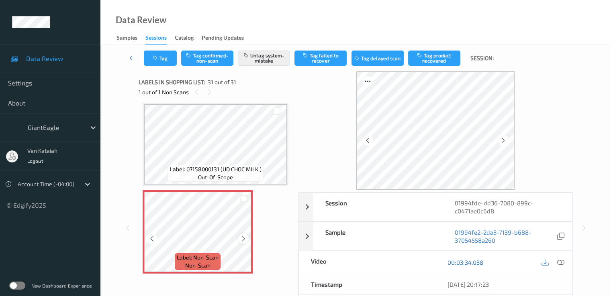
click at [244, 240] on icon at bounding box center [243, 238] width 7 height 7
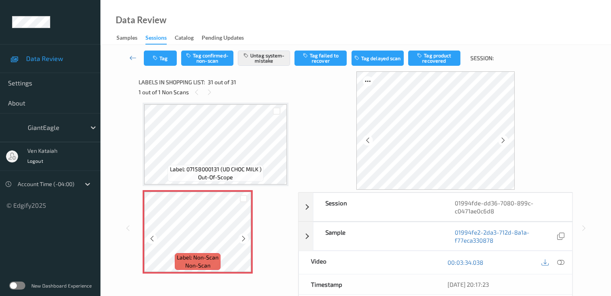
click at [244, 240] on icon at bounding box center [243, 238] width 7 height 7
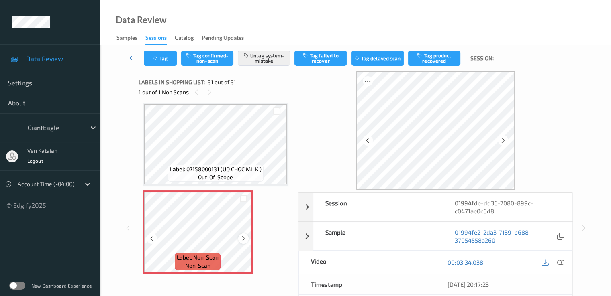
click at [244, 240] on icon at bounding box center [243, 238] width 7 height 7
click at [240, 240] on icon at bounding box center [243, 238] width 7 height 7
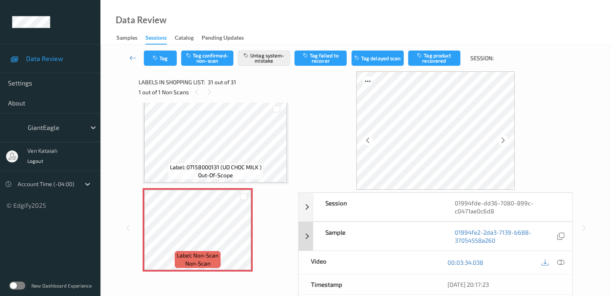
scroll to position [80, 0]
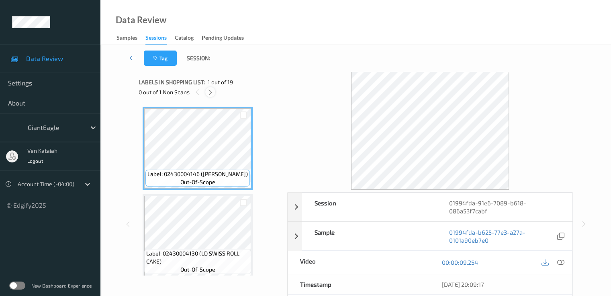
click at [212, 92] on icon at bounding box center [210, 92] width 7 height 7
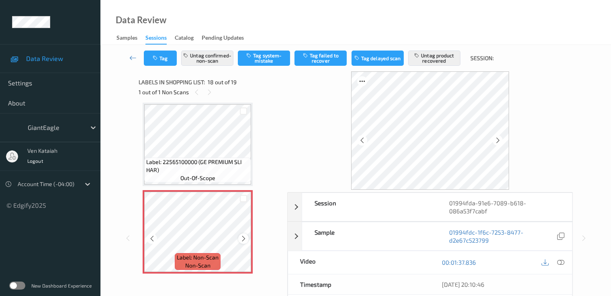
click at [248, 240] on div at bounding box center [243, 239] width 10 height 10
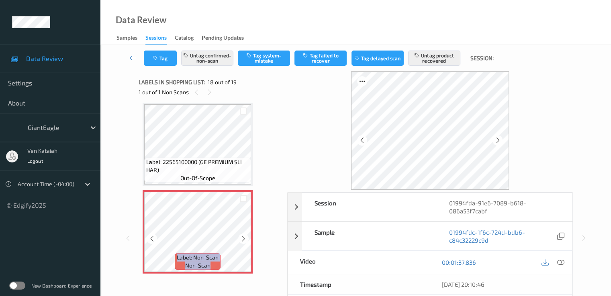
click at [248, 240] on div at bounding box center [243, 239] width 10 height 10
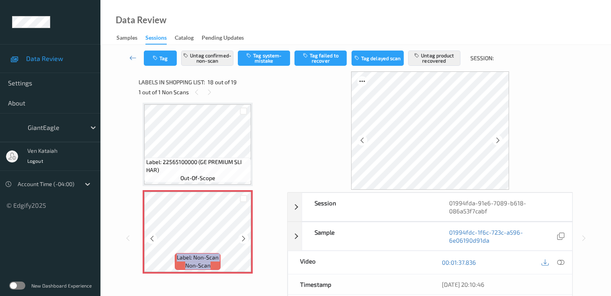
click at [248, 240] on div at bounding box center [243, 239] width 10 height 10
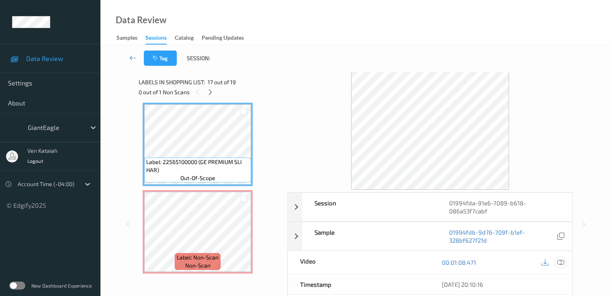
click at [563, 261] on icon at bounding box center [559, 262] width 7 height 7
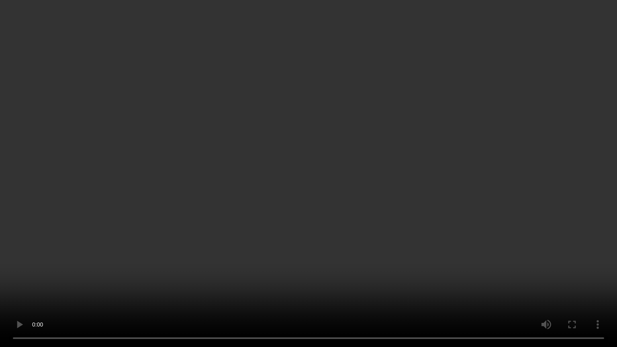
click at [331, 185] on video at bounding box center [308, 173] width 617 height 347
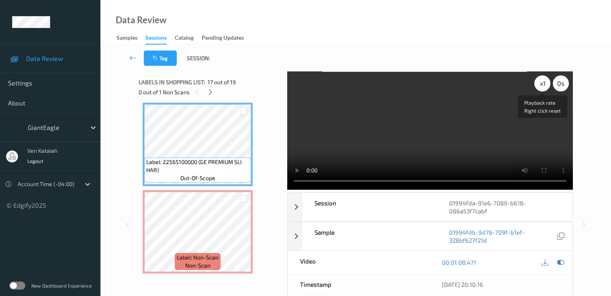
click at [548, 80] on div "x 1" at bounding box center [542, 83] width 16 height 16
click at [562, 259] on icon at bounding box center [559, 262] width 7 height 7
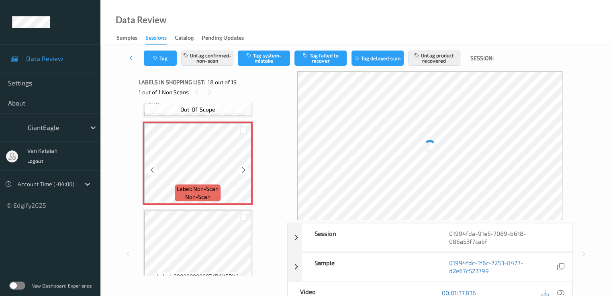
scroll to position [1484, 0]
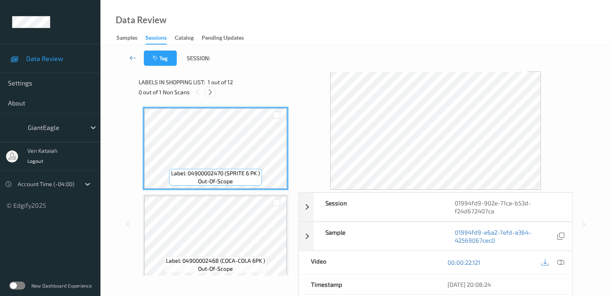
click at [208, 96] on div at bounding box center [210, 92] width 10 height 10
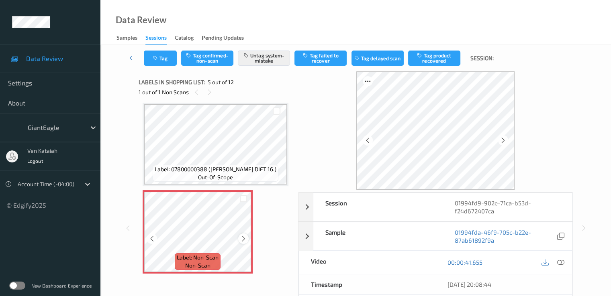
click at [244, 238] on icon at bounding box center [243, 238] width 7 height 7
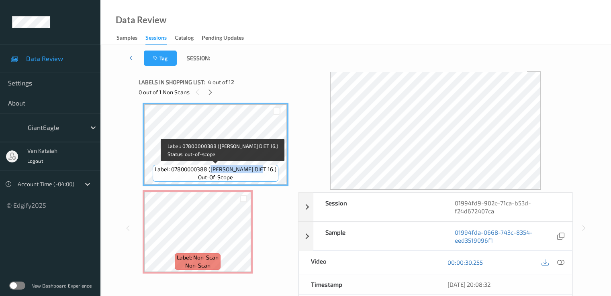
drag, startPoint x: 219, startPoint y: 170, endPoint x: 265, endPoint y: 170, distance: 46.2
click at [265, 170] on span "Label: 07800000388 (DR PEPPER DIET 16.)" at bounding box center [216, 169] width 122 height 8
copy span "DR PEPPER DIET 16"
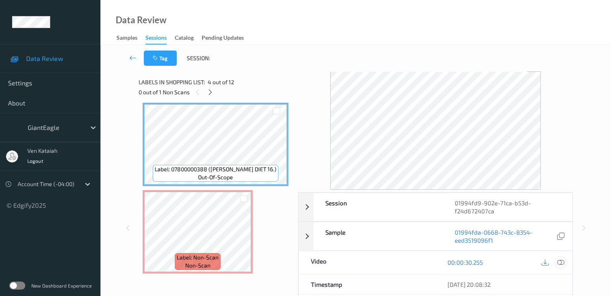
click at [558, 264] on icon at bounding box center [559, 262] width 7 height 7
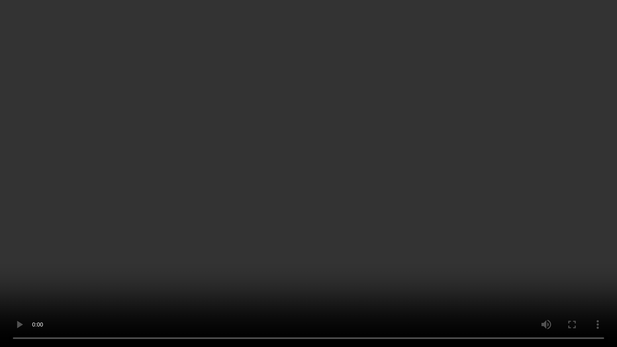
click at [439, 184] on video at bounding box center [308, 173] width 617 height 347
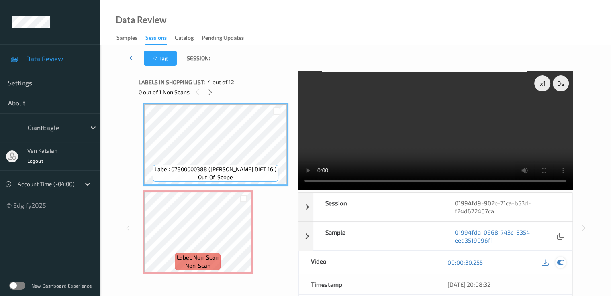
click at [559, 264] on icon at bounding box center [559, 262] width 7 height 7
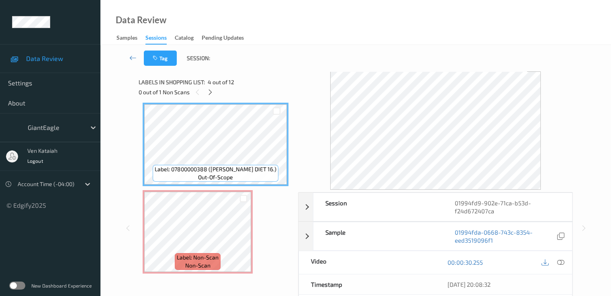
scroll to position [186, 0]
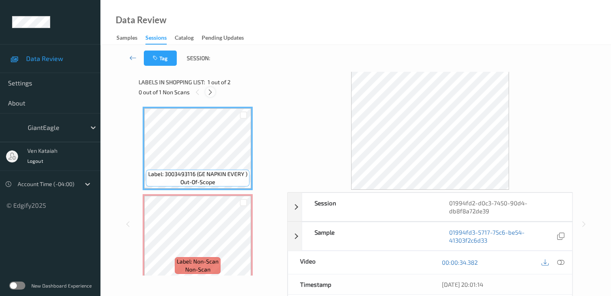
click at [208, 92] on icon at bounding box center [210, 92] width 7 height 7
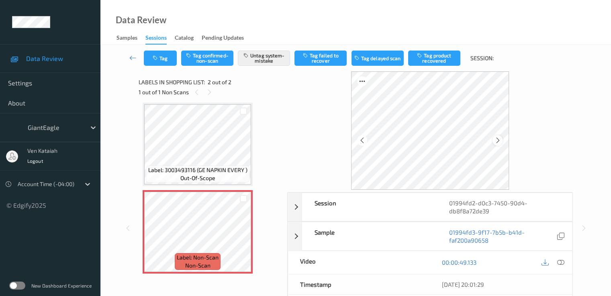
click at [496, 139] on icon at bounding box center [497, 140] width 7 height 7
click at [243, 239] on icon at bounding box center [243, 238] width 7 height 7
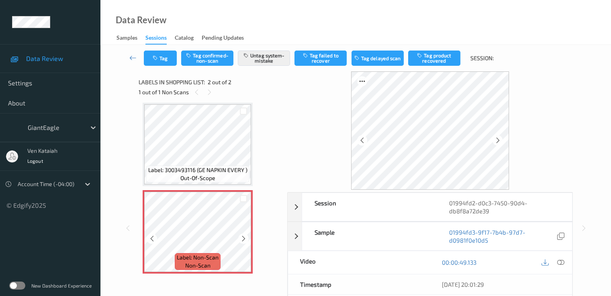
click at [243, 239] on icon at bounding box center [243, 238] width 7 height 7
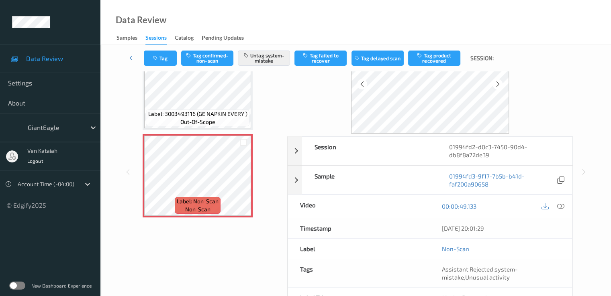
scroll to position [80, 0]
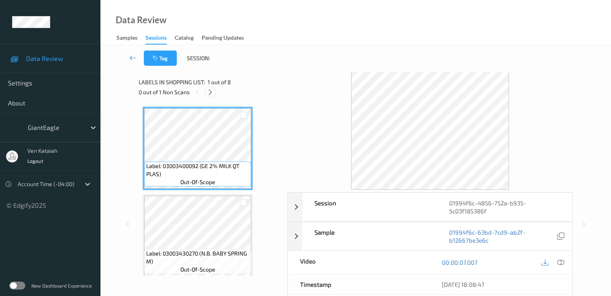
click at [208, 92] on icon at bounding box center [210, 92] width 7 height 7
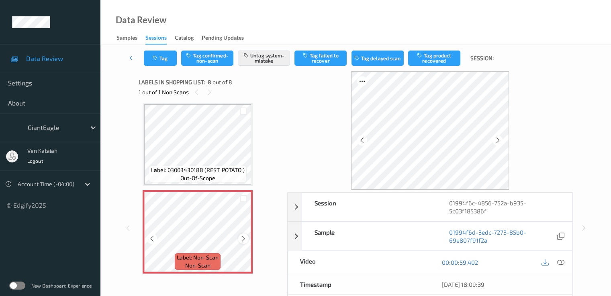
click at [244, 239] on icon at bounding box center [243, 238] width 7 height 7
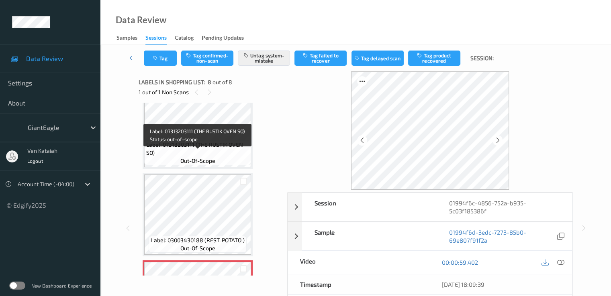
scroll to position [449, 0]
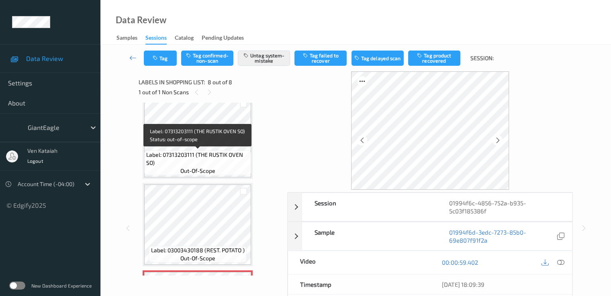
click at [221, 153] on span "Label: 07313203111 (THE RUSTIK OVEN SO)" at bounding box center [197, 159] width 103 height 16
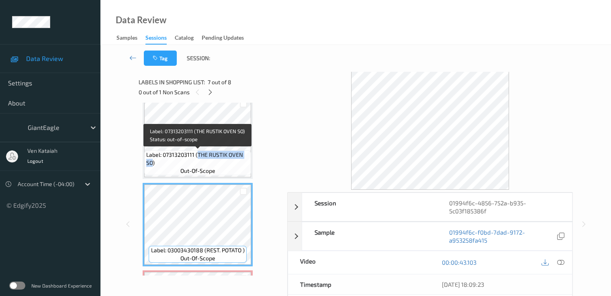
drag, startPoint x: 197, startPoint y: 155, endPoint x: 152, endPoint y: 163, distance: 45.5
click at [152, 163] on span "Label: 07313203111 (THE RUSTIK OVEN SO)" at bounding box center [197, 159] width 103 height 16
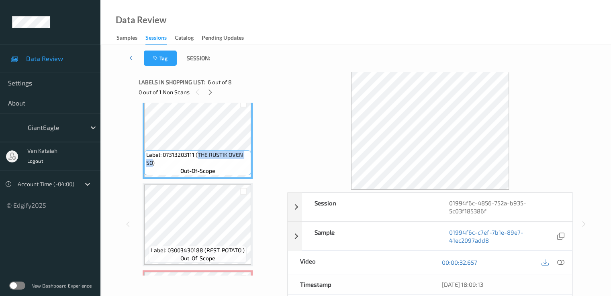
copy span "THE RUSTIK OVEN SO"
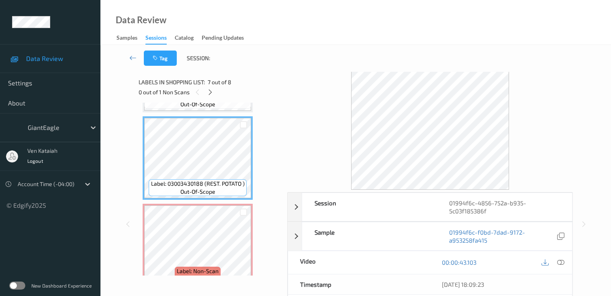
scroll to position [529, 0]
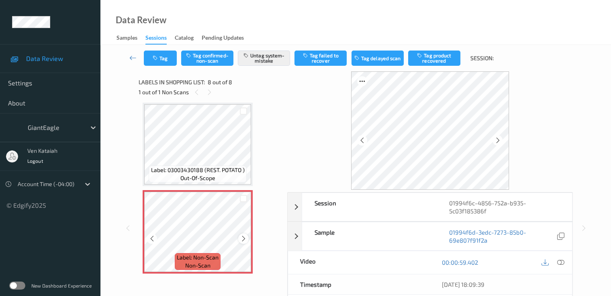
click at [243, 238] on icon at bounding box center [243, 238] width 7 height 7
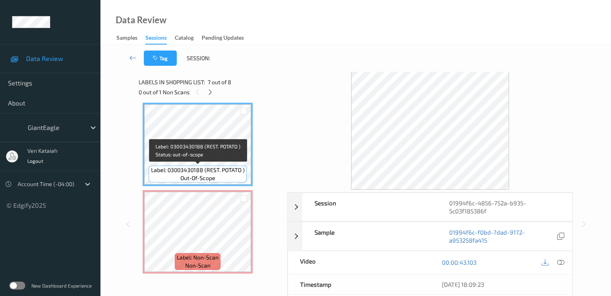
scroll to position [449, 0]
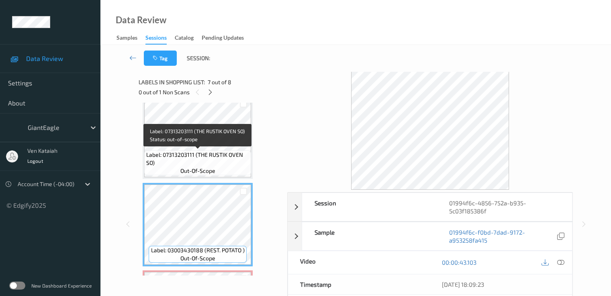
click at [202, 151] on span "Label: 07313203111 (THE RUSTIK OVEN SO)" at bounding box center [197, 159] width 103 height 16
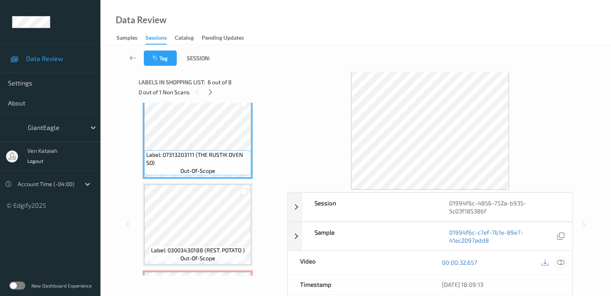
click at [563, 262] on icon at bounding box center [559, 262] width 7 height 7
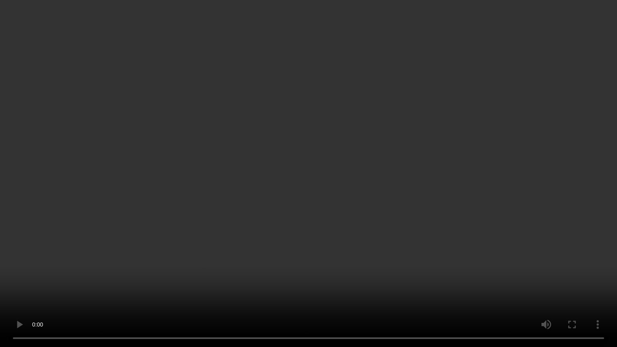
click at [187, 185] on video at bounding box center [308, 173] width 617 height 347
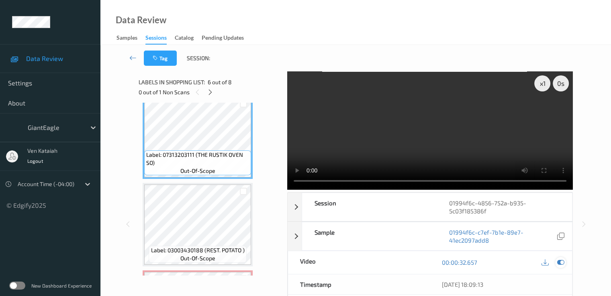
click at [562, 263] on icon at bounding box center [559, 262] width 7 height 7
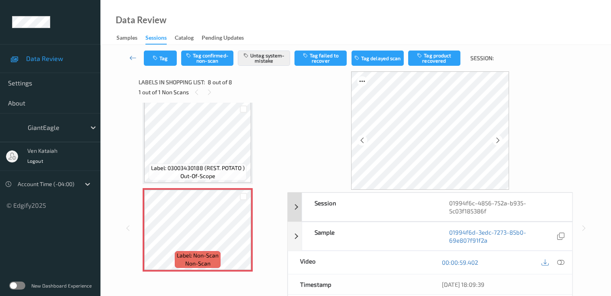
scroll to position [104, 0]
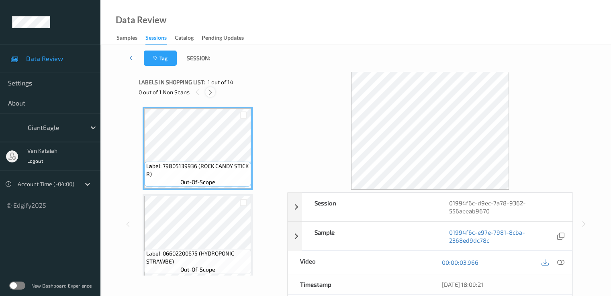
click at [213, 92] on icon at bounding box center [210, 92] width 7 height 7
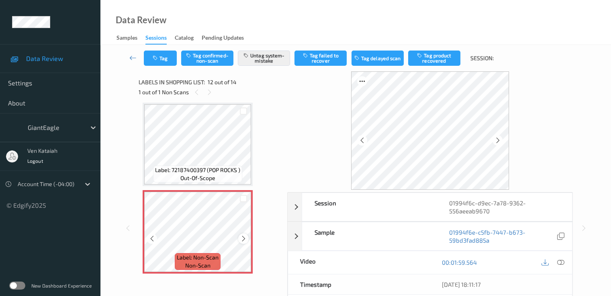
click at [244, 240] on icon at bounding box center [243, 238] width 7 height 7
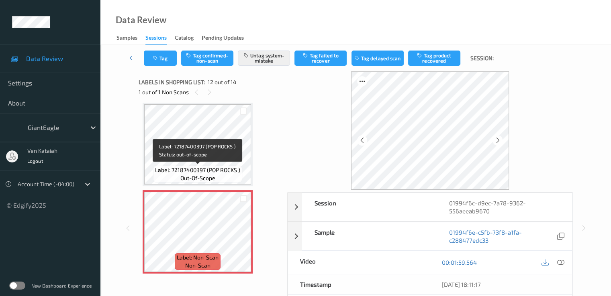
click at [226, 176] on div "Label: 72187400397 (POP ROCKS ) out-of-scope" at bounding box center [197, 174] width 89 height 17
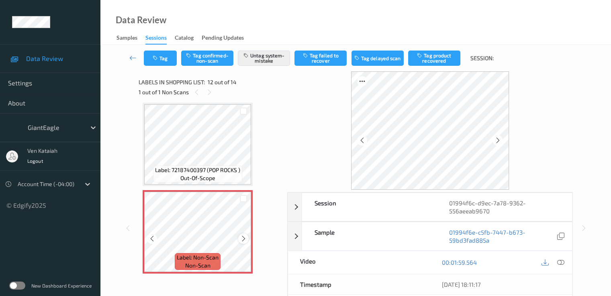
click at [241, 236] on icon at bounding box center [243, 238] width 7 height 7
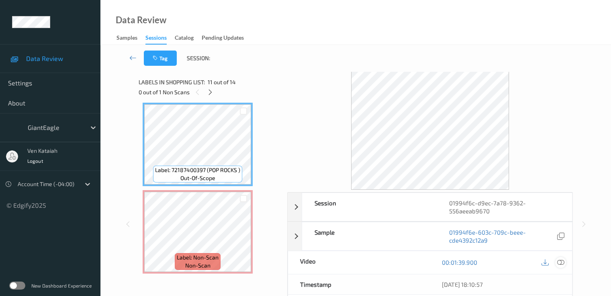
click at [556, 261] on div at bounding box center [560, 262] width 11 height 11
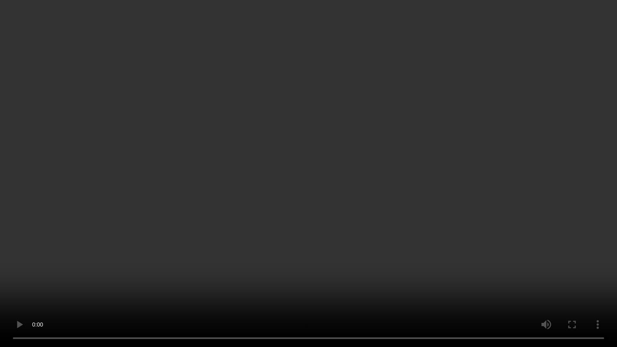
click at [464, 173] on video at bounding box center [308, 173] width 617 height 347
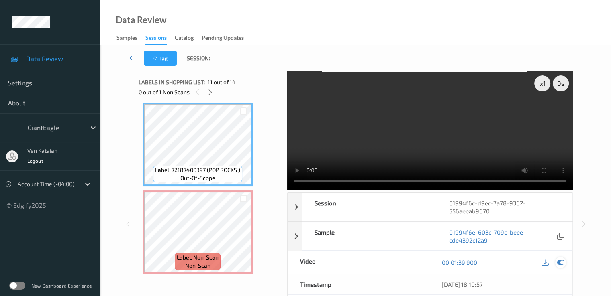
click at [556, 259] on icon at bounding box center [559, 262] width 7 height 7
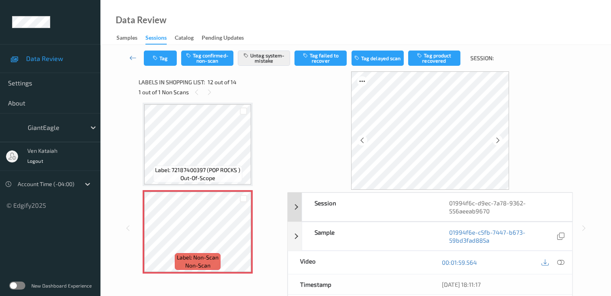
scroll to position [104, 0]
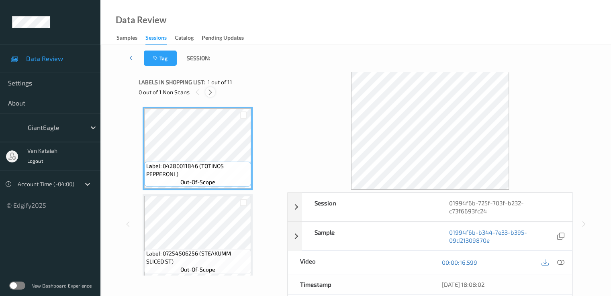
click at [213, 94] on icon at bounding box center [210, 92] width 7 height 7
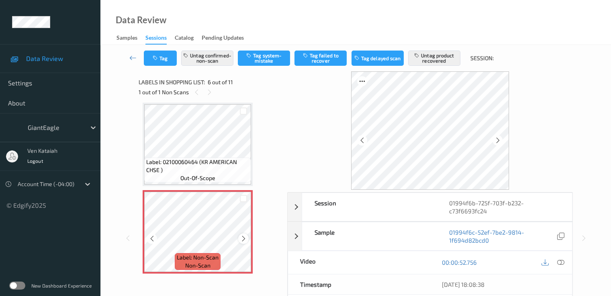
click at [243, 240] on icon at bounding box center [243, 238] width 7 height 7
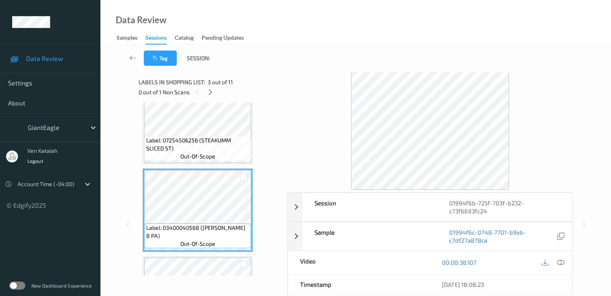
scroll to position [33, 0]
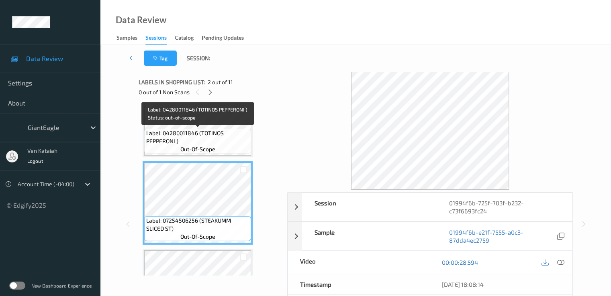
click at [205, 141] on span "Label: 04280011846 (TOTINOS PEPPERONI )" at bounding box center [197, 137] width 103 height 16
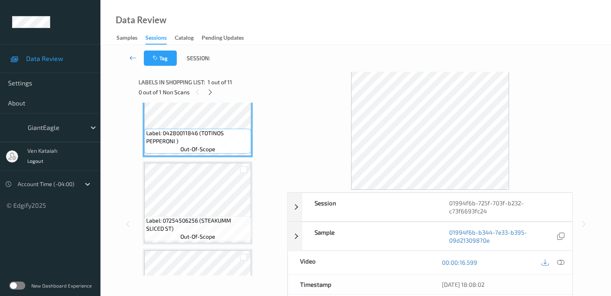
click at [212, 216] on div "Label: 07254506256 (STEAKUMM SLICED ST) out-of-scope" at bounding box center [197, 228] width 107 height 25
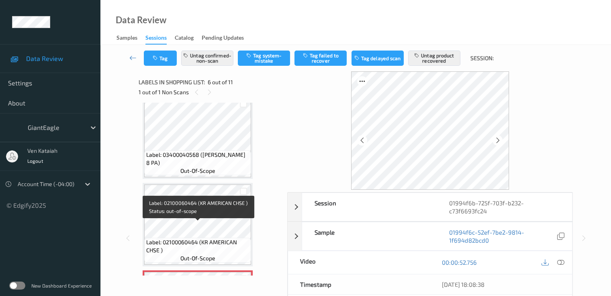
scroll to position [354, 0]
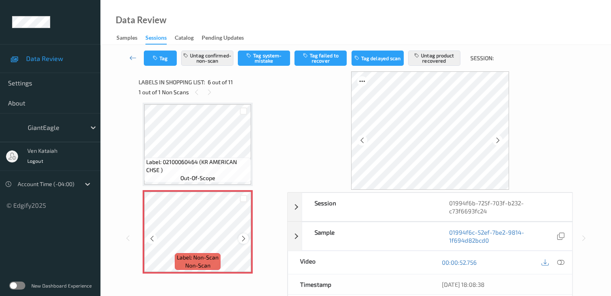
click at [242, 240] on icon at bounding box center [243, 238] width 7 height 7
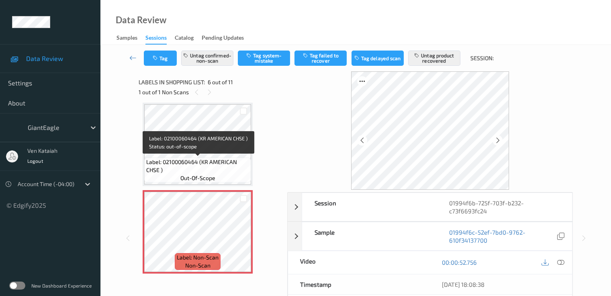
drag, startPoint x: 232, startPoint y: 169, endPoint x: 225, endPoint y: 158, distance: 13.7
click at [231, 169] on span "Label: 02100060464 (KR AMERICAN CHSE )" at bounding box center [197, 166] width 103 height 16
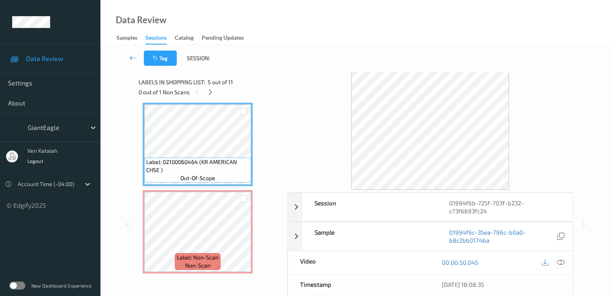
click at [560, 262] on icon at bounding box center [559, 262] width 7 height 7
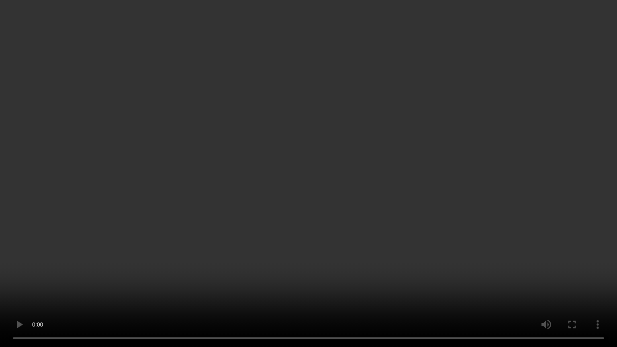
click at [282, 271] on video at bounding box center [308, 173] width 617 height 347
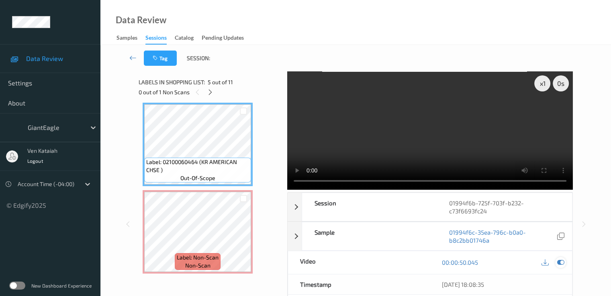
click at [559, 262] on icon at bounding box center [559, 262] width 7 height 7
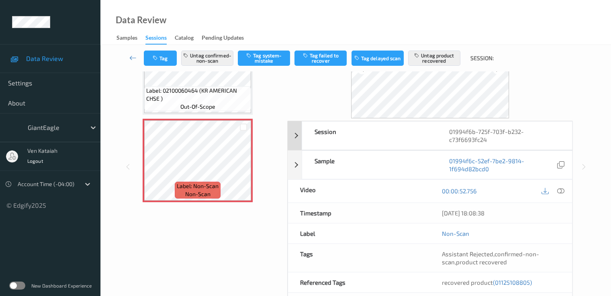
scroll to position [125, 0]
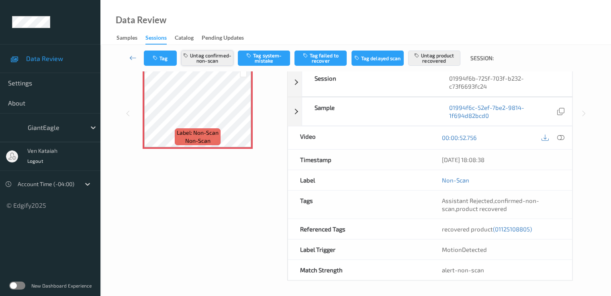
click at [193, 55] on button "Untag confirmed-non-scan" at bounding box center [207, 58] width 52 height 15
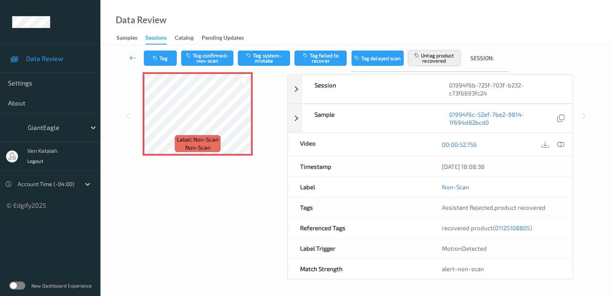
scroll to position [117, 0]
click at [440, 56] on button "Untag product recovered" at bounding box center [434, 58] width 52 height 15
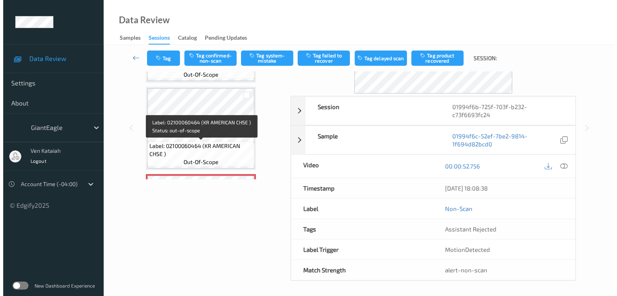
scroll to position [354, 0]
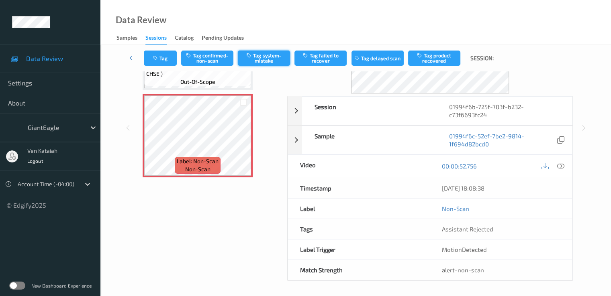
click at [277, 58] on button "Tag system-mistake" at bounding box center [264, 58] width 52 height 15
click at [151, 57] on button "Tag" at bounding box center [160, 58] width 33 height 15
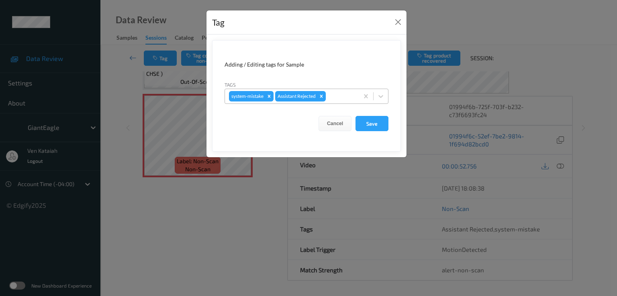
click at [335, 96] on div at bounding box center [340, 97] width 27 height 10
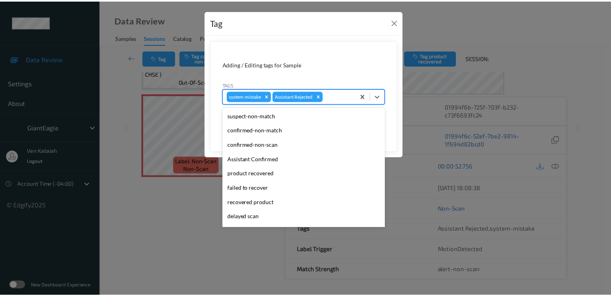
scroll to position [85, 0]
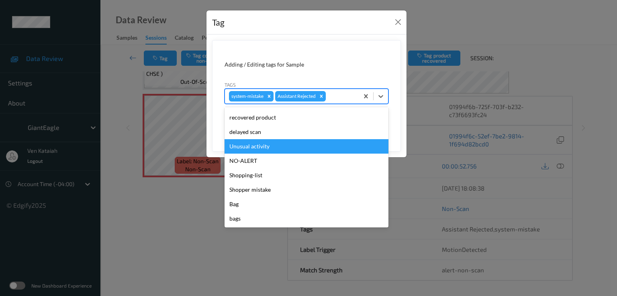
click at [266, 149] on div "Unusual activity" at bounding box center [306, 146] width 164 height 14
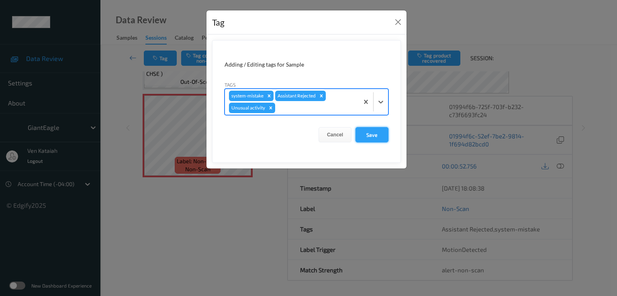
click at [368, 137] on button "Save" at bounding box center [371, 134] width 33 height 15
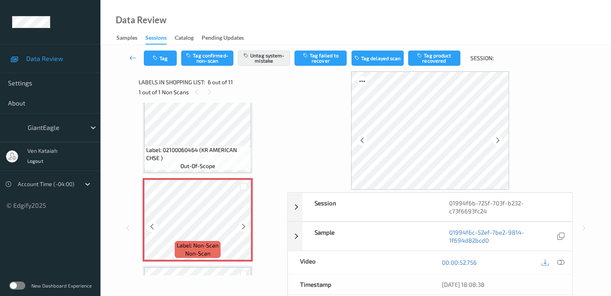
scroll to position [354, 0]
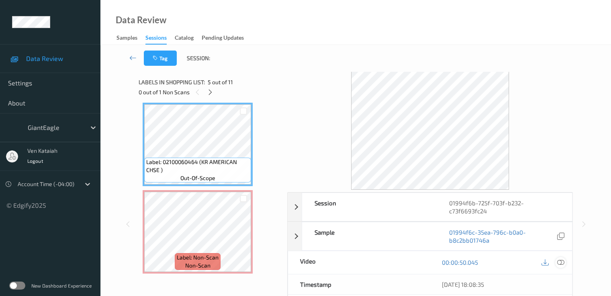
click at [563, 260] on icon at bounding box center [559, 262] width 7 height 7
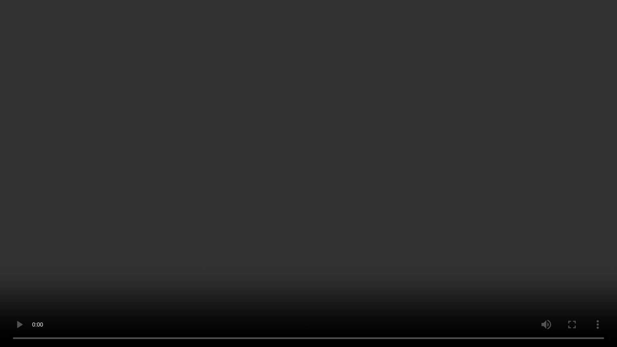
click at [251, 198] on video at bounding box center [308, 173] width 617 height 347
click at [337, 242] on video at bounding box center [308, 173] width 617 height 347
click at [393, 255] on video at bounding box center [308, 173] width 617 height 347
click at [416, 268] on video at bounding box center [308, 173] width 617 height 347
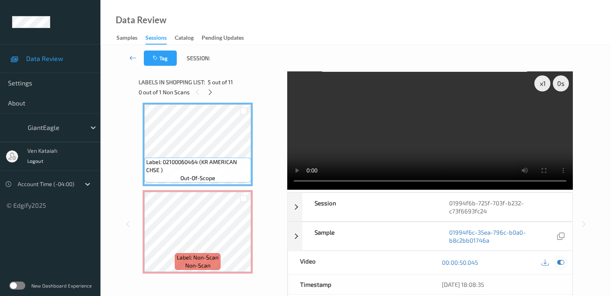
click at [565, 260] on div at bounding box center [560, 262] width 11 height 11
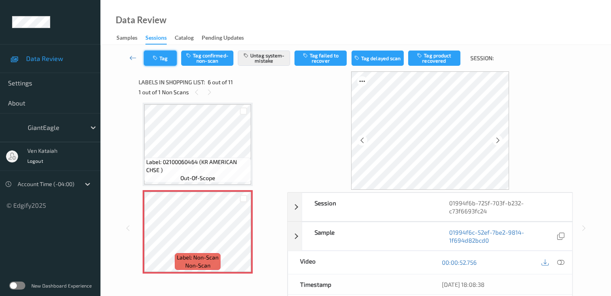
click at [174, 56] on button "Tag" at bounding box center [160, 58] width 33 height 15
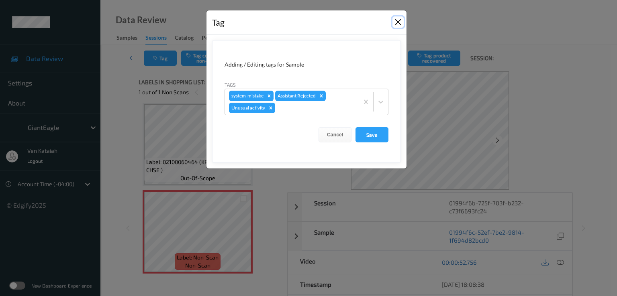
click at [397, 21] on button "Close" at bounding box center [397, 21] width 11 height 11
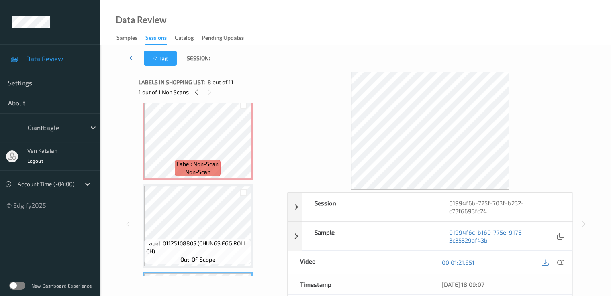
scroll to position [434, 0]
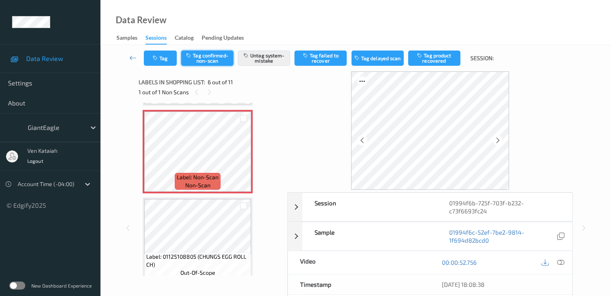
click at [210, 60] on button "Tag confirmed-non-scan" at bounding box center [207, 58] width 52 height 15
click at [270, 56] on button "Untag system-mistake" at bounding box center [264, 58] width 52 height 15
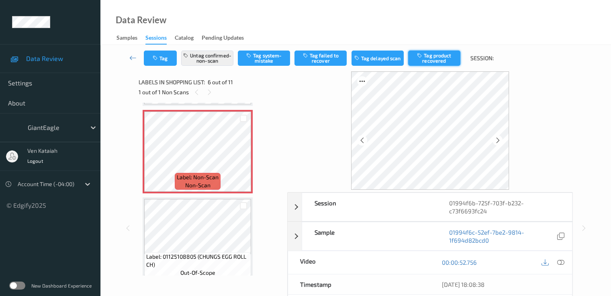
click at [429, 59] on button "Tag product recovered" at bounding box center [434, 58] width 52 height 15
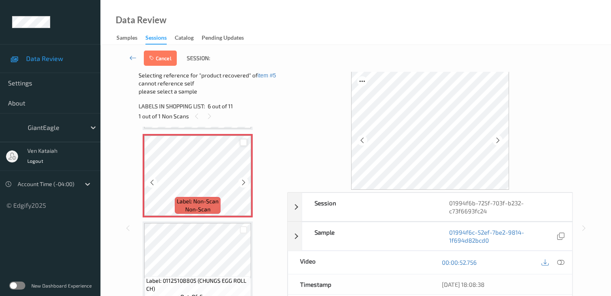
scroll to position [515, 0]
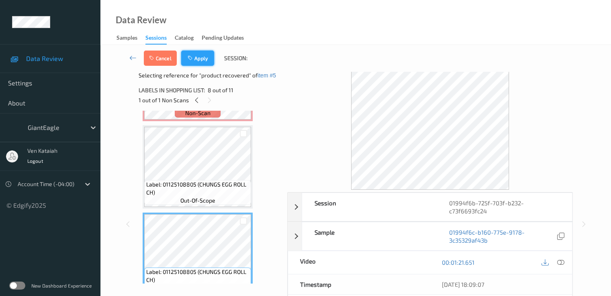
click at [193, 60] on icon "button" at bounding box center [190, 58] width 7 height 6
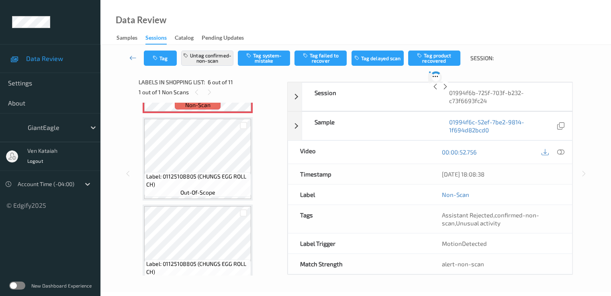
scroll to position [354, 0]
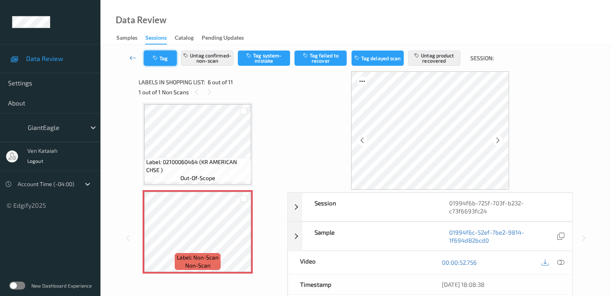
click at [175, 58] on button "Tag" at bounding box center [160, 58] width 33 height 15
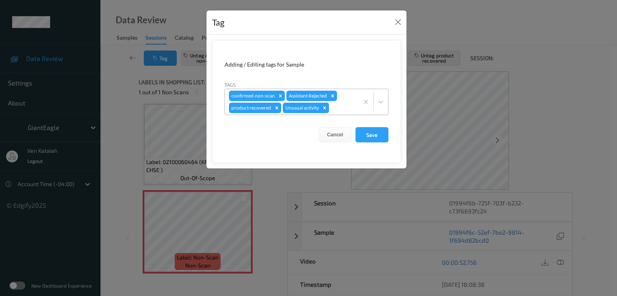
click at [322, 108] on icon "Remove Unusual activity" at bounding box center [325, 108] width 6 height 6
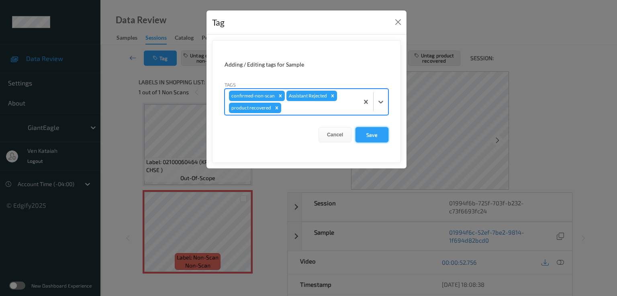
click at [367, 134] on button "Save" at bounding box center [371, 134] width 33 height 15
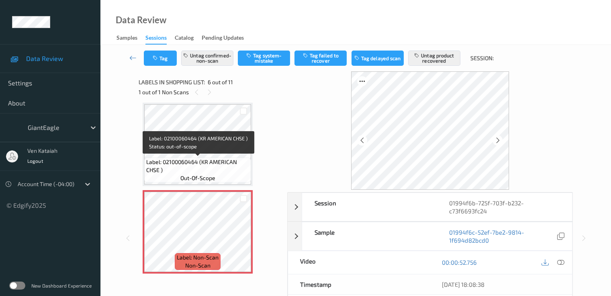
click at [214, 161] on span "Label: 02100060464 (KR AMERICAN CHSE )" at bounding box center [197, 166] width 103 height 16
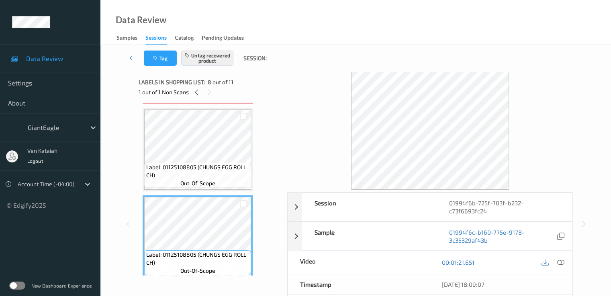
scroll to position [515, 0]
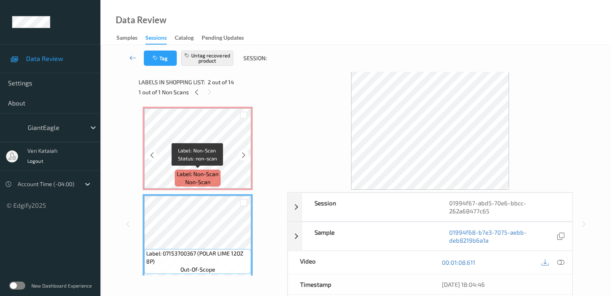
click at [201, 182] on span "non-scan" at bounding box center [197, 182] width 25 height 8
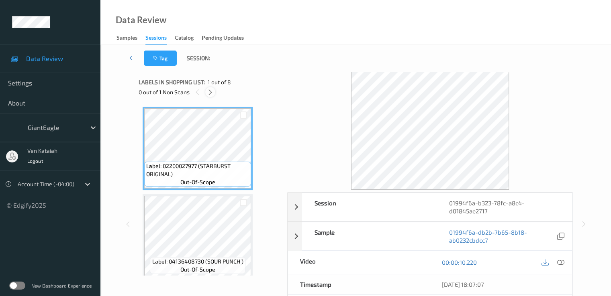
click at [214, 95] on div at bounding box center [210, 92] width 10 height 10
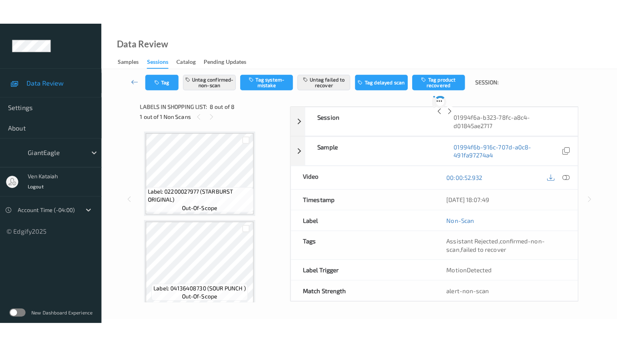
scroll to position [529, 0]
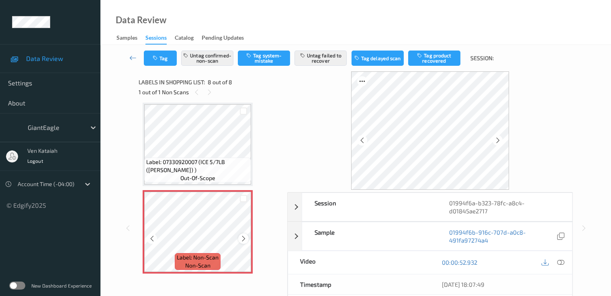
click at [246, 238] on icon at bounding box center [243, 238] width 7 height 7
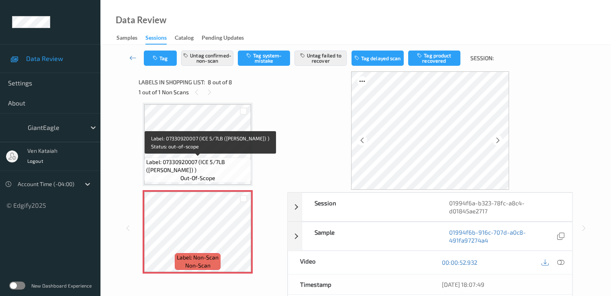
click at [211, 166] on span "Label: 07330920007 (ICE 5/7LB ([PERSON_NAME]) )" at bounding box center [197, 166] width 103 height 16
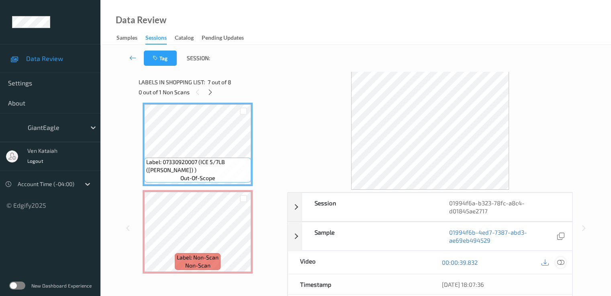
click at [560, 261] on icon at bounding box center [559, 262] width 7 height 7
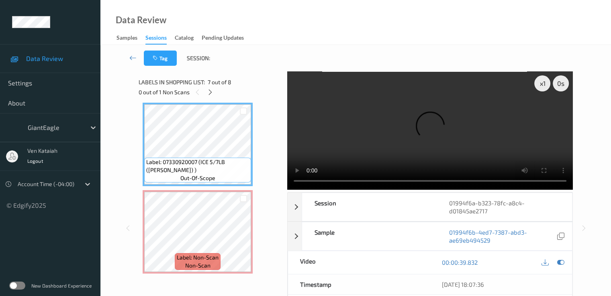
scroll to position [480, 0]
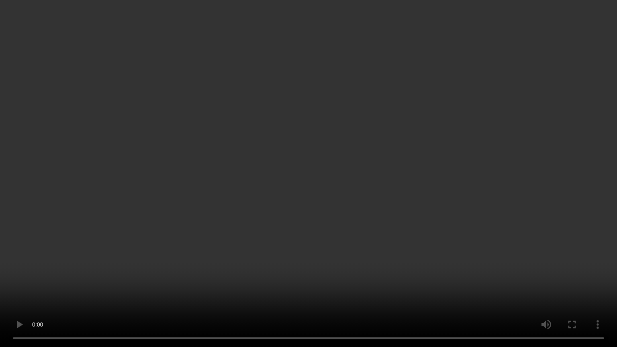
click at [436, 188] on video at bounding box center [308, 173] width 617 height 347
click at [300, 241] on video at bounding box center [308, 173] width 617 height 347
click at [320, 279] on video at bounding box center [308, 173] width 617 height 347
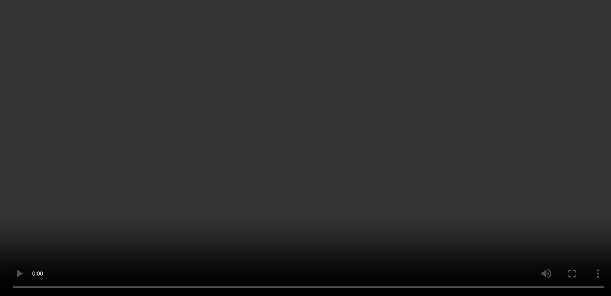
scroll to position [531, 0]
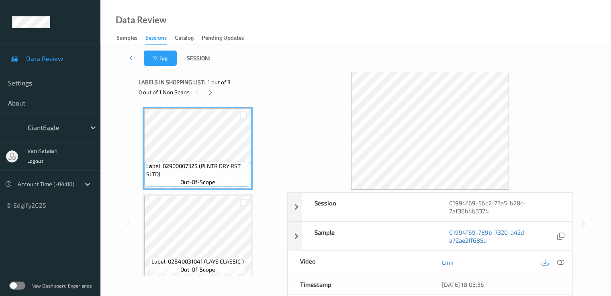
drag, startPoint x: 216, startPoint y: 90, endPoint x: 209, endPoint y: 94, distance: 8.0
click at [215, 89] on div "0 out of 1 Non Scans" at bounding box center [209, 92] width 143 height 10
click at [209, 94] on icon at bounding box center [210, 92] width 7 height 7
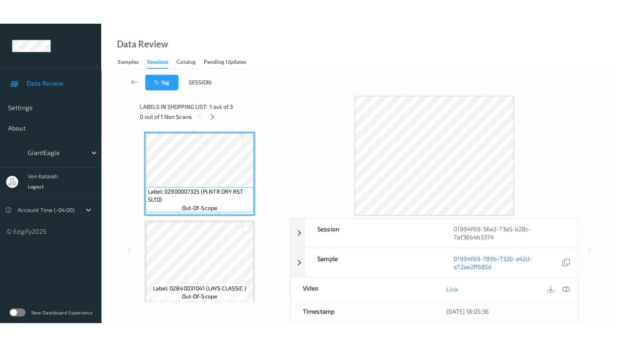
scroll to position [92, 0]
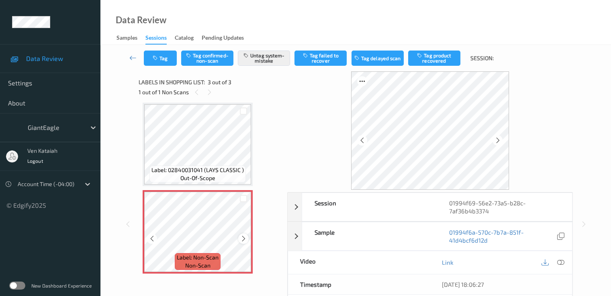
click at [242, 238] on icon at bounding box center [243, 238] width 7 height 7
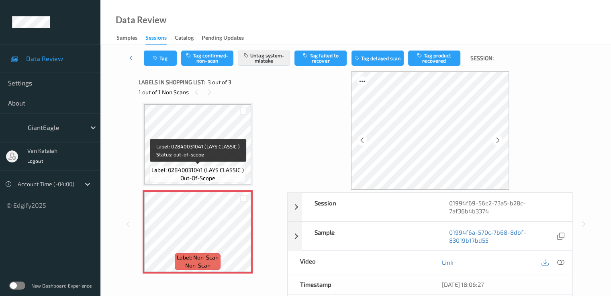
click at [209, 180] on span "out-of-scope" at bounding box center [197, 178] width 35 height 8
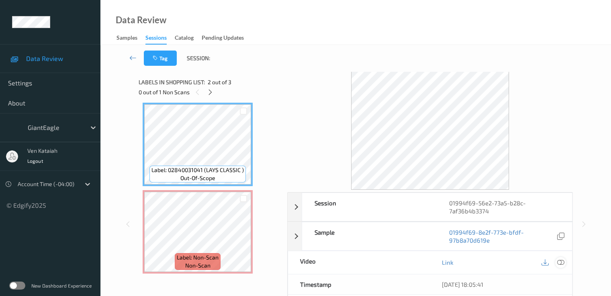
click at [562, 262] on icon at bounding box center [559, 262] width 7 height 7
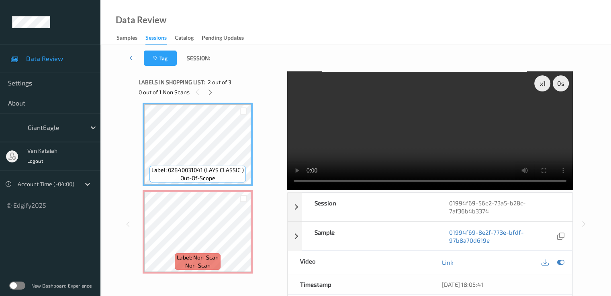
click at [456, 151] on video at bounding box center [429, 130] width 285 height 118
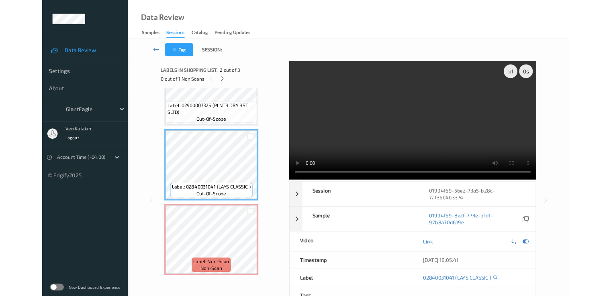
scroll to position [43, 0]
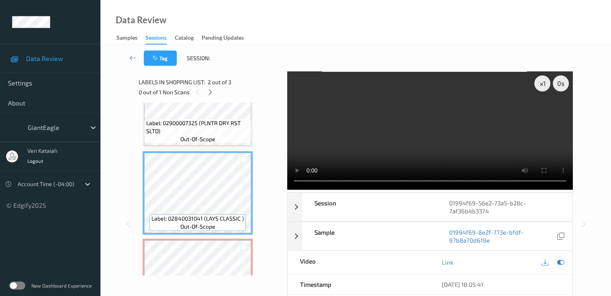
click at [556, 263] on icon at bounding box center [559, 262] width 7 height 7
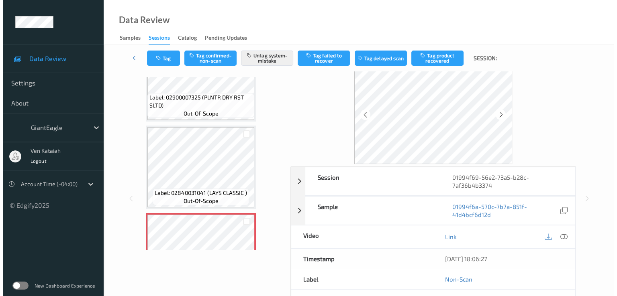
scroll to position [16, 0]
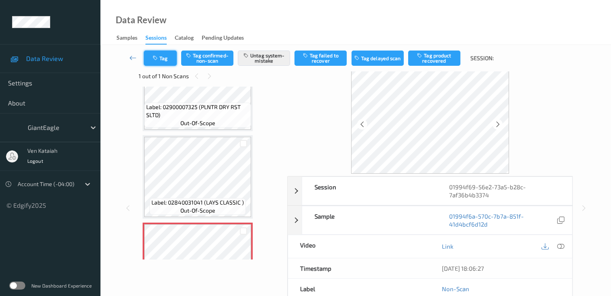
click at [161, 61] on button "Tag" at bounding box center [160, 58] width 33 height 15
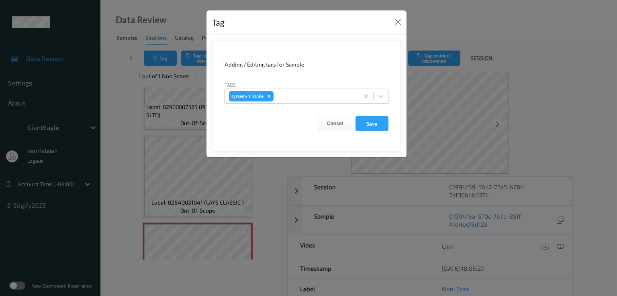
click at [301, 92] on div at bounding box center [314, 97] width 79 height 10
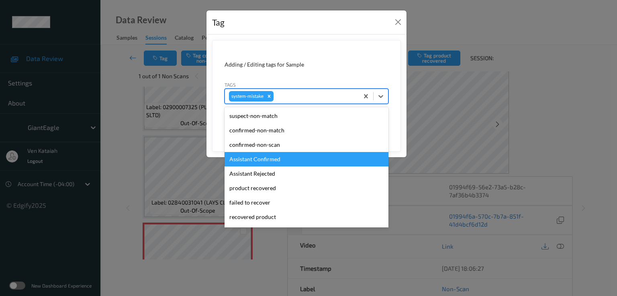
scroll to position [100, 0]
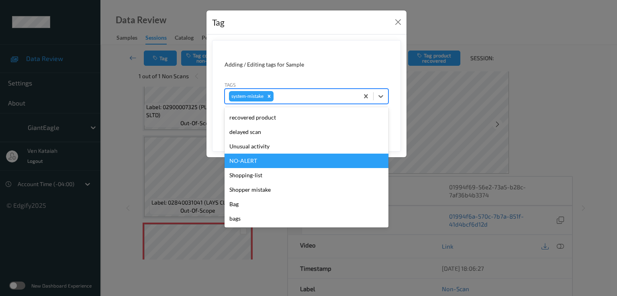
click at [265, 154] on div "NO-ALERT" at bounding box center [306, 161] width 164 height 14
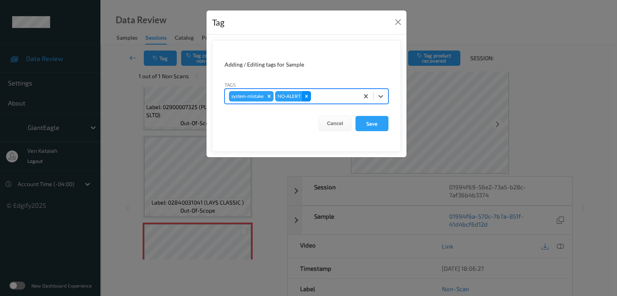
click at [307, 95] on icon "Remove NO-ALERT" at bounding box center [306, 96] width 3 height 3
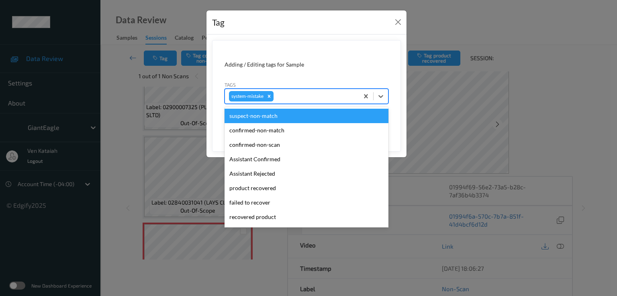
click at [309, 98] on div at bounding box center [314, 97] width 79 height 10
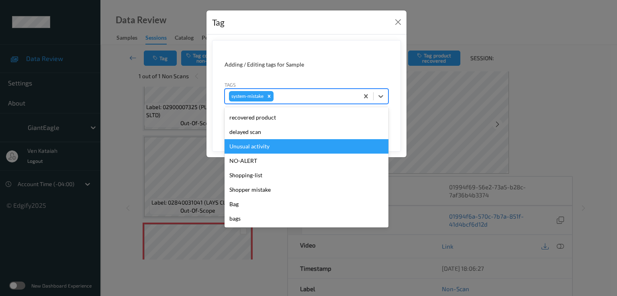
click at [261, 144] on div "Unusual activity" at bounding box center [306, 146] width 164 height 14
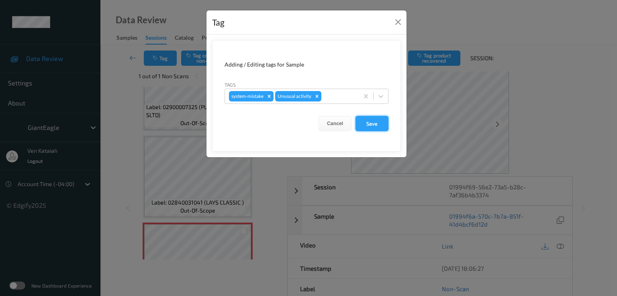
click at [379, 127] on button "Save" at bounding box center [371, 123] width 33 height 15
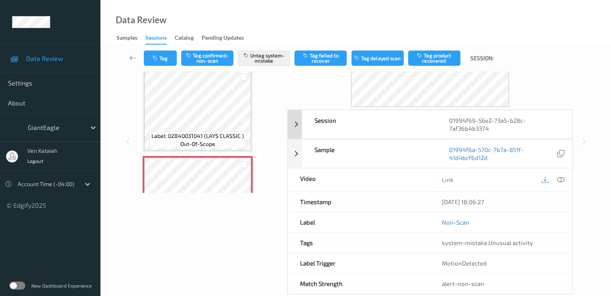
scroll to position [96, 0]
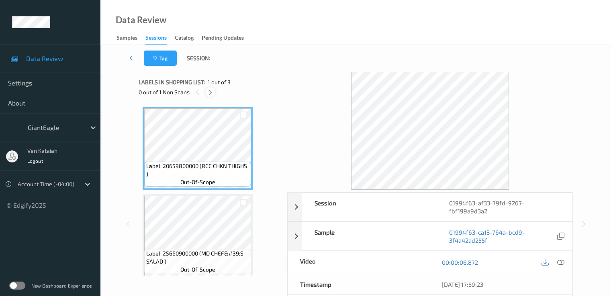
click at [214, 90] on icon at bounding box center [210, 92] width 7 height 7
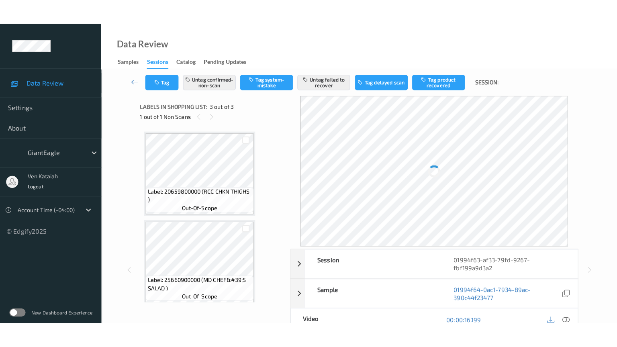
scroll to position [92, 0]
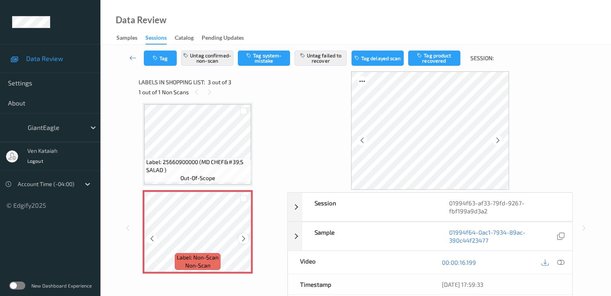
click at [245, 238] on icon at bounding box center [243, 238] width 7 height 7
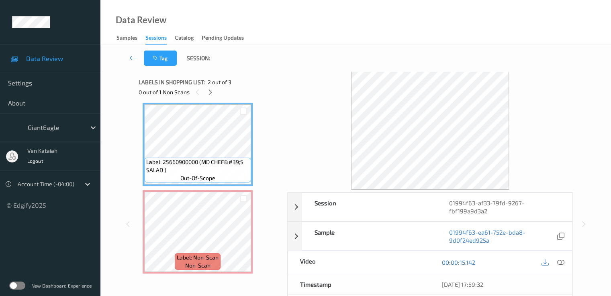
click at [565, 264] on div at bounding box center [552, 262] width 26 height 11
click at [561, 262] on icon at bounding box center [559, 262] width 7 height 7
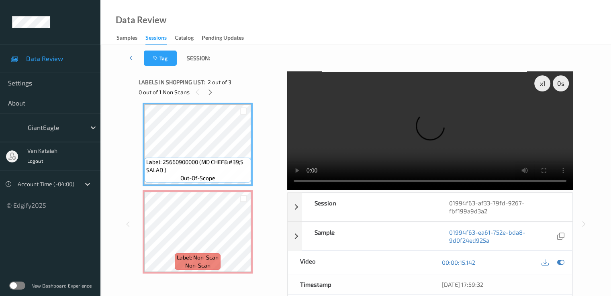
scroll to position [43, 0]
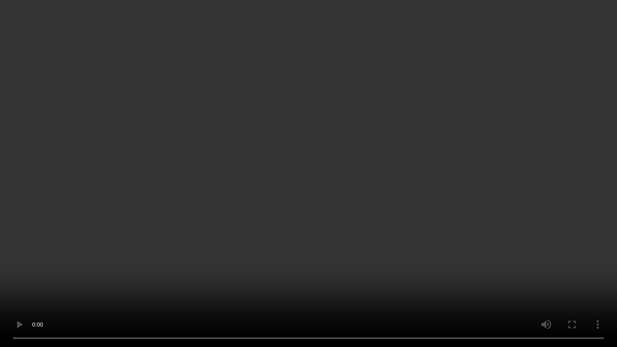
click at [499, 245] on video at bounding box center [308, 173] width 617 height 347
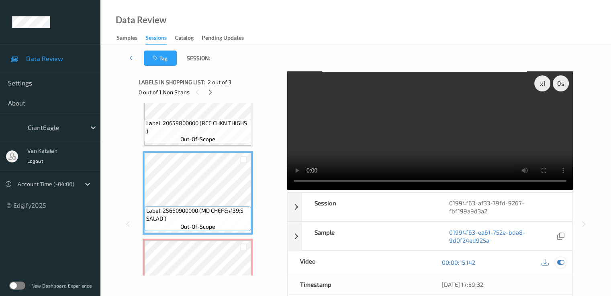
click at [559, 265] on icon at bounding box center [559, 262] width 7 height 7
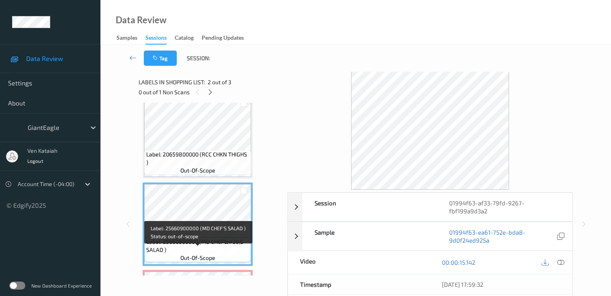
scroll to position [0, 0]
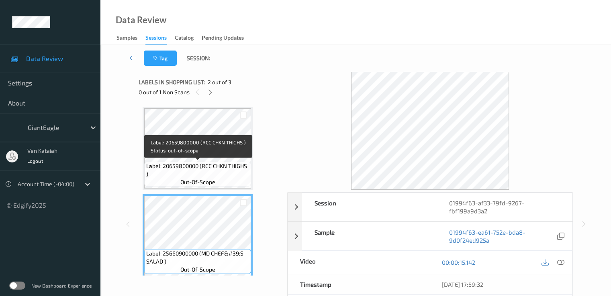
click at [196, 179] on span "out-of-scope" at bounding box center [197, 182] width 35 height 8
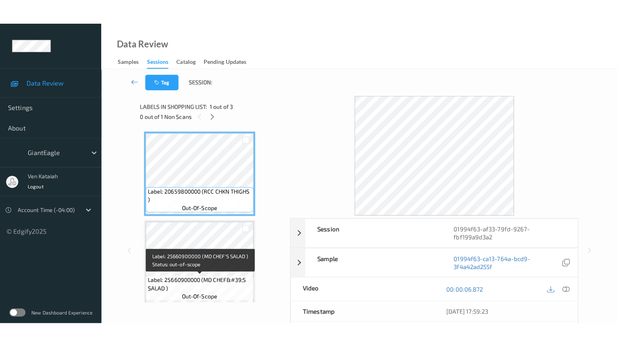
scroll to position [80, 0]
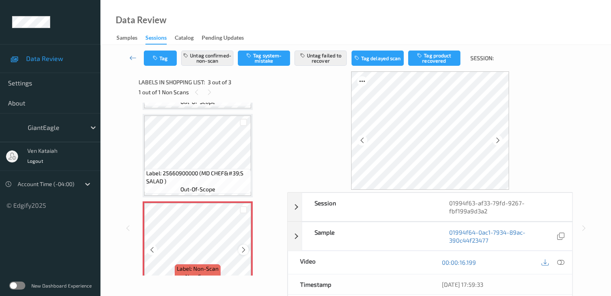
click at [242, 249] on icon at bounding box center [243, 249] width 7 height 7
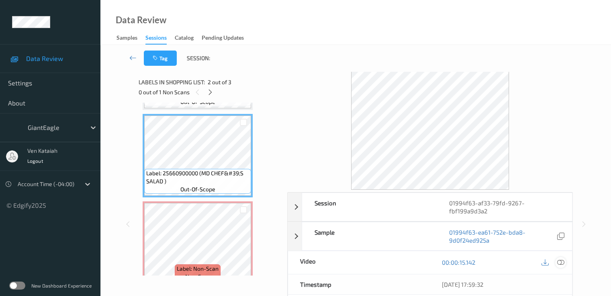
click at [560, 259] on icon at bounding box center [559, 262] width 7 height 7
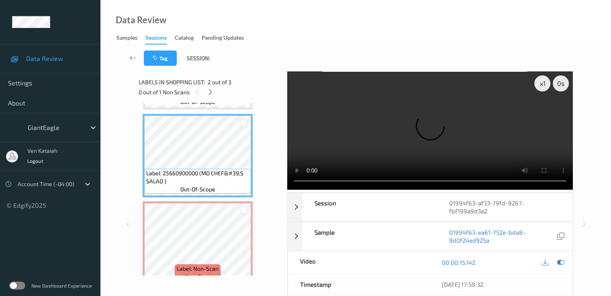
scroll to position [43, 0]
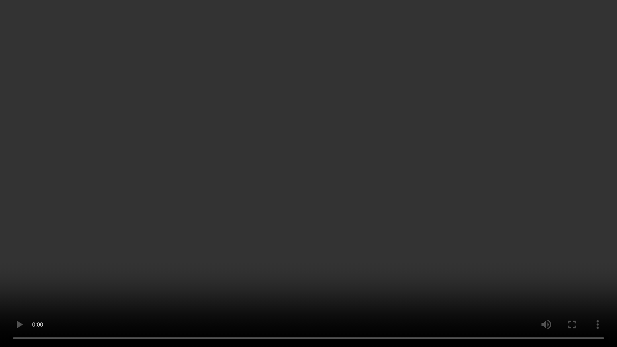
click at [371, 178] on video at bounding box center [308, 173] width 617 height 347
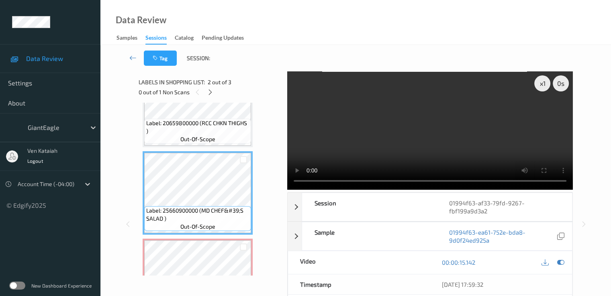
click at [564, 257] on div at bounding box center [552, 262] width 26 height 11
click at [562, 260] on icon at bounding box center [559, 262] width 7 height 7
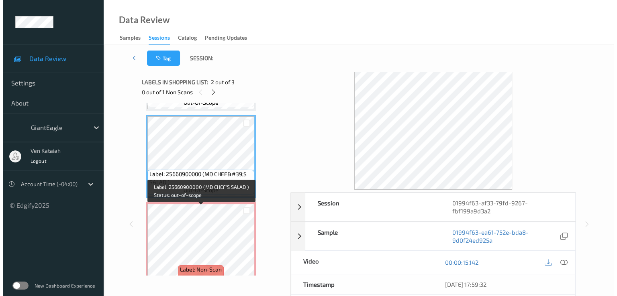
scroll to position [94, 0]
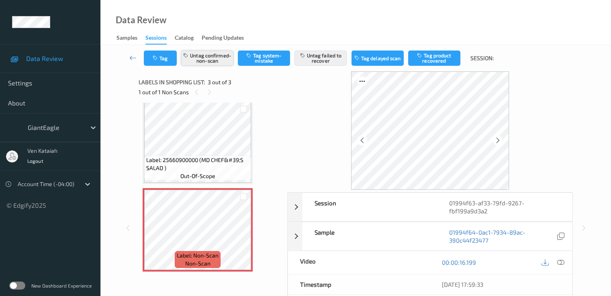
click at [212, 58] on button "Untag confirmed-non-scan" at bounding box center [207, 58] width 52 height 15
click at [322, 59] on button "Untag failed to recover" at bounding box center [320, 58] width 52 height 15
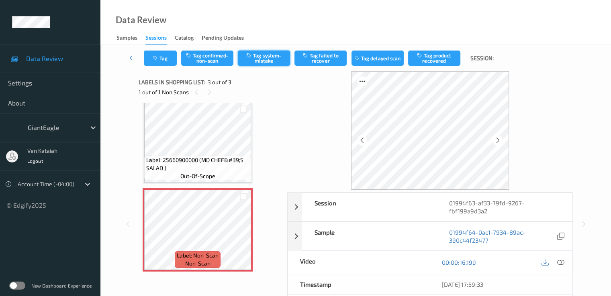
click at [267, 65] on button "Tag system-mistake" at bounding box center [264, 58] width 52 height 15
click at [159, 57] on icon "button" at bounding box center [156, 58] width 7 height 6
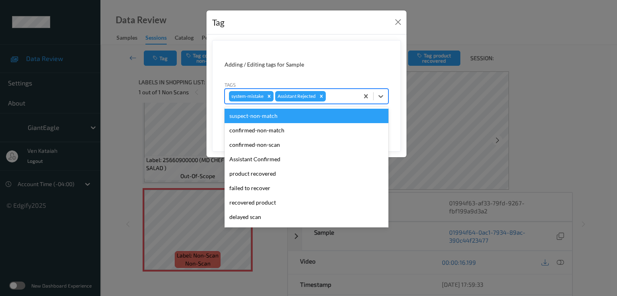
click at [341, 96] on div at bounding box center [340, 97] width 27 height 10
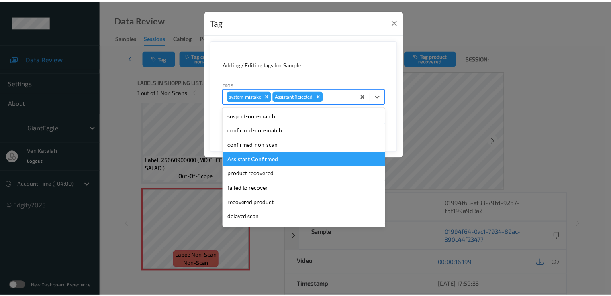
scroll to position [85, 0]
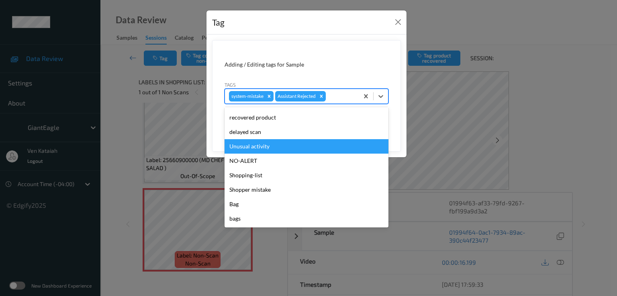
click at [262, 145] on div "Unusual activity" at bounding box center [306, 146] width 164 height 14
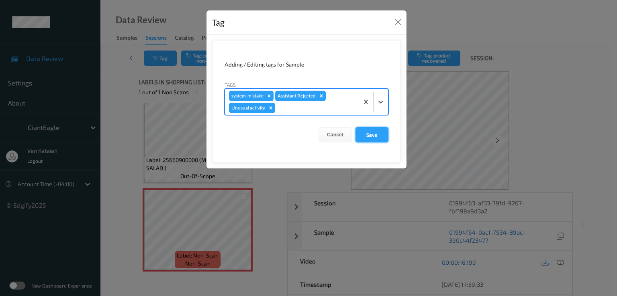
click at [372, 134] on button "Save" at bounding box center [371, 134] width 33 height 15
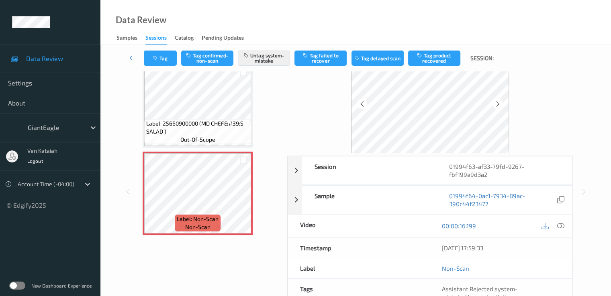
scroll to position [0, 0]
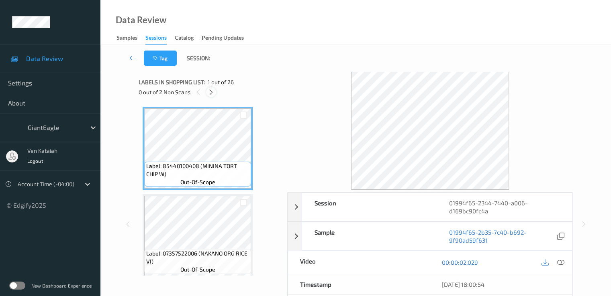
click at [209, 95] on icon at bounding box center [211, 92] width 7 height 7
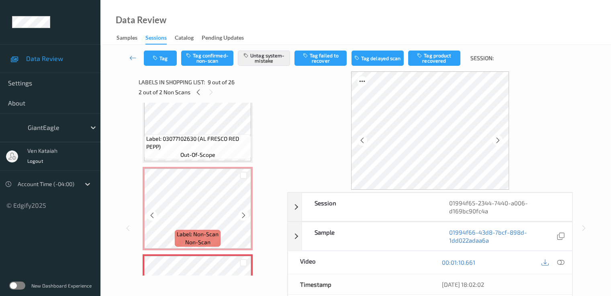
scroll to position [529, 0]
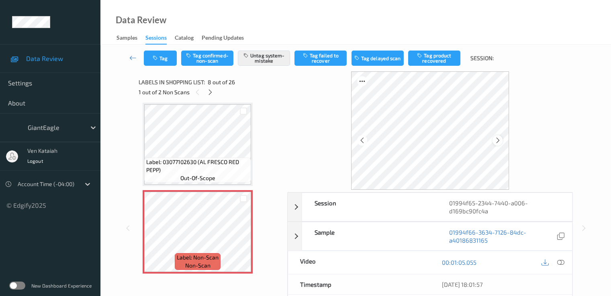
click at [498, 140] on icon at bounding box center [497, 140] width 7 height 7
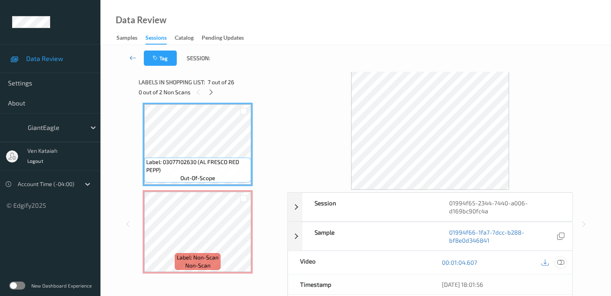
click at [561, 261] on icon at bounding box center [559, 262] width 7 height 7
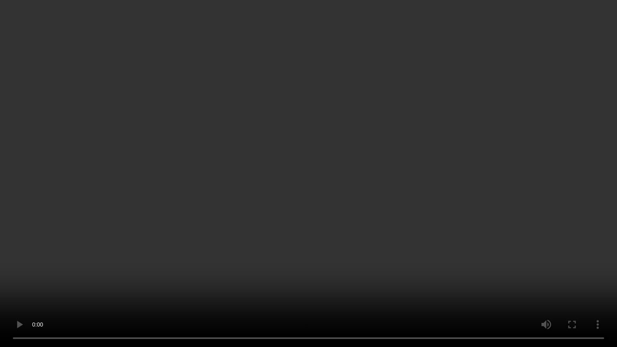
click at [459, 190] on video at bounding box center [308, 173] width 617 height 347
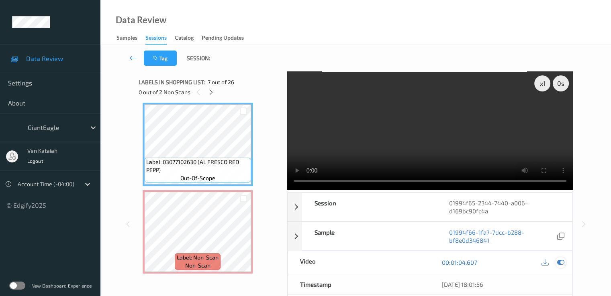
click at [560, 264] on icon at bounding box center [559, 262] width 7 height 7
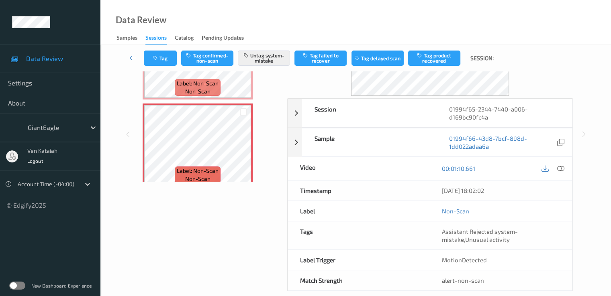
scroll to position [104, 0]
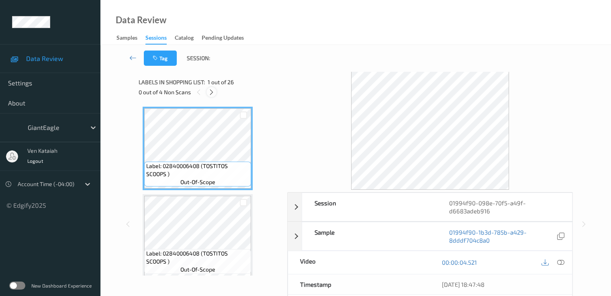
click at [216, 94] on div at bounding box center [211, 92] width 10 height 10
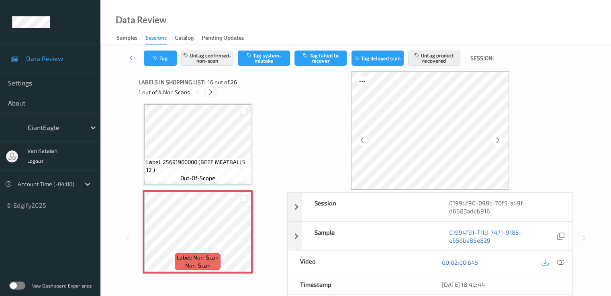
click at [210, 94] on icon at bounding box center [210, 92] width 7 height 7
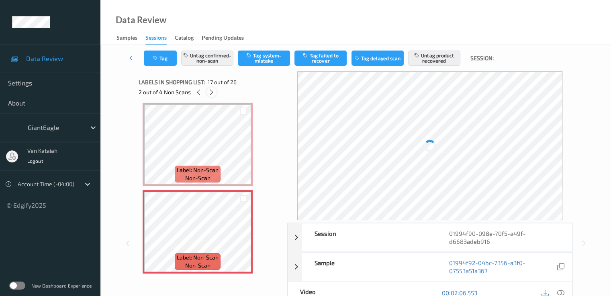
click at [210, 94] on icon at bounding box center [211, 92] width 7 height 7
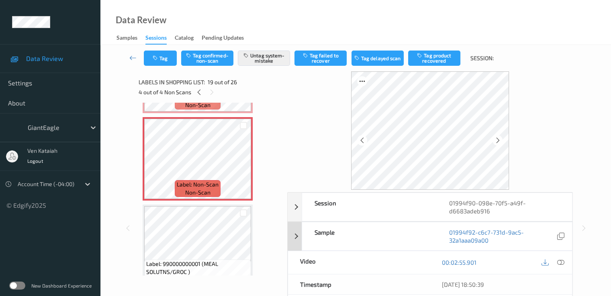
scroll to position [104, 0]
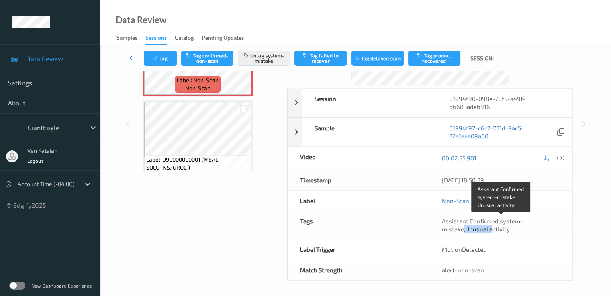
drag, startPoint x: 463, startPoint y: 227, endPoint x: 492, endPoint y: 230, distance: 29.5
click at [492, 230] on span "Assistant Confirmed , system-mistake , Unusual activity" at bounding box center [482, 225] width 81 height 15
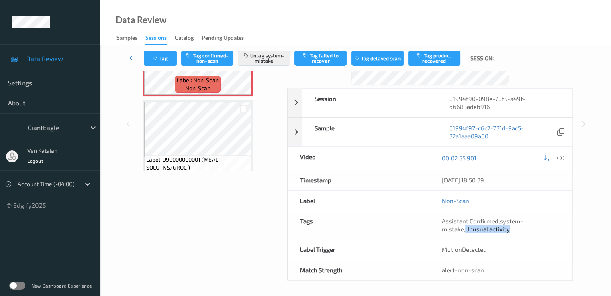
drag, startPoint x: 508, startPoint y: 230, endPoint x: 466, endPoint y: 234, distance: 42.3
click at [466, 234] on div "Assistant Confirmed , system-mistake , Unusual activity" at bounding box center [501, 225] width 142 height 28
copy span "Unusual activity"
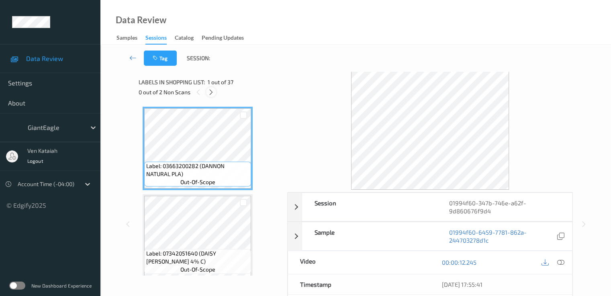
click at [213, 93] on icon at bounding box center [211, 92] width 7 height 7
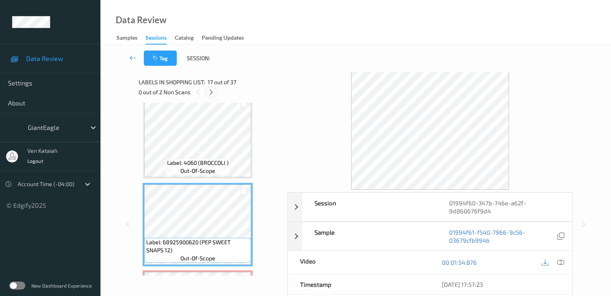
click at [209, 93] on icon at bounding box center [211, 92] width 7 height 7
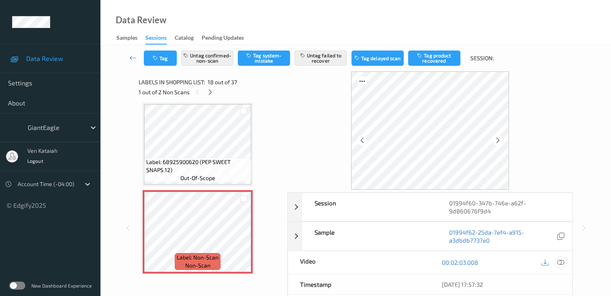
click at [557, 263] on icon at bounding box center [559, 262] width 7 height 7
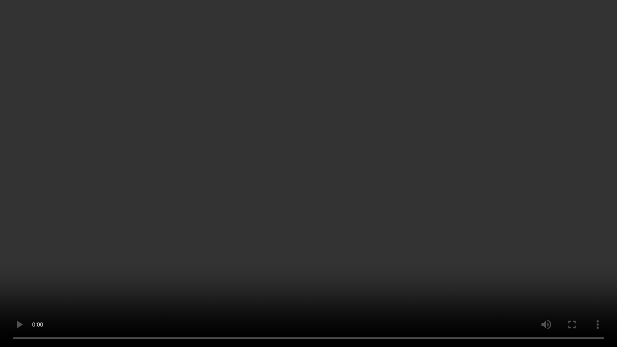
click at [263, 189] on video at bounding box center [308, 173] width 617 height 347
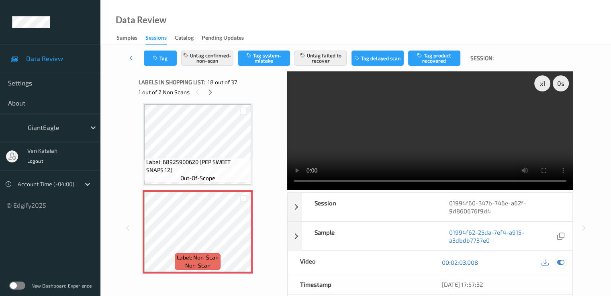
click at [560, 262] on icon at bounding box center [559, 262] width 7 height 7
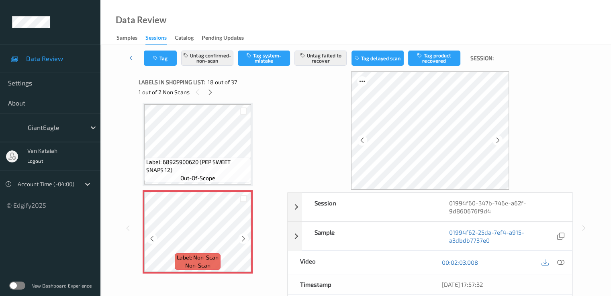
scroll to position [1484, 0]
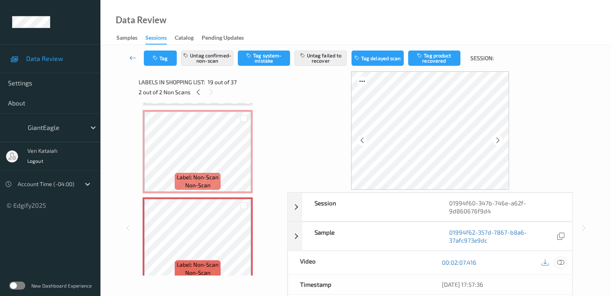
click at [559, 262] on icon at bounding box center [559, 262] width 7 height 7
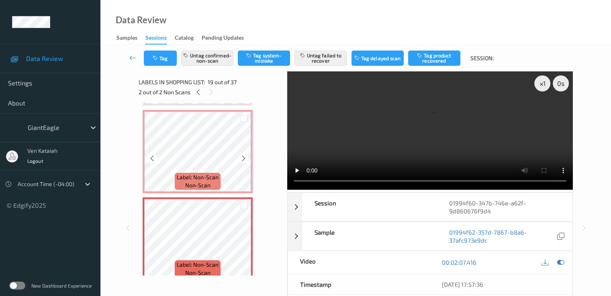
scroll to position [1565, 0]
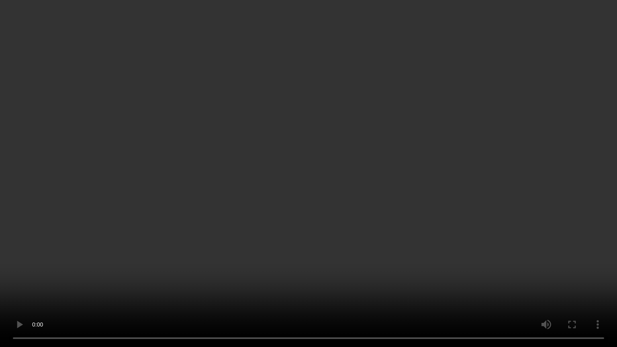
click at [319, 200] on video at bounding box center [308, 173] width 617 height 347
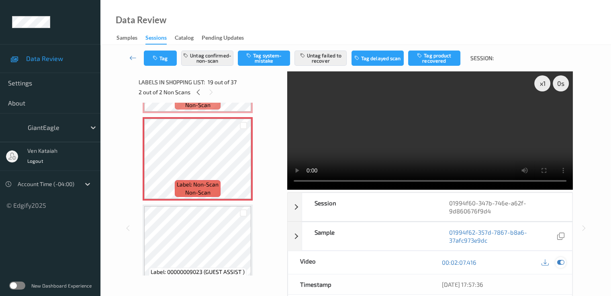
click at [562, 262] on icon at bounding box center [559, 262] width 7 height 7
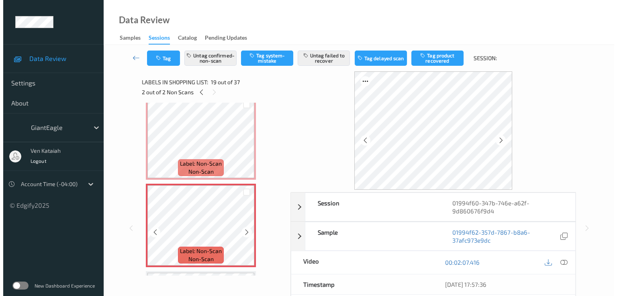
scroll to position [1484, 0]
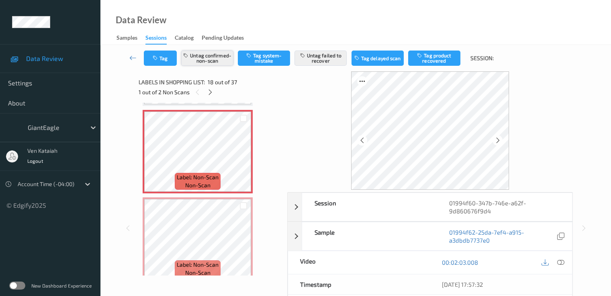
click at [210, 61] on button "Untag confirmed-non-scan" at bounding box center [207, 58] width 52 height 15
click at [310, 61] on button "Untag failed to recover" at bounding box center [320, 58] width 52 height 15
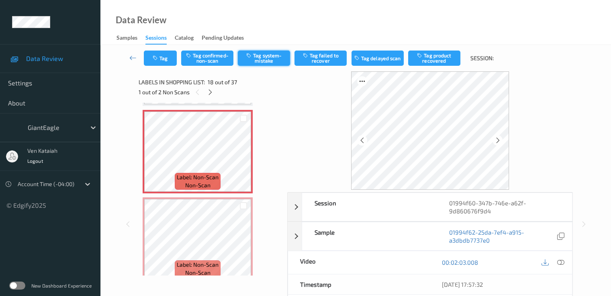
click at [262, 63] on button "Tag system-mistake" at bounding box center [264, 58] width 52 height 15
click at [161, 59] on button "Tag" at bounding box center [160, 58] width 33 height 15
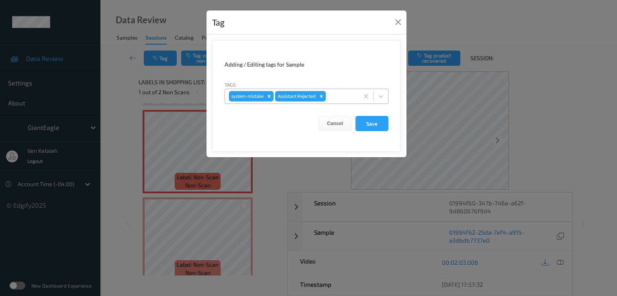
click at [332, 98] on div at bounding box center [340, 97] width 27 height 10
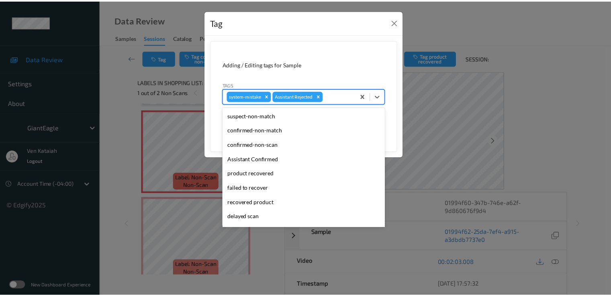
scroll to position [85, 0]
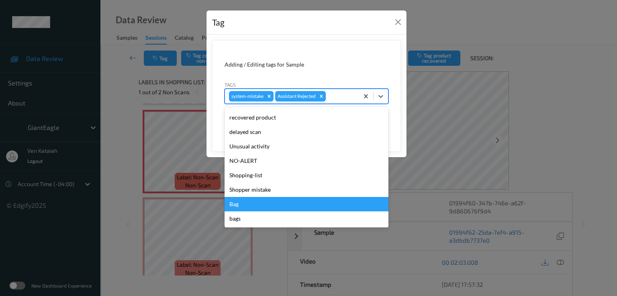
click at [250, 204] on div "Bag" at bounding box center [306, 204] width 164 height 14
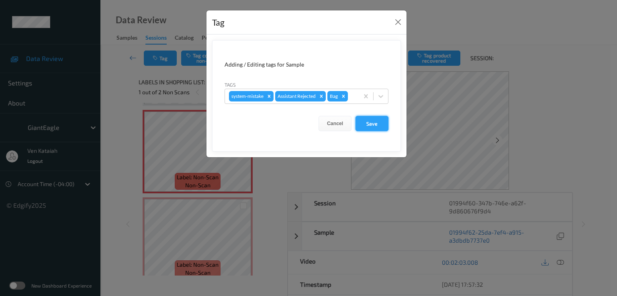
click at [377, 124] on button "Save" at bounding box center [371, 123] width 33 height 15
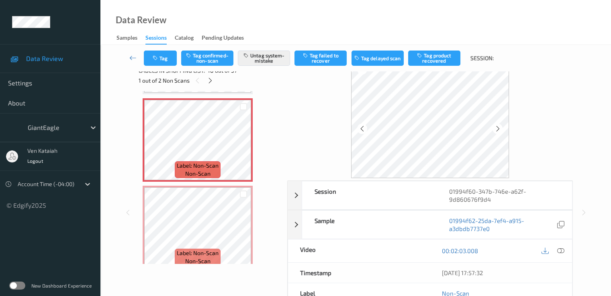
scroll to position [0, 0]
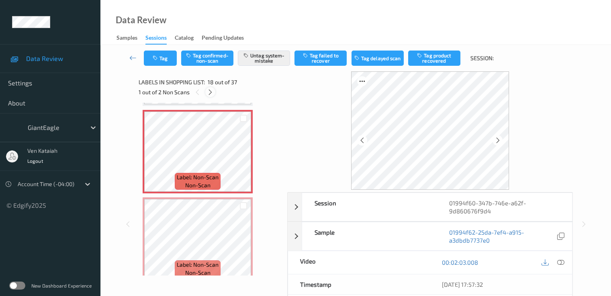
click at [214, 93] on div at bounding box center [210, 92] width 10 height 10
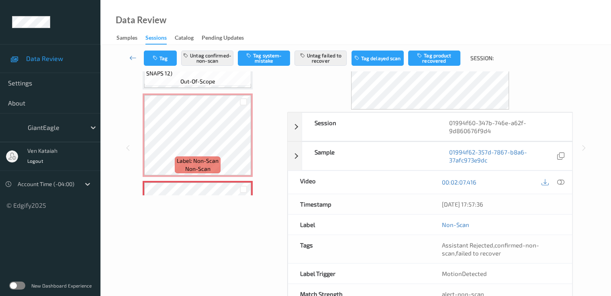
scroll to position [1411, 0]
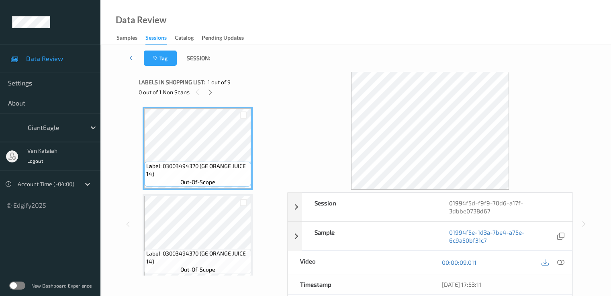
click at [212, 97] on div "Labels in shopping list: 1 out of 9 0 out of 1 Non Scans" at bounding box center [209, 86] width 143 height 31
click at [212, 96] on div at bounding box center [210, 92] width 10 height 10
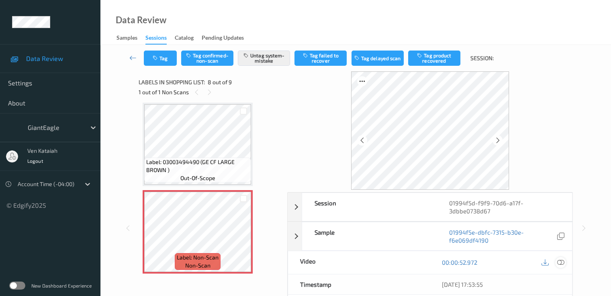
click at [559, 259] on icon at bounding box center [559, 262] width 7 height 7
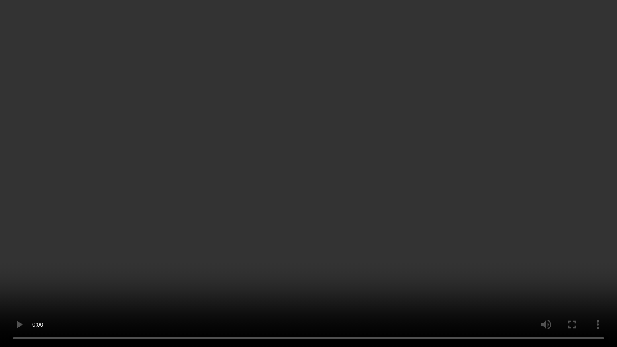
click at [414, 150] on video at bounding box center [308, 173] width 617 height 347
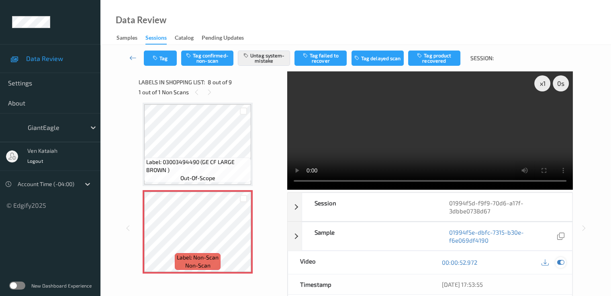
click at [561, 265] on icon at bounding box center [559, 262] width 7 height 7
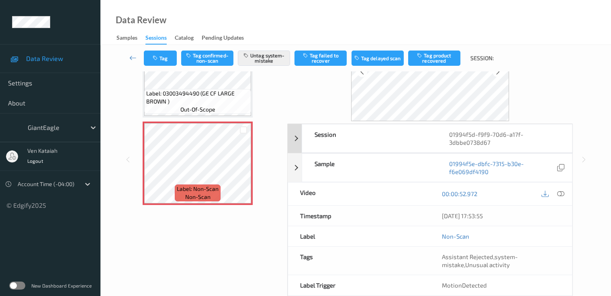
scroll to position [80, 0]
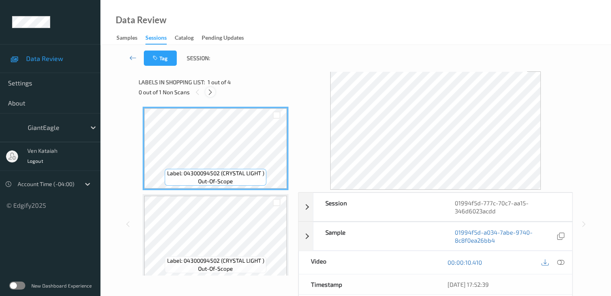
click at [211, 95] on icon at bounding box center [210, 92] width 7 height 7
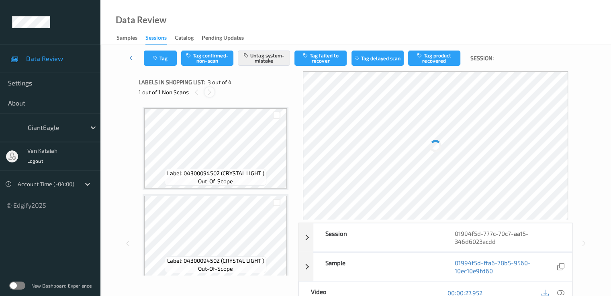
scroll to position [92, 0]
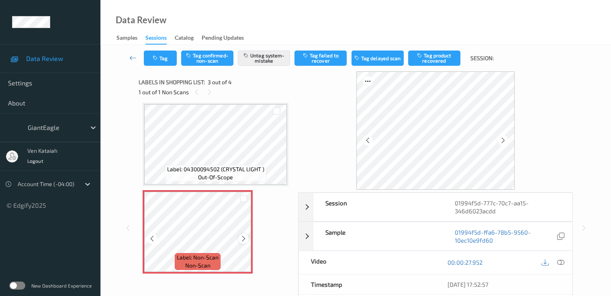
click at [244, 239] on icon at bounding box center [243, 238] width 7 height 7
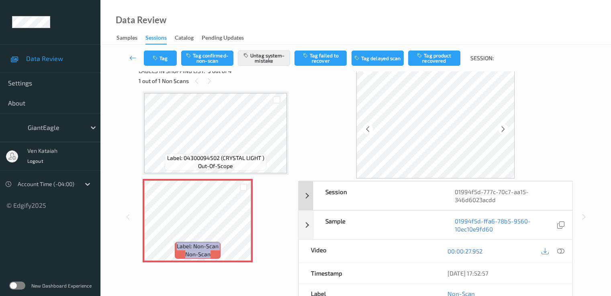
scroll to position [0, 0]
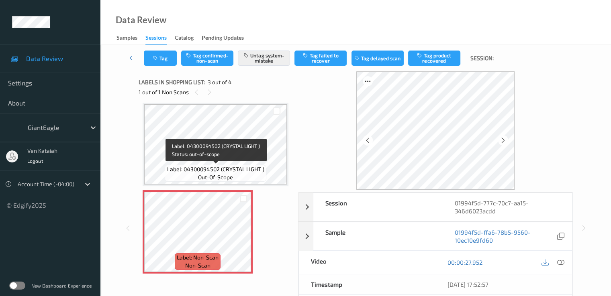
click at [222, 171] on span "Label: 04300094502 (CRYSTAL LIGHT )" at bounding box center [215, 169] width 97 height 8
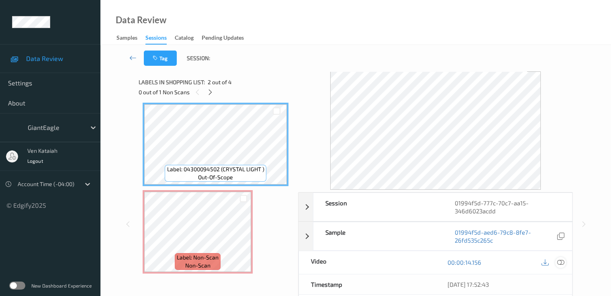
click at [561, 263] on icon at bounding box center [559, 262] width 7 height 7
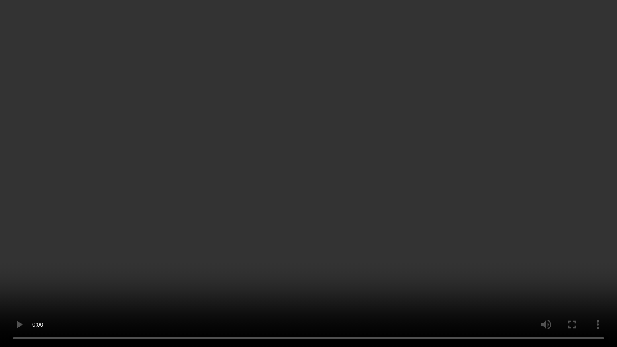
click at [409, 176] on video at bounding box center [308, 173] width 617 height 347
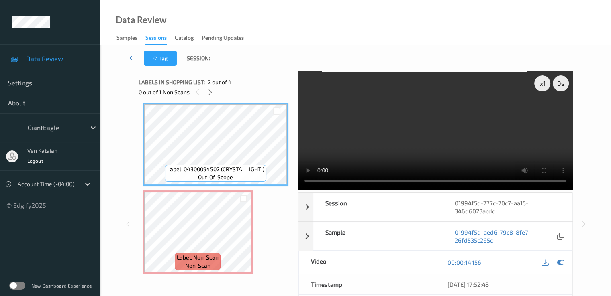
click at [567, 263] on div "00:00:14.156" at bounding box center [503, 262] width 136 height 23
drag, startPoint x: 566, startPoint y: 262, endPoint x: 555, endPoint y: 261, distance: 11.3
click at [566, 262] on div "00:00:14.156" at bounding box center [503, 262] width 136 height 23
click at [554, 261] on div at bounding box center [552, 262] width 26 height 11
click at [559, 261] on icon at bounding box center [559, 262] width 7 height 7
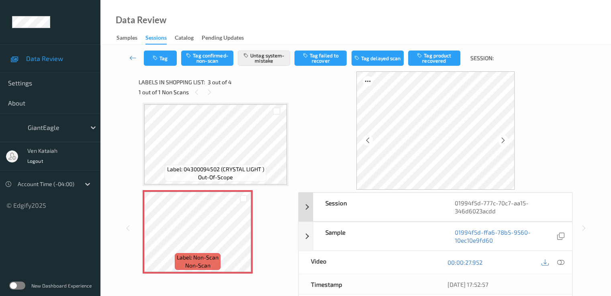
scroll to position [80, 0]
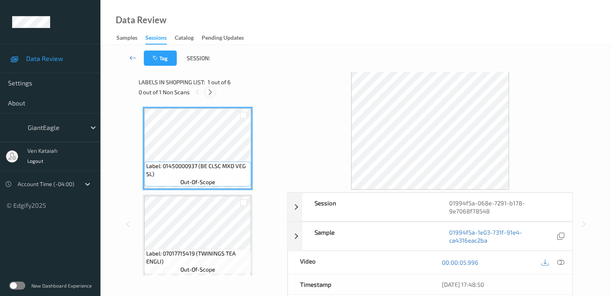
click at [206, 92] on div at bounding box center [210, 92] width 10 height 10
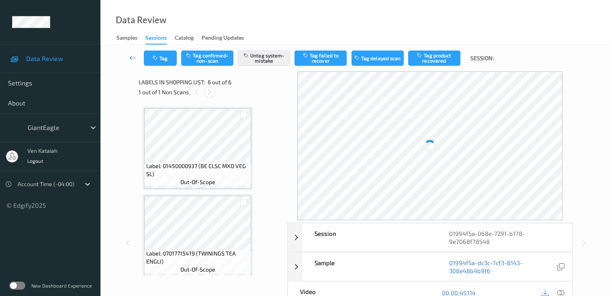
scroll to position [354, 0]
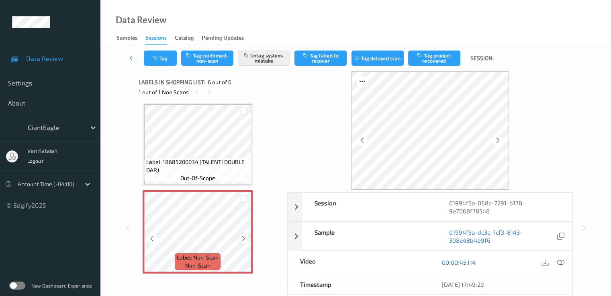
click at [242, 239] on icon at bounding box center [243, 238] width 7 height 7
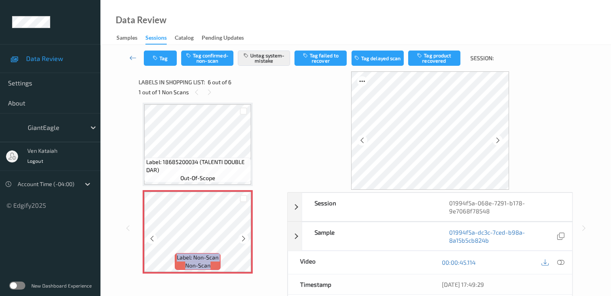
click at [242, 239] on icon at bounding box center [243, 238] width 7 height 7
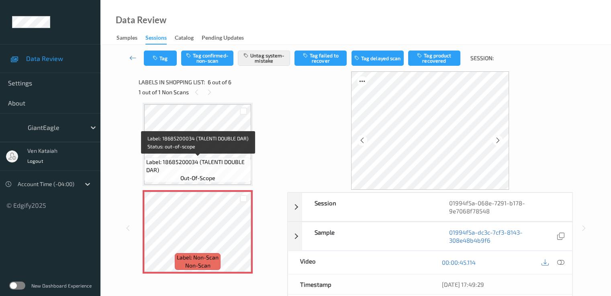
click at [204, 158] on span "Label: 18685200034 (TALENTI DOUBLE DAR)" at bounding box center [197, 166] width 103 height 16
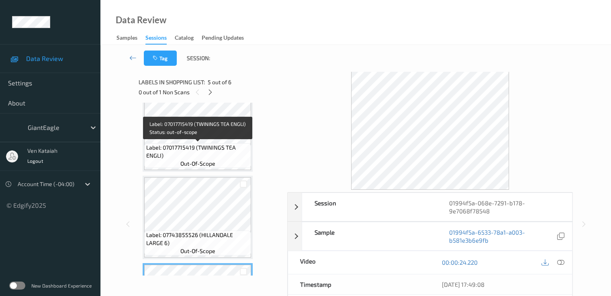
scroll to position [113, 0]
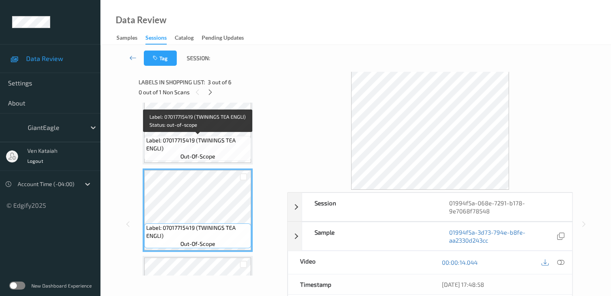
click at [226, 139] on span "Label: 07017715419 (TWININGS TEA ENGLI)" at bounding box center [197, 144] width 103 height 16
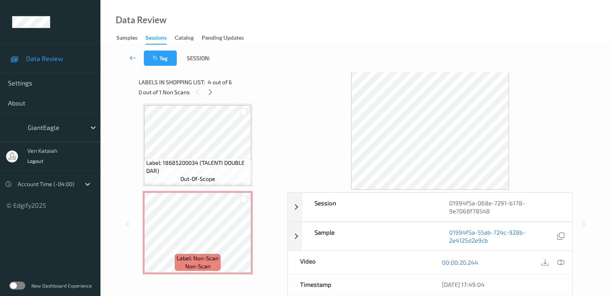
scroll to position [356, 0]
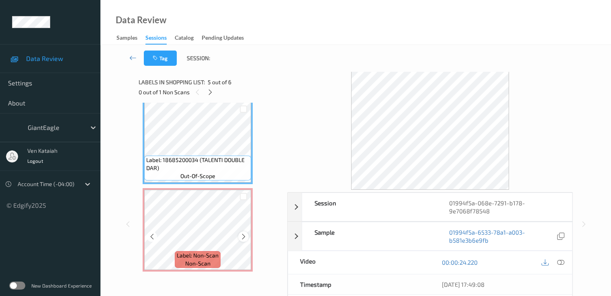
click at [246, 238] on icon at bounding box center [243, 236] width 7 height 7
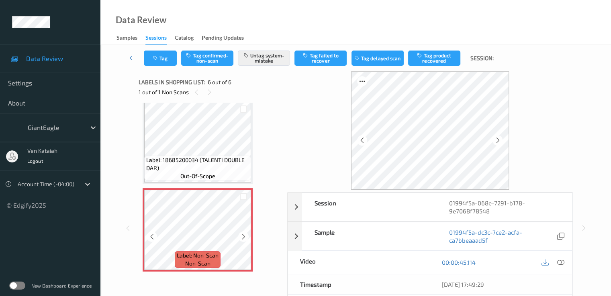
click at [246, 238] on icon at bounding box center [243, 236] width 7 height 7
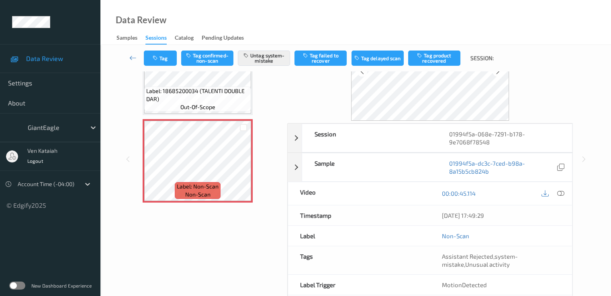
scroll to position [80, 0]
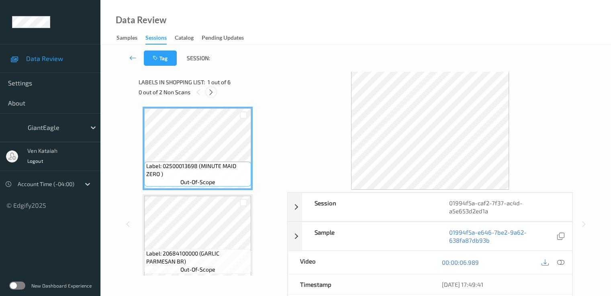
click at [211, 92] on icon at bounding box center [211, 92] width 7 height 7
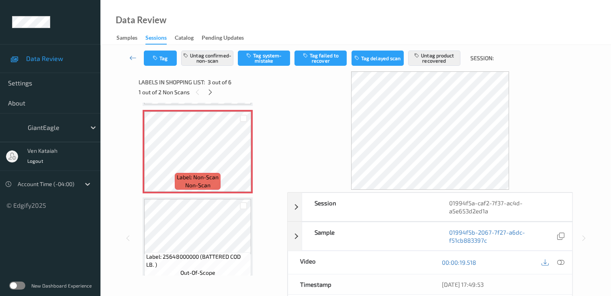
scroll to position [92, 0]
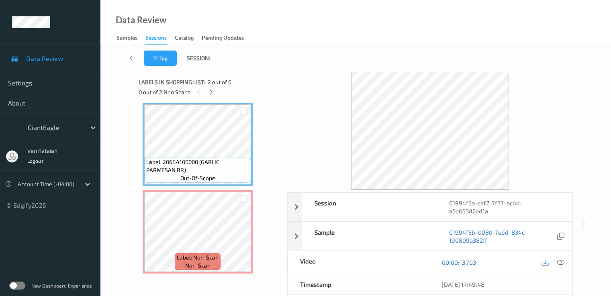
click at [561, 266] on div at bounding box center [560, 262] width 11 height 11
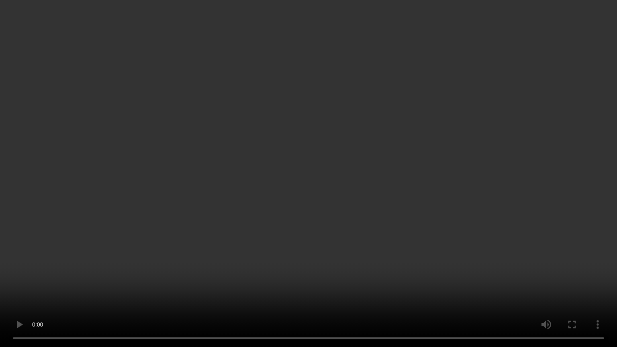
click at [366, 185] on video at bounding box center [308, 173] width 617 height 347
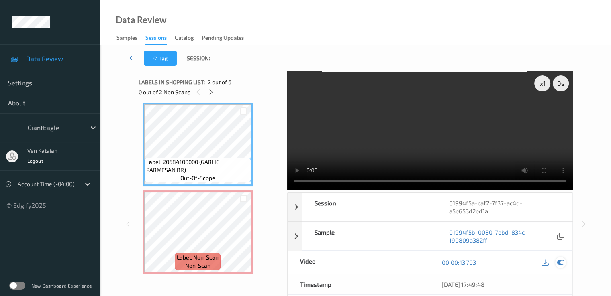
click at [560, 264] on icon at bounding box center [559, 262] width 7 height 7
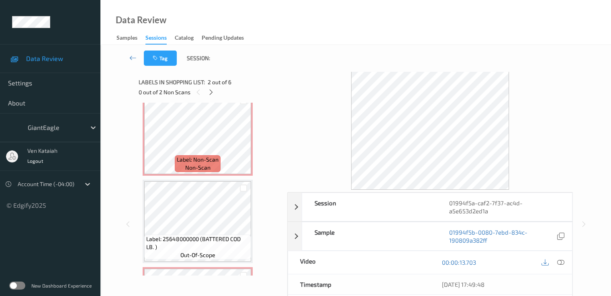
scroll to position [252, 0]
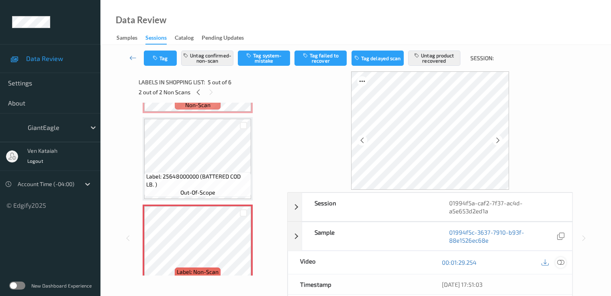
click at [561, 261] on icon at bounding box center [559, 262] width 7 height 7
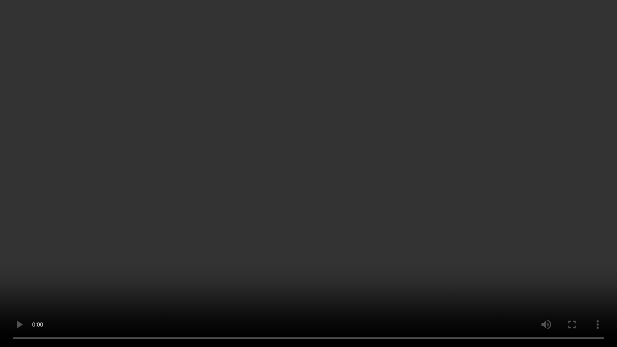
click at [433, 195] on video at bounding box center [308, 173] width 617 height 347
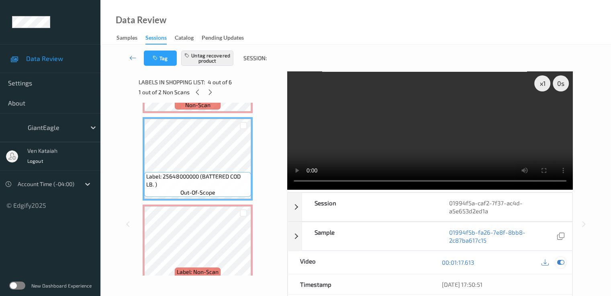
click at [562, 263] on icon at bounding box center [559, 262] width 7 height 7
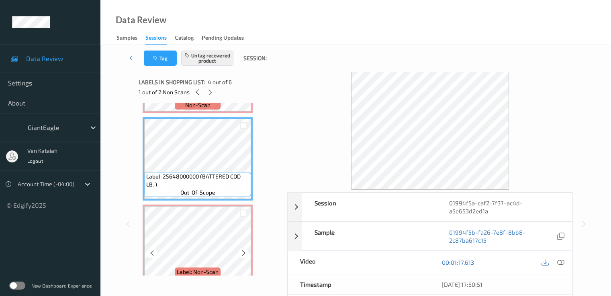
scroll to position [332, 0]
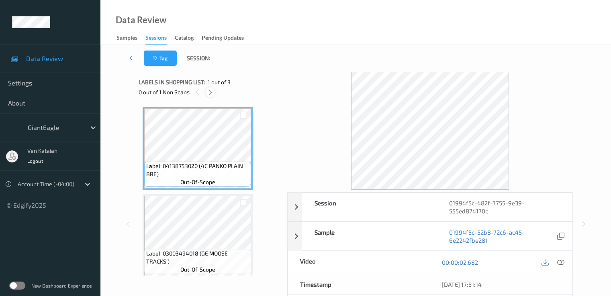
click at [210, 96] on div at bounding box center [210, 92] width 10 height 10
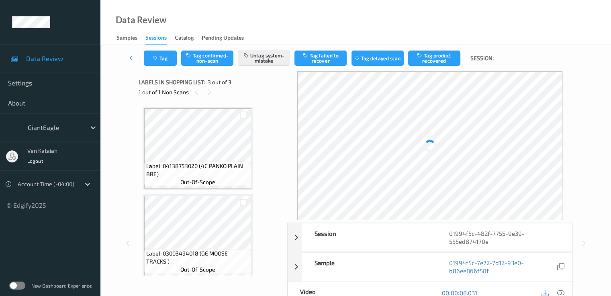
scroll to position [92, 0]
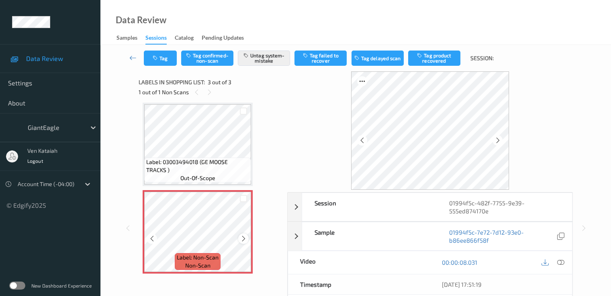
click at [242, 241] on icon at bounding box center [243, 238] width 7 height 7
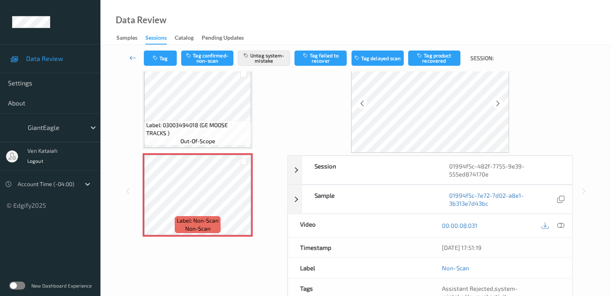
scroll to position [24, 0]
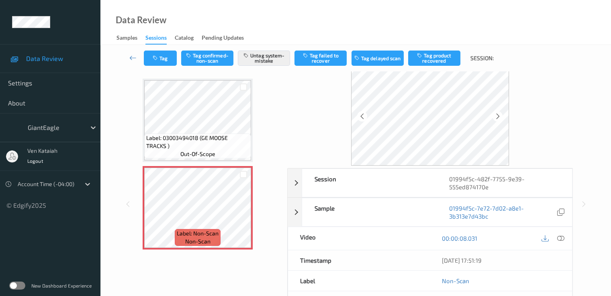
click at [186, 134] on span "Label: 03003494018 (GE MOOSE TRACKS )" at bounding box center [197, 142] width 103 height 16
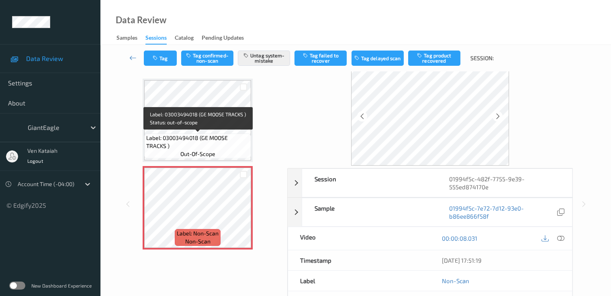
click at [204, 142] on span "Label: 03003494018 (GE MOOSE TRACKS )" at bounding box center [197, 142] width 103 height 16
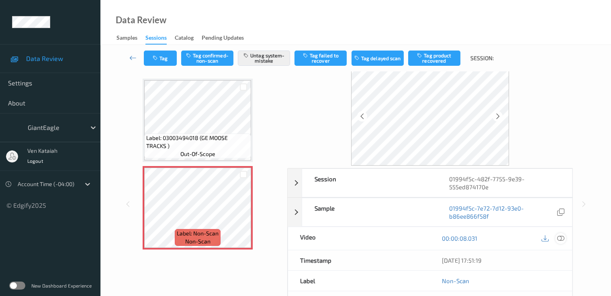
click at [560, 237] on icon at bounding box center [559, 238] width 7 height 7
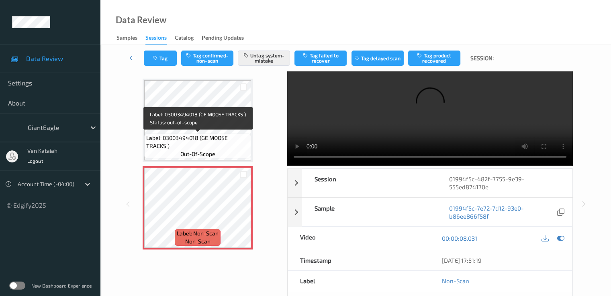
click at [209, 136] on span "Label: 03003494018 (GE MOOSE TRACKS )" at bounding box center [197, 142] width 103 height 16
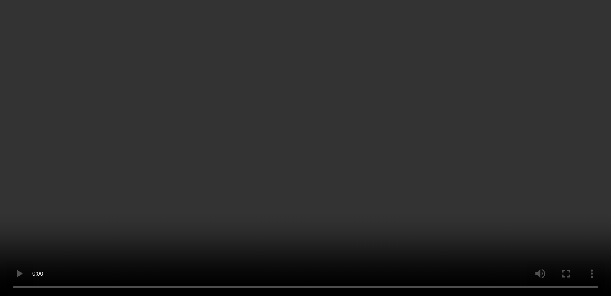
scroll to position [43, 0]
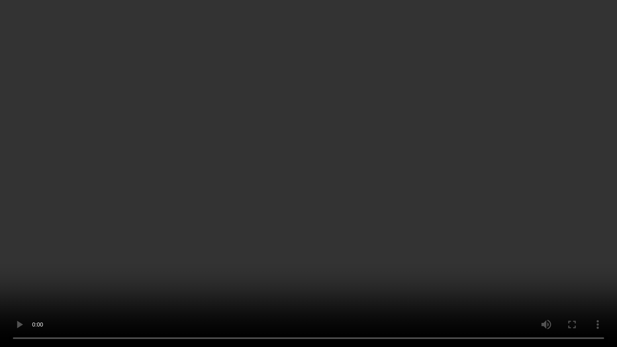
click at [218, 226] on video at bounding box center [308, 173] width 617 height 347
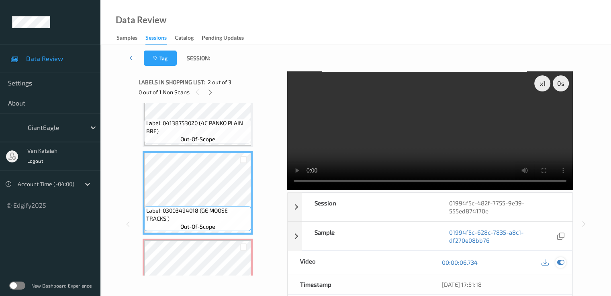
click at [564, 260] on div at bounding box center [560, 262] width 11 height 11
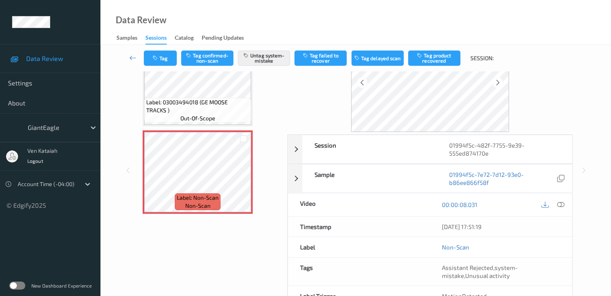
scroll to position [80, 0]
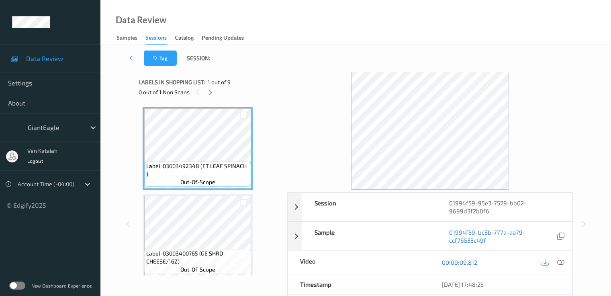
click at [206, 89] on div "0 out of 1 Non Scans" at bounding box center [209, 92] width 143 height 10
click at [206, 93] on div at bounding box center [210, 92] width 10 height 10
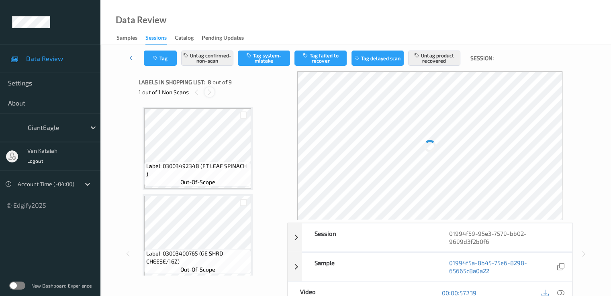
scroll to position [529, 0]
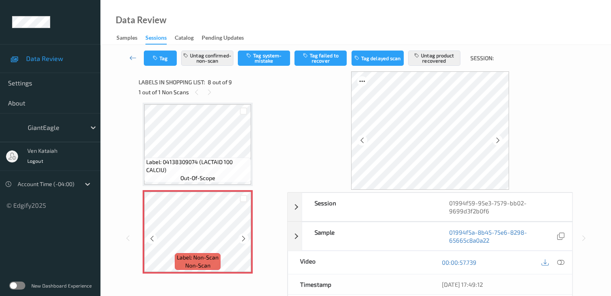
click at [244, 236] on icon at bounding box center [243, 238] width 7 height 7
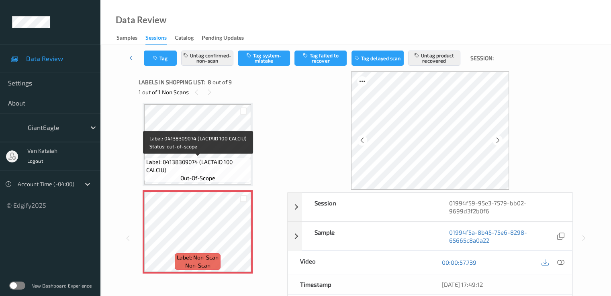
click at [217, 159] on span "Label: 04138309074 (LACTAID 100 CALCIU)" at bounding box center [197, 166] width 103 height 16
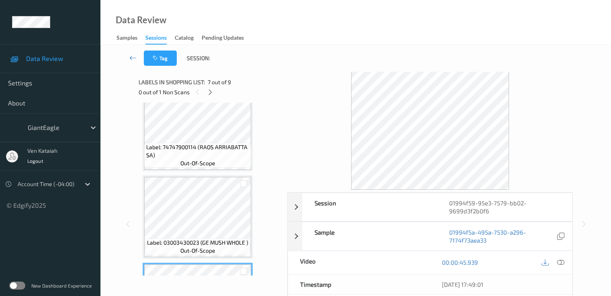
scroll to position [368, 0]
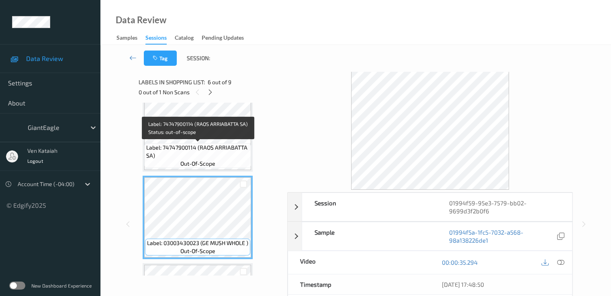
click at [227, 150] on span "Label: 74747900114 (RAOS ARRIABATTA SA)" at bounding box center [197, 152] width 103 height 16
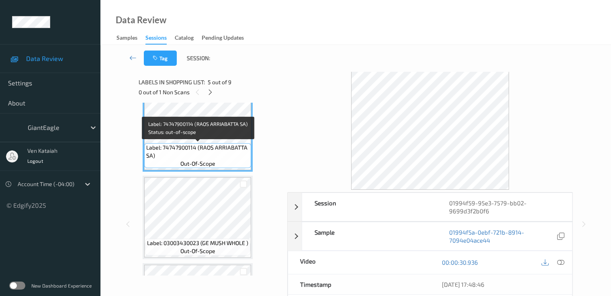
scroll to position [288, 0]
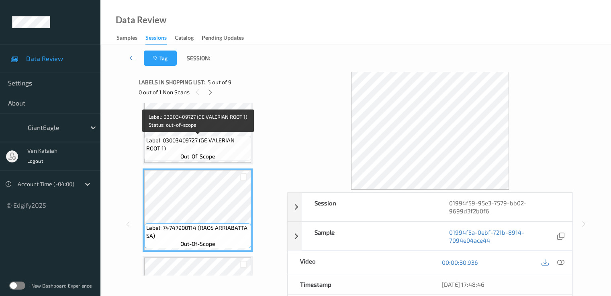
click at [210, 151] on span "Label: 03003409727 (GE VALERIAN ROOT 1)" at bounding box center [197, 144] width 103 height 16
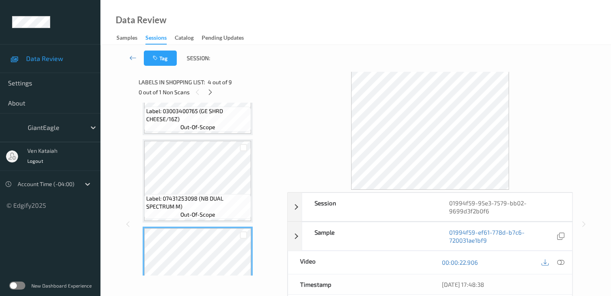
scroll to position [128, 0]
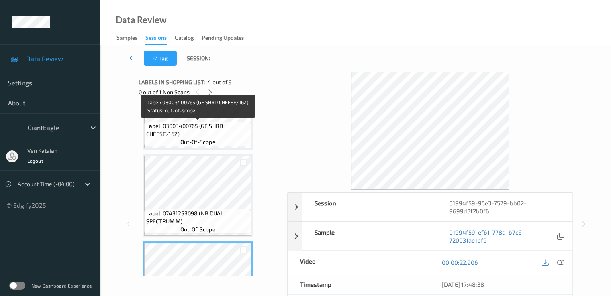
click at [217, 126] on span "Label: 03003400765 (GE SHRD CHEESE/16Z)" at bounding box center [197, 130] width 103 height 16
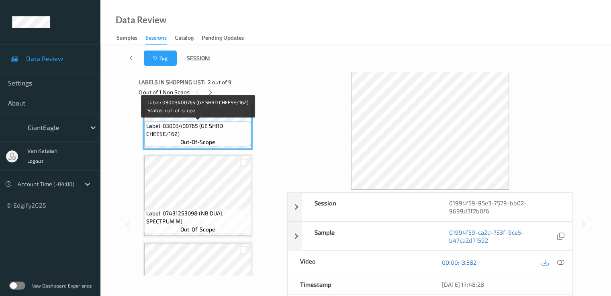
scroll to position [47, 0]
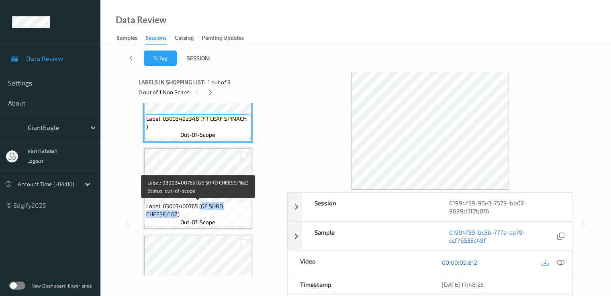
drag, startPoint x: 202, startPoint y: 208, endPoint x: 175, endPoint y: 216, distance: 27.9
click at [175, 216] on span "Label: 03003400765 (GE SHRD CHEESE/16Z)" at bounding box center [197, 210] width 103 height 16
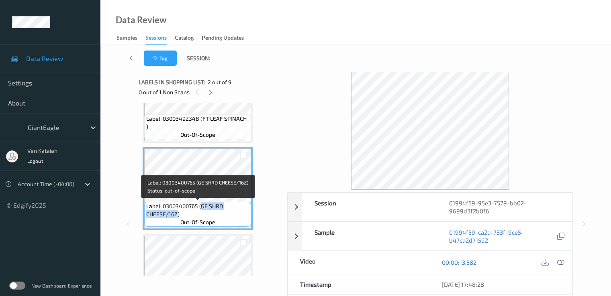
copy span "GE SHRD CHEESE/16Z"
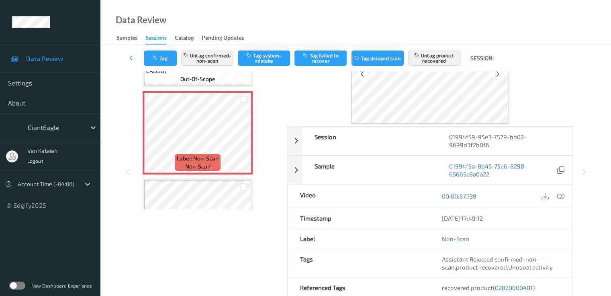
scroll to position [80, 0]
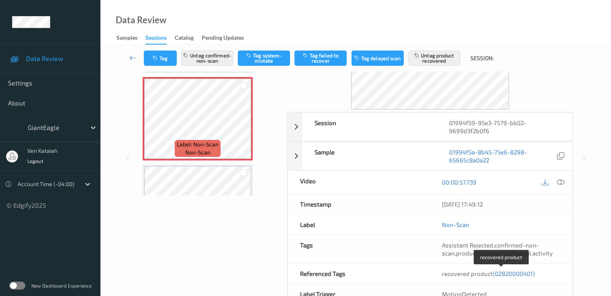
click at [513, 273] on span "(02820000401)" at bounding box center [514, 273] width 42 height 7
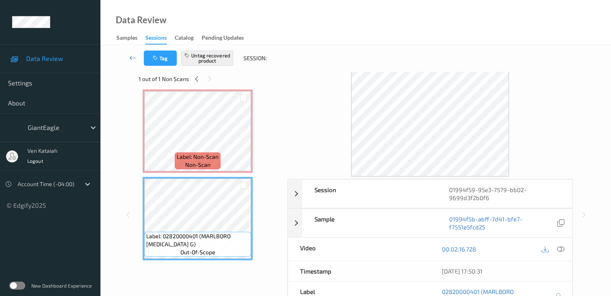
scroll to position [0, 0]
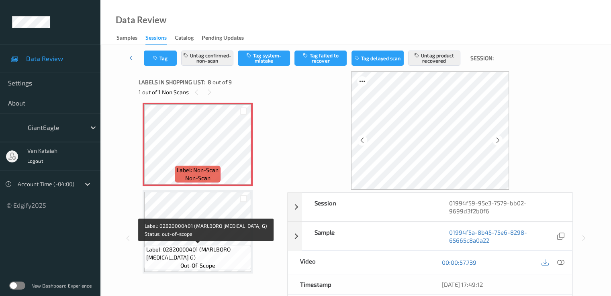
click at [204, 248] on span "Label: 02820000401 (MARLBORO MENTHOL G)" at bounding box center [197, 254] width 103 height 16
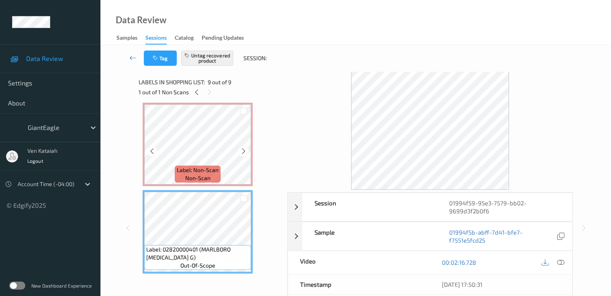
click at [202, 186] on div "Label: Non-Scan non-scan" at bounding box center [198, 144] width 110 height 83
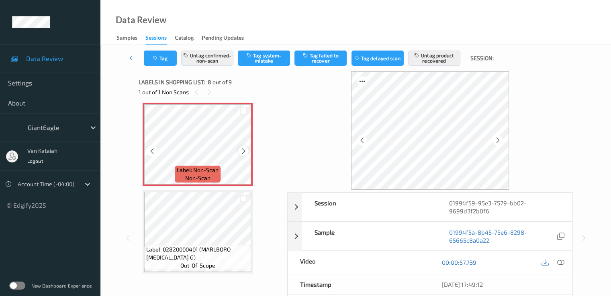
click at [240, 150] on icon at bounding box center [243, 151] width 7 height 7
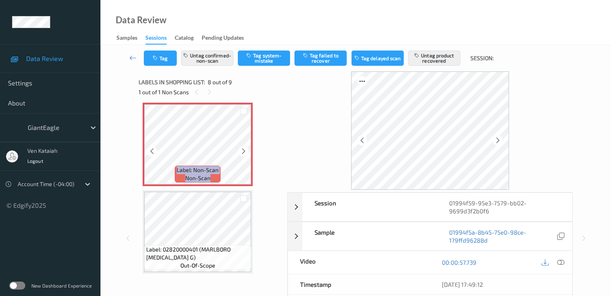
click at [240, 150] on icon at bounding box center [243, 151] width 7 height 7
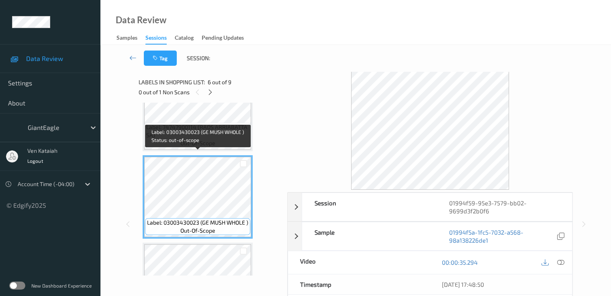
scroll to position [376, 0]
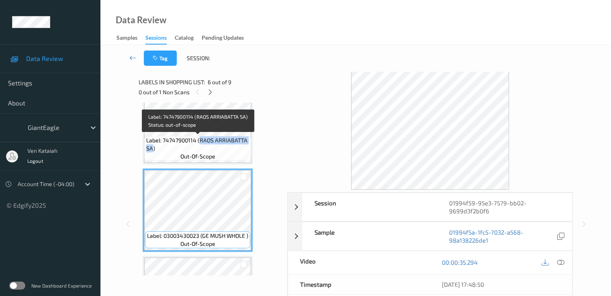
drag, startPoint x: 199, startPoint y: 140, endPoint x: 151, endPoint y: 147, distance: 47.9
click at [151, 147] on span "Label: 74747900114 (RAOS ARRIABATTA SA)" at bounding box center [197, 144] width 103 height 16
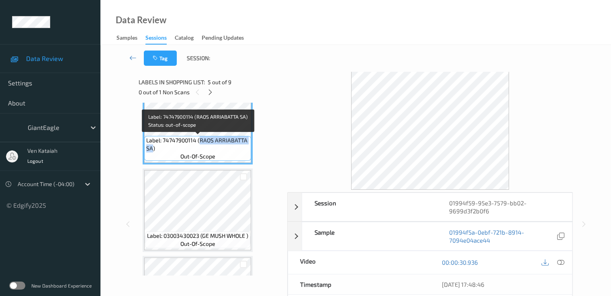
copy span "RAOS ARRIABATTA SA"
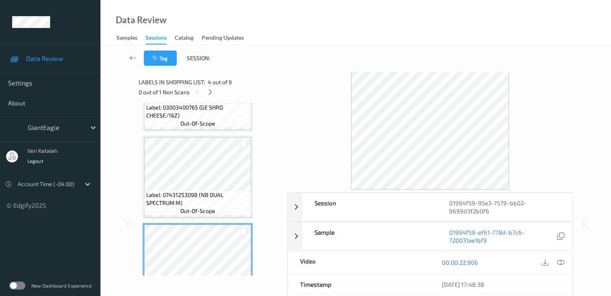
scroll to position [135, 0]
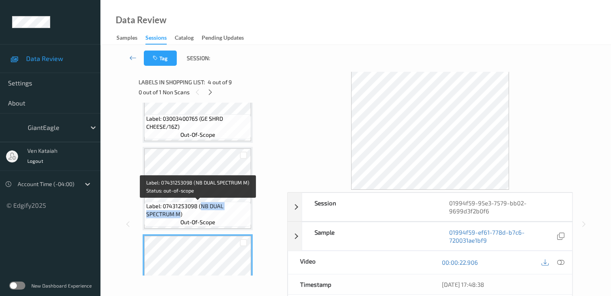
drag, startPoint x: 200, startPoint y: 206, endPoint x: 180, endPoint y: 215, distance: 21.4
click at [180, 215] on span "Label: 07431253098 (NB DUAL SPECTRUM M)" at bounding box center [197, 210] width 103 height 16
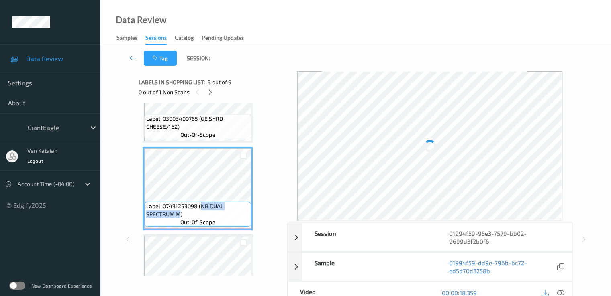
copy span "NB DUAL SPECTRUM M"
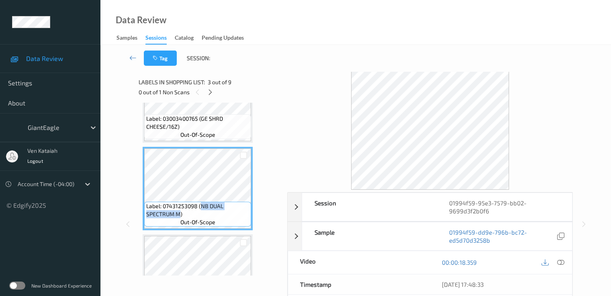
scroll to position [55, 0]
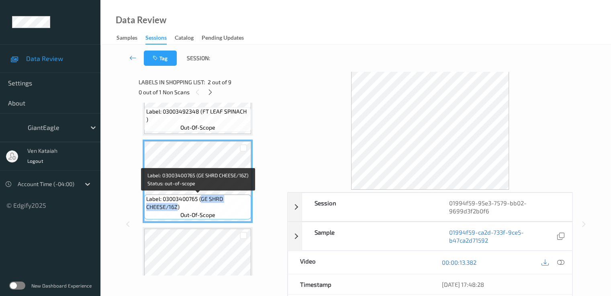
drag, startPoint x: 203, startPoint y: 199, endPoint x: 176, endPoint y: 209, distance: 28.3
click at [176, 209] on span "Label: 03003400765 (GE SHRD CHEESE/16Z)" at bounding box center [197, 203] width 103 height 16
copy span "GE SHRD CHEESE/16Z"
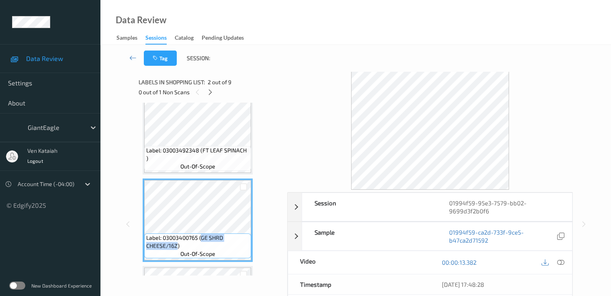
scroll to position [0, 0]
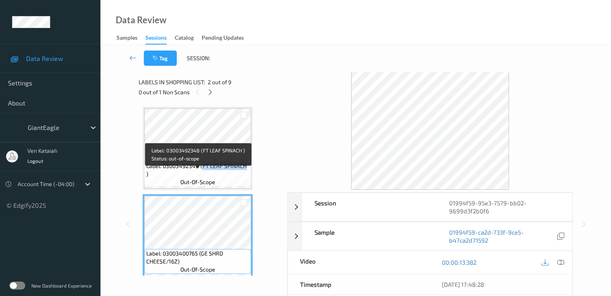
drag, startPoint x: 203, startPoint y: 174, endPoint x: 246, endPoint y: 180, distance: 43.0
click at [246, 180] on div "Label: 03003492348 (FT LEAF SPINACH ) out-of-scope" at bounding box center [197, 174] width 107 height 25
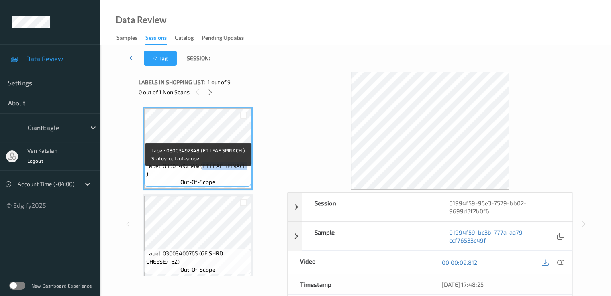
copy span "FT LEAF SPINACH"
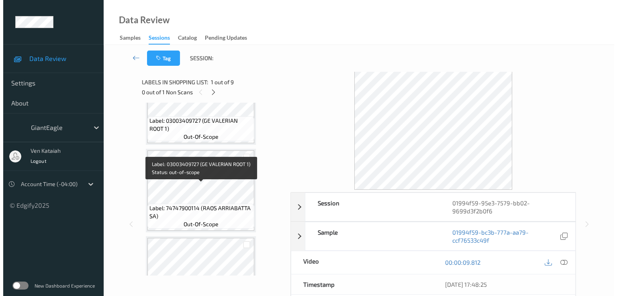
scroll to position [482, 0]
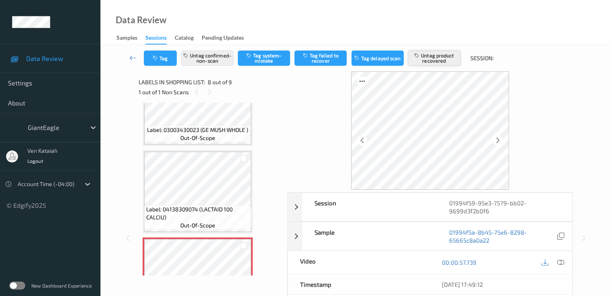
click at [444, 61] on button "Untag product recovered" at bounding box center [434, 58] width 52 height 15
click at [210, 59] on button "Untag confirmed-non-scan" at bounding box center [207, 58] width 52 height 15
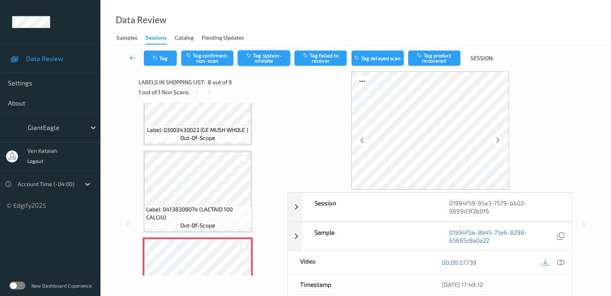
click at [276, 61] on button "Tag system-mistake" at bounding box center [264, 58] width 52 height 15
click at [153, 63] on button "Tag" at bounding box center [160, 58] width 33 height 15
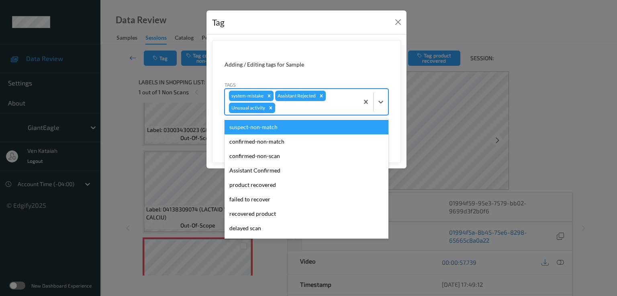
click at [310, 107] on div at bounding box center [316, 108] width 78 height 10
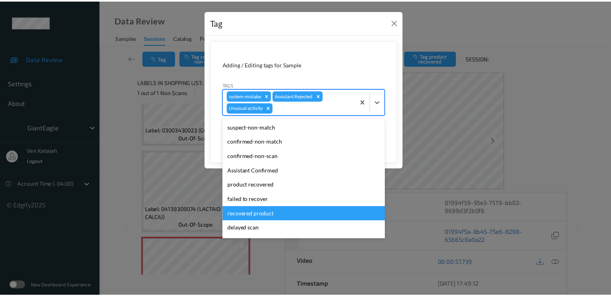
scroll to position [71, 0]
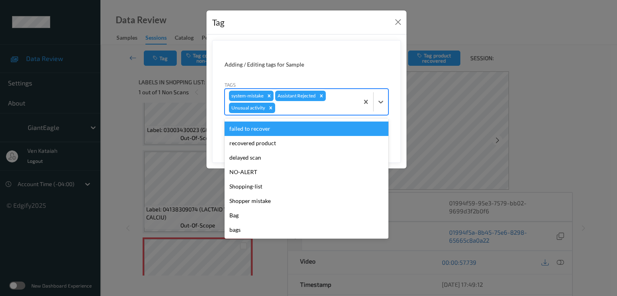
click at [399, 146] on form "Adding / Editing tags for Sample Tags option failed to recover focused, 6 of 13…" at bounding box center [306, 101] width 189 height 123
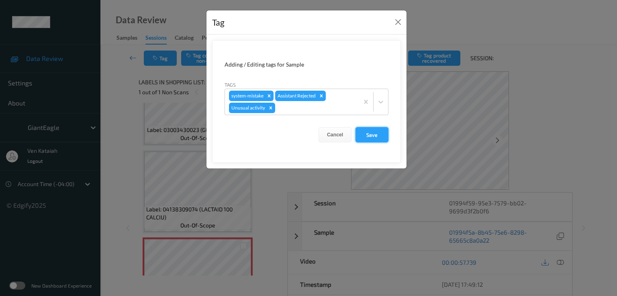
click at [377, 137] on button "Save" at bounding box center [371, 134] width 33 height 15
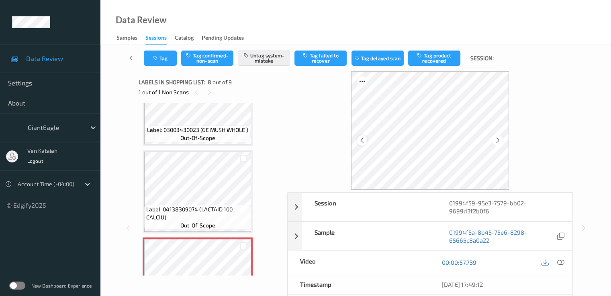
scroll to position [80, 0]
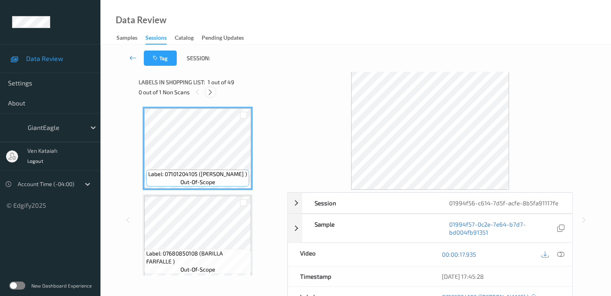
click at [211, 88] on div at bounding box center [210, 92] width 10 height 10
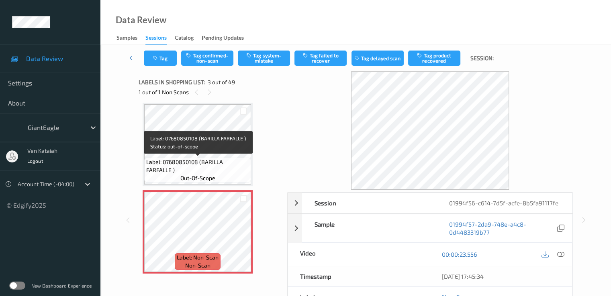
click at [215, 165] on span "Label: 07680850108 (BARILLA FARFALLE )" at bounding box center [197, 166] width 103 height 16
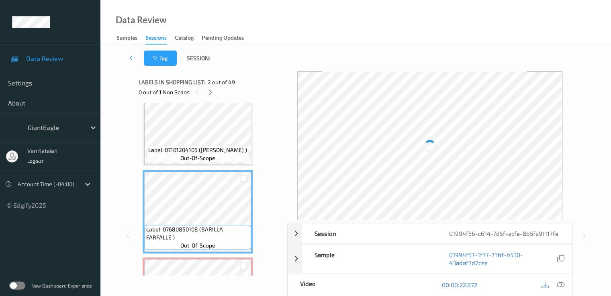
scroll to position [11, 0]
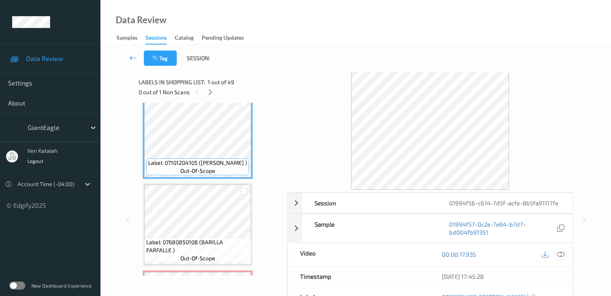
click at [558, 251] on icon at bounding box center [559, 254] width 7 height 7
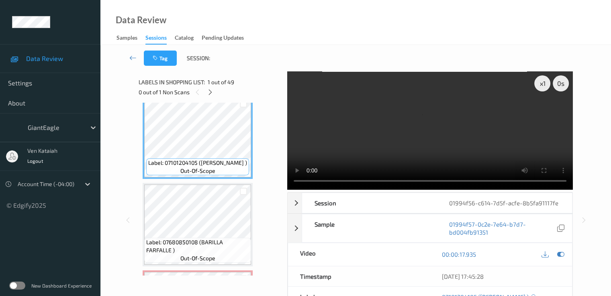
scroll to position [92, 0]
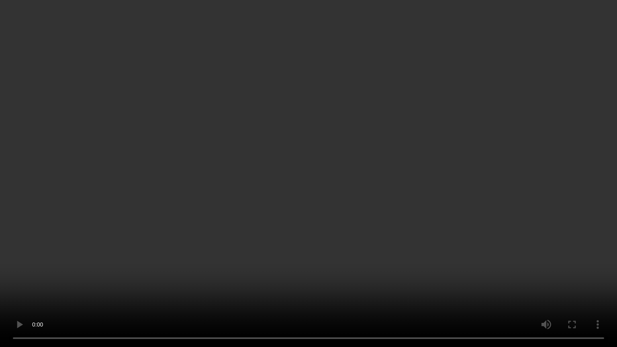
click at [346, 182] on video at bounding box center [308, 173] width 617 height 347
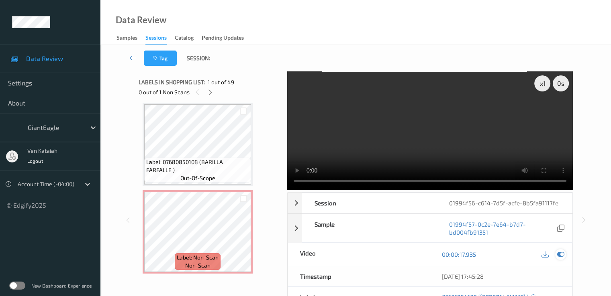
drag, startPoint x: 560, startPoint y: 252, endPoint x: 554, endPoint y: 251, distance: 6.0
click at [558, 251] on icon at bounding box center [559, 254] width 7 height 7
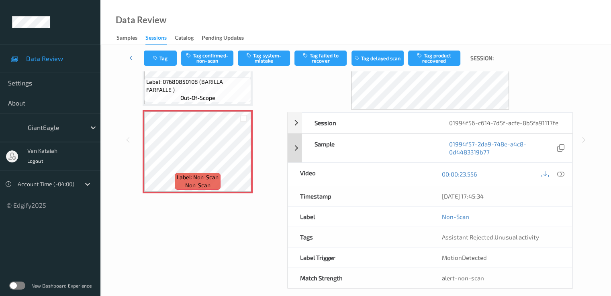
scroll to position [0, 0]
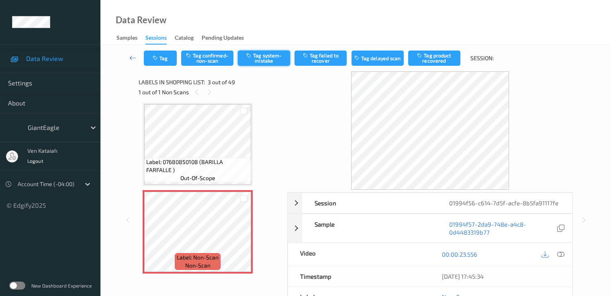
click at [264, 57] on button "Tag system-mistake" at bounding box center [264, 58] width 52 height 15
